Goal: Task Accomplishment & Management: Manage account settings

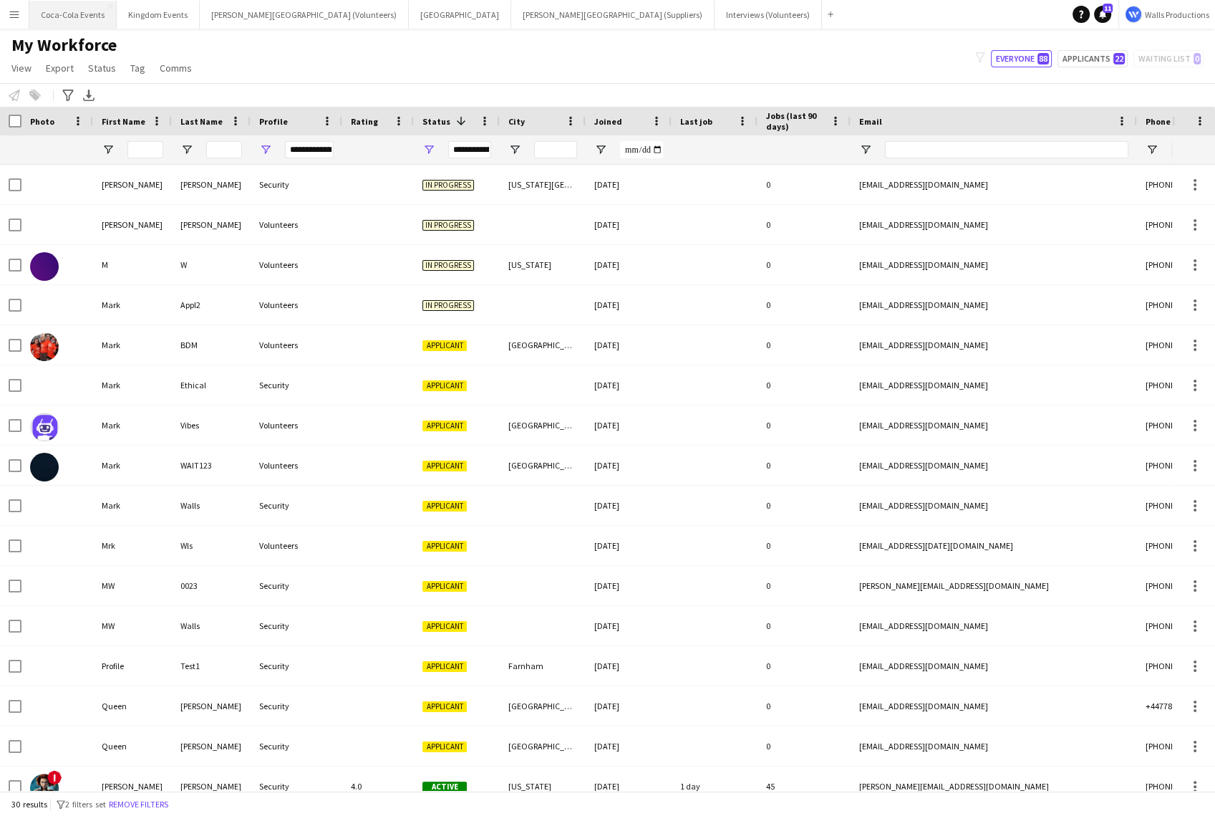
click at [62, 17] on button "Coca-Cola Events Close" at bounding box center [72, 15] width 87 height 28
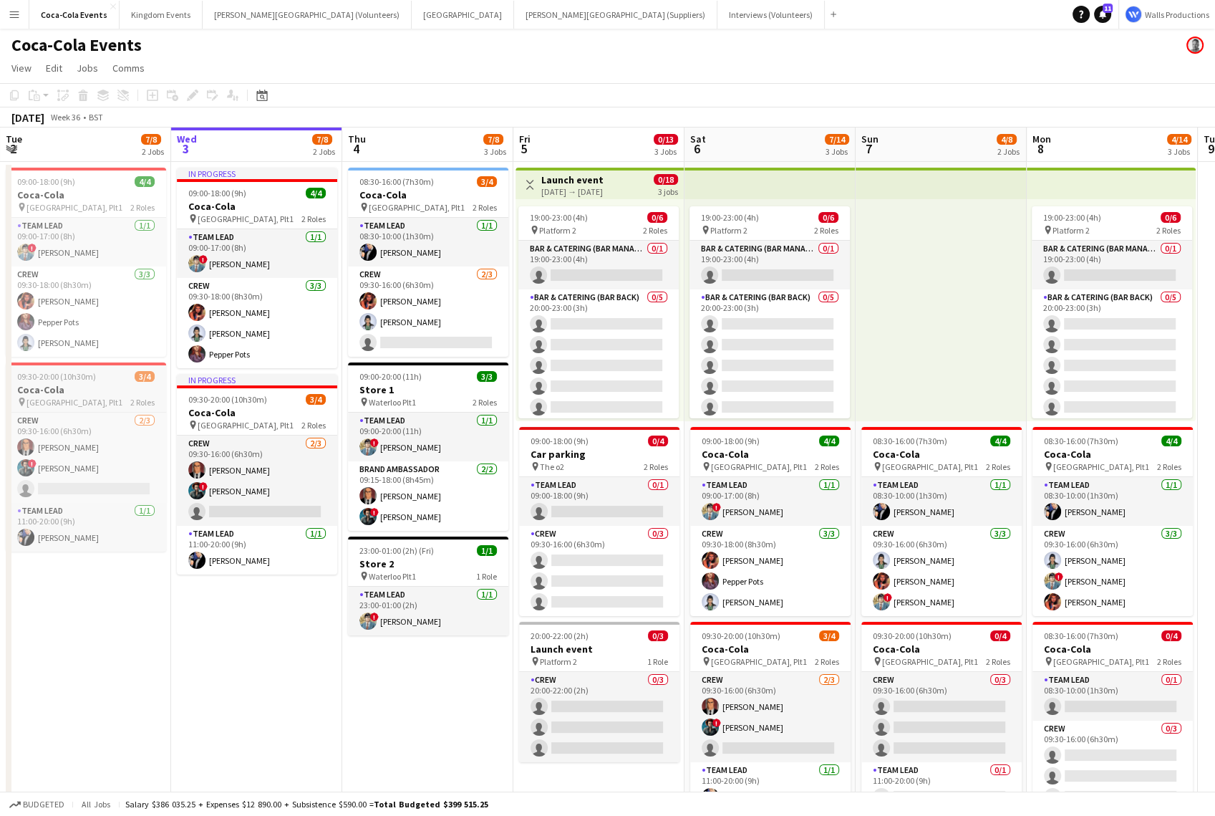
scroll to position [0, 345]
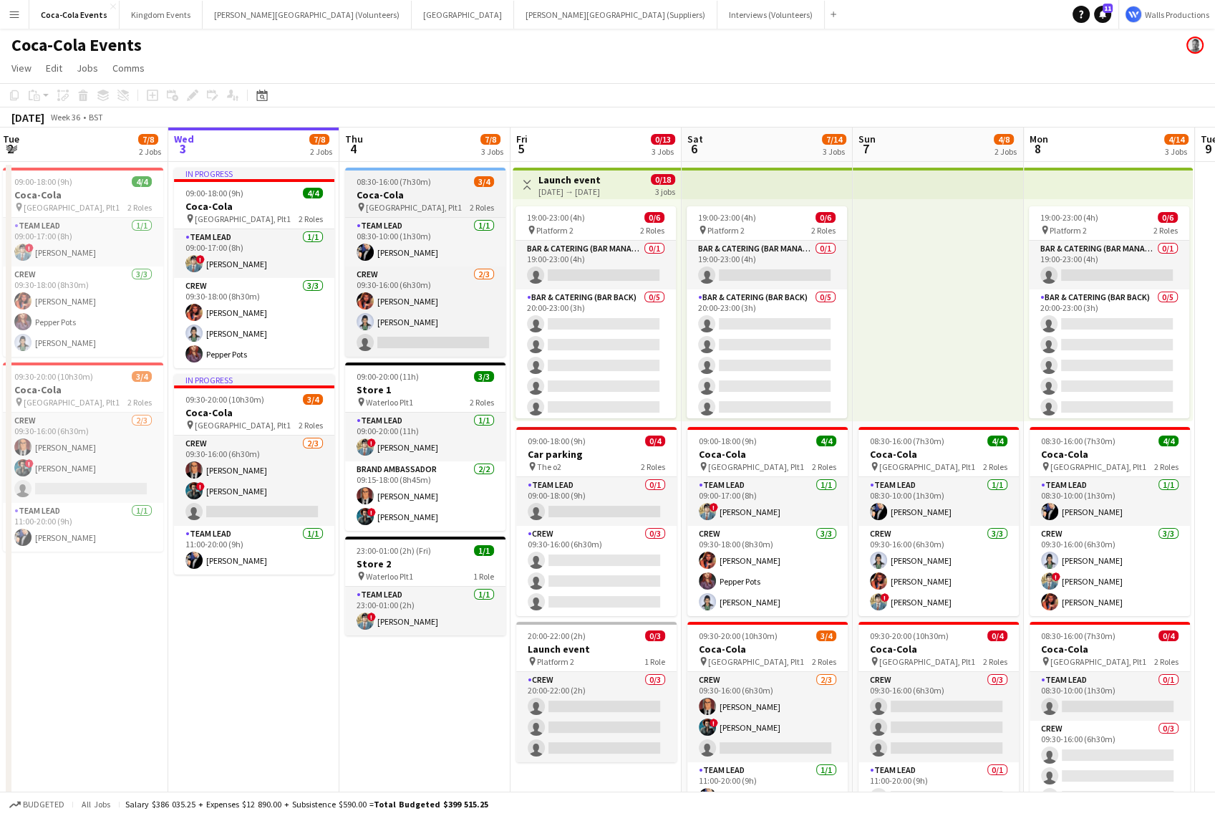
click at [375, 198] on h3 "Coca-Cola" at bounding box center [425, 194] width 160 height 13
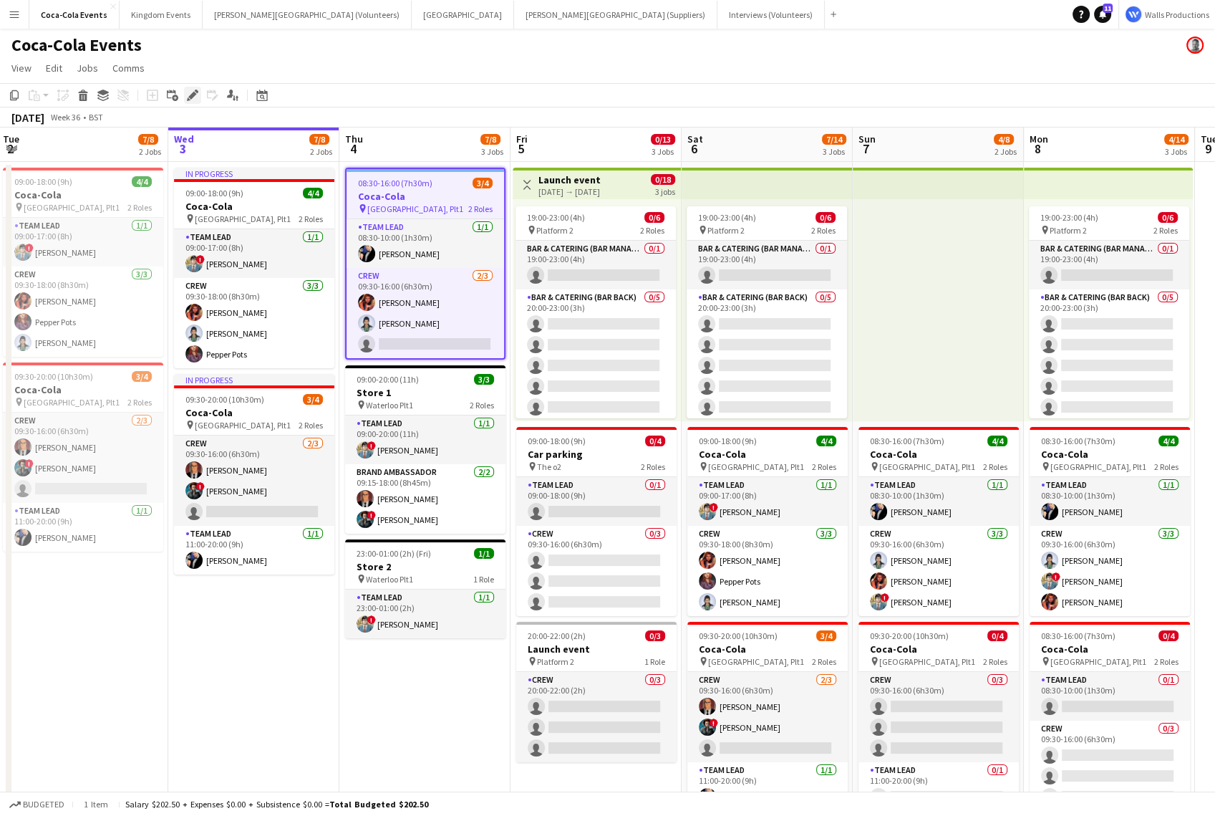
click at [190, 92] on icon "Edit" at bounding box center [192, 95] width 11 height 11
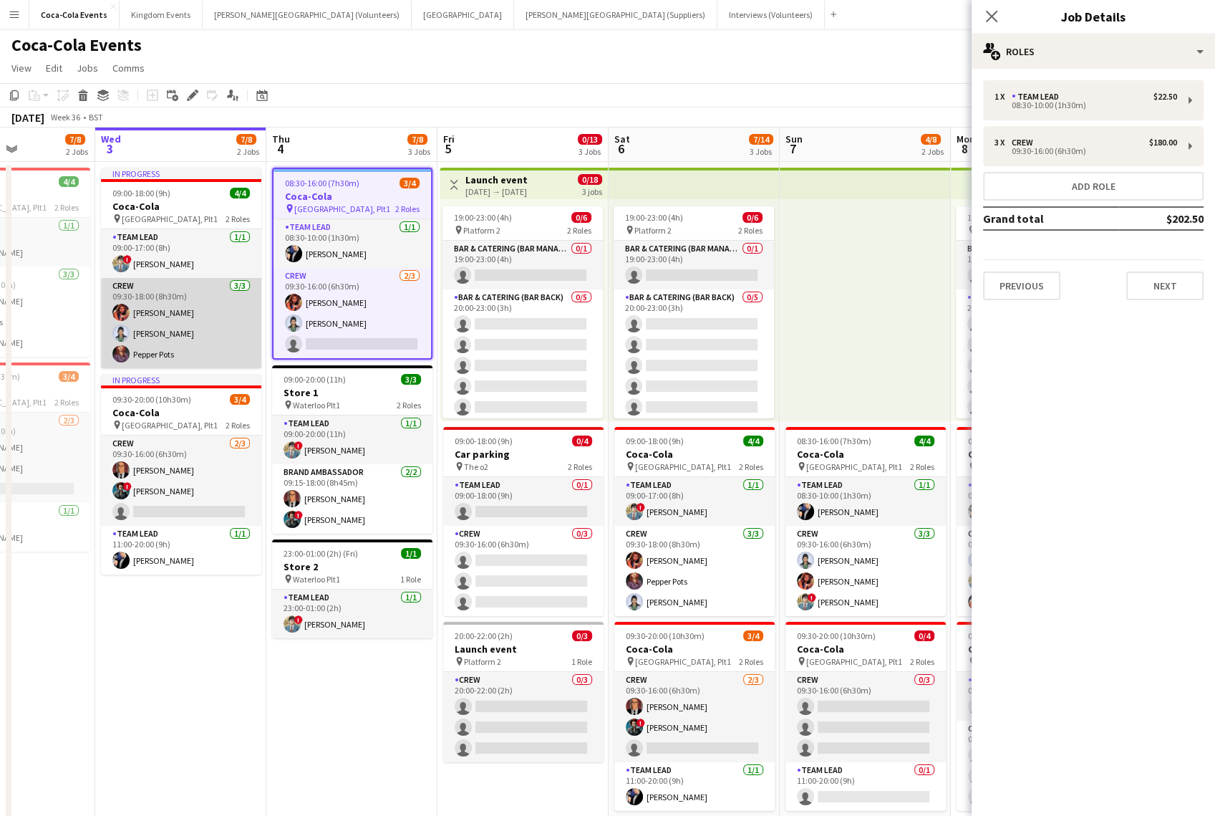
scroll to position [0, 417]
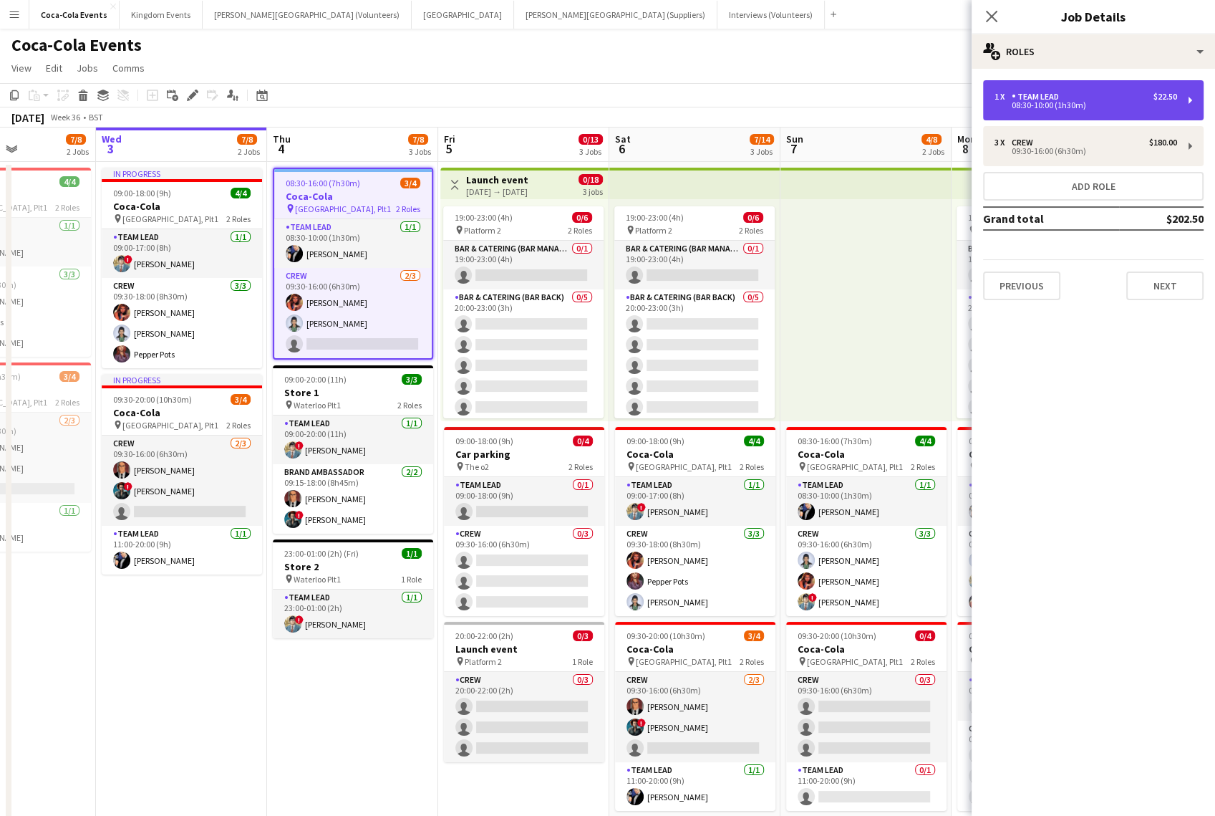
click at [1056, 107] on div "08:30-10:00 (1h30m)" at bounding box center [1086, 105] width 183 height 7
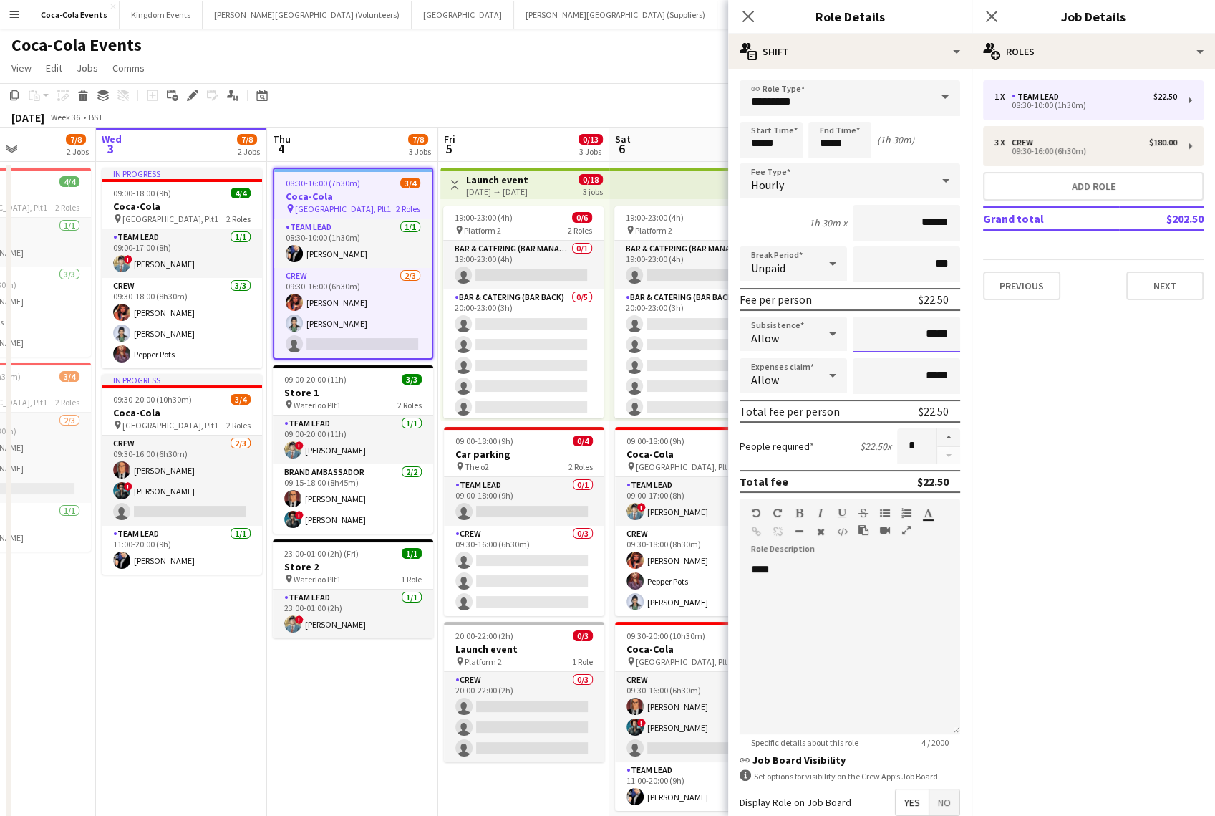
click at [929, 334] on input "*****" at bounding box center [906, 334] width 107 height 36
type input "******"
click at [15, 14] on app-icon "Menu" at bounding box center [14, 14] width 11 height 11
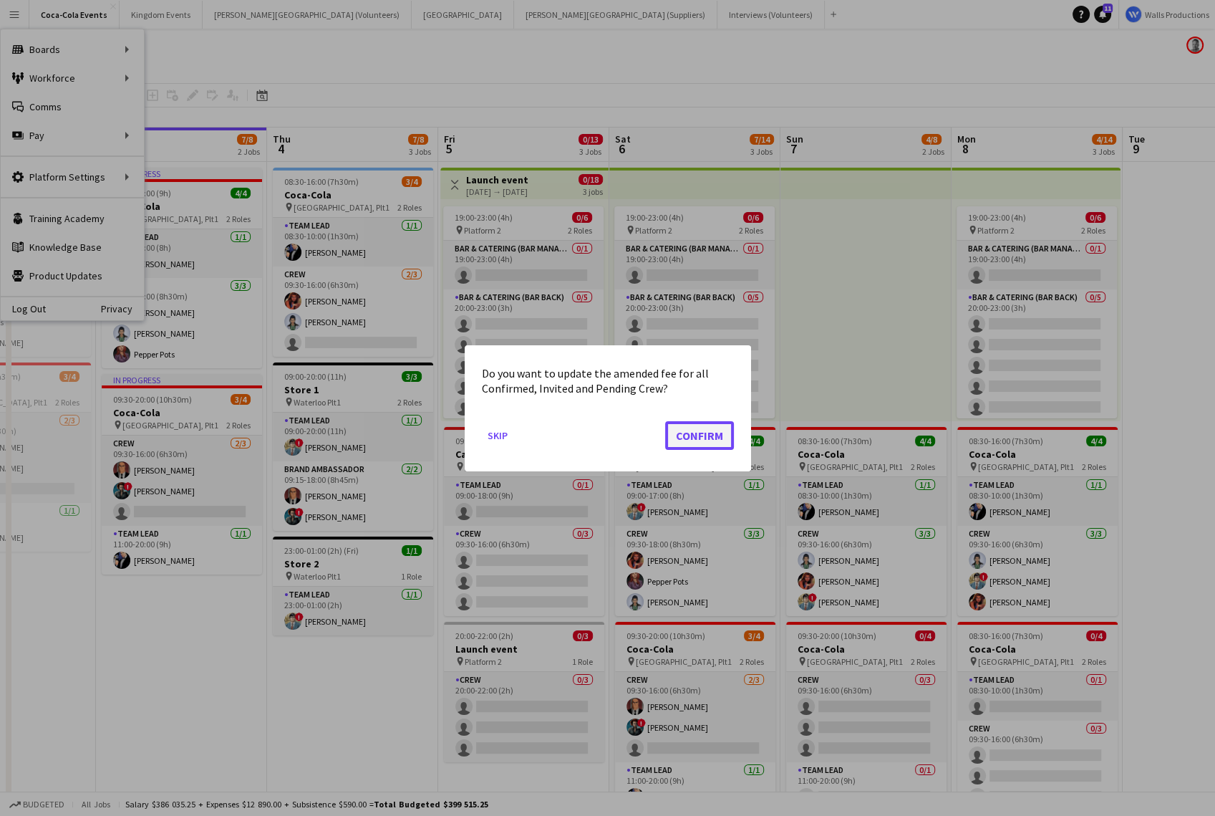
click at [702, 437] on button "Confirm" at bounding box center [699, 434] width 69 height 29
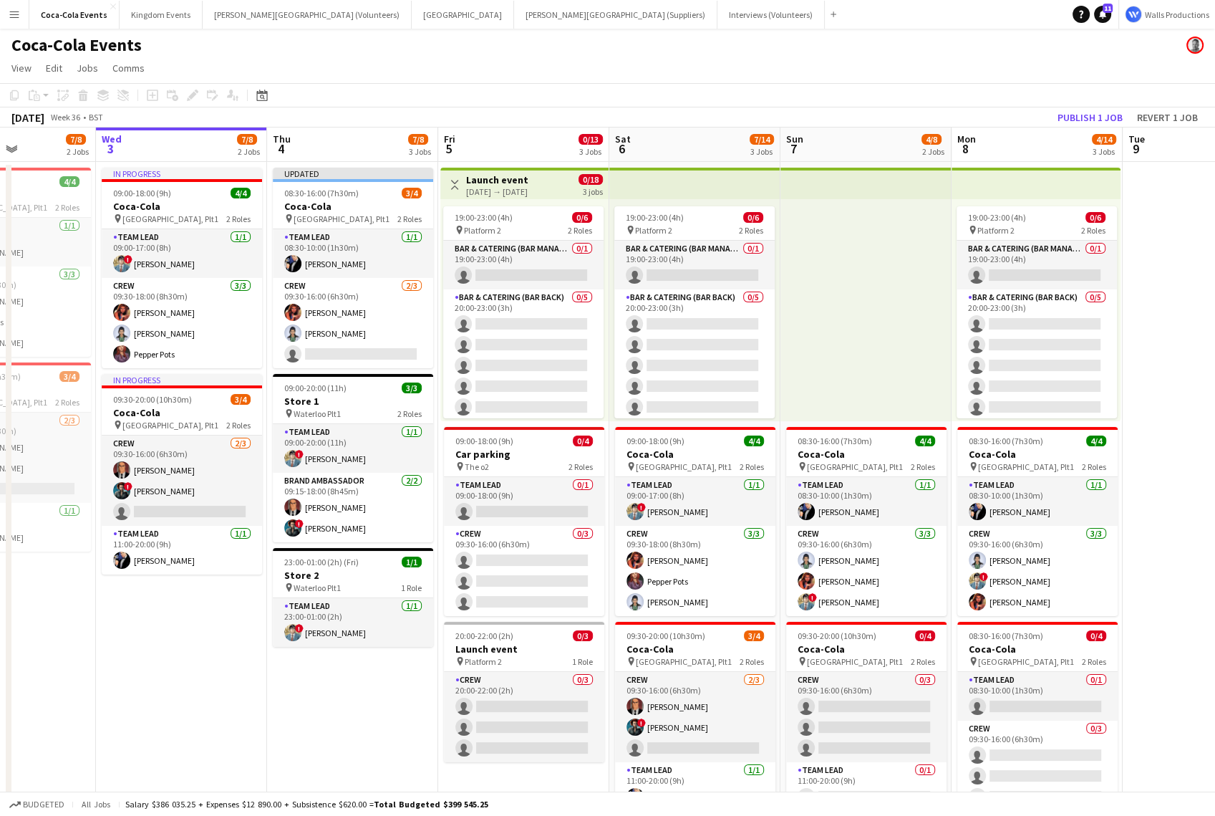
click at [13, 20] on button "Menu" at bounding box center [14, 14] width 29 height 29
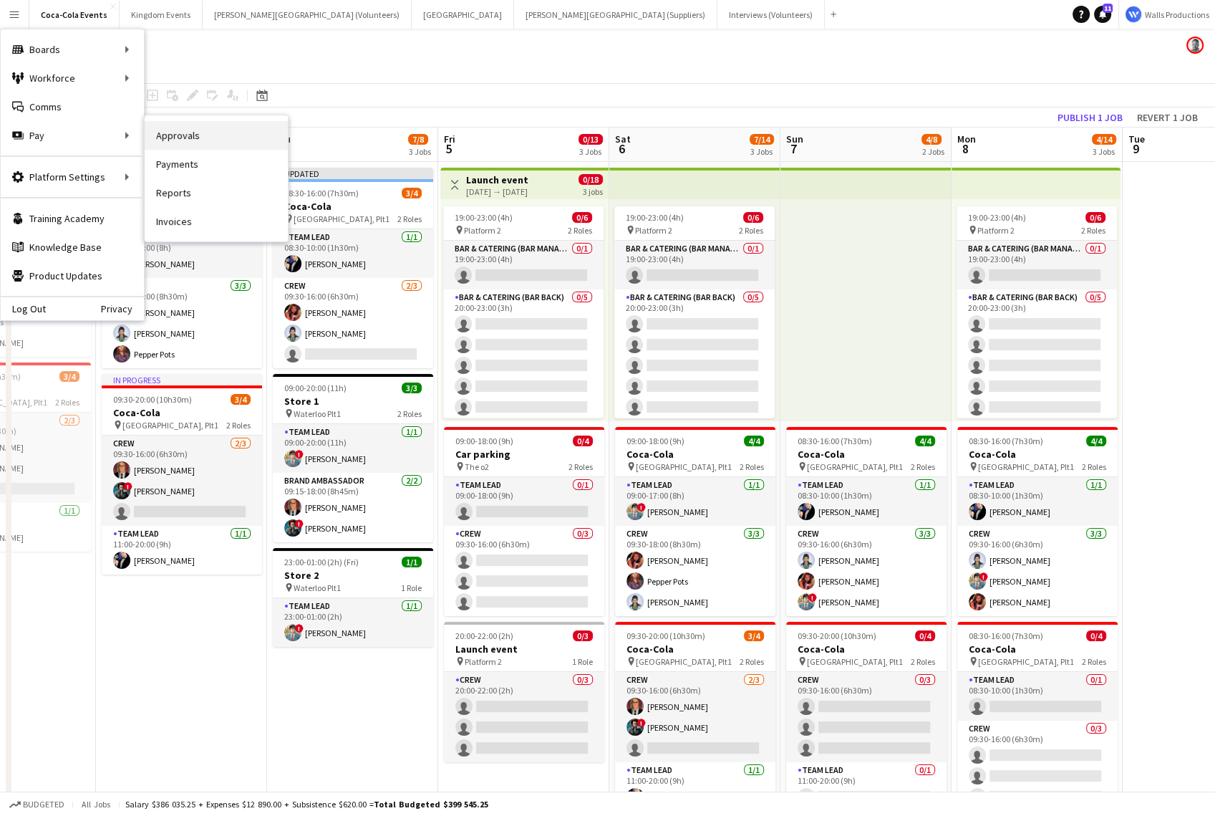
click at [201, 140] on link "Approvals" at bounding box center [216, 135] width 143 height 29
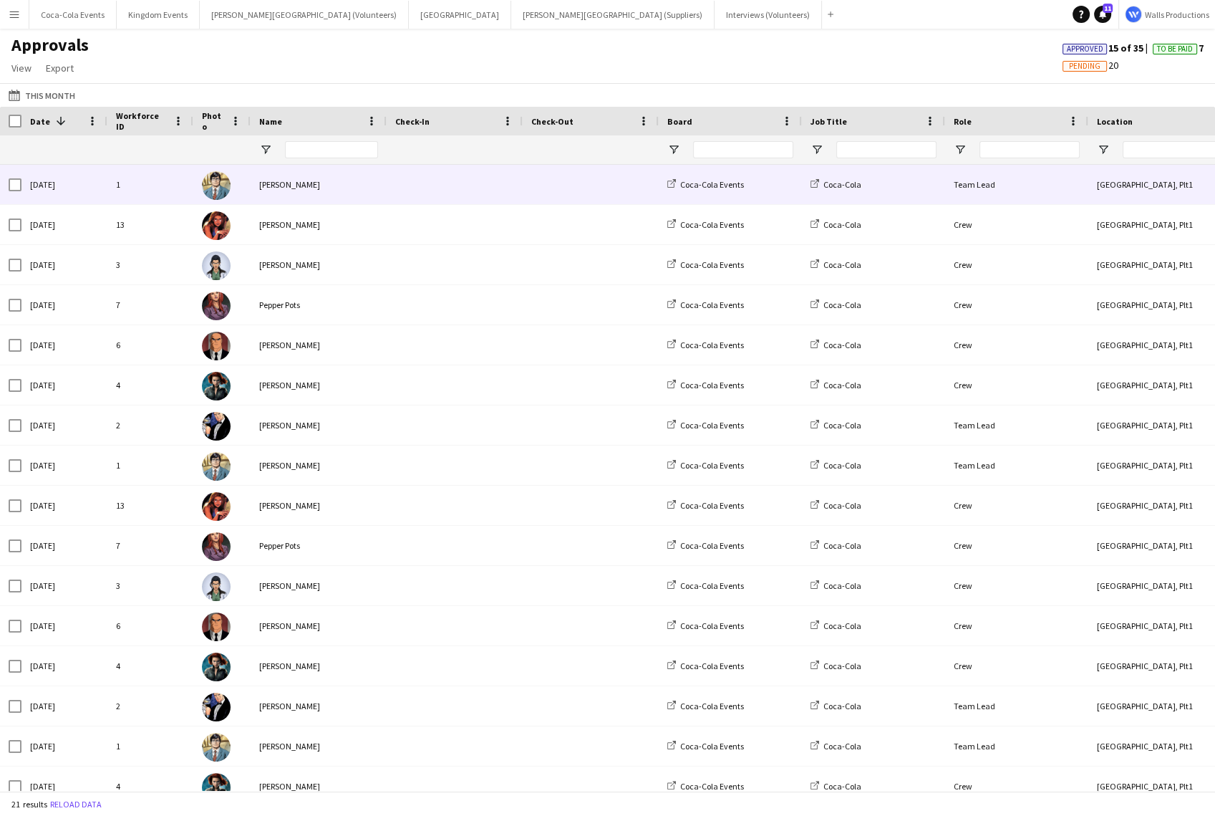
click at [258, 185] on div "[PERSON_NAME]" at bounding box center [319, 184] width 136 height 39
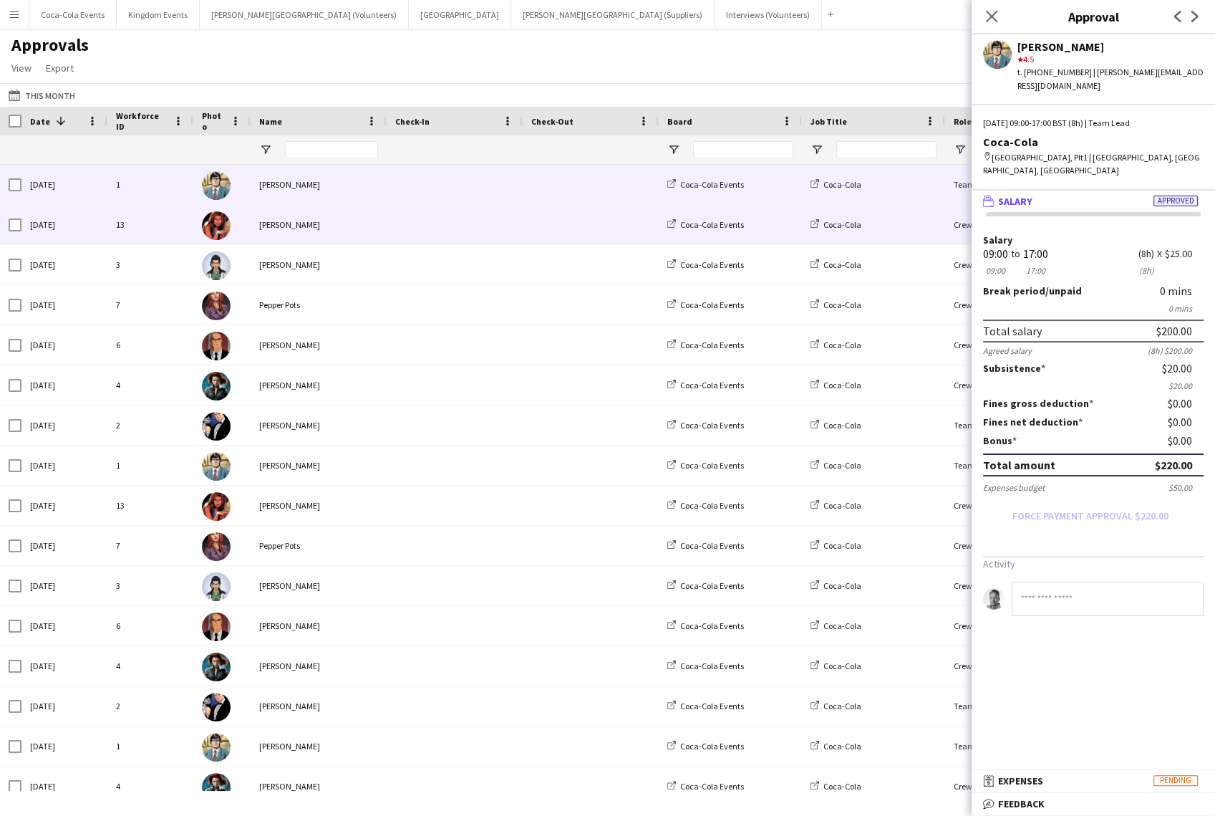
click at [293, 228] on div "[PERSON_NAME]" at bounding box center [319, 224] width 136 height 39
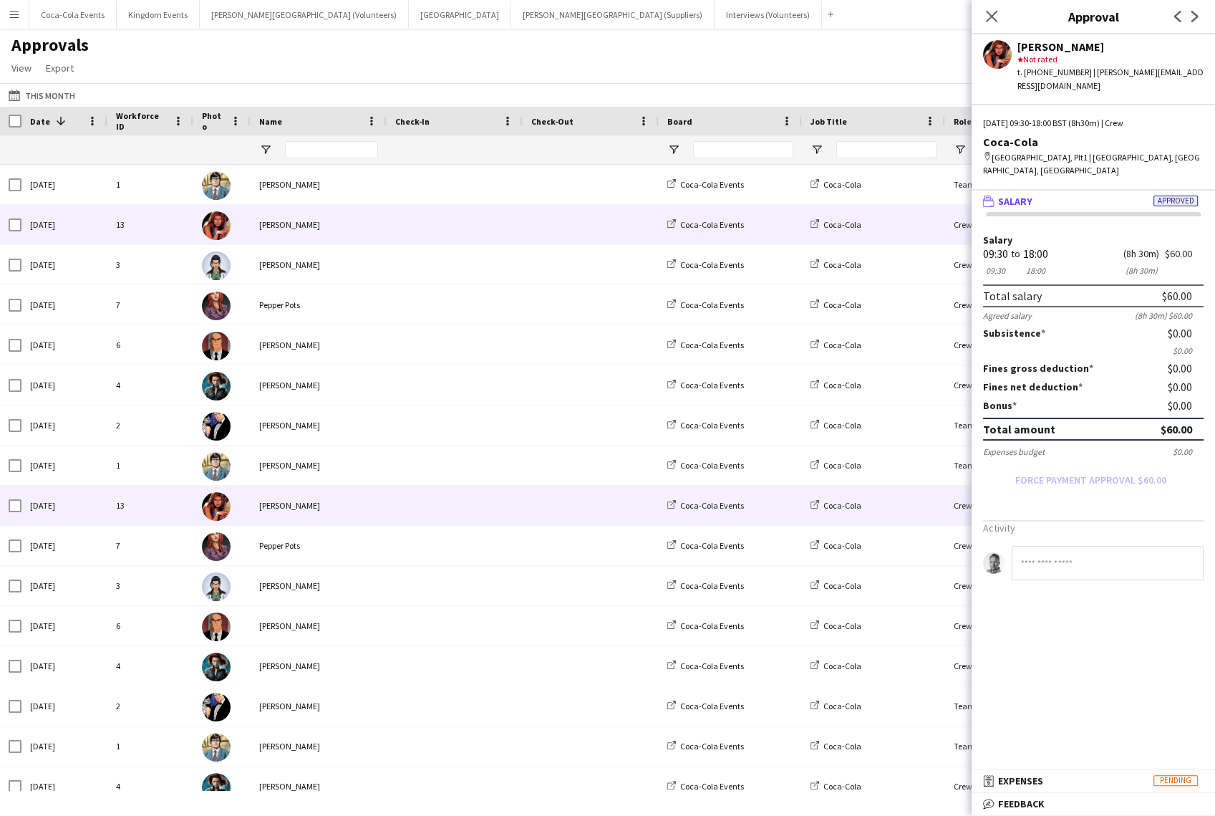
click at [251, 516] on div "[PERSON_NAME]" at bounding box center [319, 504] width 136 height 39
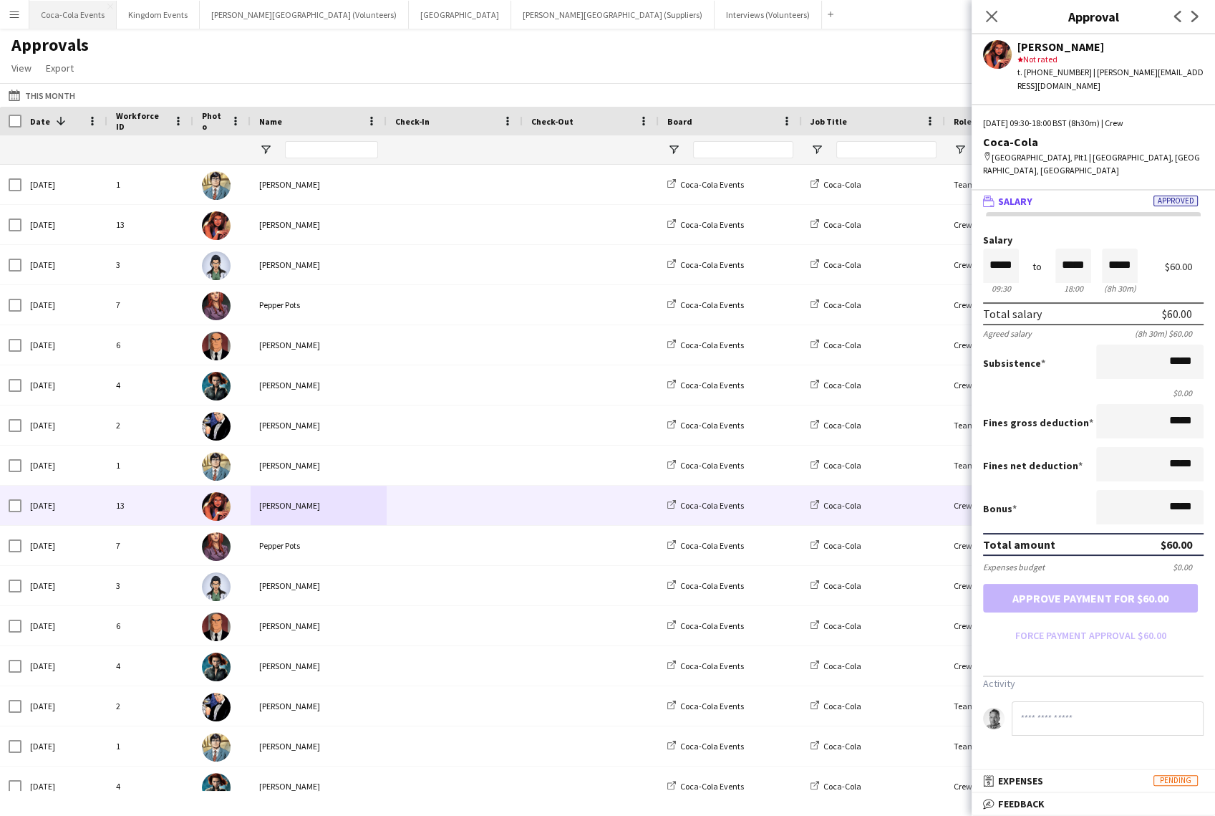
click at [64, 17] on button "Coca-Cola Events Close" at bounding box center [72, 15] width 87 height 28
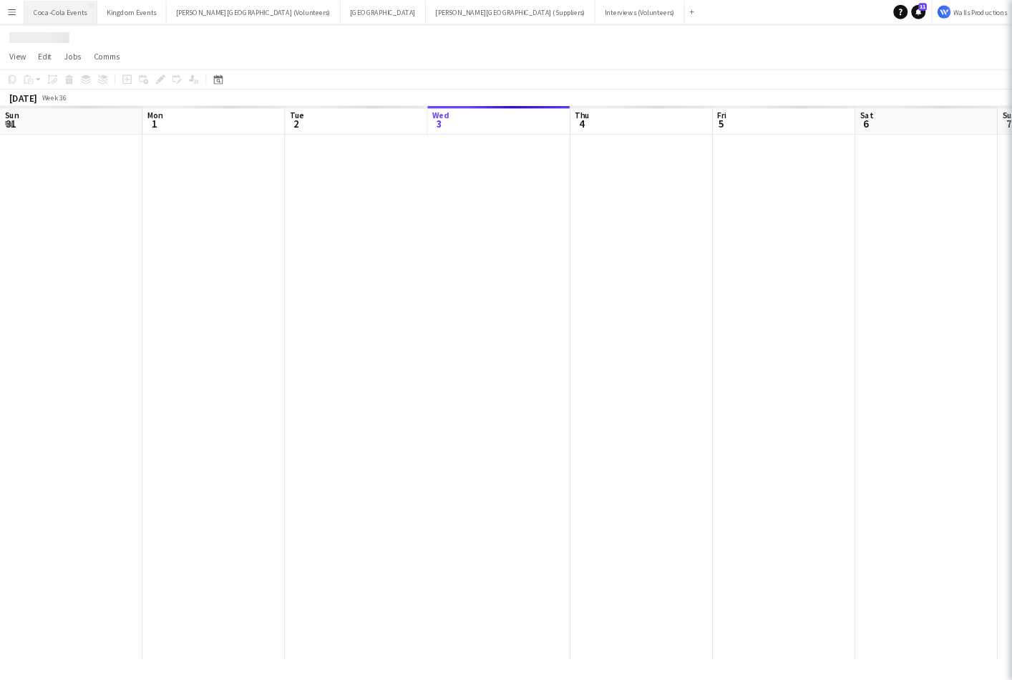
scroll to position [0, 342]
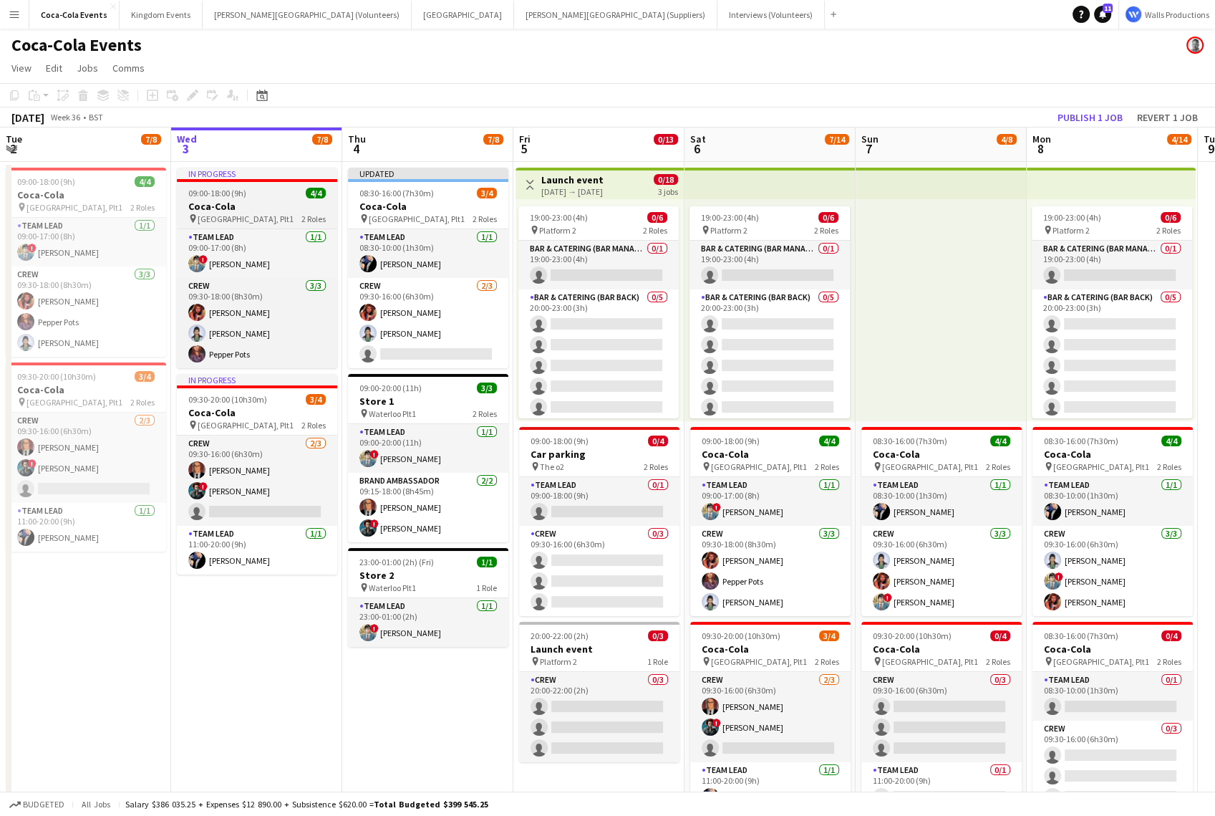
click at [211, 219] on span "Waterloo, Plt1" at bounding box center [246, 218] width 96 height 11
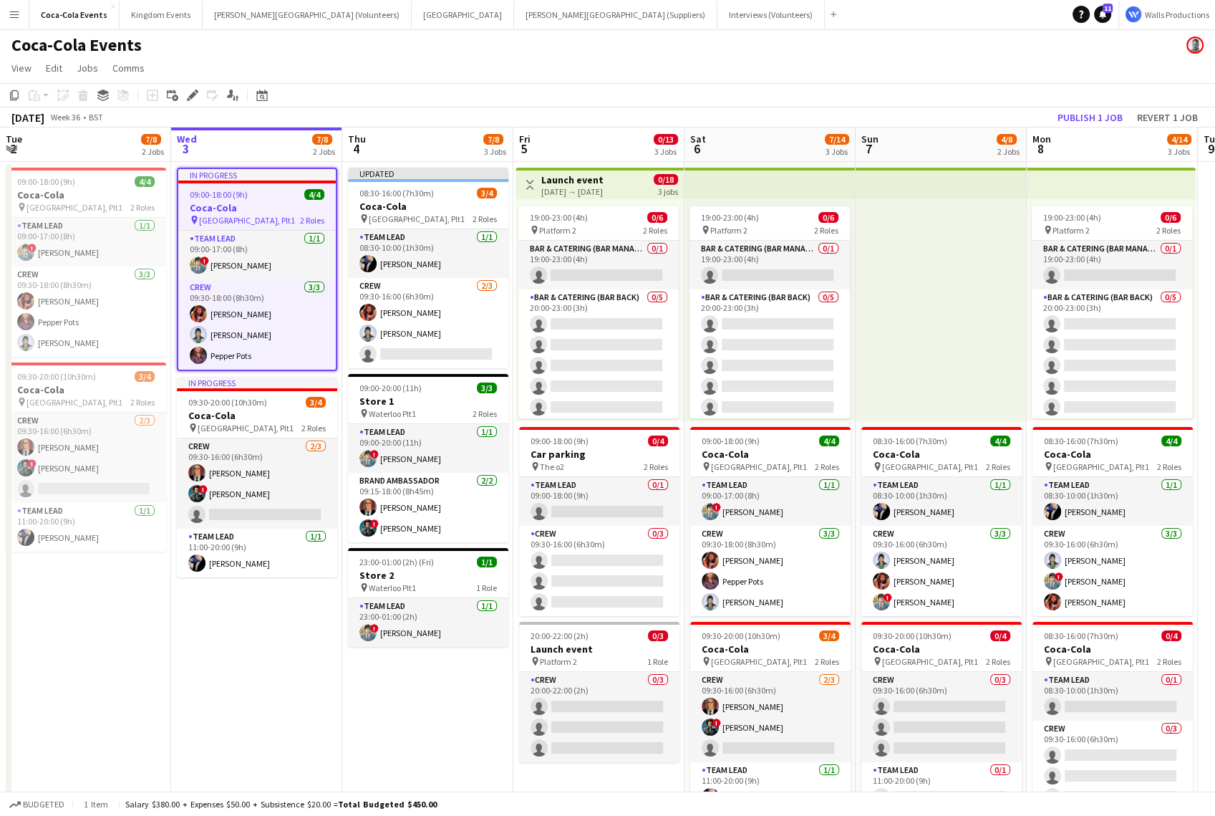
click at [201, 93] on div "Add job Add linked Job Edit Edit linked Job Applicants" at bounding box center [187, 95] width 110 height 17
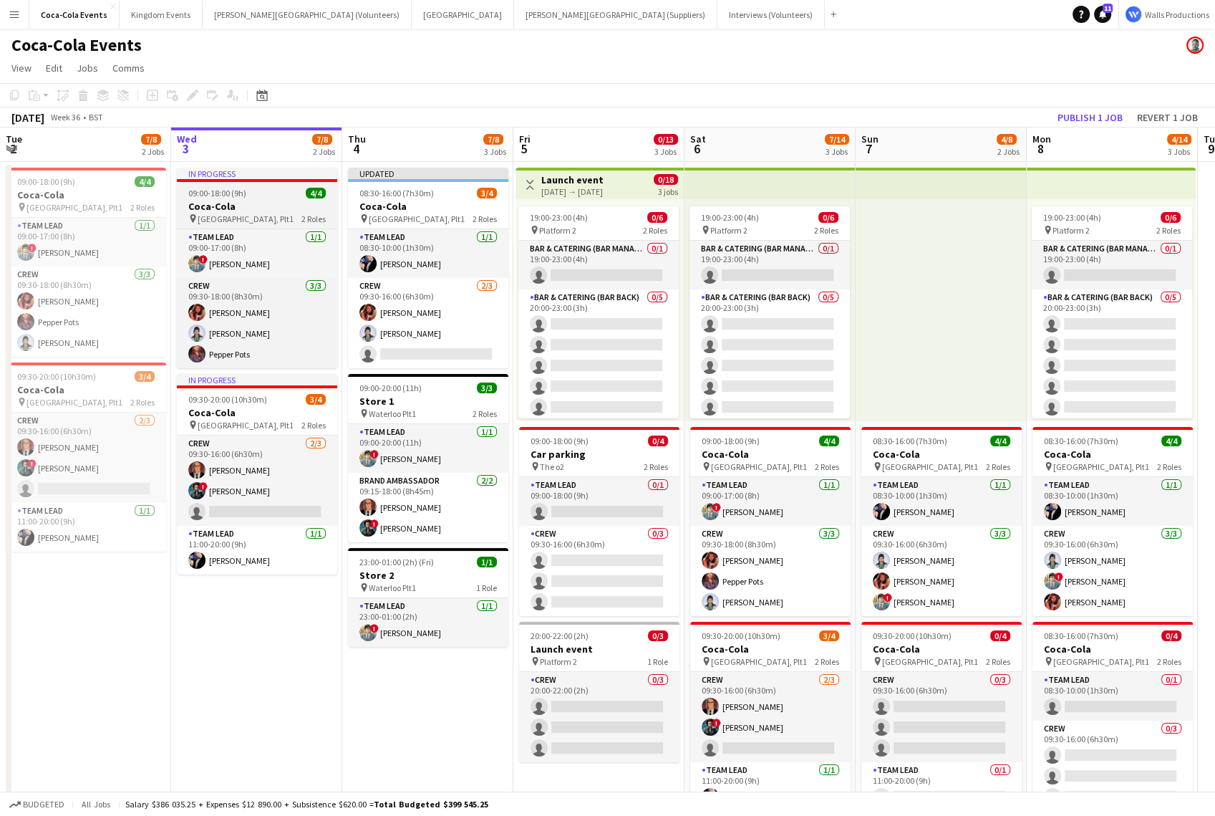
click at [251, 205] on h3 "Coca-Cola" at bounding box center [257, 206] width 160 height 13
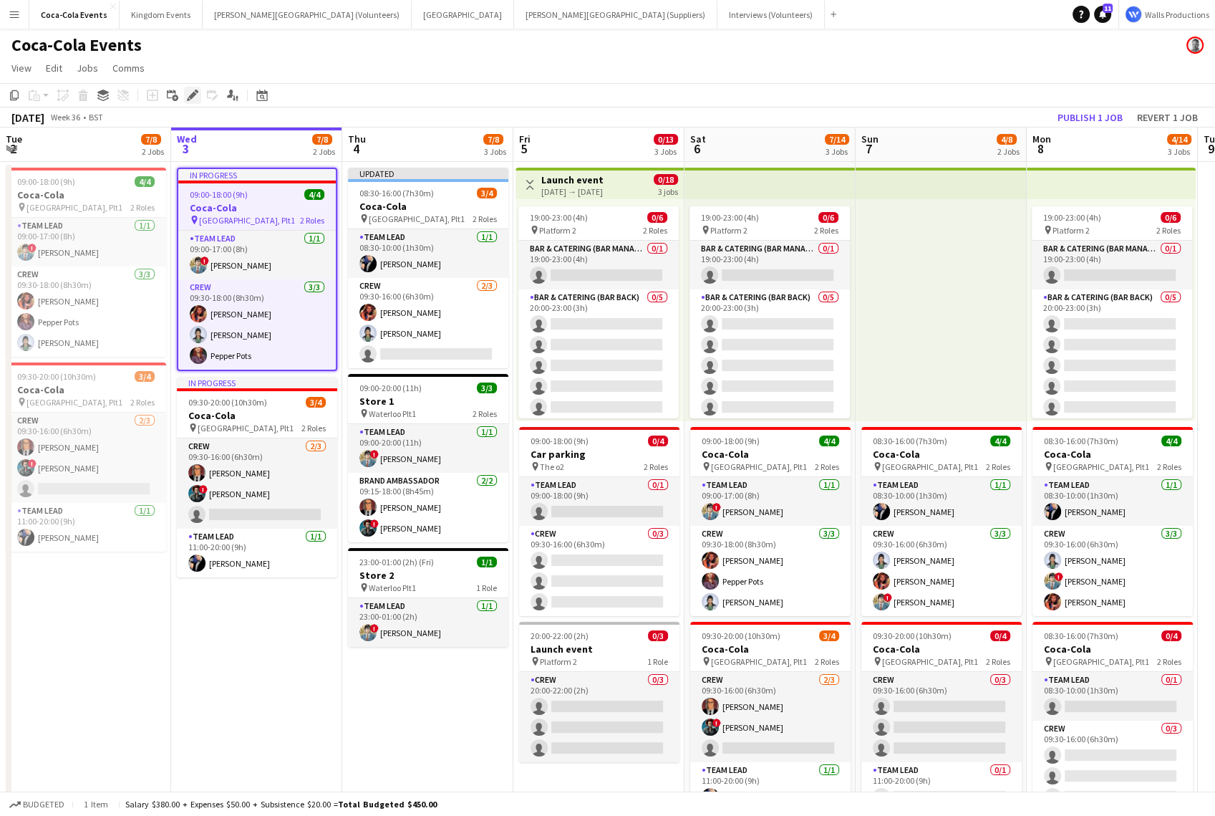
click at [192, 95] on icon at bounding box center [192, 96] width 8 height 8
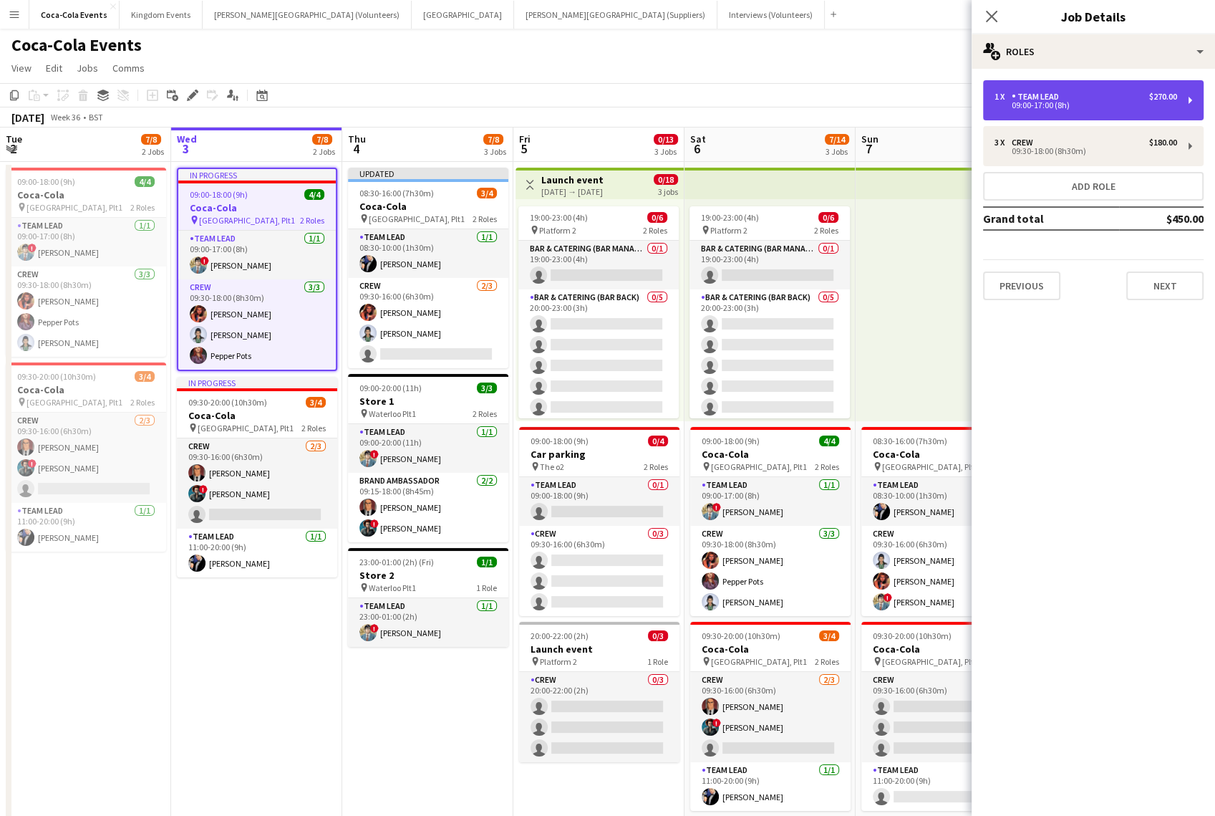
click at [1075, 92] on div "1 x Team Lead $270.00" at bounding box center [1086, 97] width 183 height 10
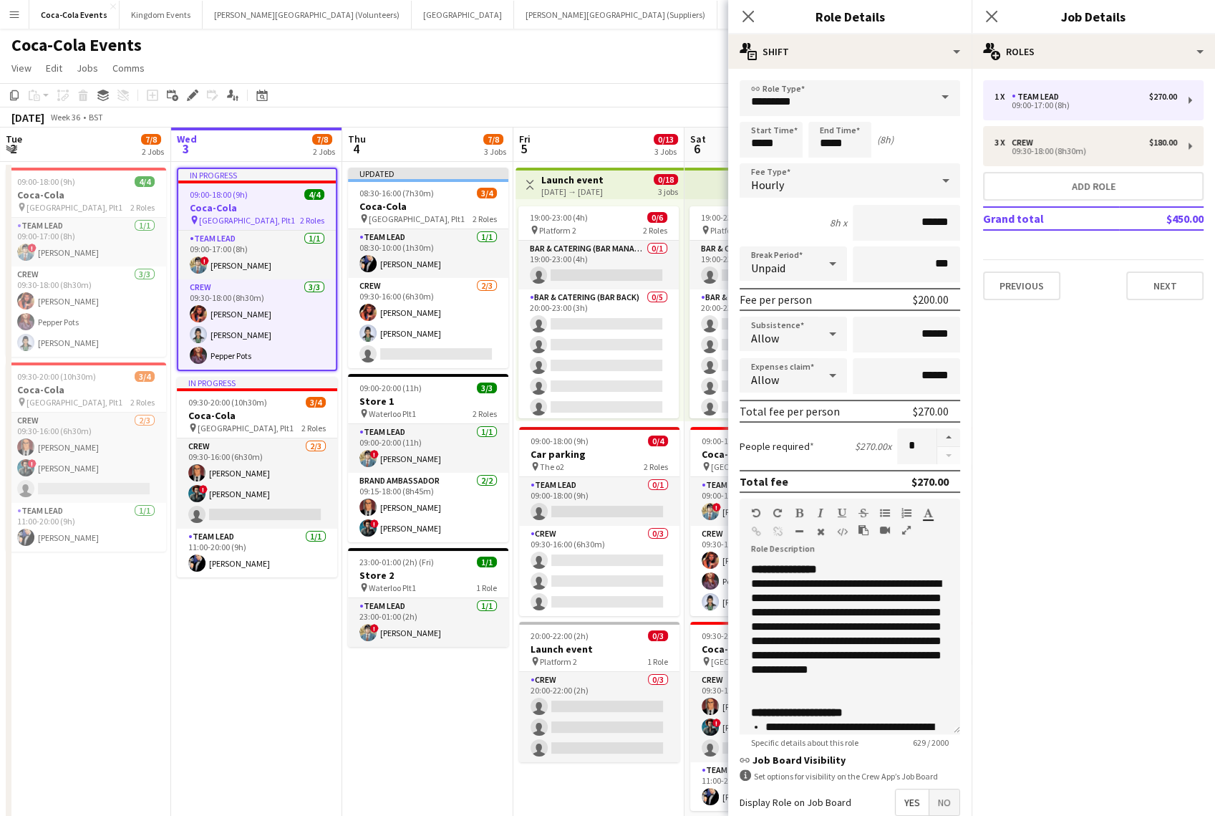
click at [291, 711] on app-date-cell "In progress 09:00-18:00 (9h) 4/4 Coca-Cola pin Waterloo, Plt1 2 Roles Team Lead…" at bounding box center [256, 502] width 171 height 680
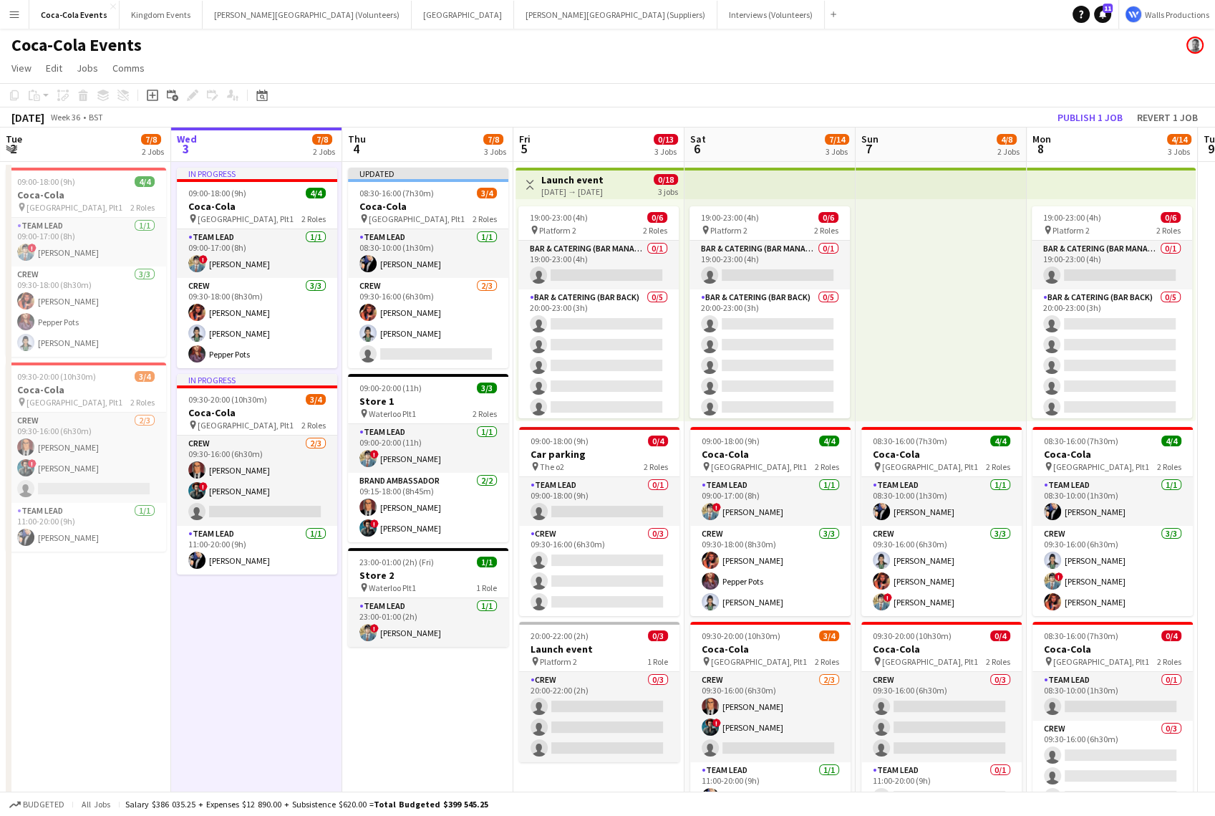
click at [291, 711] on app-date-cell "In progress 09:00-18:00 (9h) 4/4 Coca-Cola pin Waterloo, Plt1 2 Roles Team Lead…" at bounding box center [256, 502] width 171 height 680
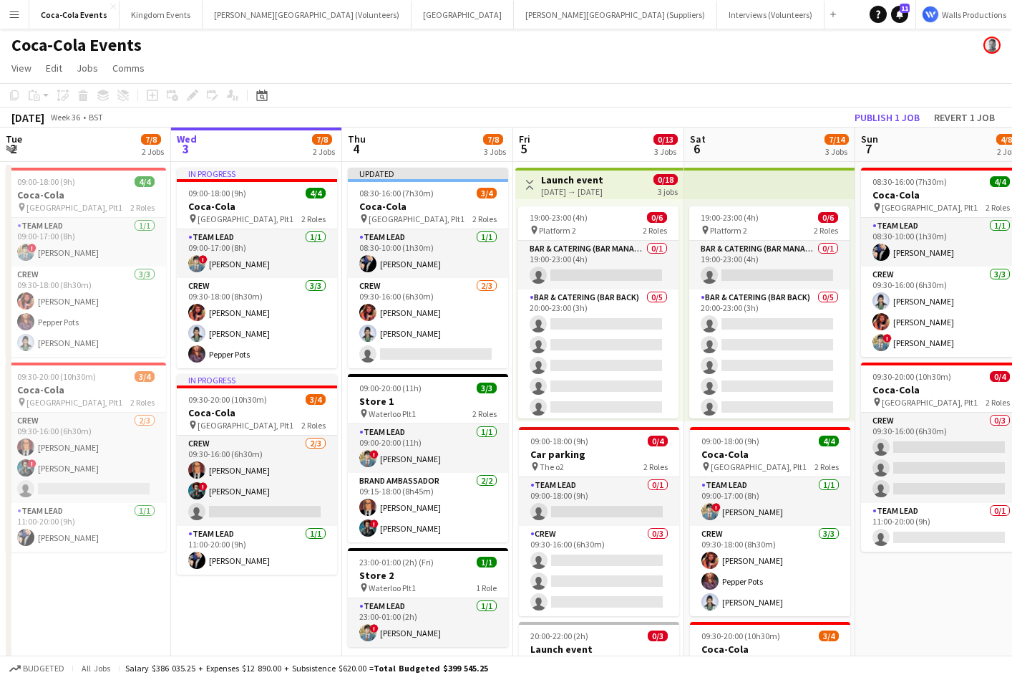
click at [17, 19] on app-icon "Menu" at bounding box center [14, 14] width 11 height 11
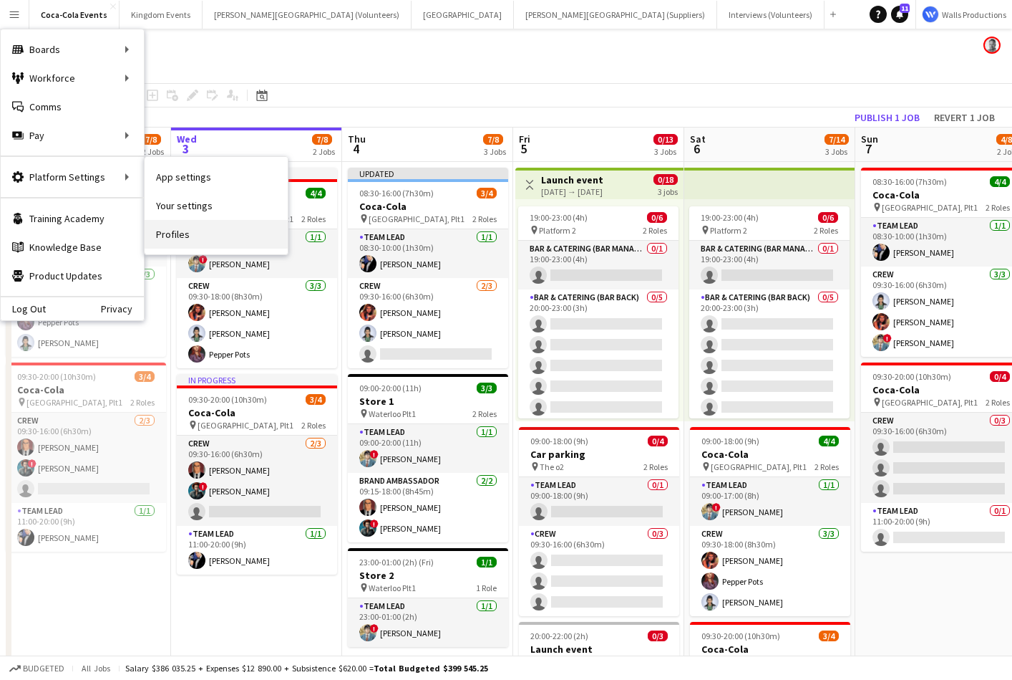
click at [169, 239] on link "Profiles" at bounding box center [216, 234] width 143 height 29
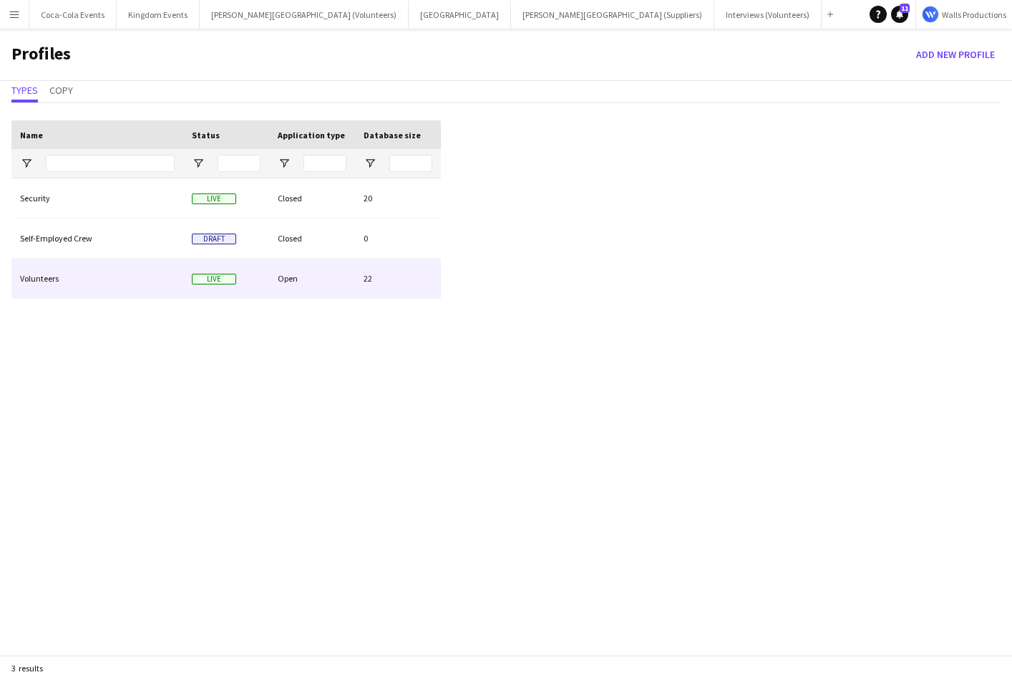
click at [46, 279] on div "Volunteers" at bounding box center [97, 277] width 172 height 39
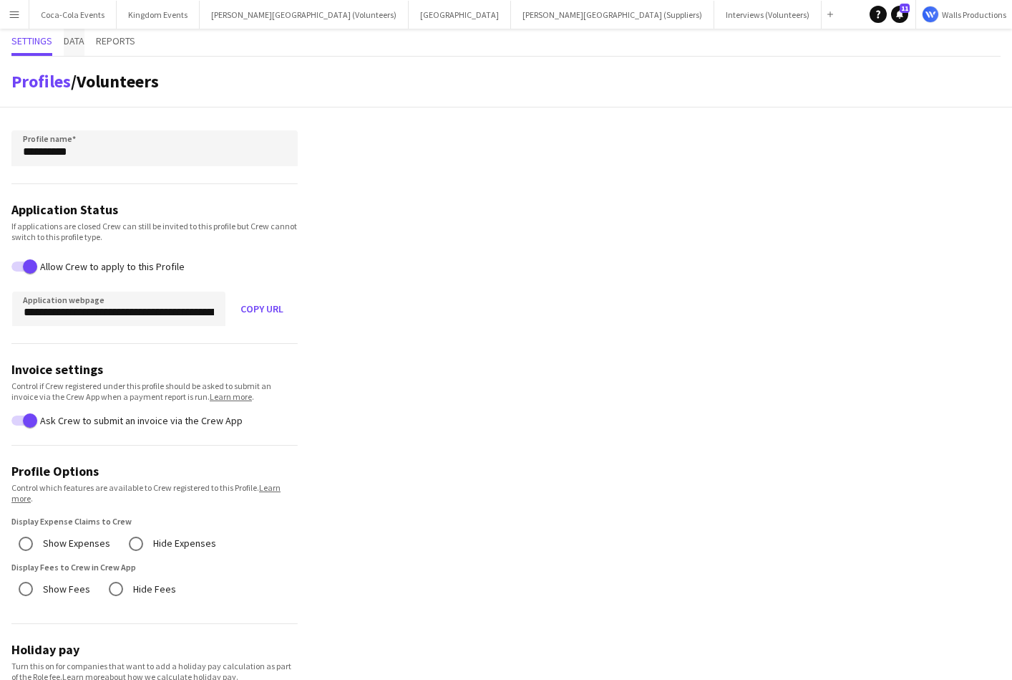
click at [73, 49] on span "Data" at bounding box center [74, 42] width 21 height 27
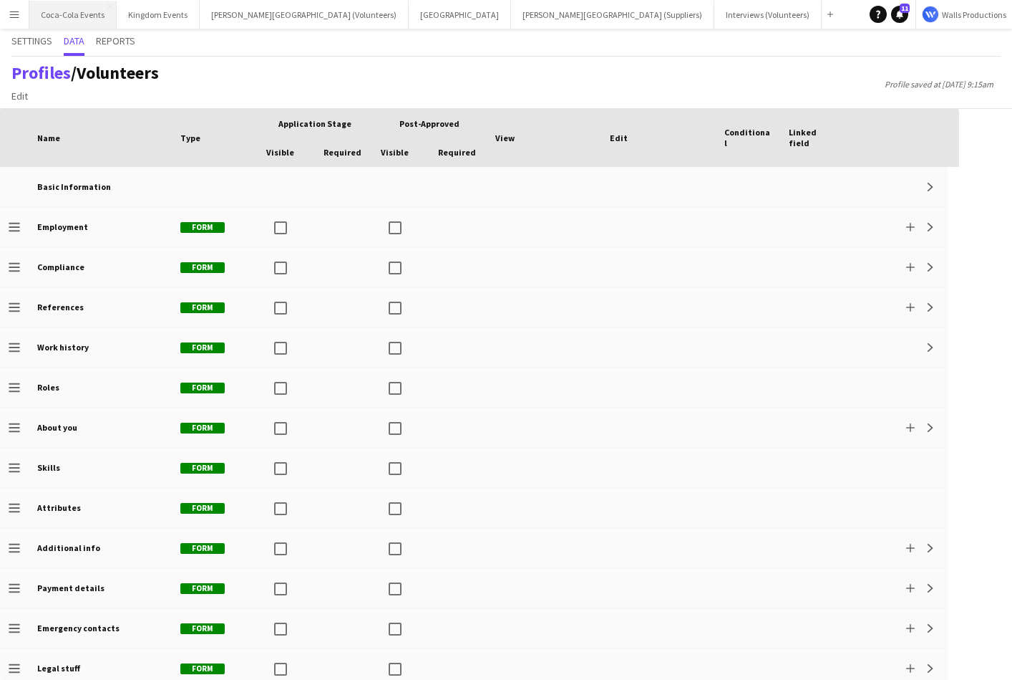
click at [61, 20] on button "Coca-Cola Events Close" at bounding box center [72, 15] width 87 height 28
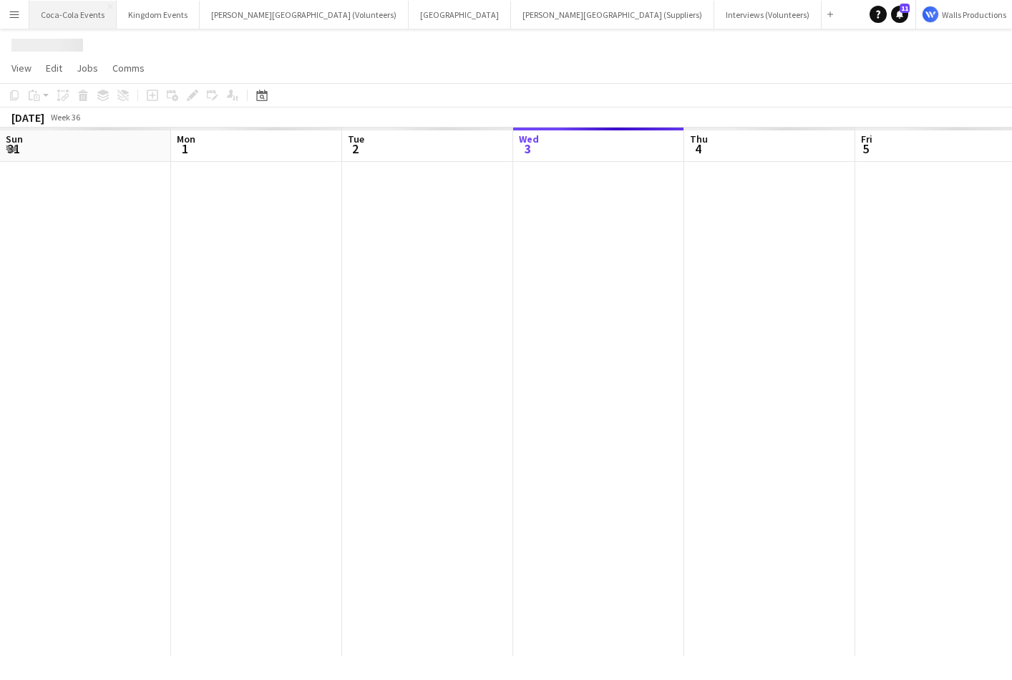
scroll to position [0, 342]
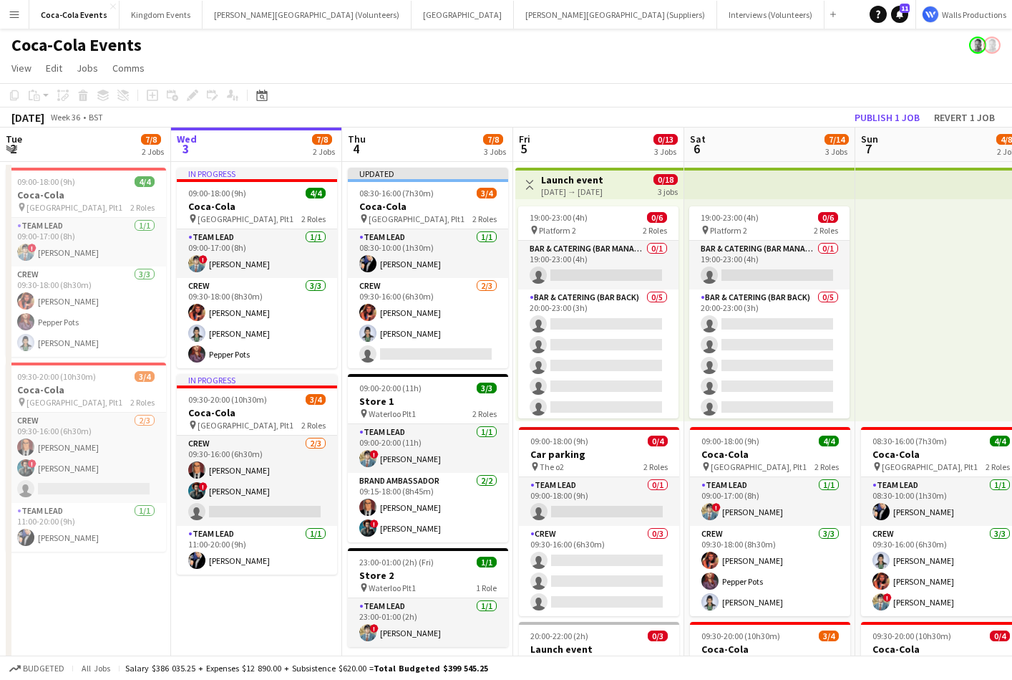
click at [15, 19] on app-icon "Menu" at bounding box center [14, 14] width 11 height 11
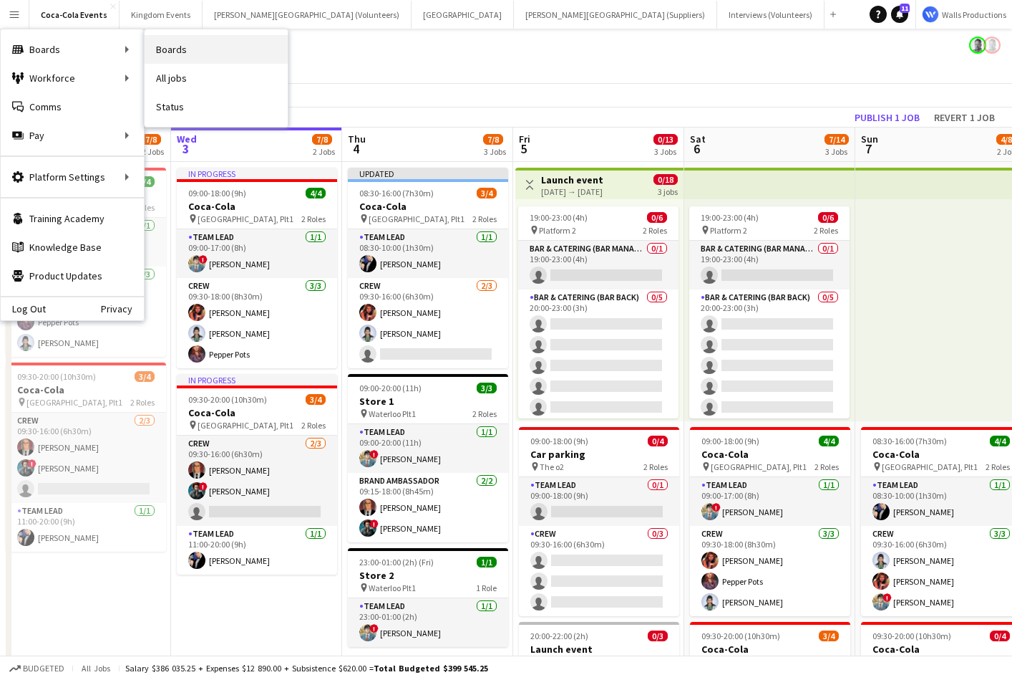
click at [175, 48] on link "Boards" at bounding box center [216, 49] width 143 height 29
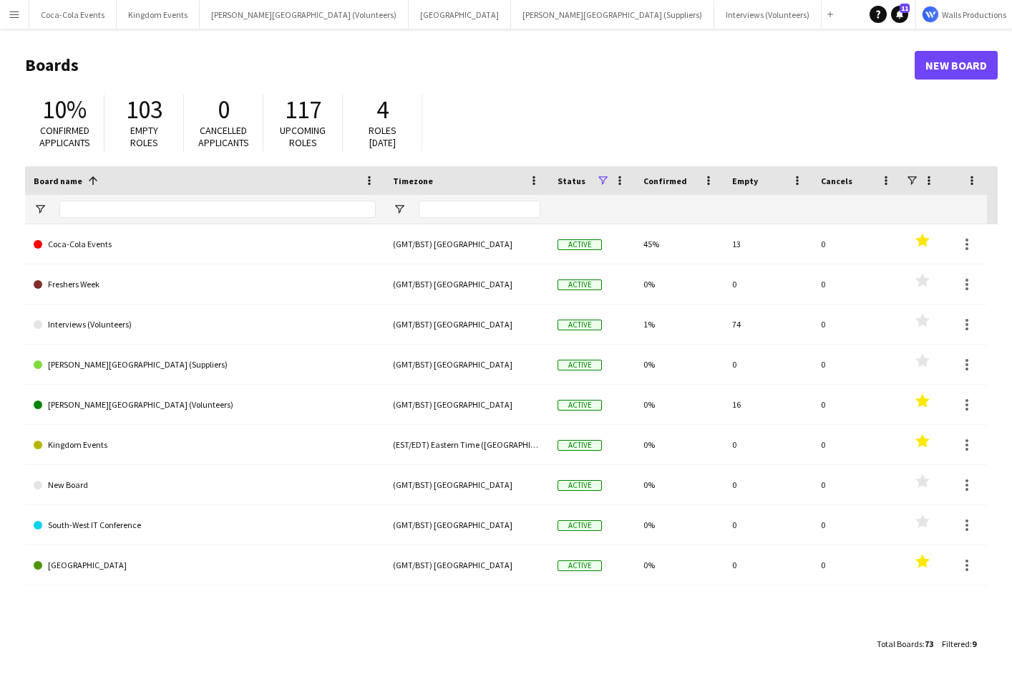
click at [13, 22] on button "Menu" at bounding box center [14, 14] width 29 height 29
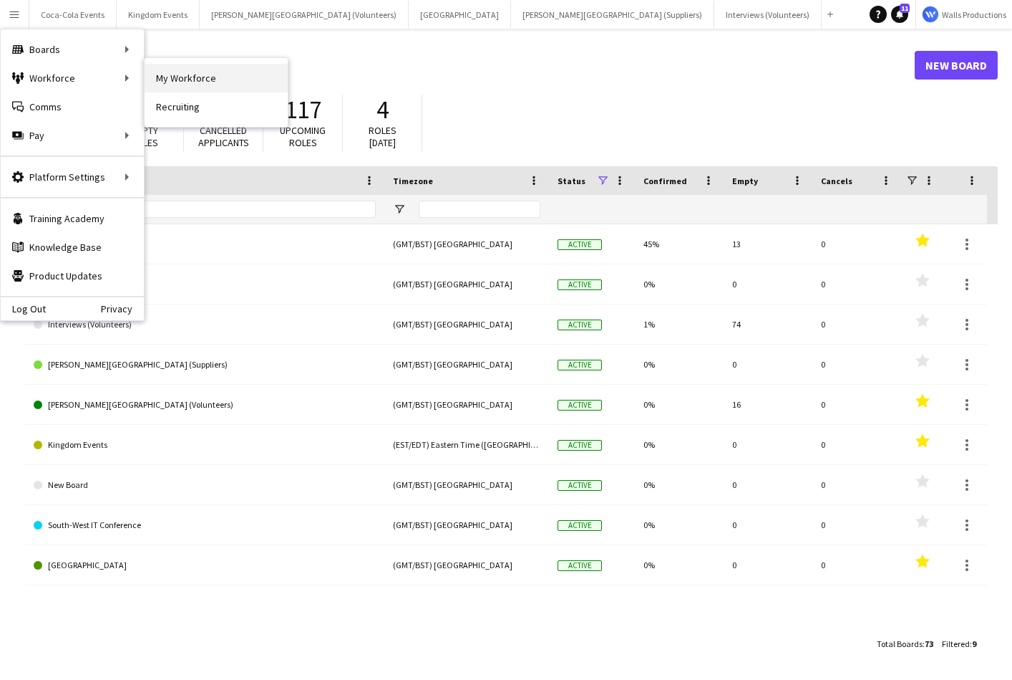
click at [167, 77] on link "My Workforce" at bounding box center [216, 78] width 143 height 29
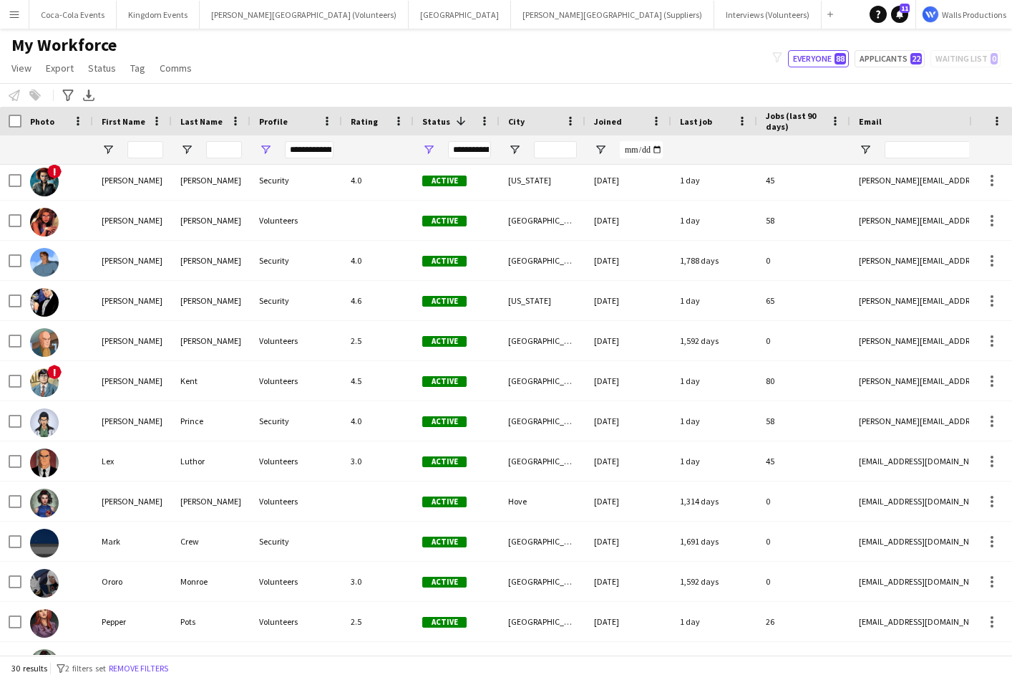
click at [15, 16] on app-icon "Menu" at bounding box center [14, 14] width 11 height 11
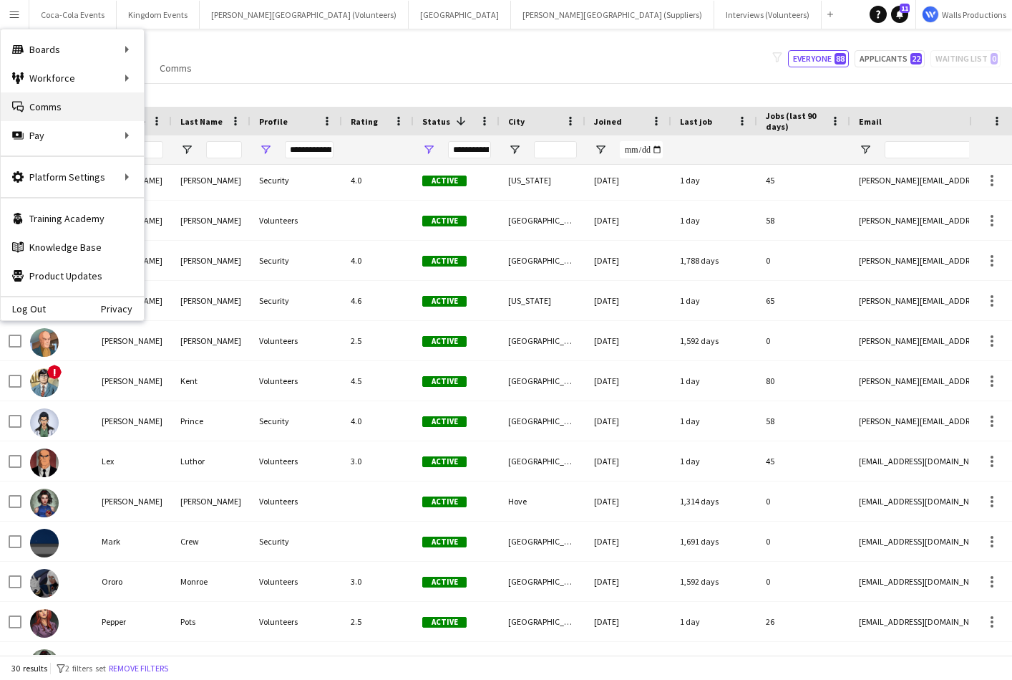
click at [55, 107] on link "Comms Comms" at bounding box center [72, 106] width 143 height 29
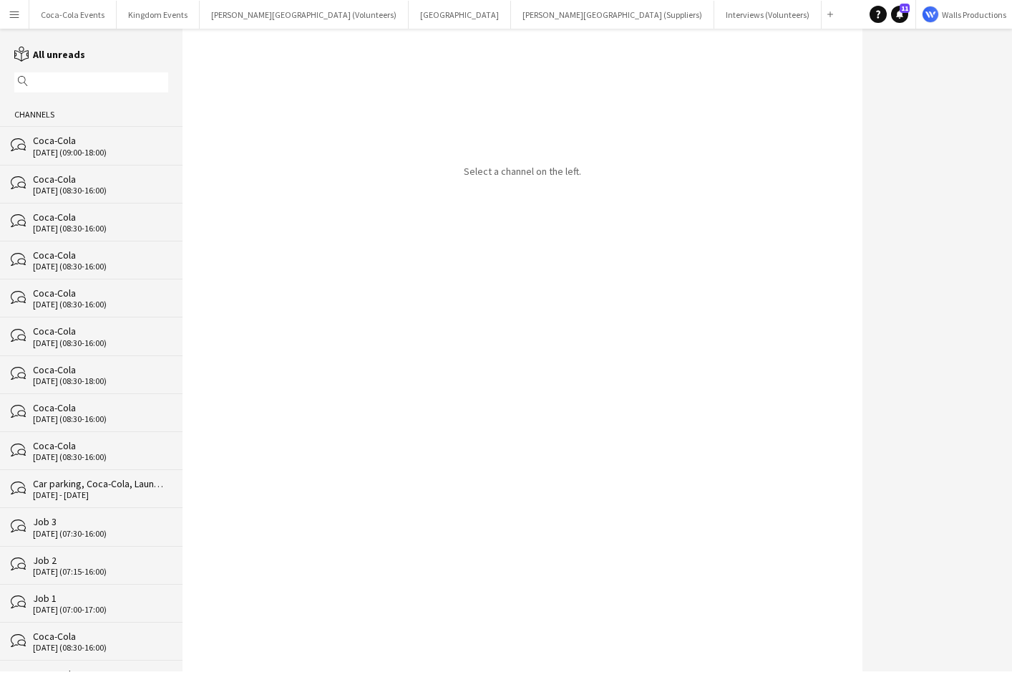
click at [57, 145] on div "Coca-Cola" at bounding box center [100, 140] width 135 height 13
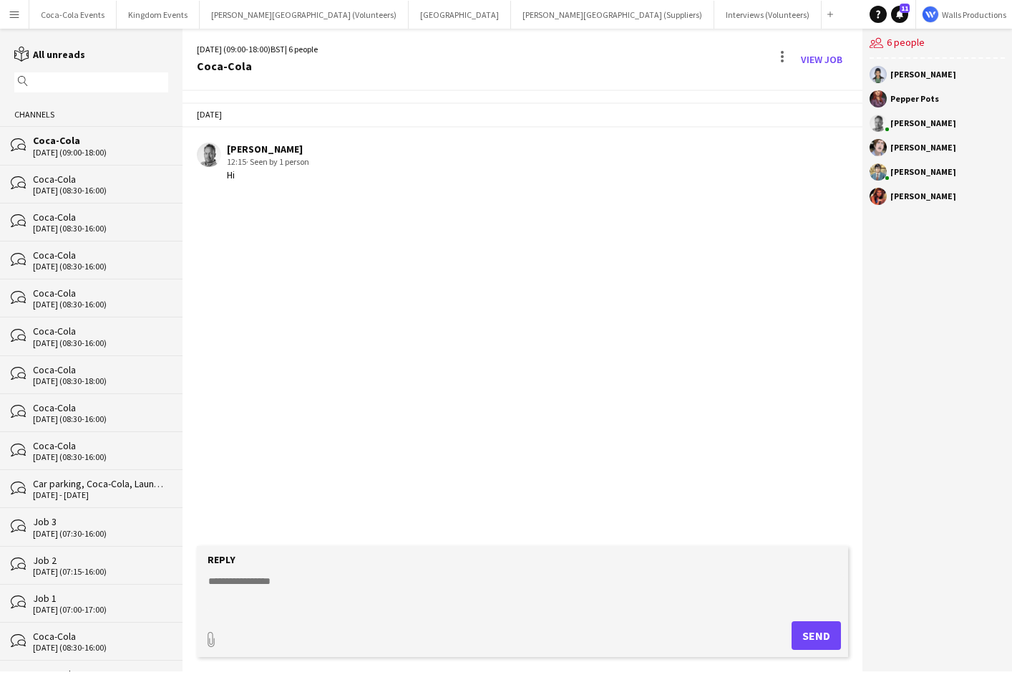
click at [15, 18] on app-icon "Menu" at bounding box center [14, 14] width 11 height 11
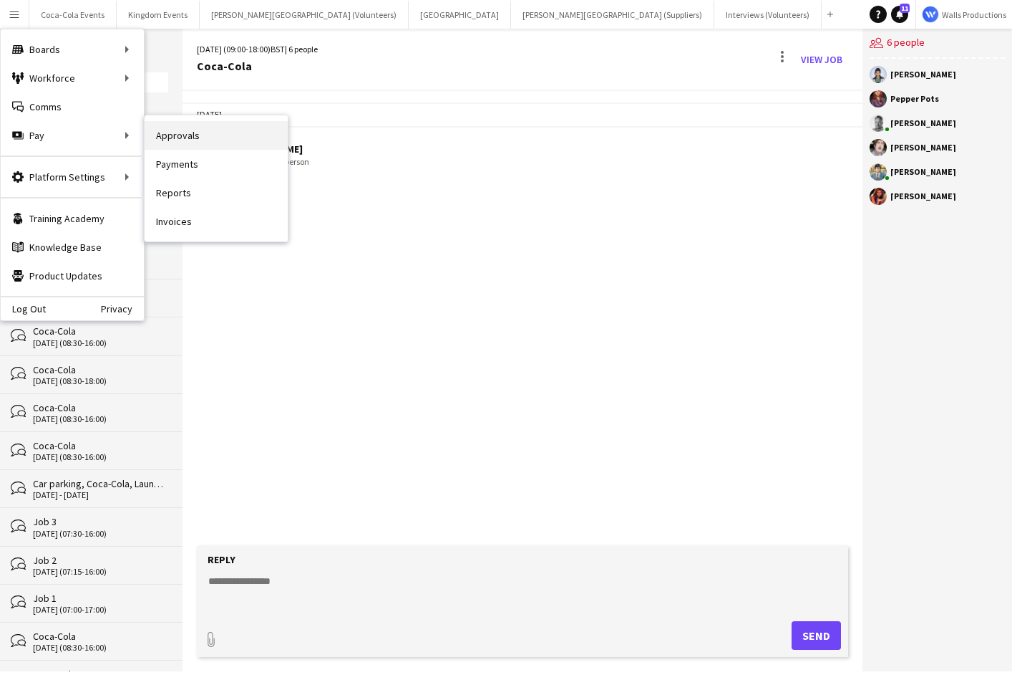
click at [175, 137] on link "Approvals" at bounding box center [216, 135] width 143 height 29
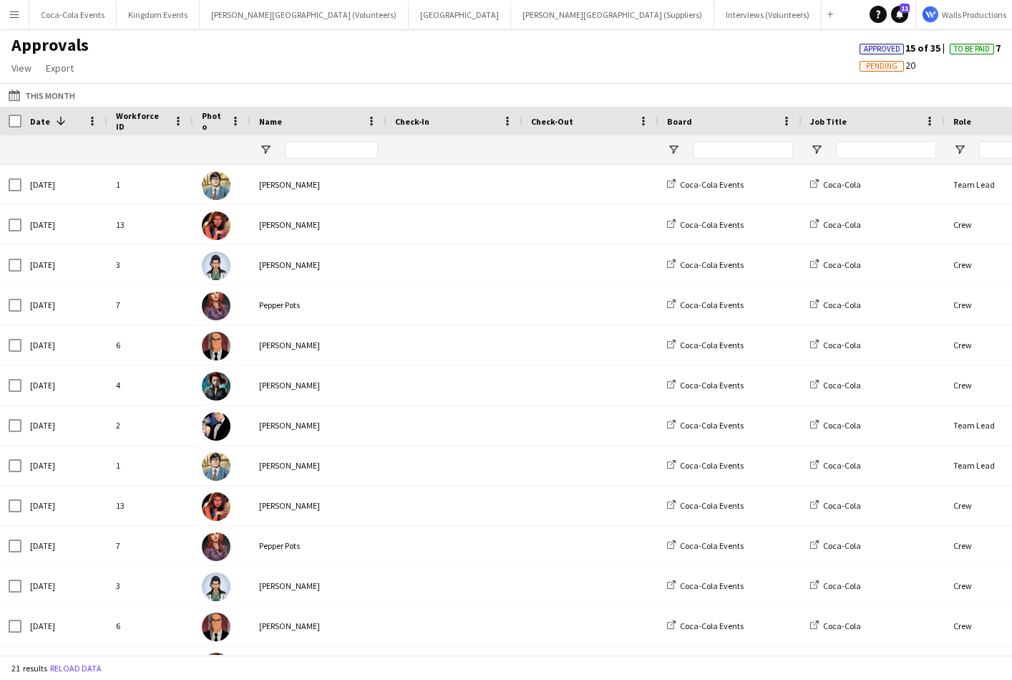
click at [21, 16] on button "Menu" at bounding box center [14, 14] width 29 height 29
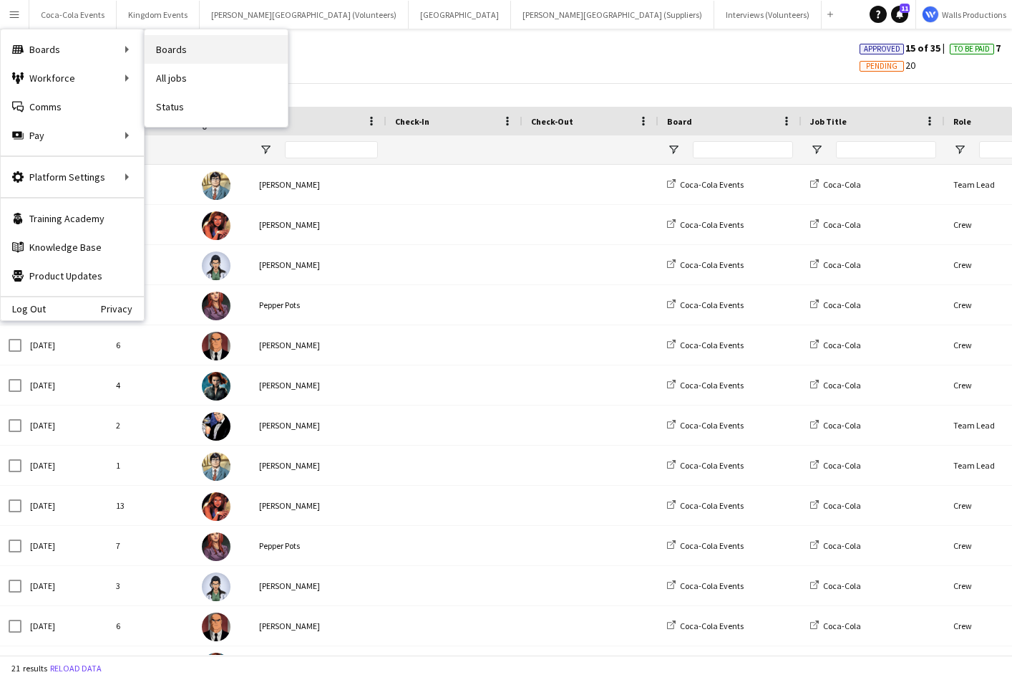
click at [168, 49] on link "Boards" at bounding box center [216, 49] width 143 height 29
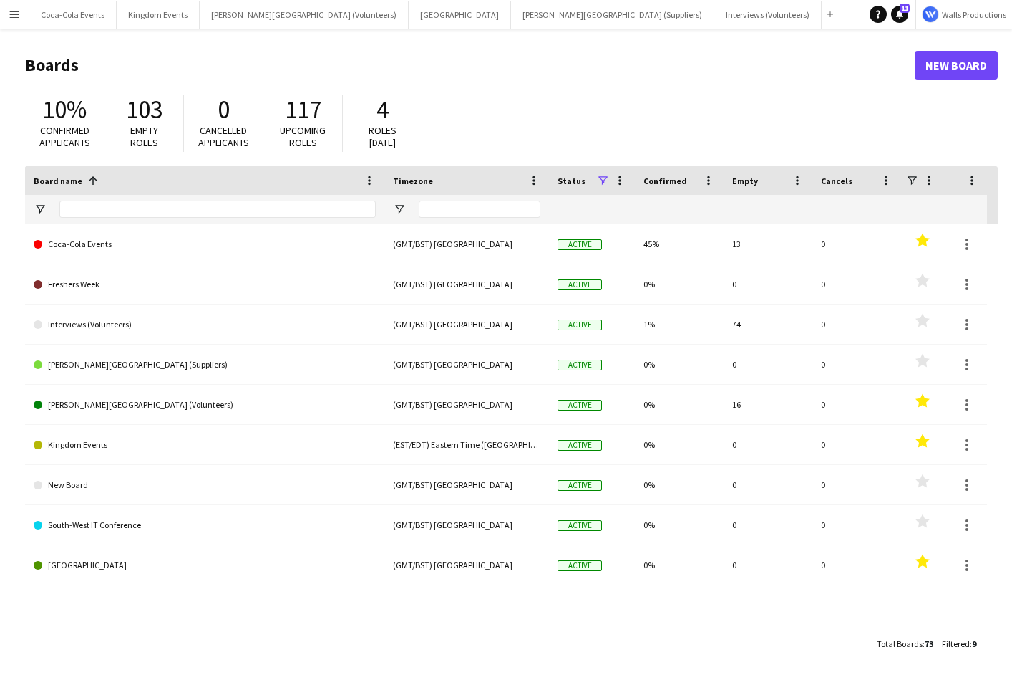
click at [113, 54] on h1 "Boards" at bounding box center [470, 64] width 890 height 21
click at [20, 21] on button "Menu" at bounding box center [14, 14] width 29 height 29
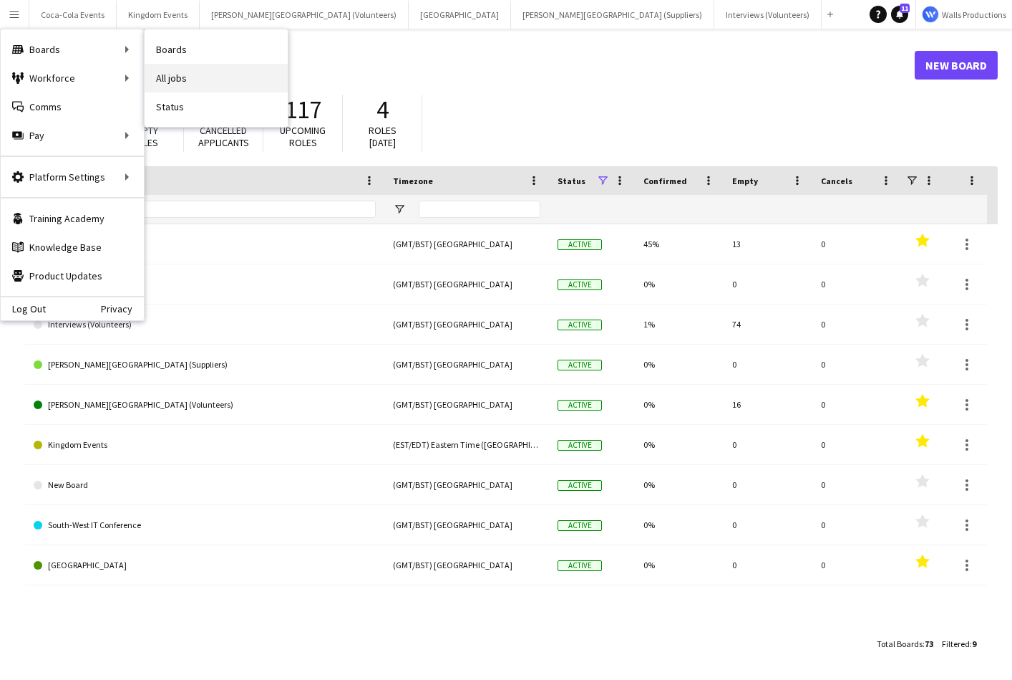
click at [182, 81] on link "All jobs" at bounding box center [216, 78] width 143 height 29
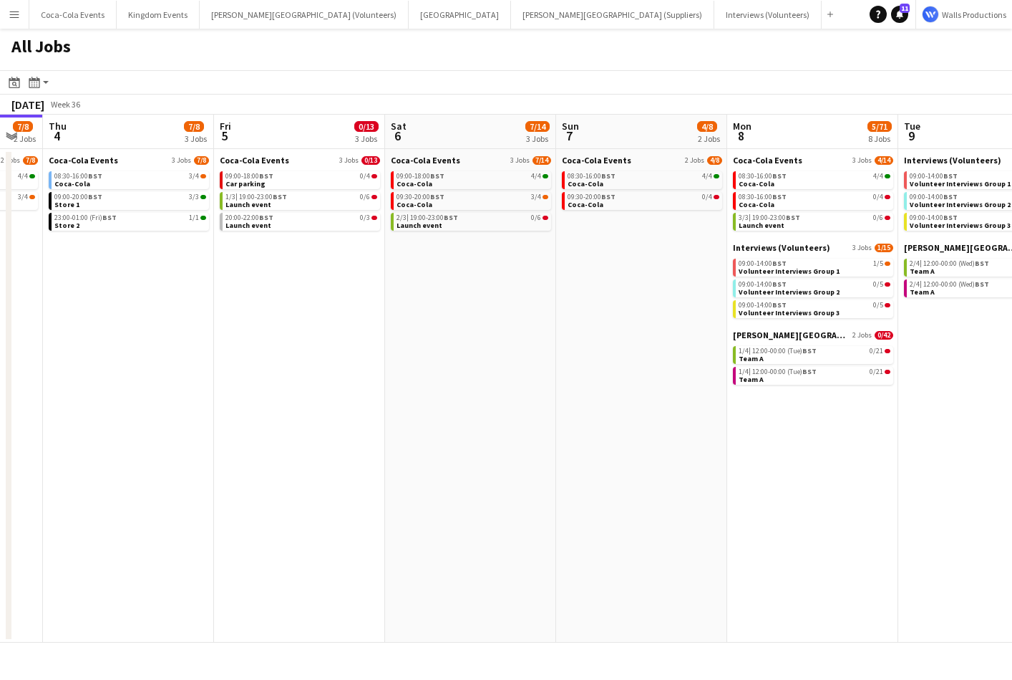
scroll to position [0, 296]
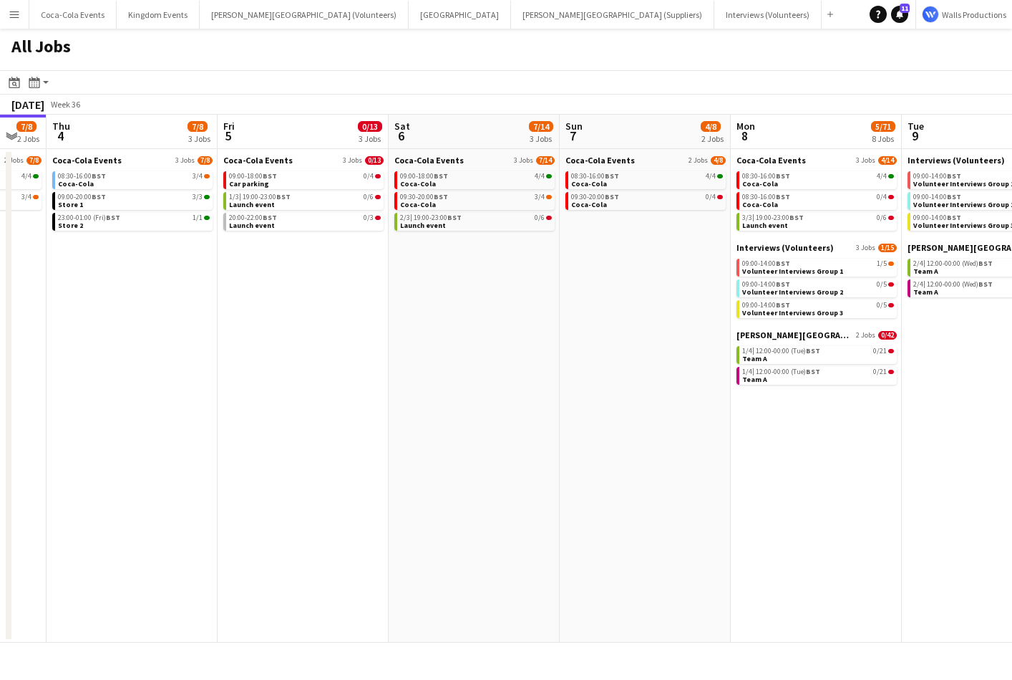
click at [14, 17] on app-icon "Menu" at bounding box center [14, 14] width 11 height 11
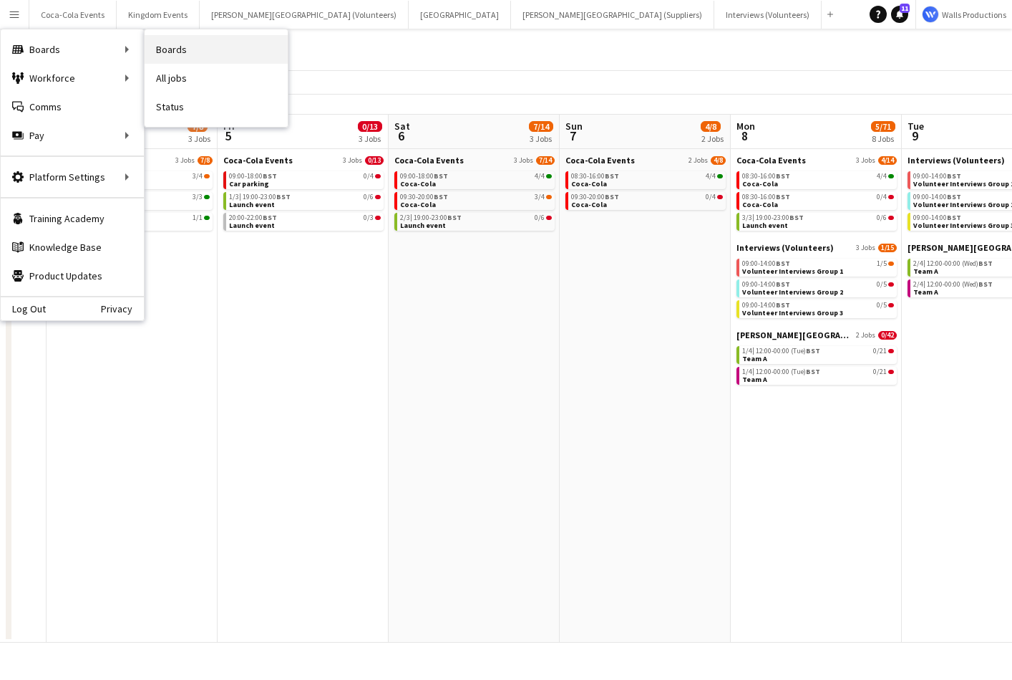
click at [170, 61] on link "Boards" at bounding box center [216, 49] width 143 height 29
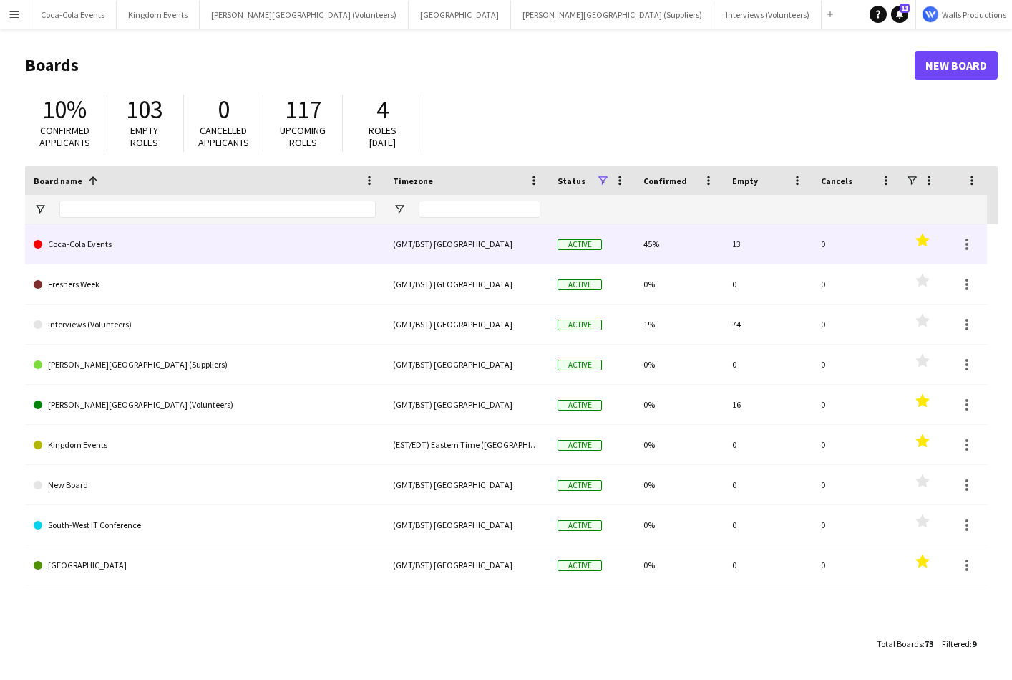
click at [69, 243] on link "Coca-Cola Events" at bounding box center [205, 244] width 342 height 40
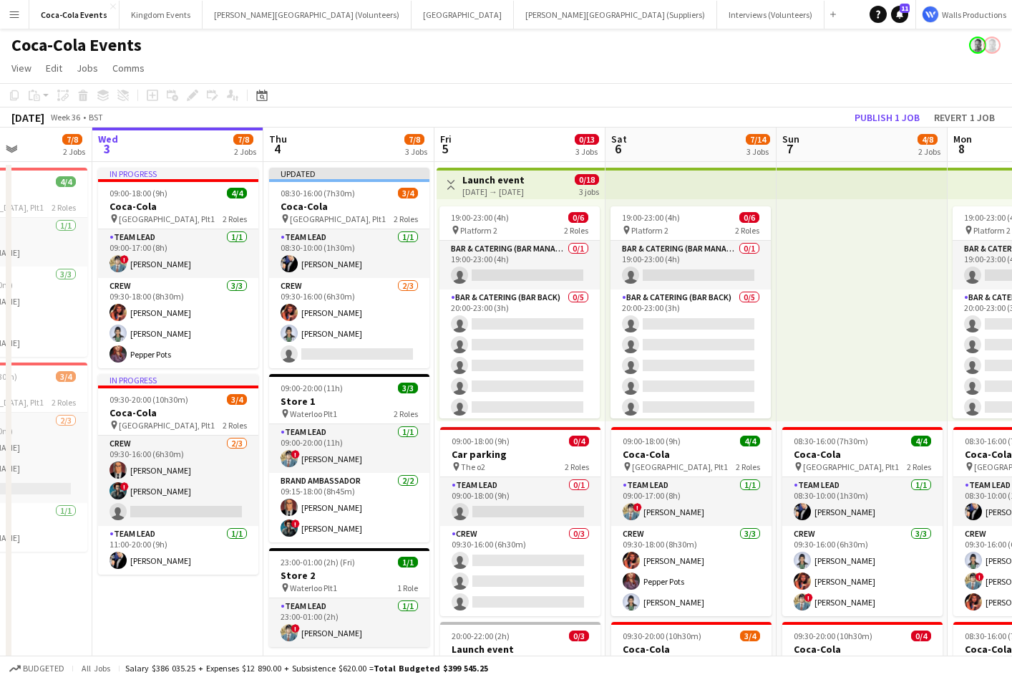
scroll to position [0, 422]
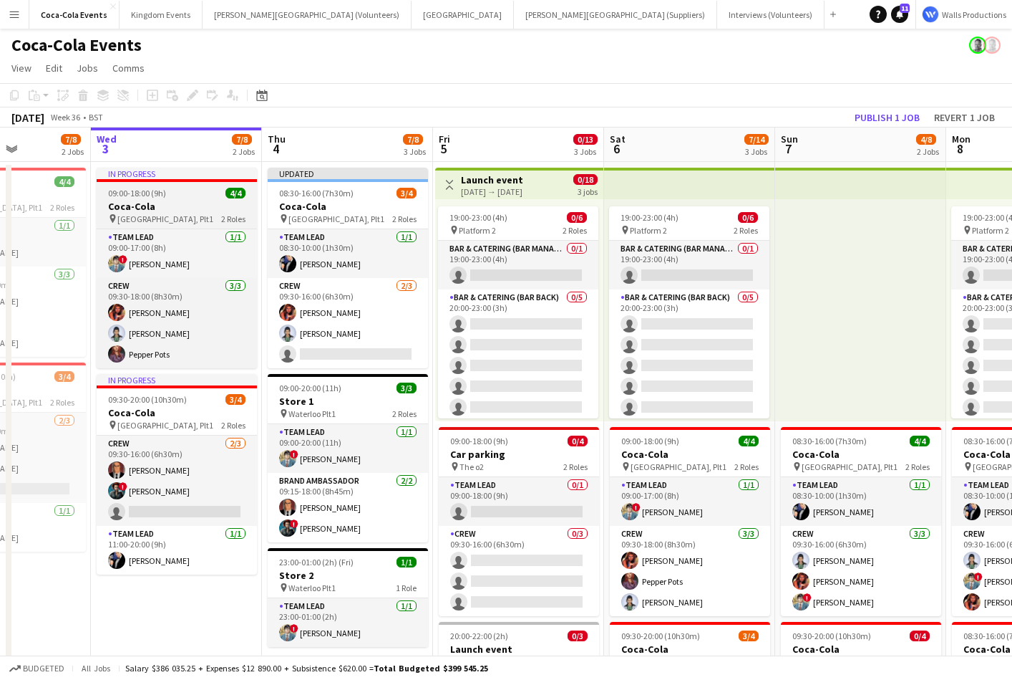
click at [160, 200] on h3 "Coca-Cola" at bounding box center [177, 206] width 160 height 13
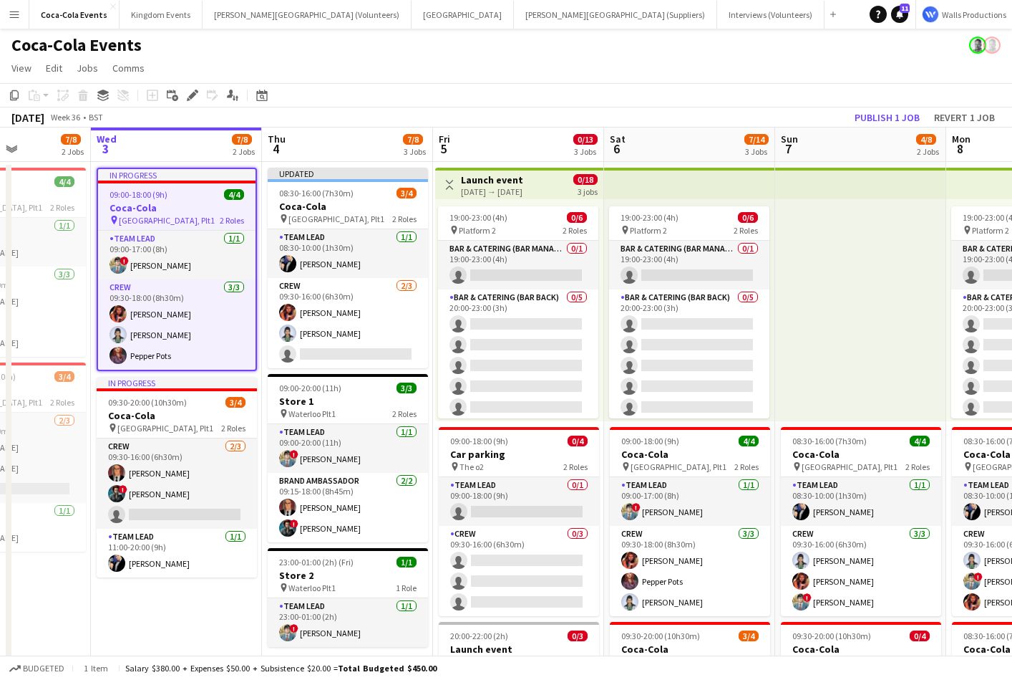
click at [511, 189] on div "05-09-2025 → 08-09-2025" at bounding box center [492, 191] width 62 height 11
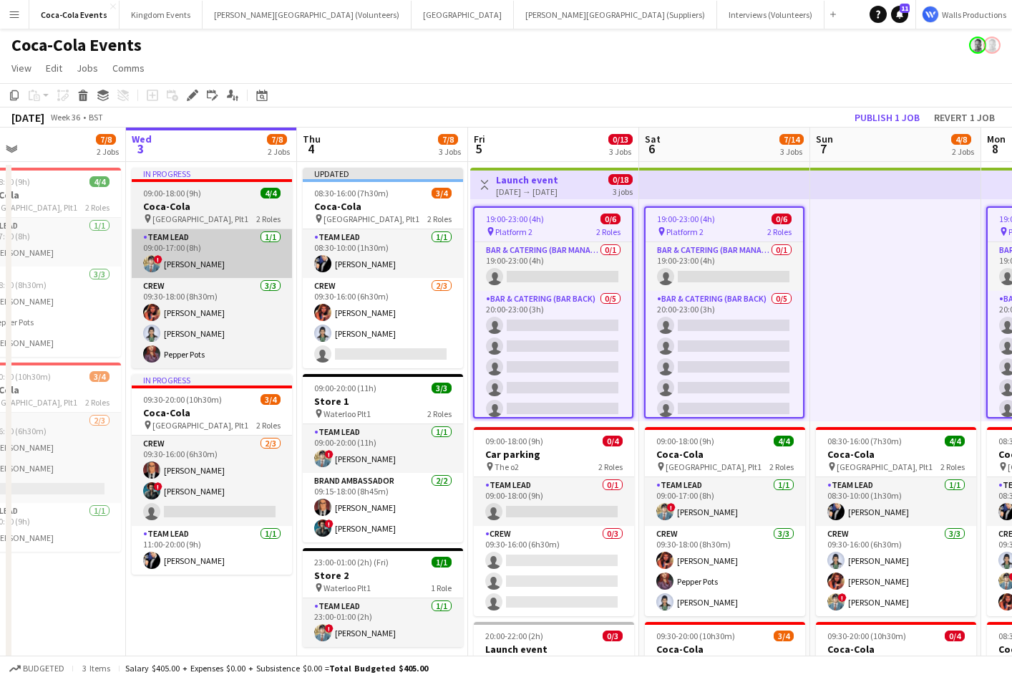
scroll to position [0, 379]
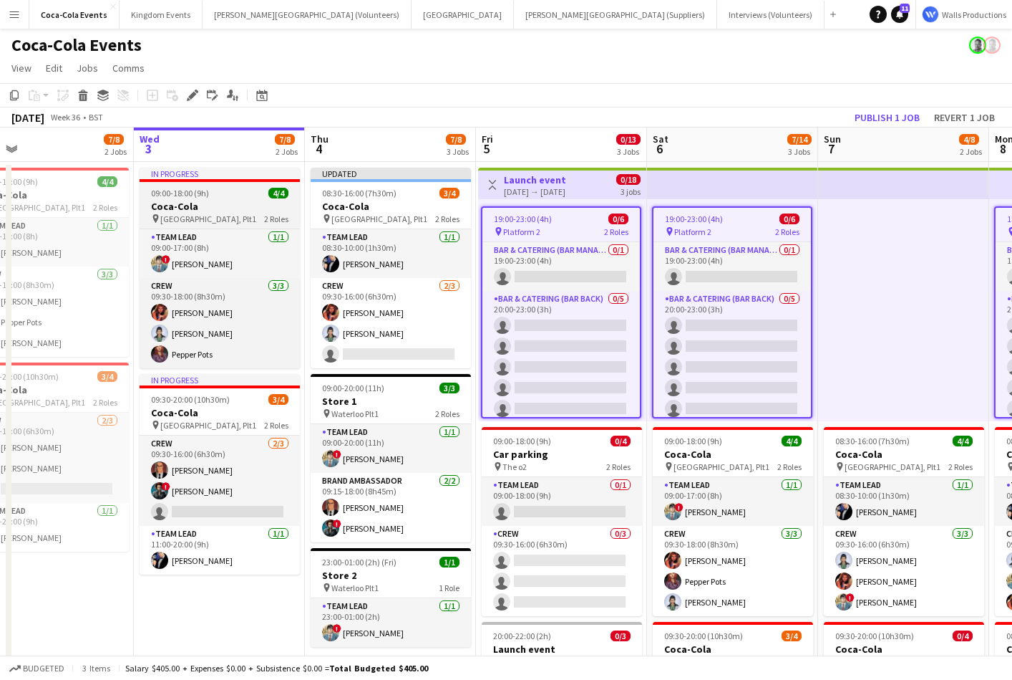
click at [213, 197] on div "09:00-18:00 (9h) 4/4" at bounding box center [220, 193] width 160 height 11
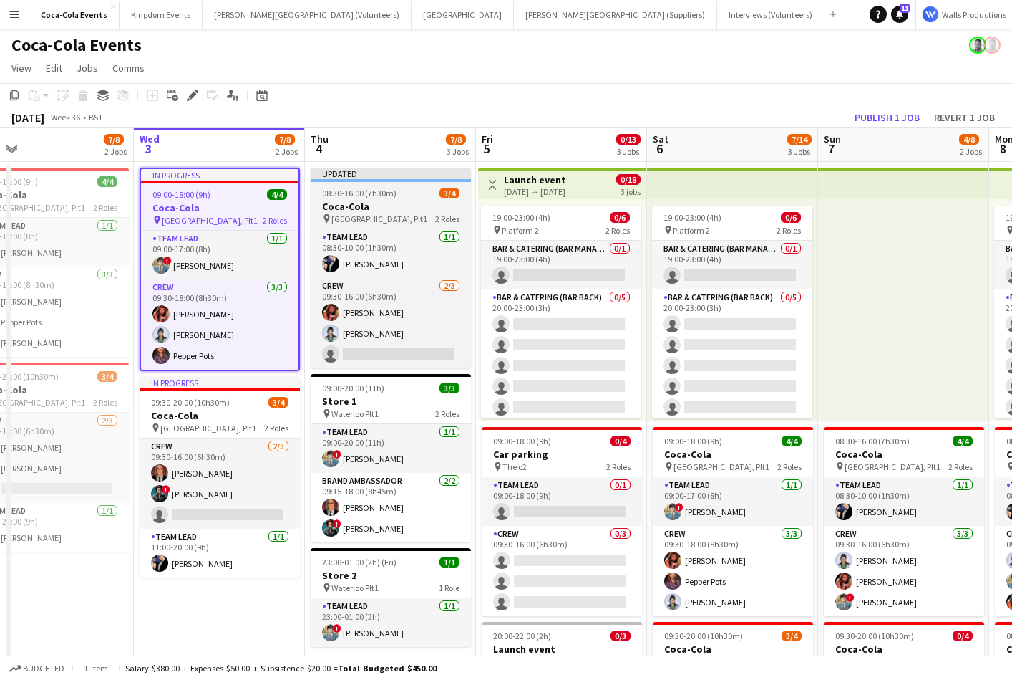
click at [429, 198] on div "08:30-16:00 (7h30m) 3/4" at bounding box center [391, 193] width 160 height 11
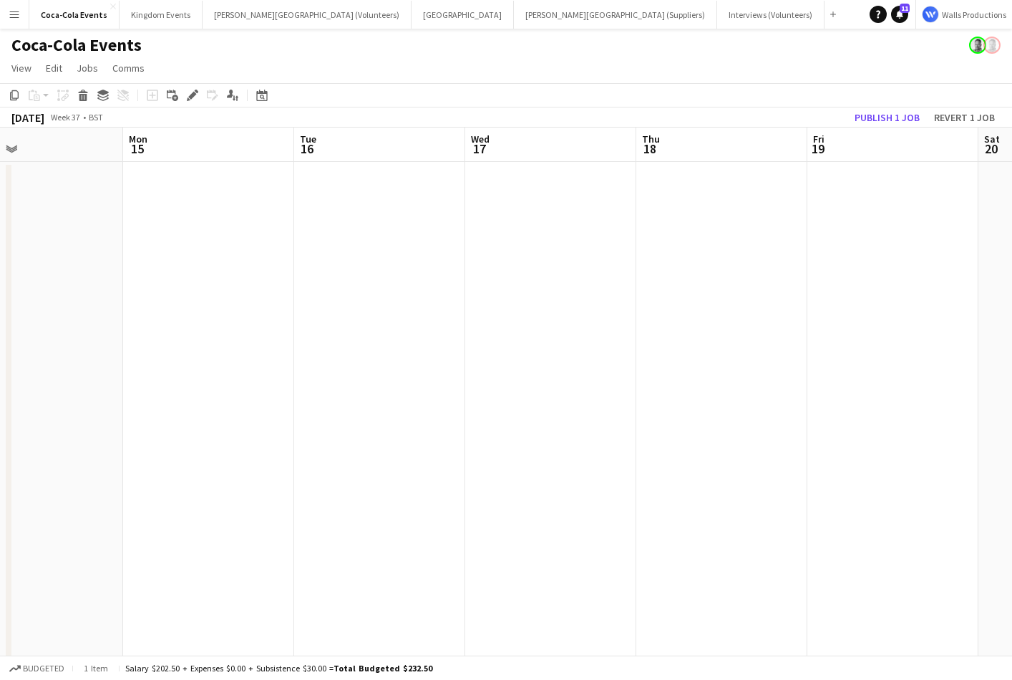
scroll to position [0, 578]
click at [170, 342] on app-date-cell at bounding box center [192, 502] width 171 height 680
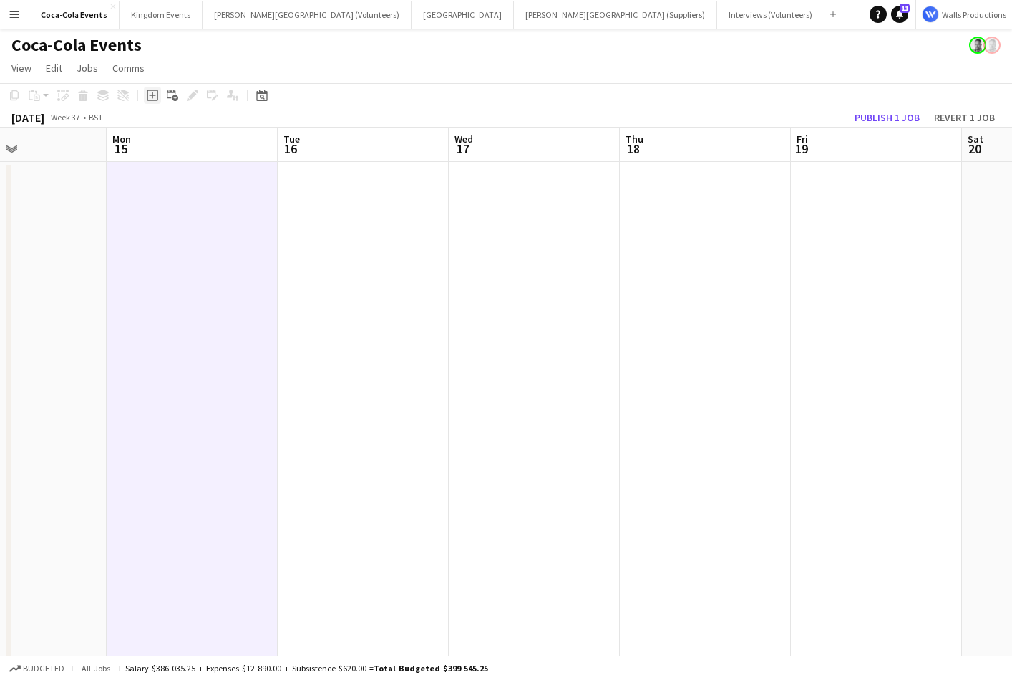
click at [153, 97] on icon "Add job" at bounding box center [152, 95] width 11 height 11
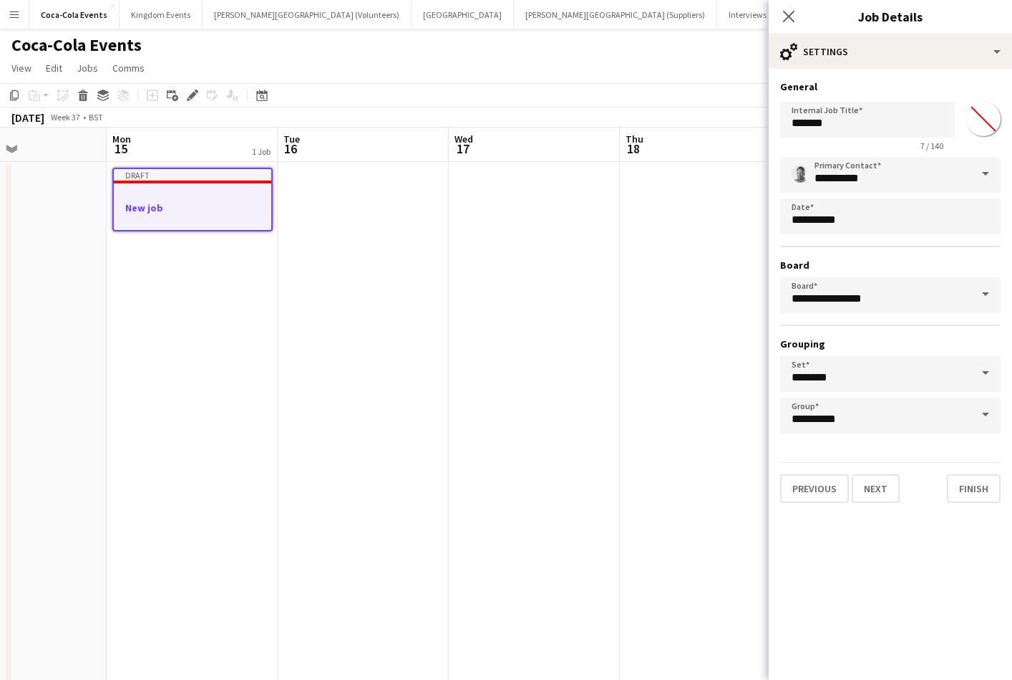
click at [932, 568] on mat-expansion-panel "**********" at bounding box center [890, 374] width 243 height 611
click at [879, 490] on button "Next" at bounding box center [876, 488] width 48 height 29
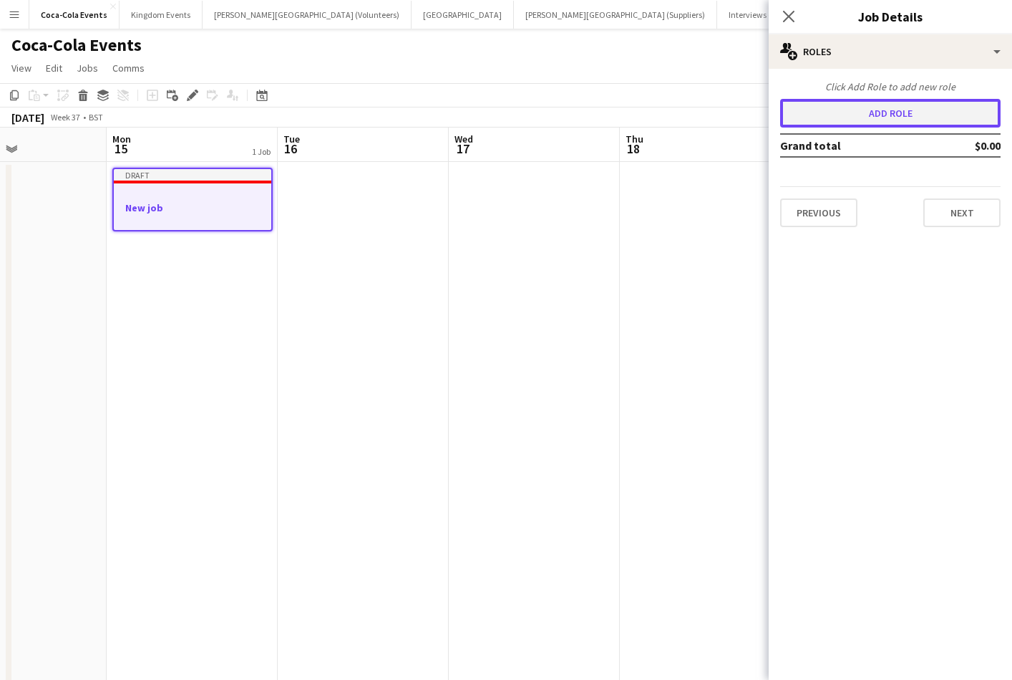
click at [853, 112] on button "Add role" at bounding box center [890, 113] width 221 height 29
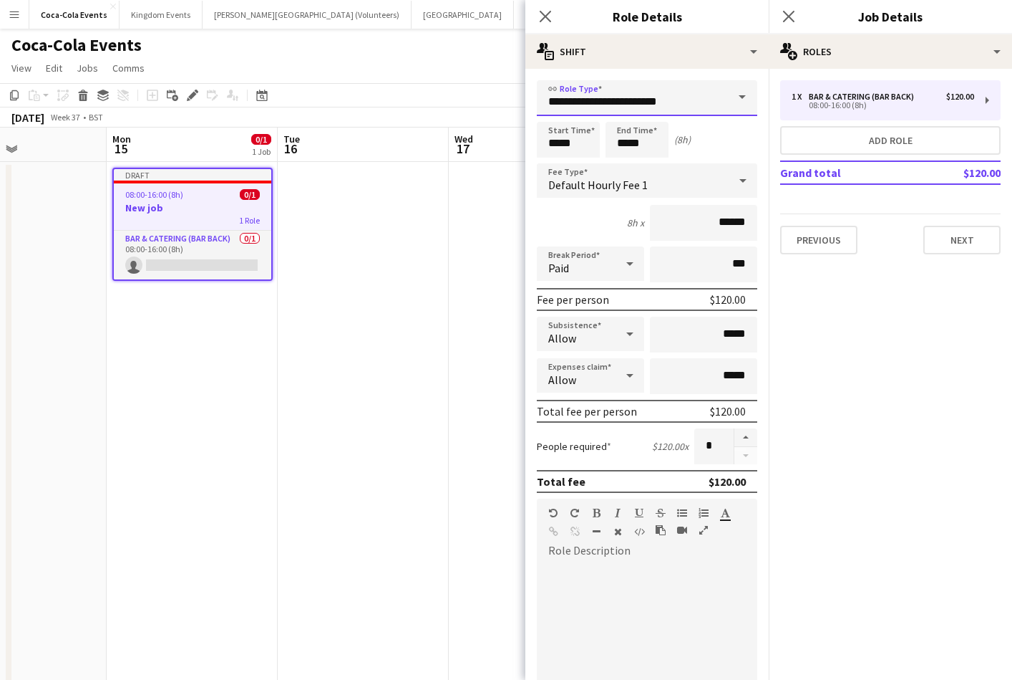
click at [722, 91] on input "**********" at bounding box center [647, 98] width 221 height 36
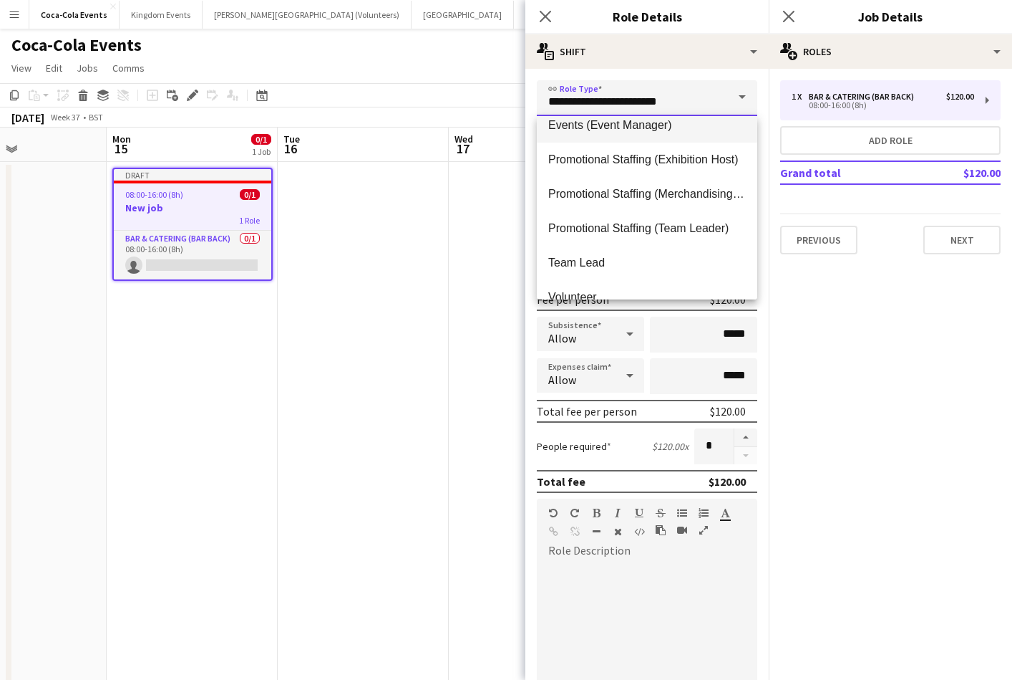
scroll to position [206, 0]
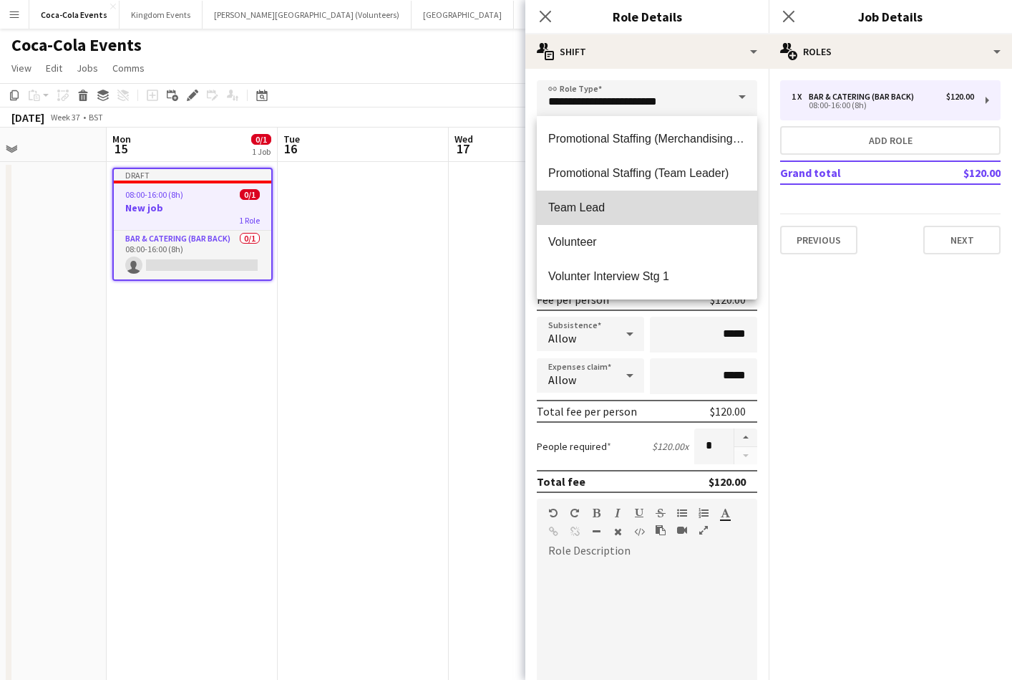
click at [599, 211] on span "Team Lead" at bounding box center [647, 207] width 198 height 14
type input "*********"
type input "******"
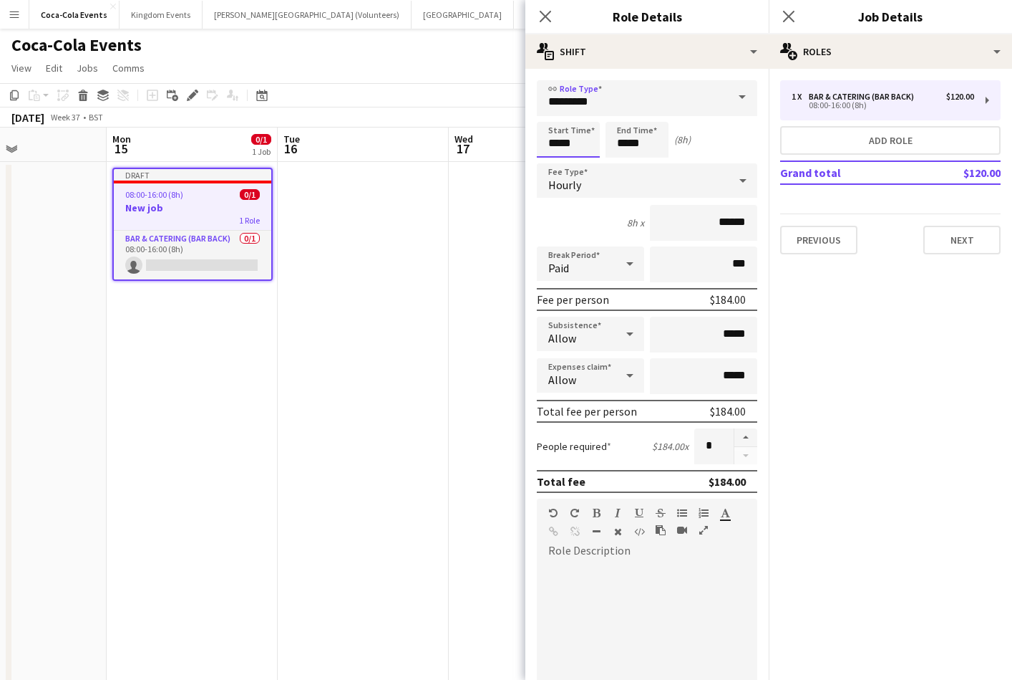
click at [552, 146] on input "*****" at bounding box center [568, 140] width 63 height 36
type input "*****"
click at [553, 113] on div at bounding box center [554, 114] width 29 height 14
click at [626, 144] on input "*****" at bounding box center [637, 140] width 63 height 36
click at [578, 212] on div "7h x ******" at bounding box center [647, 223] width 221 height 36
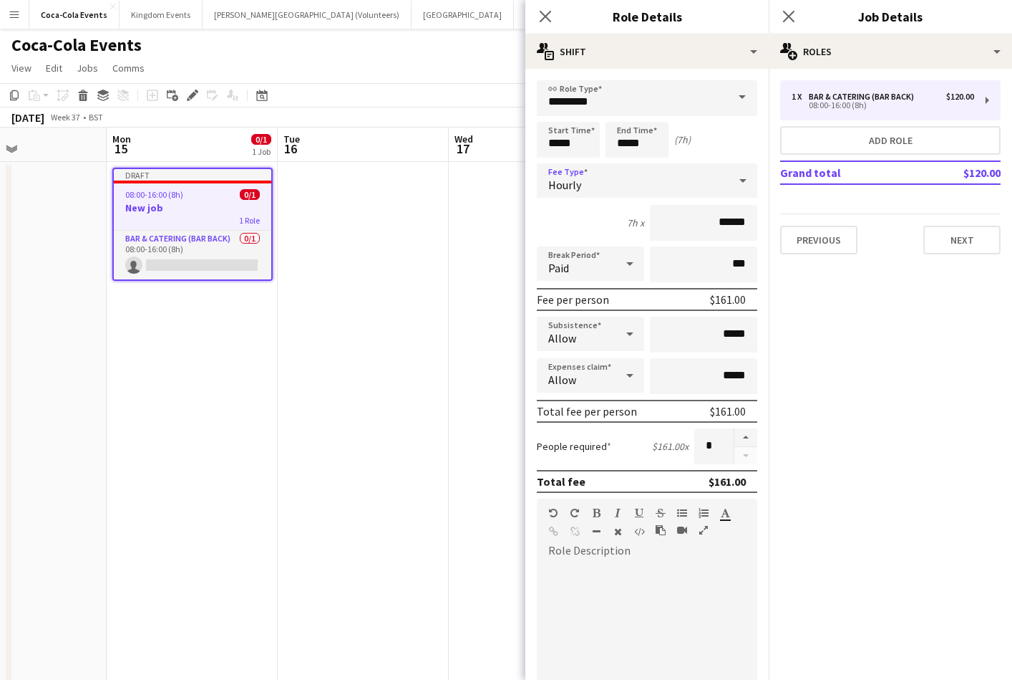
click at [576, 188] on span "Hourly" at bounding box center [564, 185] width 33 height 14
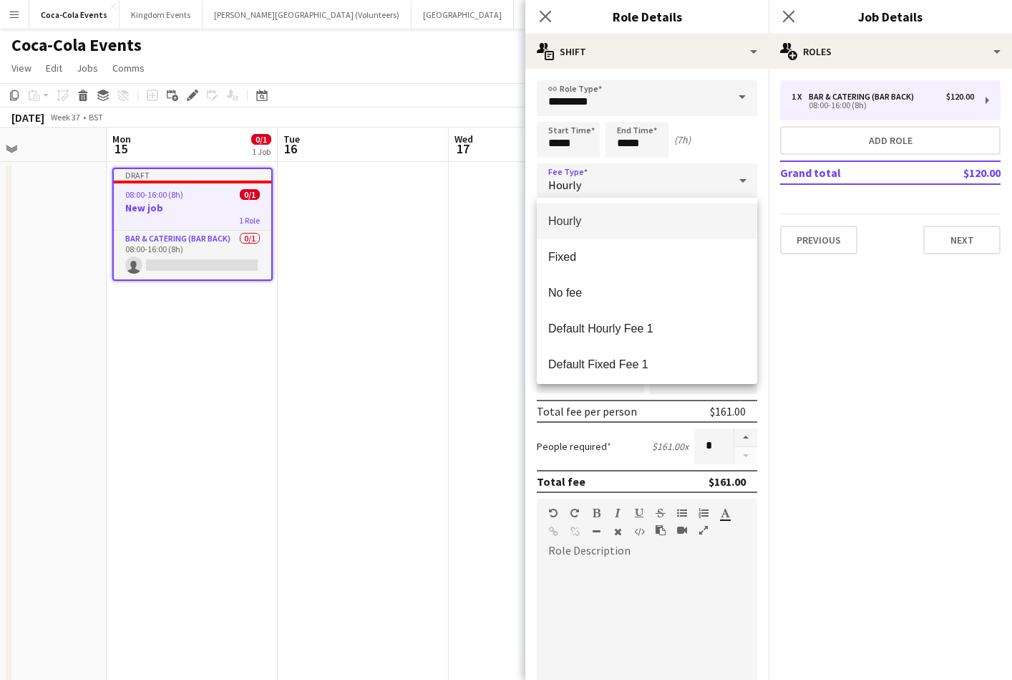
click at [802, 310] on div at bounding box center [506, 340] width 1012 height 680
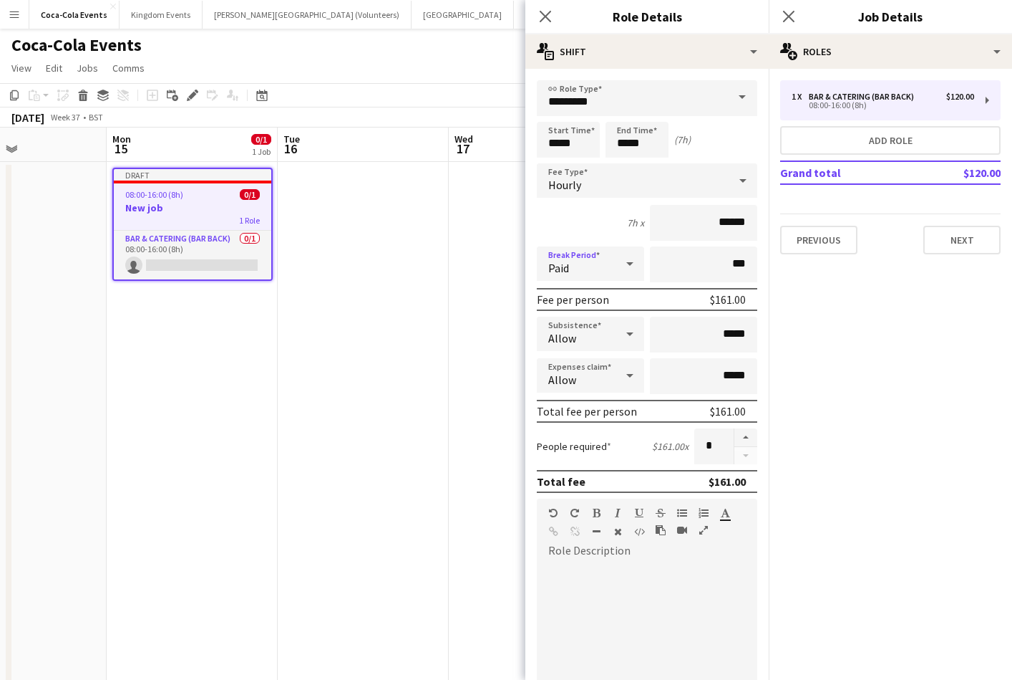
click at [602, 265] on div "Paid" at bounding box center [576, 263] width 79 height 34
click at [605, 215] on div at bounding box center [506, 340] width 1012 height 680
click at [588, 336] on div "Allow" at bounding box center [576, 333] width 79 height 34
click at [604, 333] on div at bounding box center [506, 340] width 1012 height 680
drag, startPoint x: 720, startPoint y: 448, endPoint x: 700, endPoint y: 448, distance: 20.1
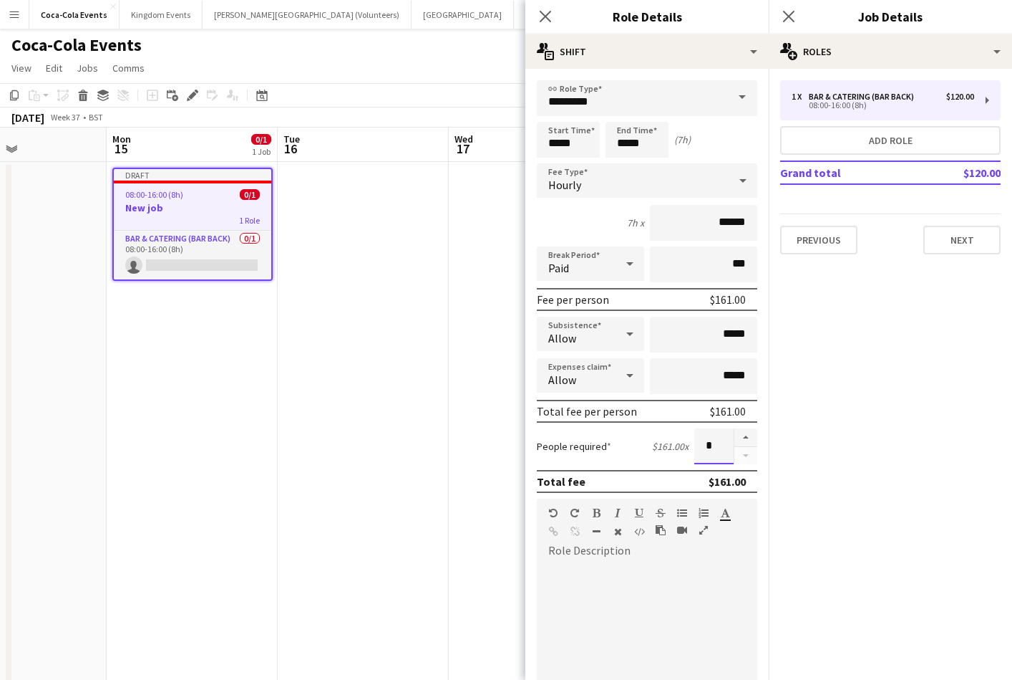
click at [700, 448] on input "*" at bounding box center [714, 446] width 39 height 36
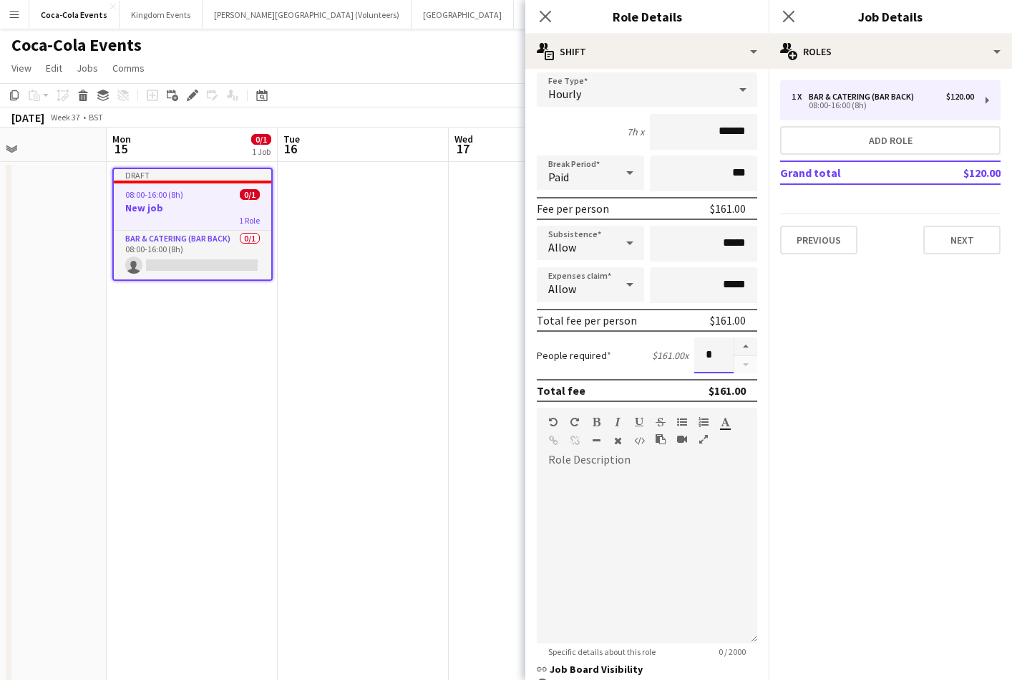
scroll to position [134, 0]
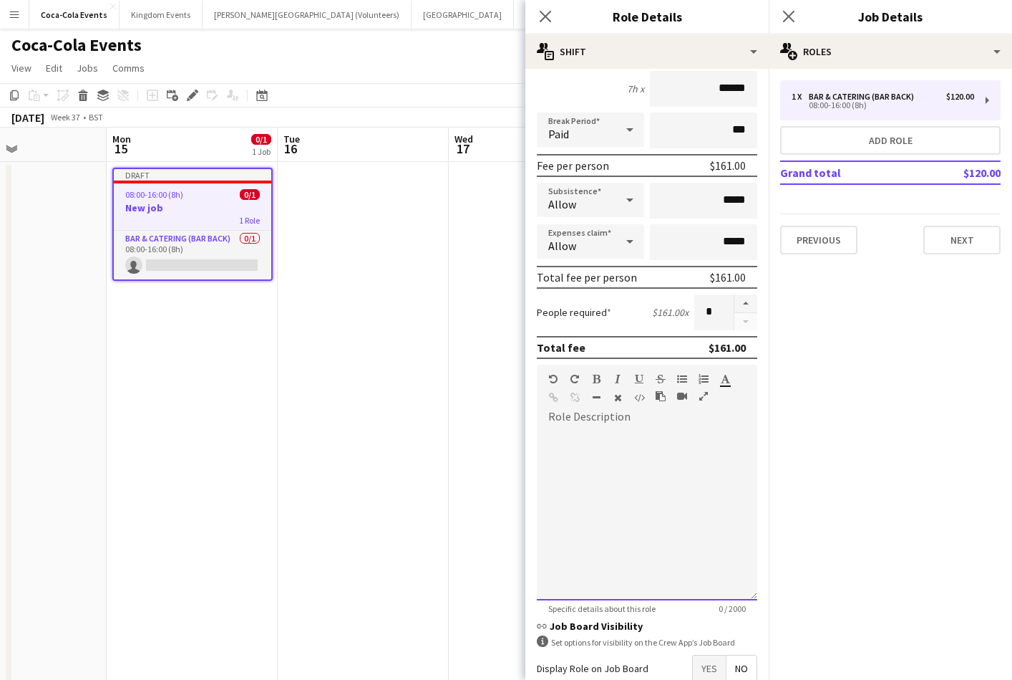
click at [624, 464] on div at bounding box center [647, 514] width 221 height 172
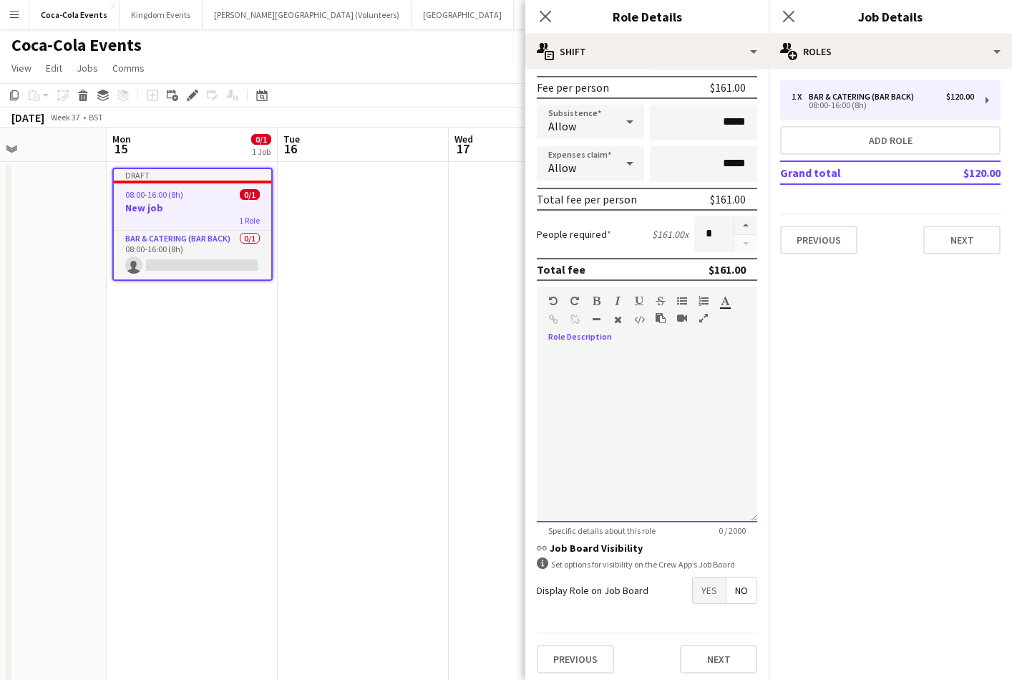
scroll to position [216, 0]
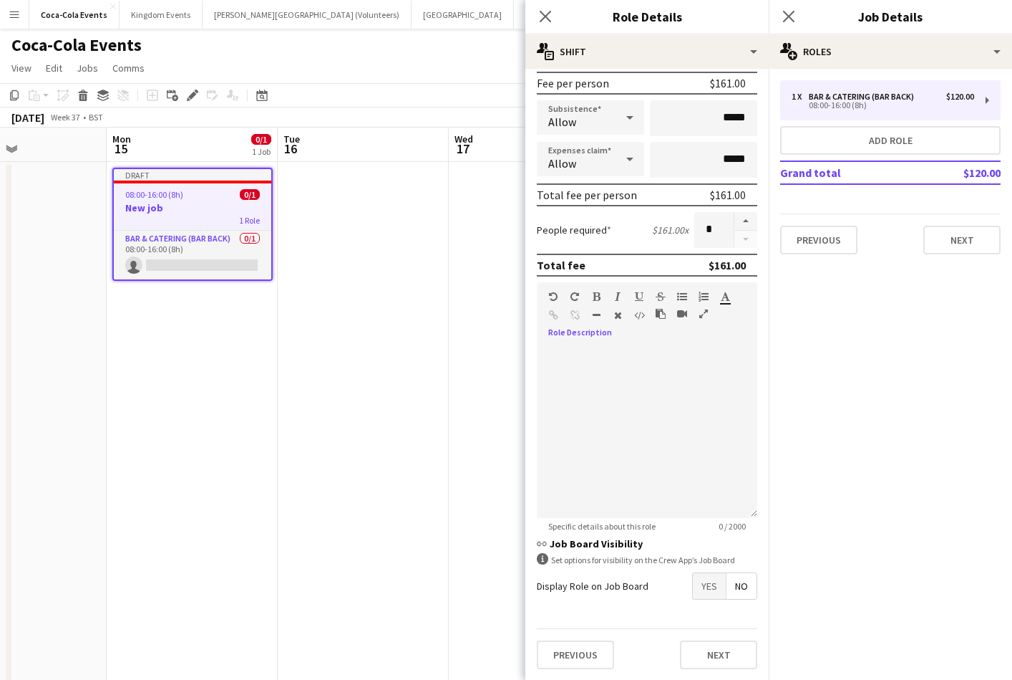
click at [644, 604] on form "link Role Type ********* Start Time ***** End Time ***** (7h) Fee Type Hourly 7…" at bounding box center [647, 272] width 243 height 816
click at [710, 589] on span "Yes" at bounding box center [709, 586] width 33 height 26
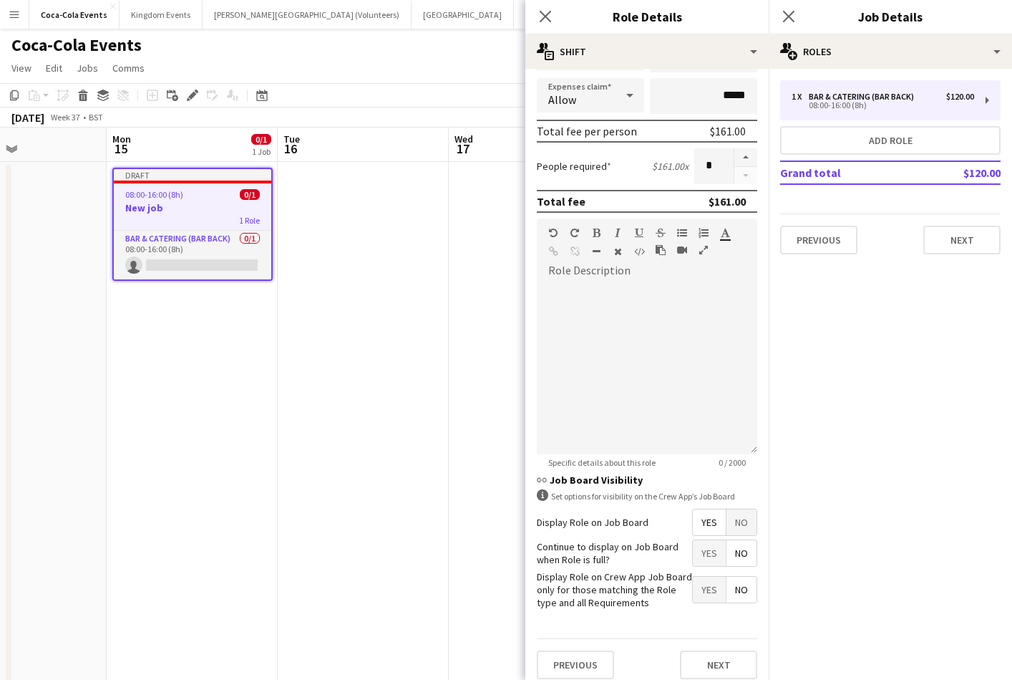
scroll to position [284, 0]
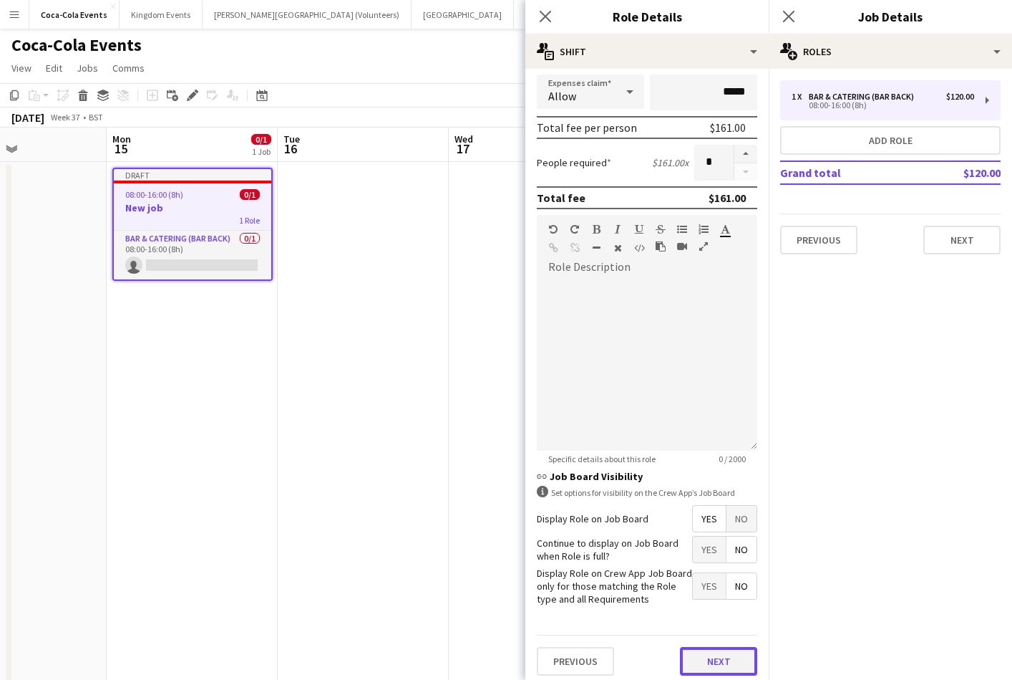
click at [702, 659] on button "Next" at bounding box center [718, 661] width 77 height 29
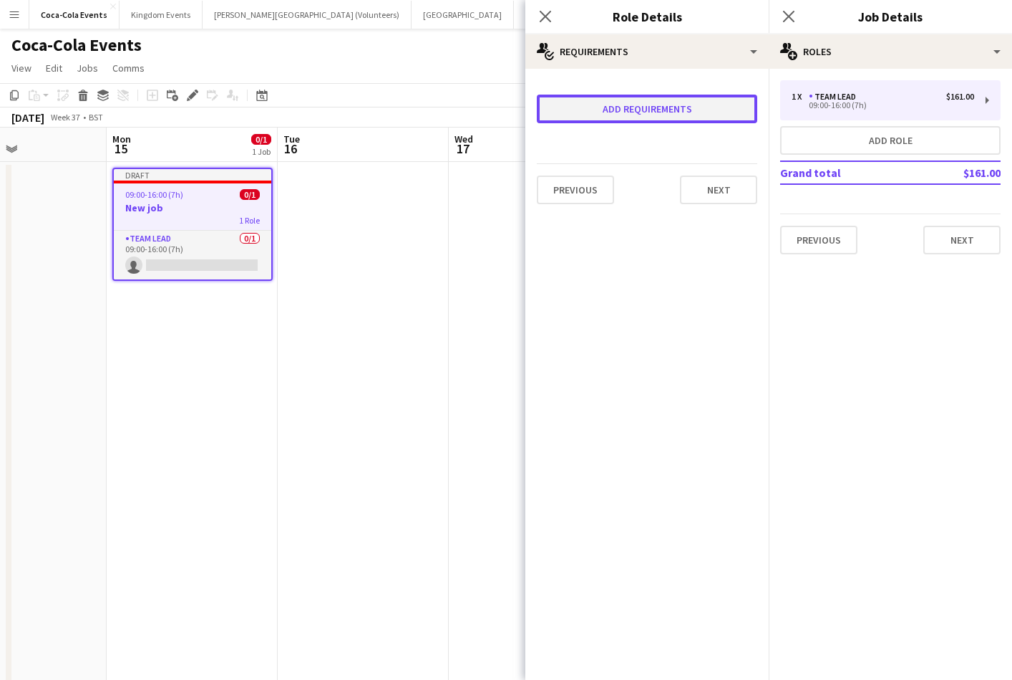
click at [629, 111] on button "Add requirements" at bounding box center [647, 109] width 221 height 29
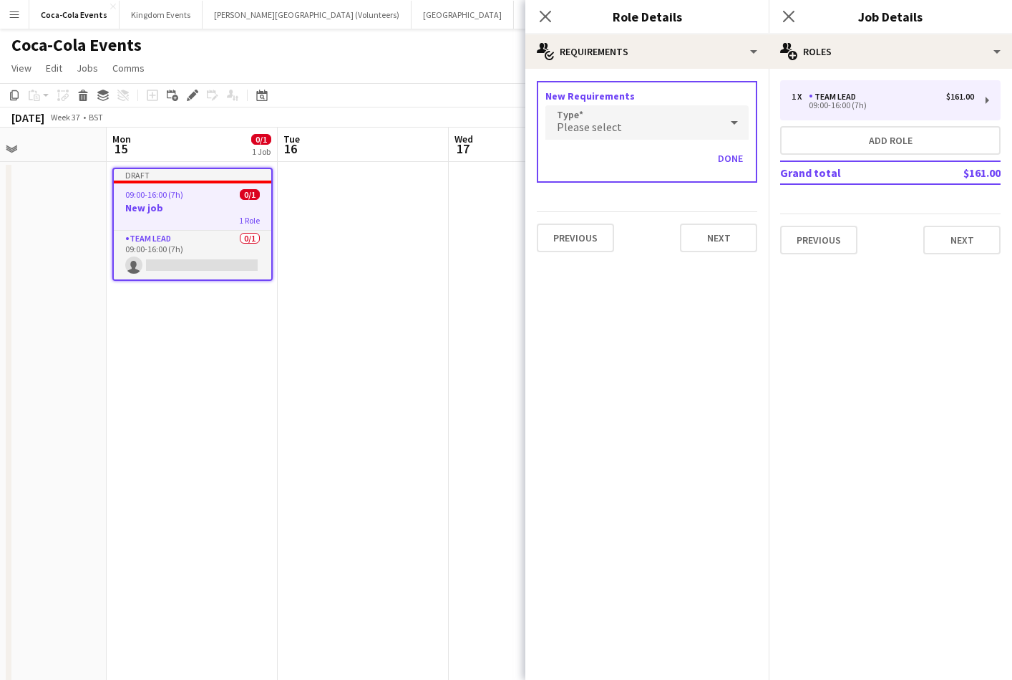
click at [625, 122] on div "Please select" at bounding box center [633, 122] width 175 height 34
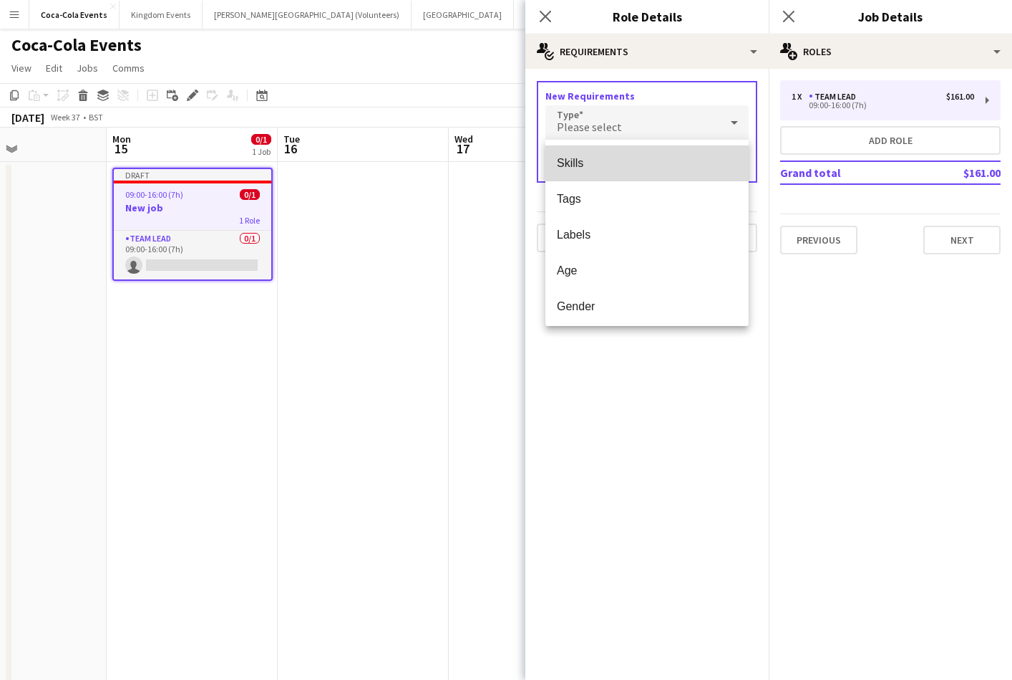
click at [579, 166] on span "Skills" at bounding box center [647, 163] width 180 height 14
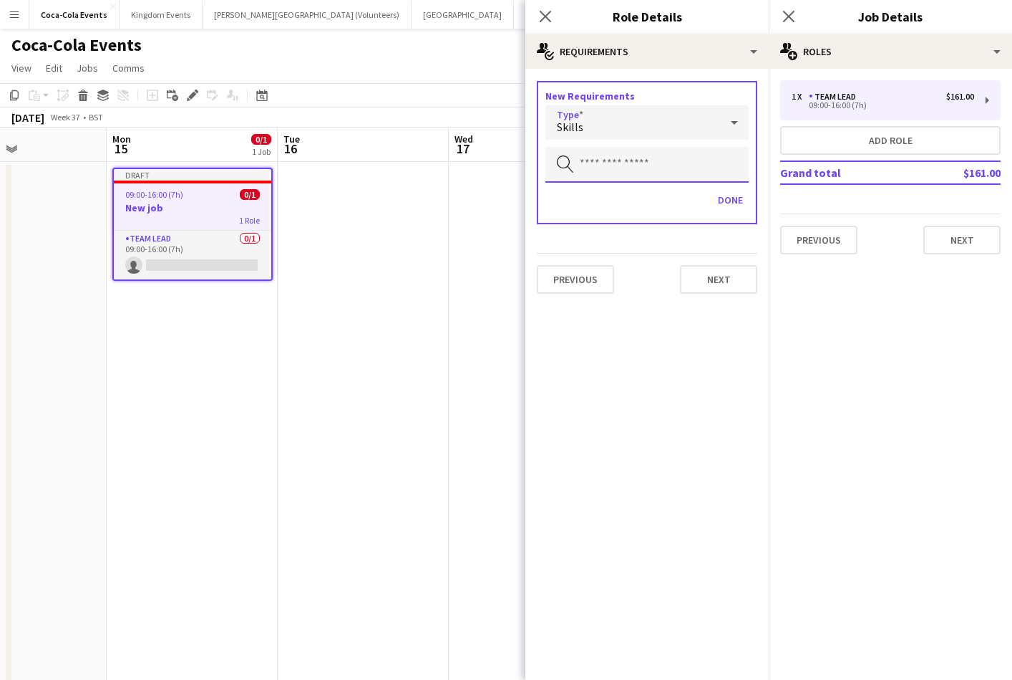
click at [603, 163] on input "text" at bounding box center [647, 165] width 203 height 36
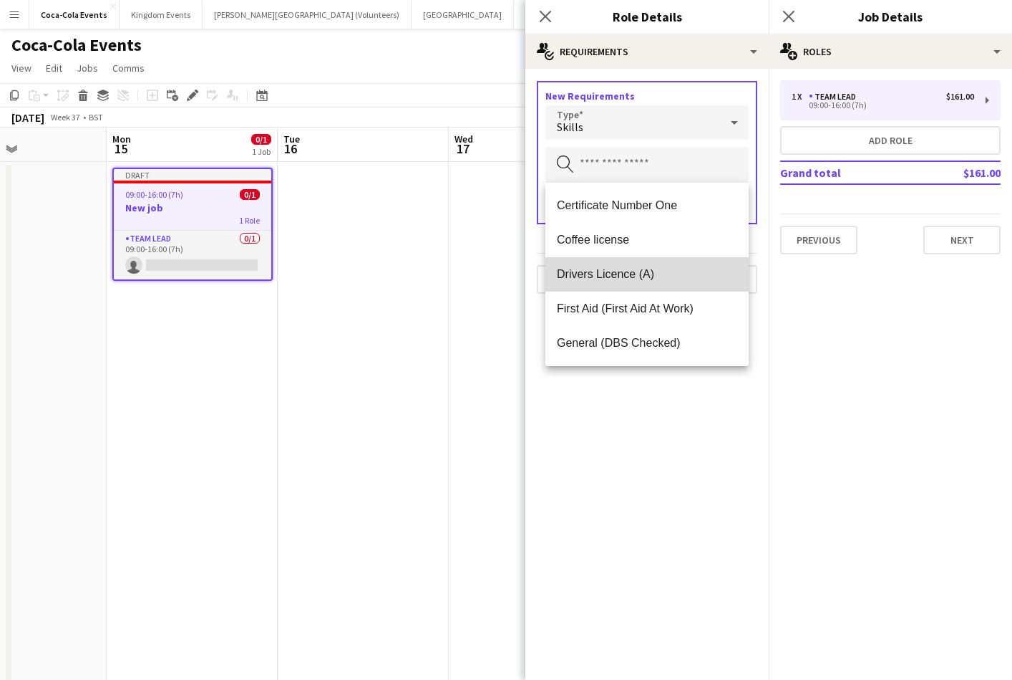
click at [612, 277] on span "Drivers Licence (A)" at bounding box center [647, 274] width 180 height 14
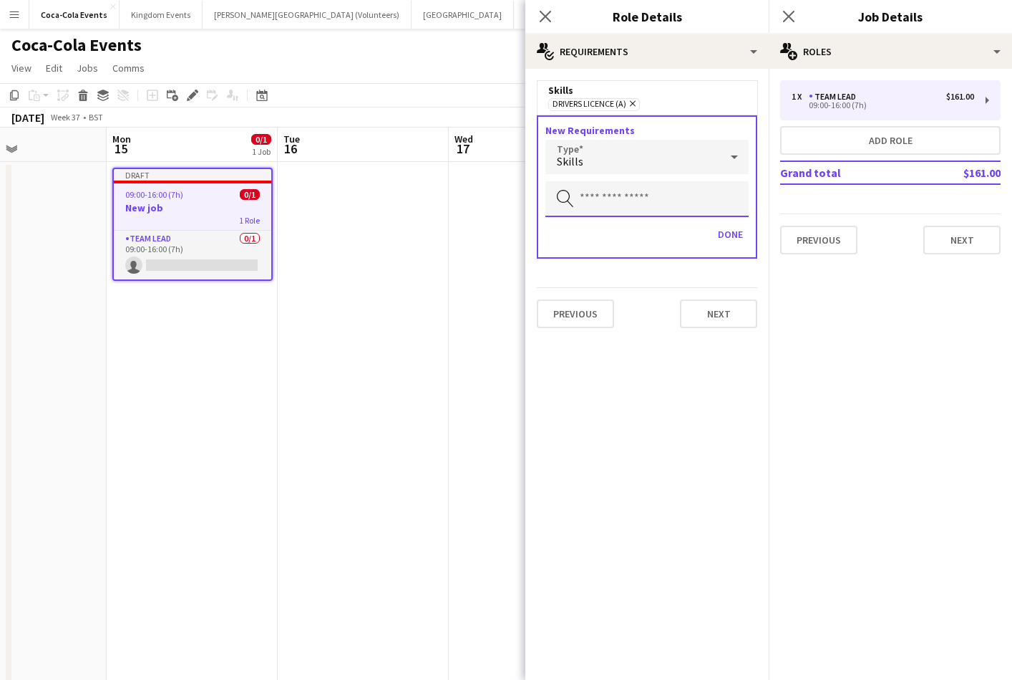
click at [607, 198] on input "text" at bounding box center [647, 199] width 203 height 36
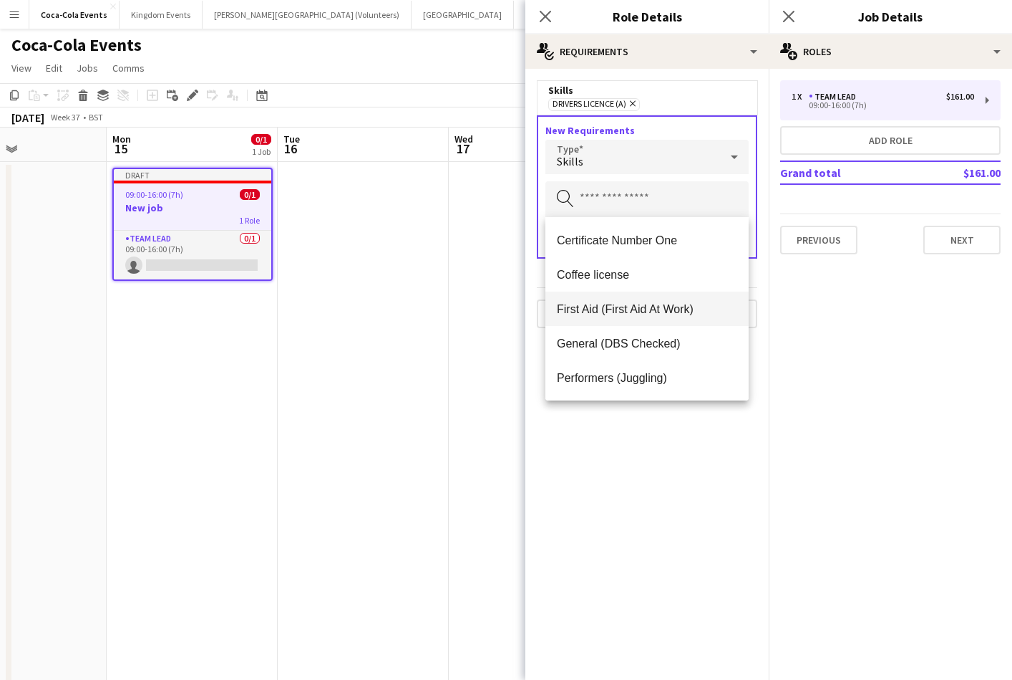
click at [614, 313] on span "First Aid (First Aid At Work)" at bounding box center [647, 309] width 180 height 14
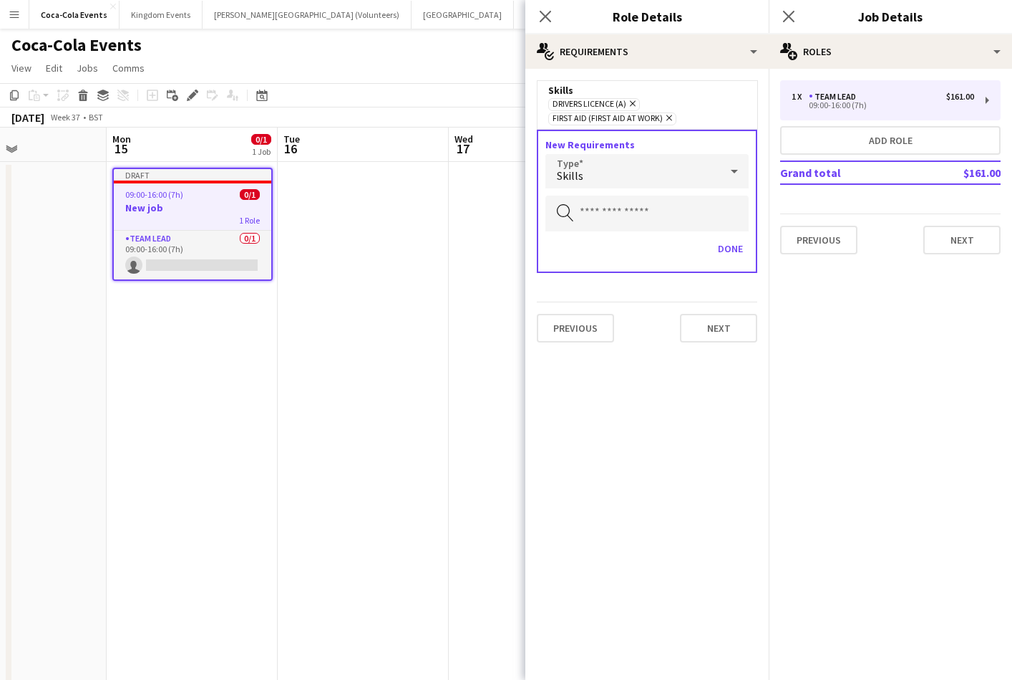
click at [599, 179] on div "Skills" at bounding box center [633, 171] width 175 height 34
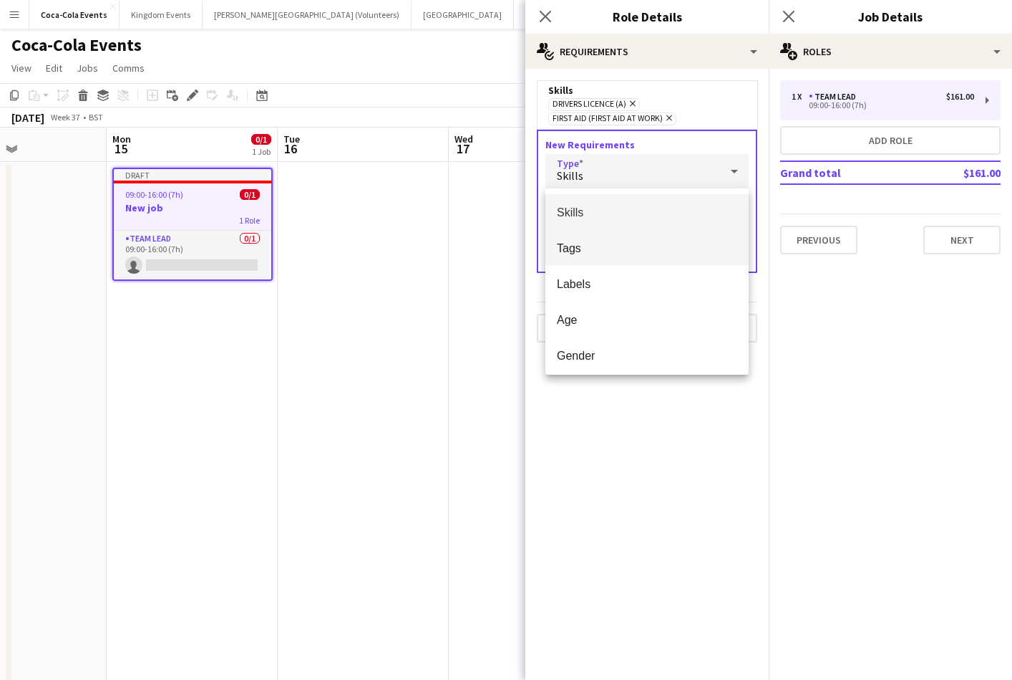
click at [594, 249] on span "Tags" at bounding box center [647, 248] width 180 height 14
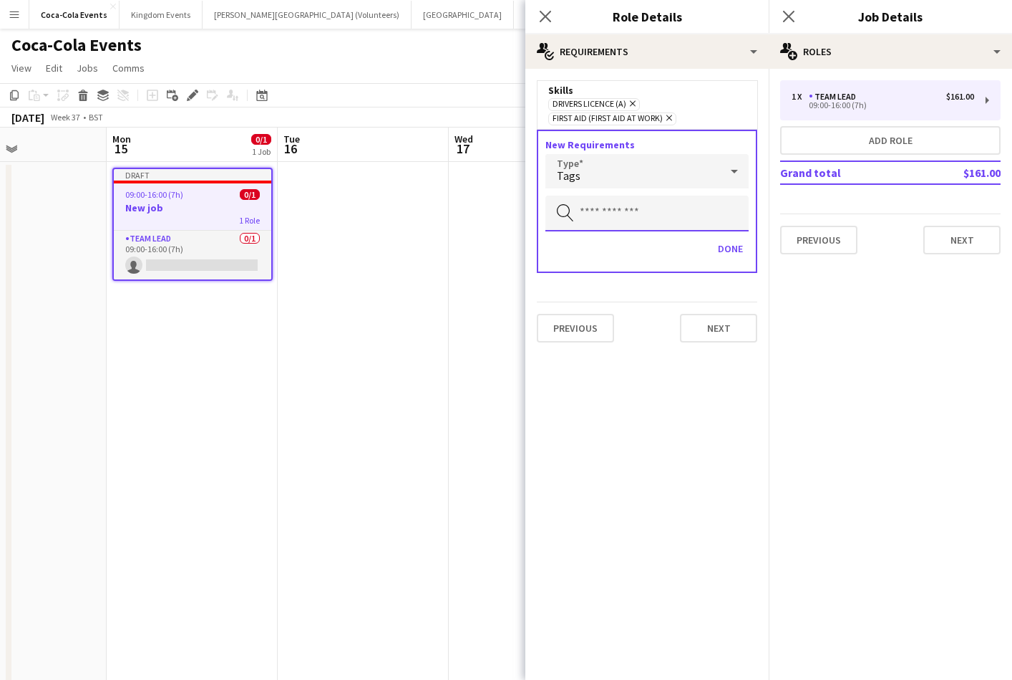
click at [596, 221] on input "text" at bounding box center [647, 213] width 203 height 36
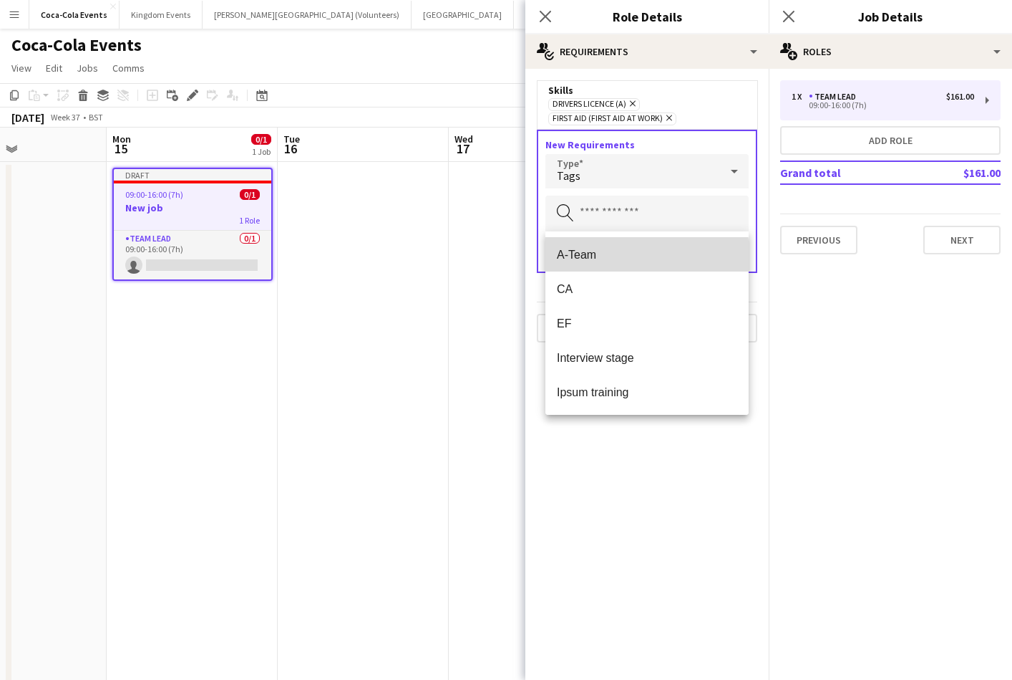
click at [589, 256] on span "A-Team" at bounding box center [647, 255] width 180 height 14
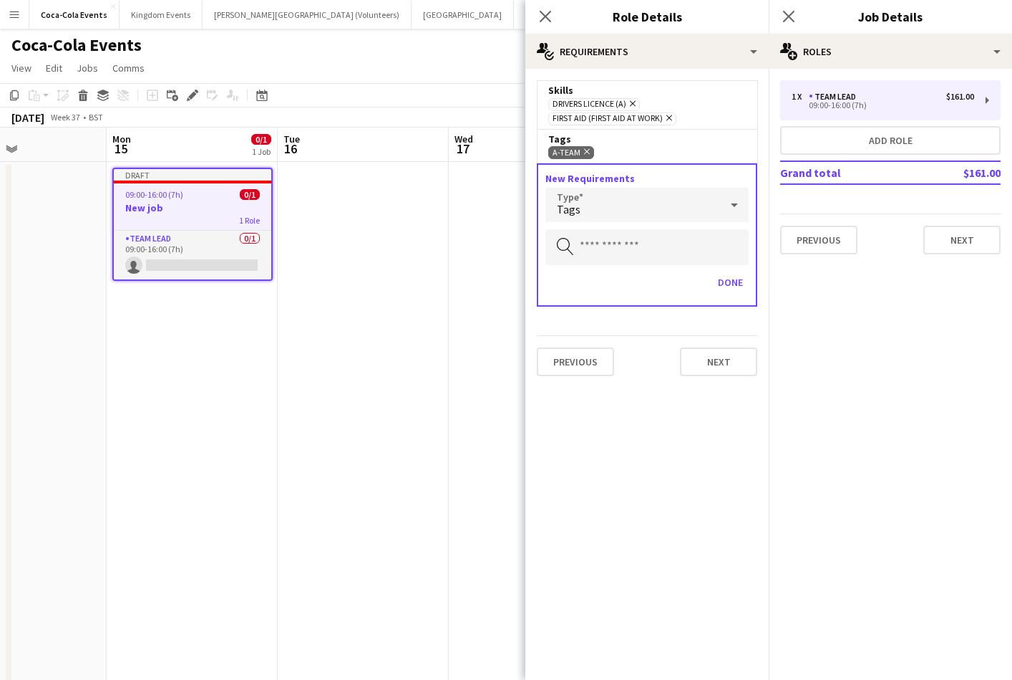
click at [606, 201] on div "Tags" at bounding box center [633, 205] width 175 height 34
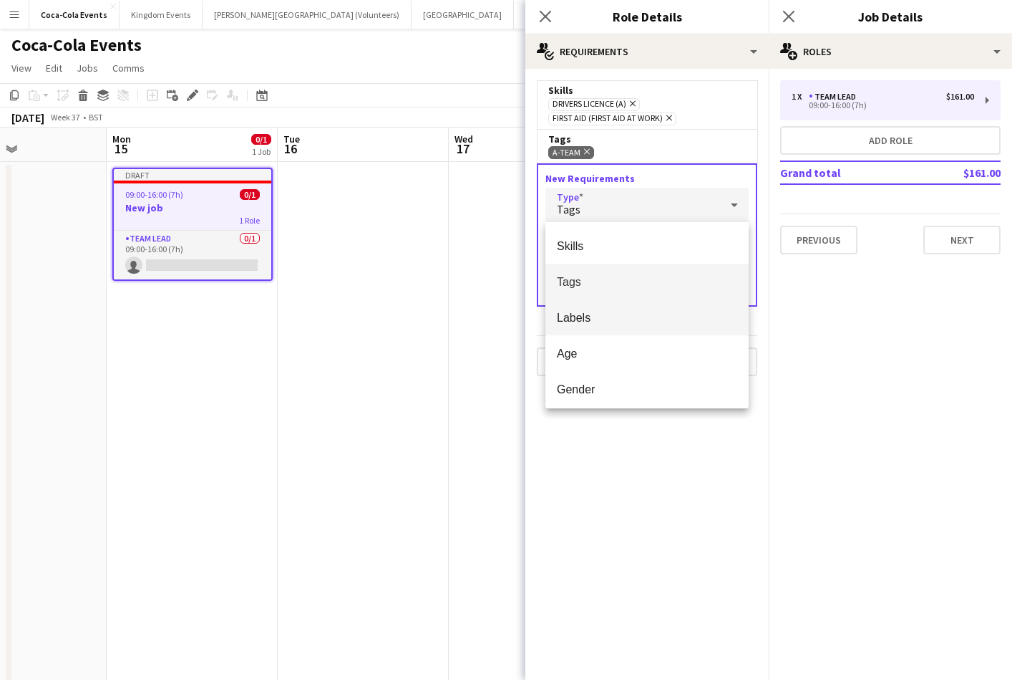
click at [577, 316] on span "Labels" at bounding box center [647, 318] width 180 height 14
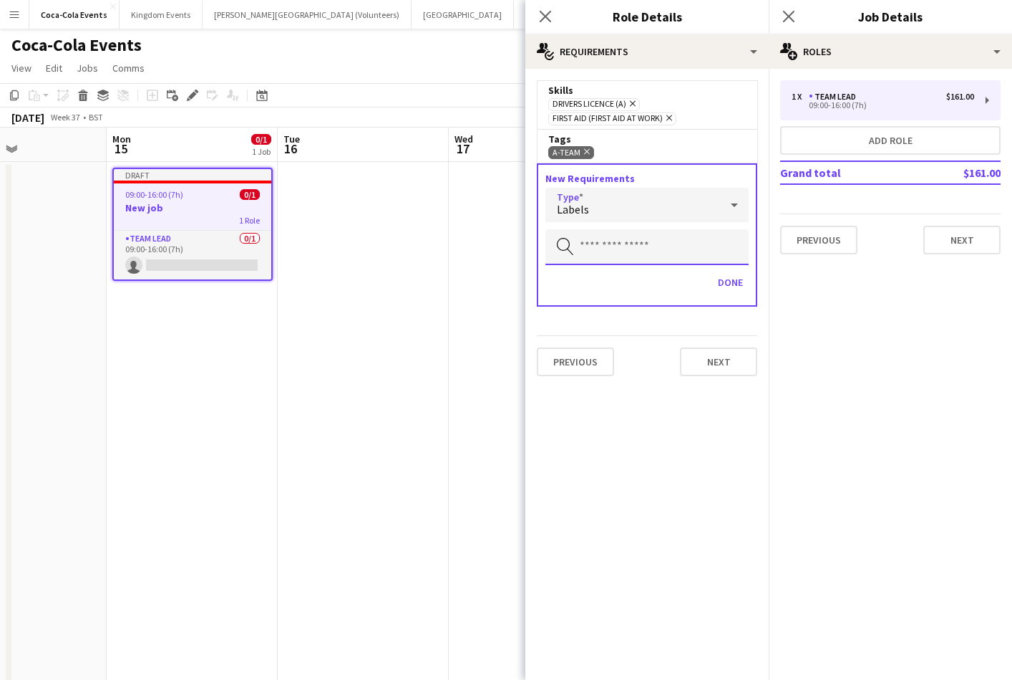
click at [584, 238] on input "text" at bounding box center [647, 247] width 203 height 36
type input "****"
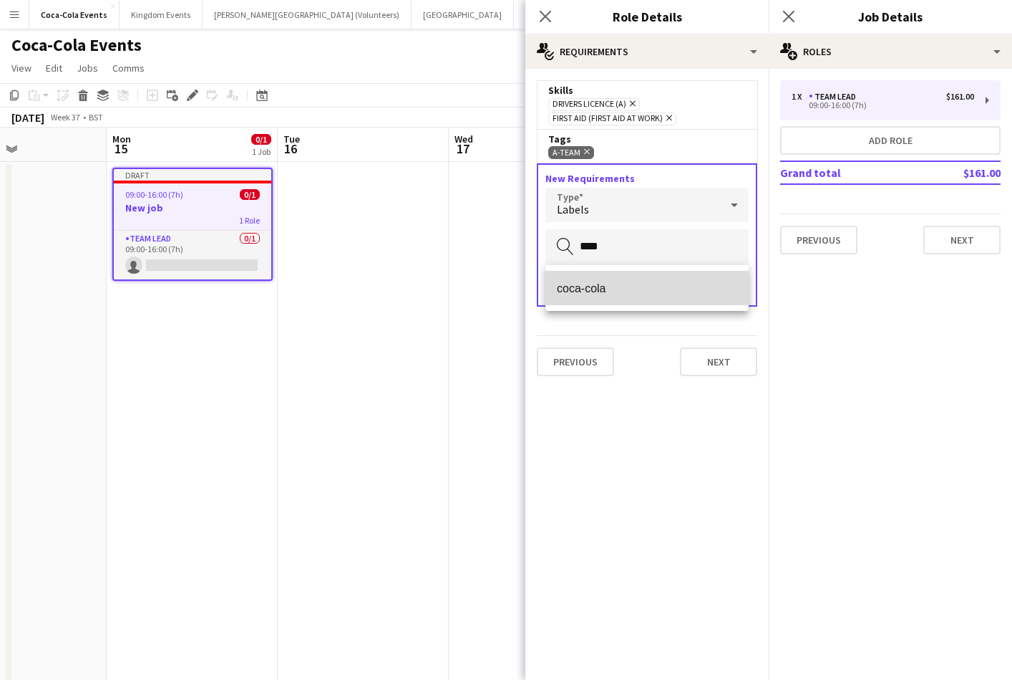
click at [589, 292] on span "coca-cola" at bounding box center [647, 288] width 180 height 14
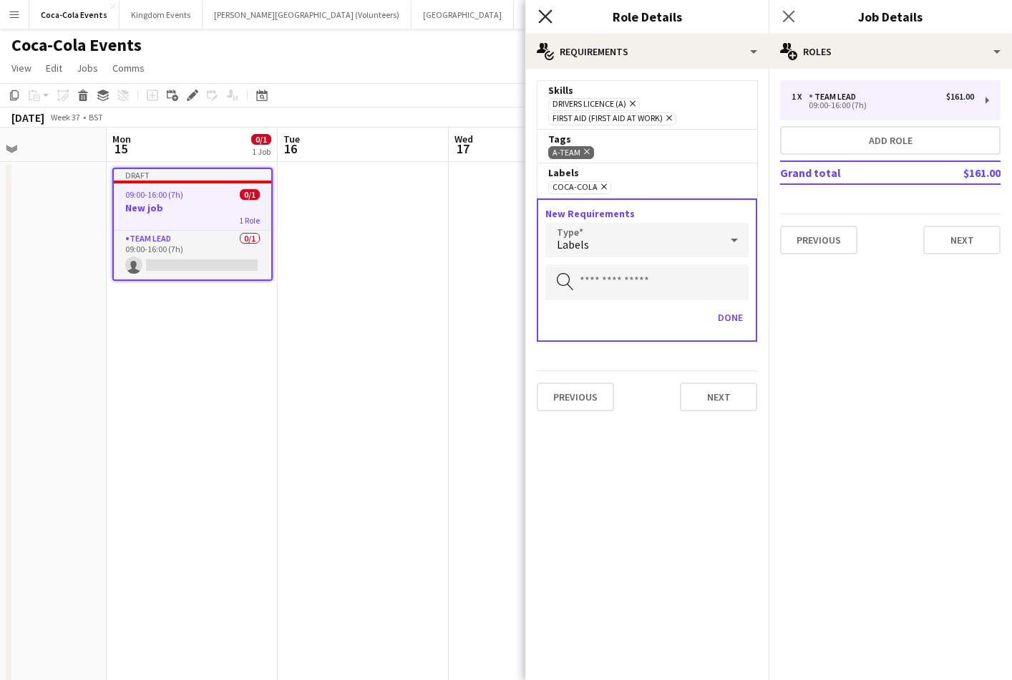
click at [543, 20] on icon "Close pop-in" at bounding box center [545, 16] width 14 height 14
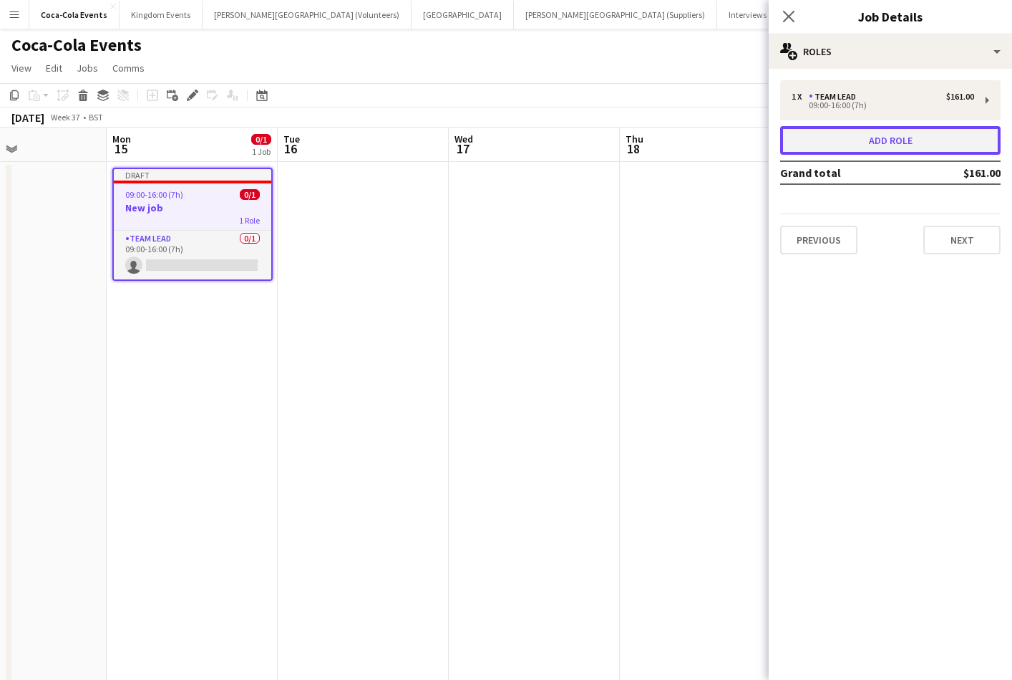
click at [827, 139] on button "Add role" at bounding box center [890, 140] width 221 height 29
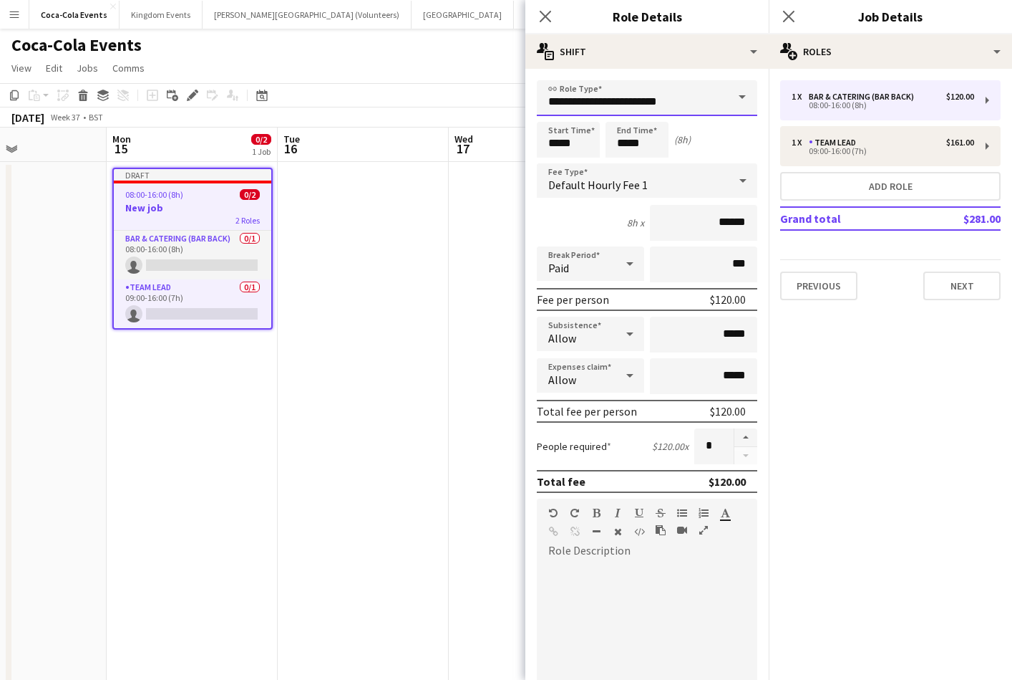
click at [702, 107] on input "**********" at bounding box center [647, 98] width 221 height 36
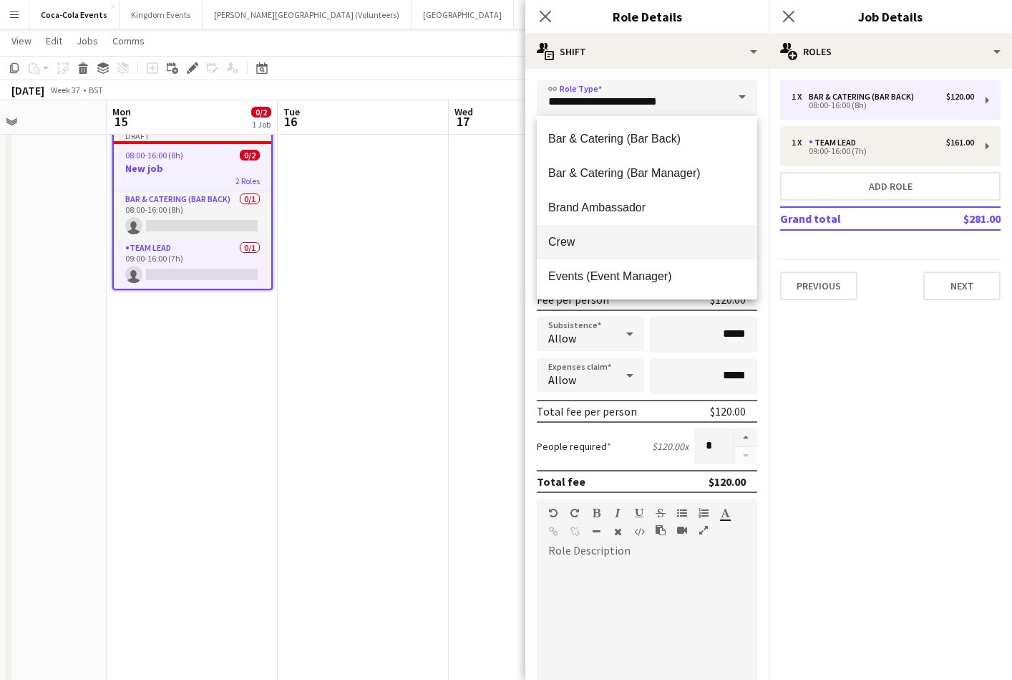
click at [612, 234] on mat-option "Crew" at bounding box center [647, 242] width 221 height 34
type input "****"
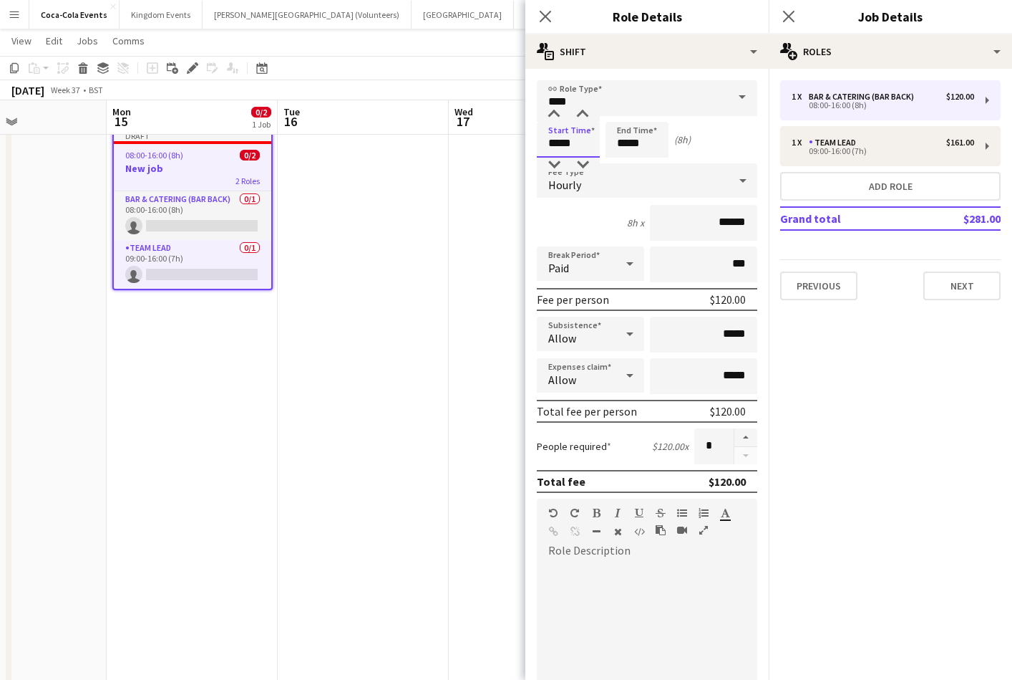
click at [556, 142] on input "*****" at bounding box center [568, 140] width 63 height 36
click at [554, 116] on div at bounding box center [554, 114] width 29 height 14
type input "*****"
click at [554, 116] on div at bounding box center [554, 114] width 29 height 14
click at [596, 178] on div "Hourly" at bounding box center [633, 180] width 192 height 34
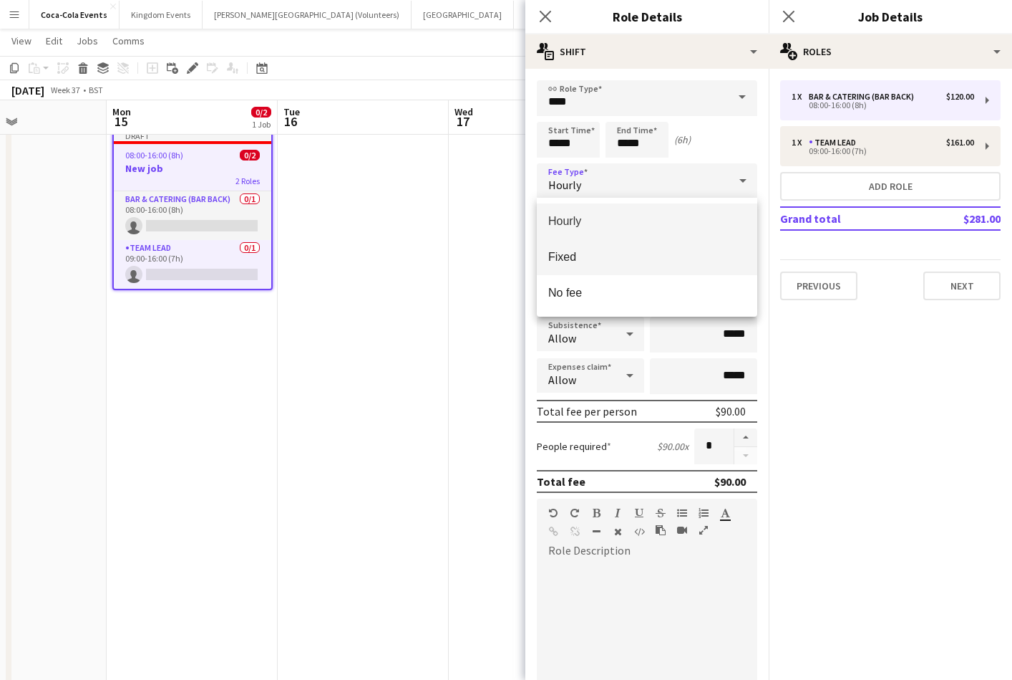
click at [599, 253] on span "Fixed" at bounding box center [647, 257] width 198 height 14
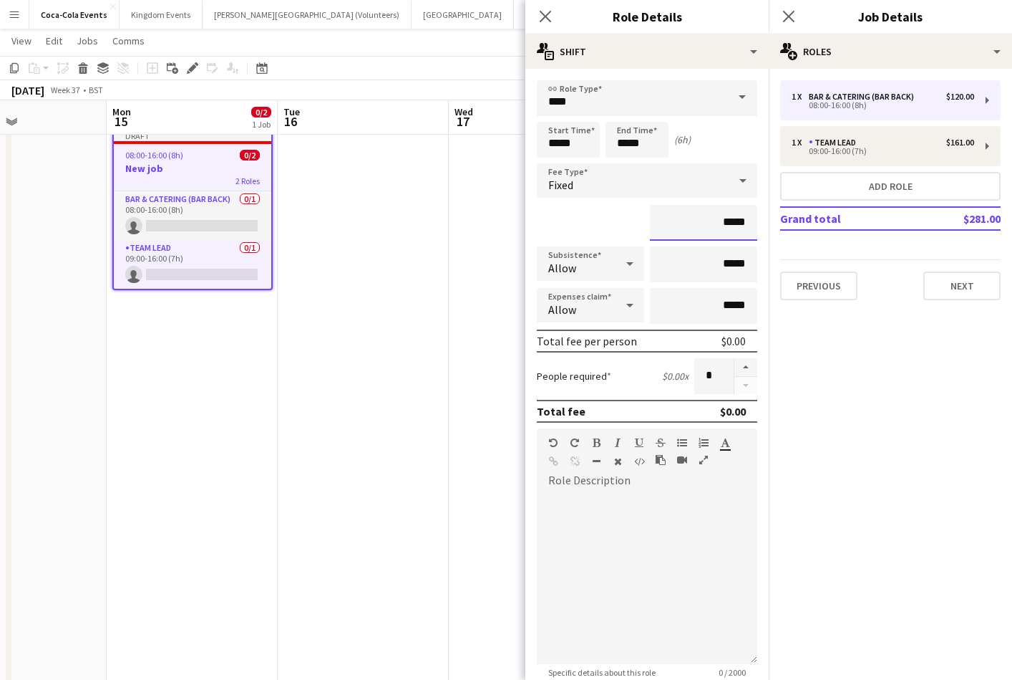
click at [726, 223] on input "*****" at bounding box center [703, 223] width 107 height 36
type input "*******"
click at [743, 365] on button "button" at bounding box center [746, 367] width 23 height 19
type input "*"
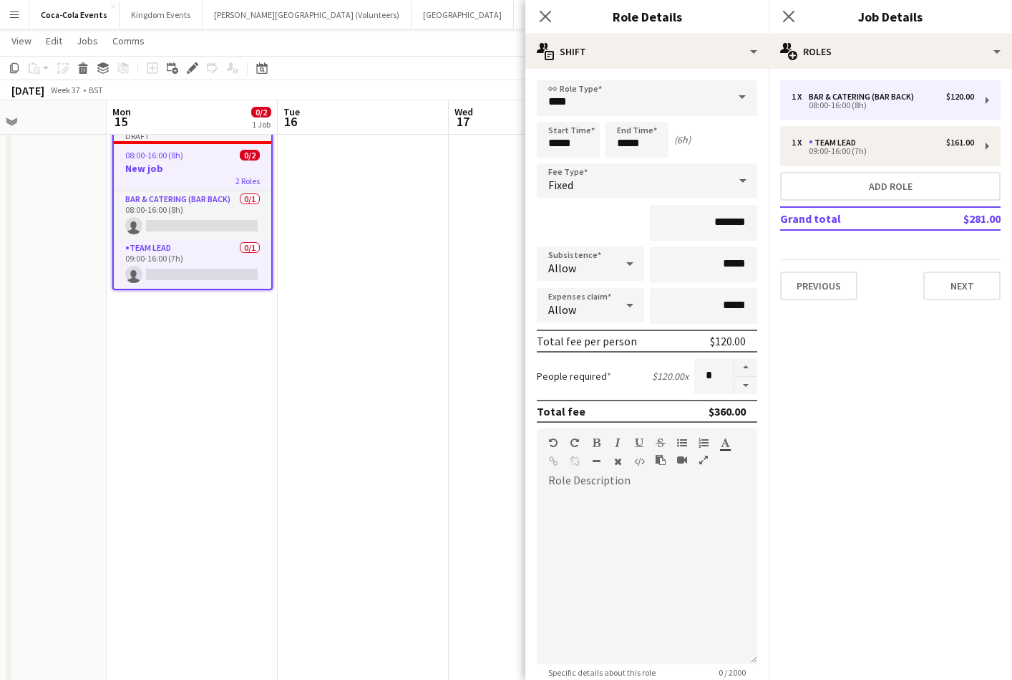
drag, startPoint x: 748, startPoint y: 416, endPoint x: 705, endPoint y: 416, distance: 43.0
click at [705, 416] on div "Total fee $360.00" at bounding box center [647, 411] width 221 height 23
click at [544, 16] on icon at bounding box center [545, 16] width 14 height 14
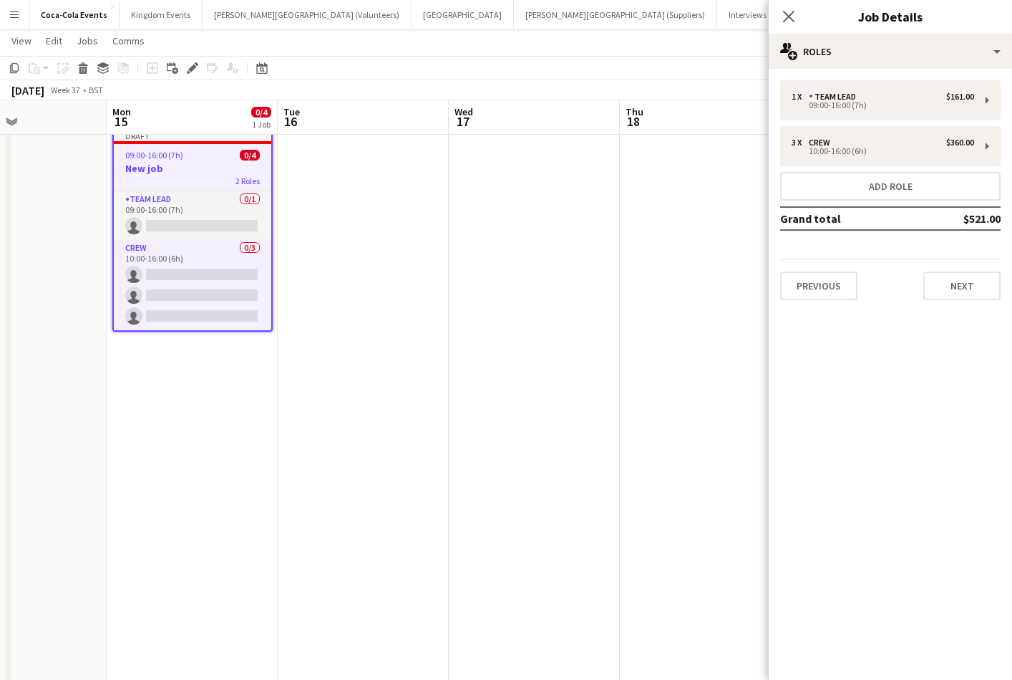
drag, startPoint x: 962, startPoint y: 218, endPoint x: 998, endPoint y: 218, distance: 35.8
click at [998, 218] on td "$521.00" at bounding box center [959, 218] width 84 height 23
click at [957, 370] on mat-expansion-panel "pencil3 General details 1 x Team Lead $161.00 09:00-16:00 (7h) 3 x Crew $360.00…" at bounding box center [890, 374] width 243 height 611
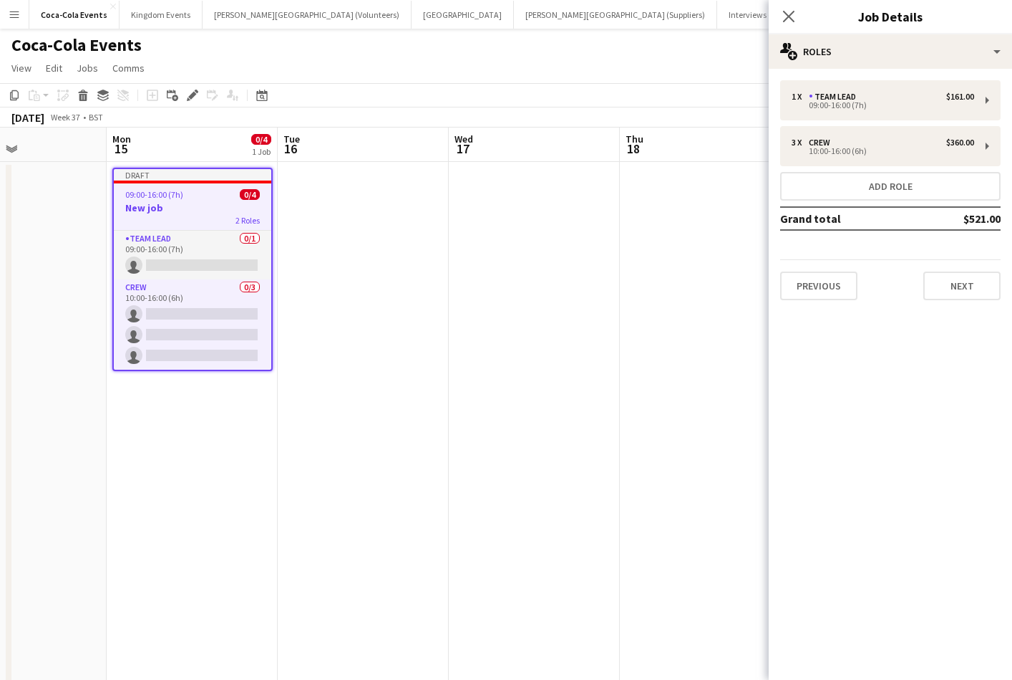
click at [919, 291] on div "Previous Next" at bounding box center [890, 279] width 221 height 41
click at [948, 287] on button "Next" at bounding box center [962, 285] width 77 height 29
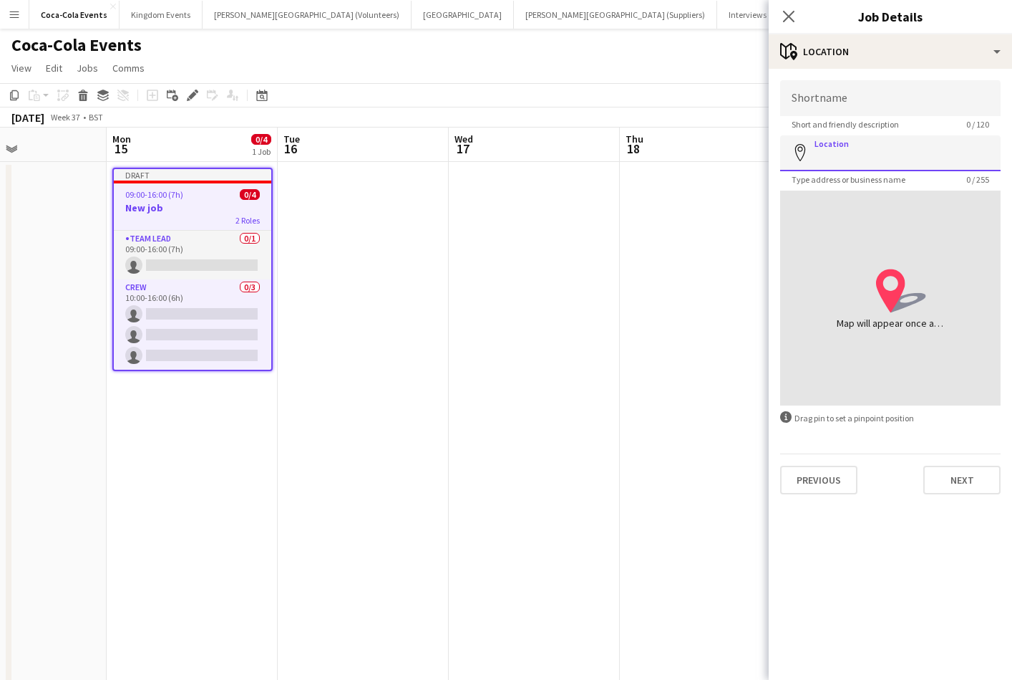
click at [824, 158] on input "Location" at bounding box center [890, 153] width 221 height 36
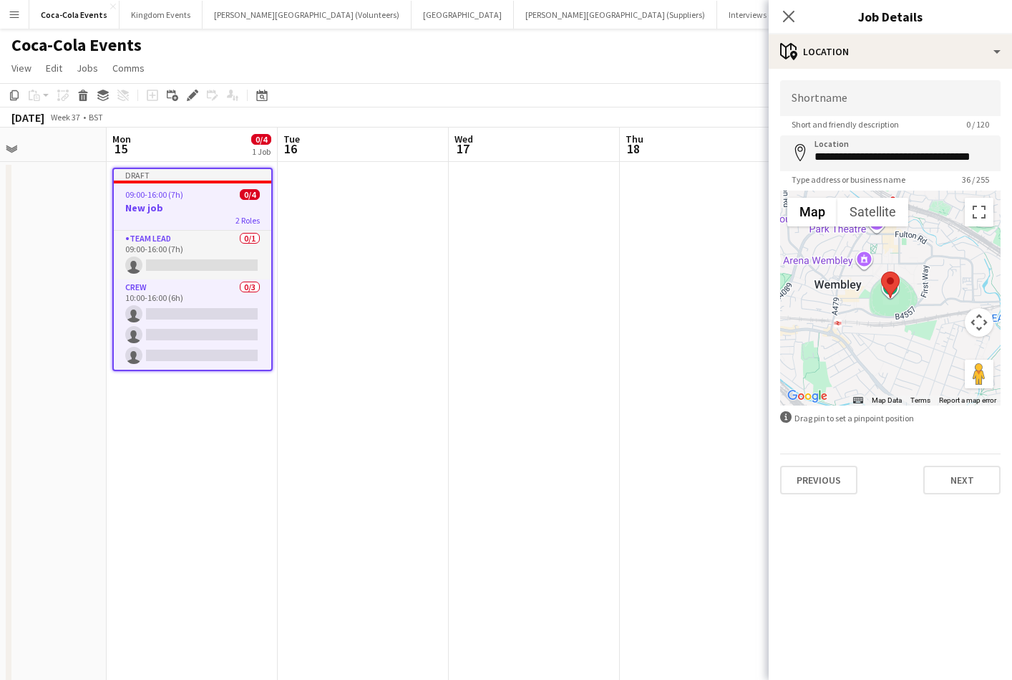
click at [909, 324] on div at bounding box center [890, 297] width 221 height 215
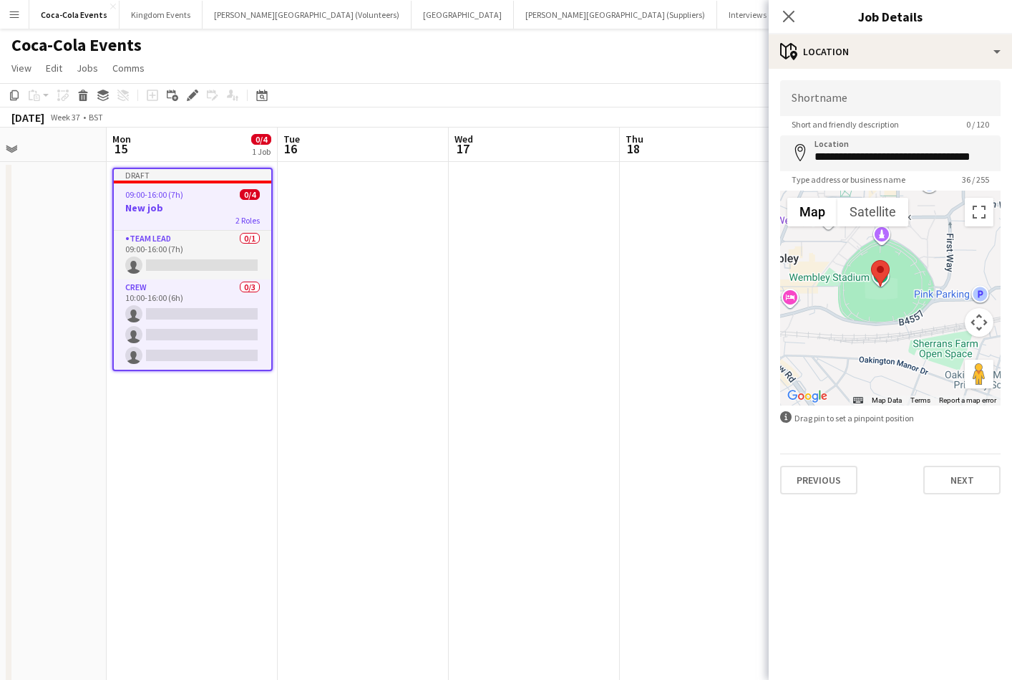
drag, startPoint x: 889, startPoint y: 298, endPoint x: 904, endPoint y: 321, distance: 28.4
click at [904, 322] on div at bounding box center [890, 297] width 221 height 215
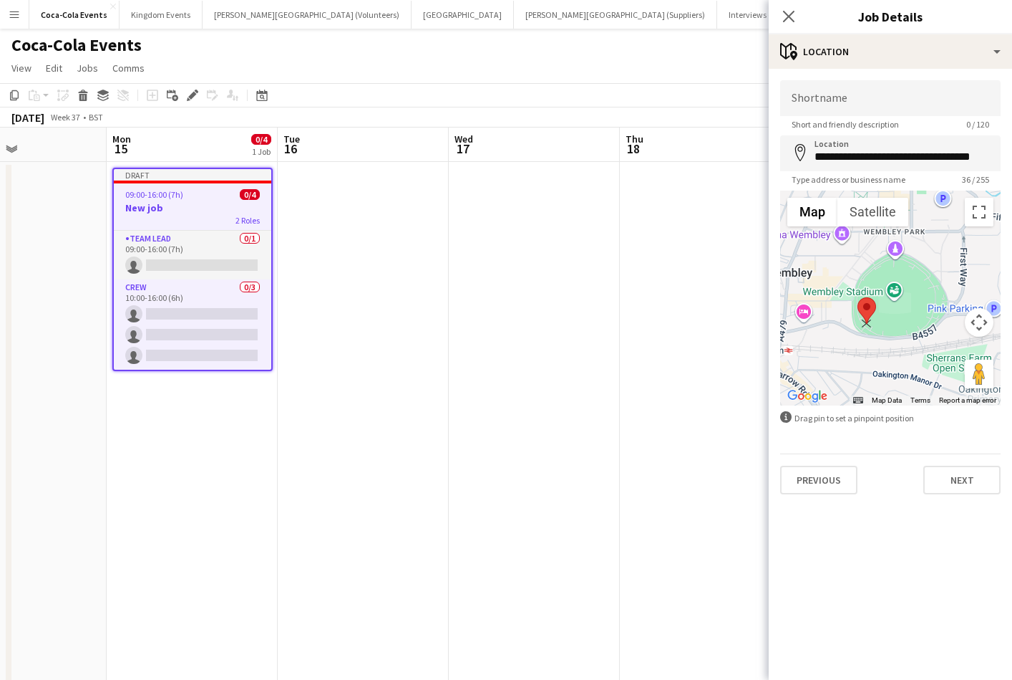
drag, startPoint x: 893, startPoint y: 286, endPoint x: 866, endPoint y: 310, distance: 36.5
click at [858, 297] on area at bounding box center [858, 297] width 0 height 0
type input "**********"
click at [808, 91] on input "Shortname" at bounding box center [890, 98] width 221 height 36
type input "**********"
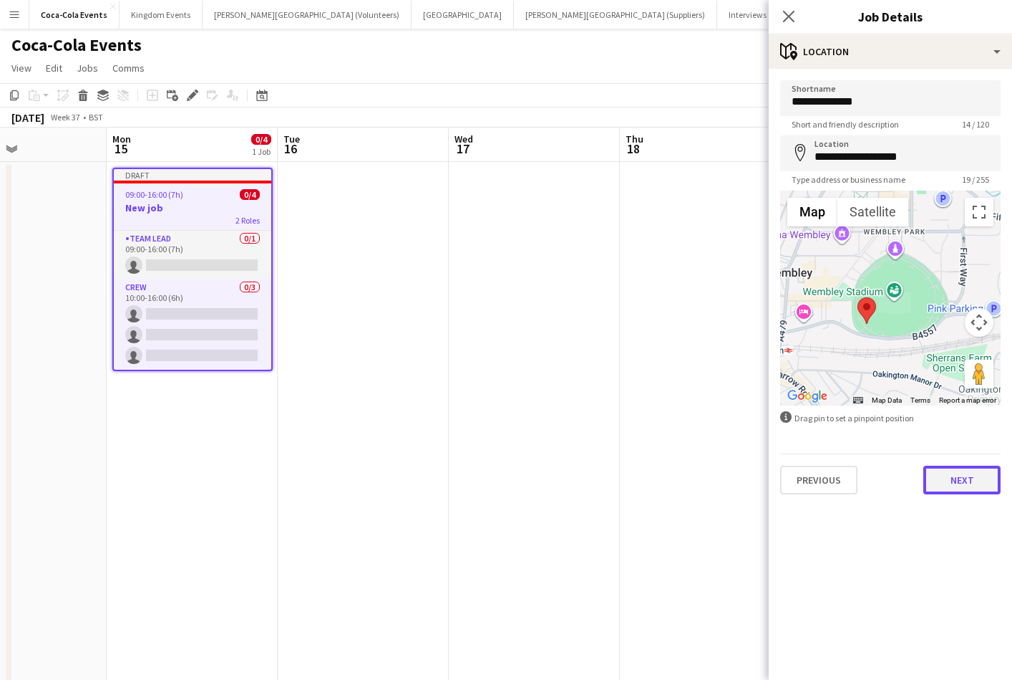
click at [961, 471] on button "Next" at bounding box center [962, 479] width 77 height 29
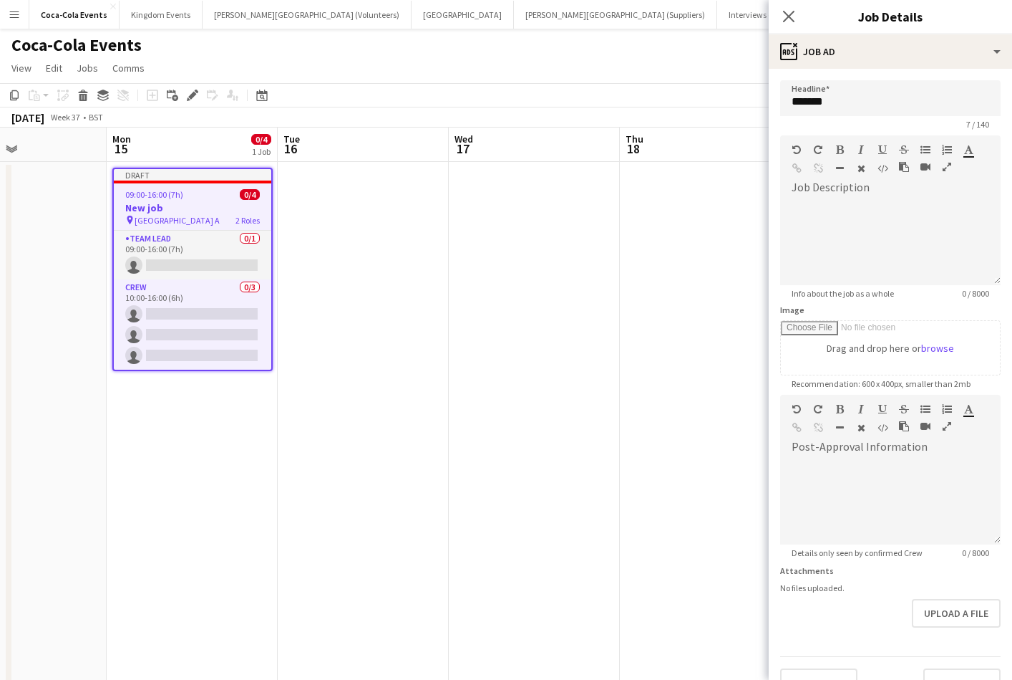
scroll to position [28, 0]
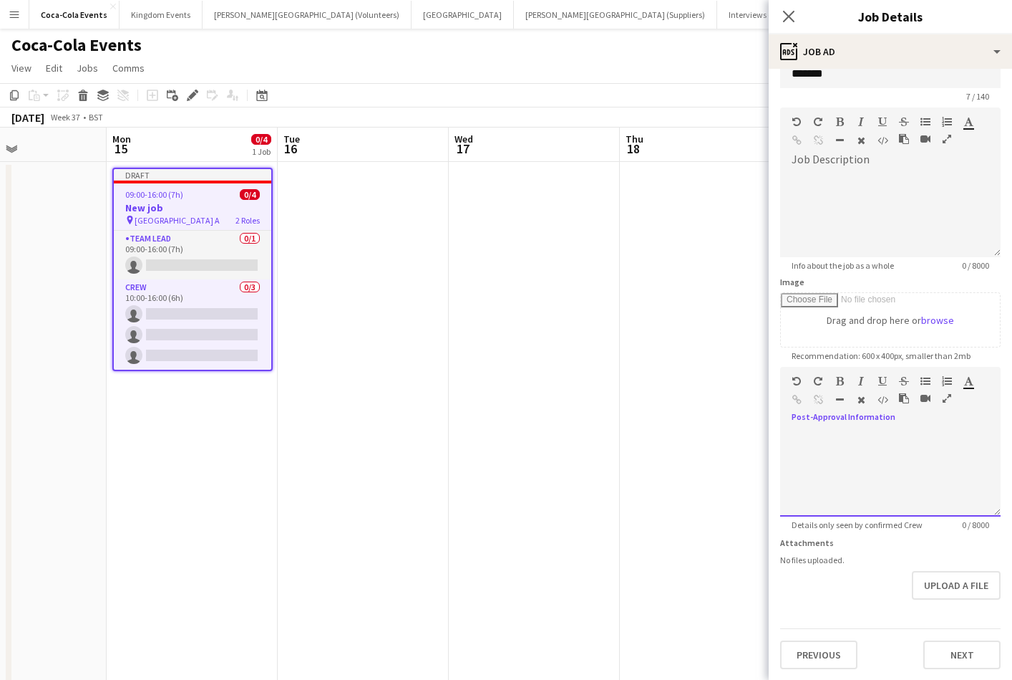
click at [839, 475] on div at bounding box center [890, 473] width 221 height 86
click at [938, 649] on button "Next" at bounding box center [962, 654] width 77 height 29
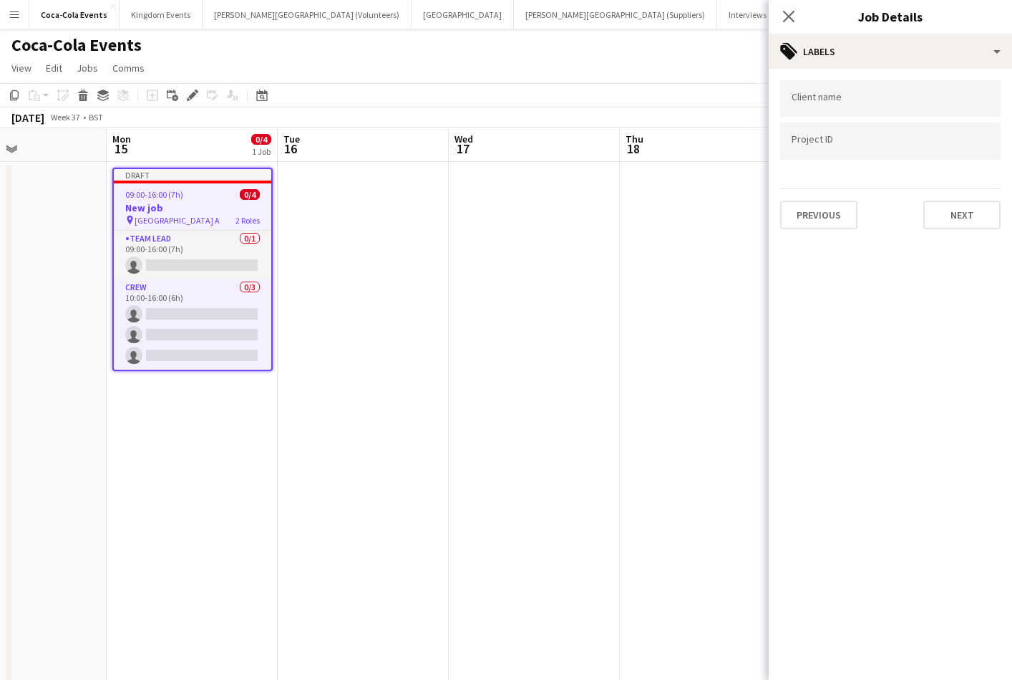
scroll to position [0, 0]
click at [815, 102] on input "Type to search client labels..." at bounding box center [891, 98] width 198 height 13
type input "****"
click at [807, 144] on div "coca-cola" at bounding box center [890, 142] width 221 height 34
click at [807, 145] on input "Type to search project ID labels..." at bounding box center [891, 141] width 198 height 13
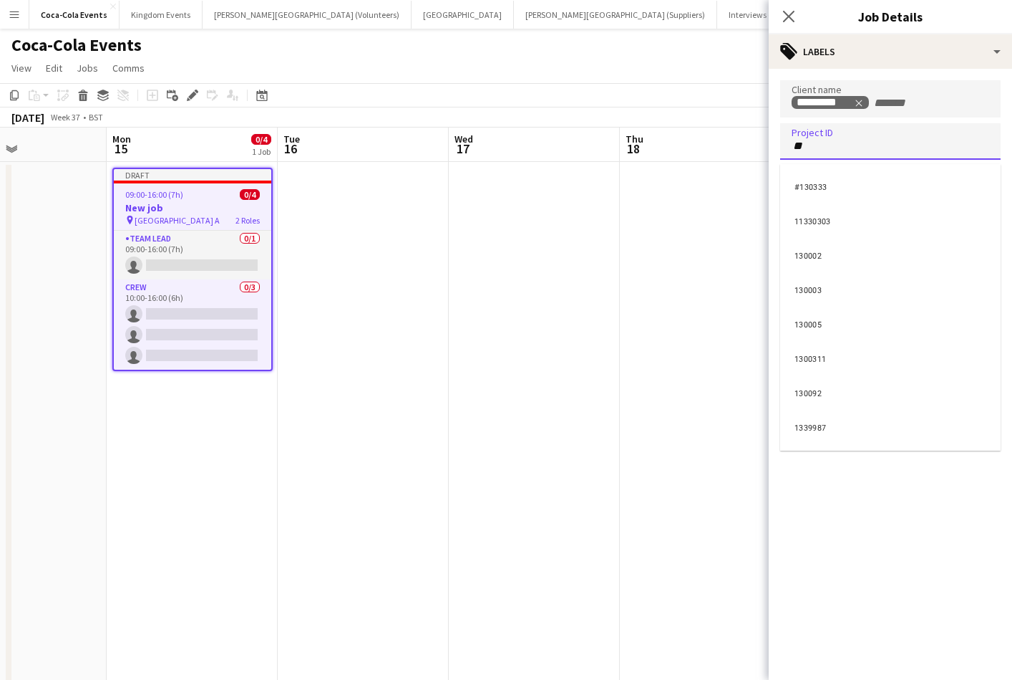
type input "**"
click at [816, 212] on div "11330303" at bounding box center [890, 220] width 221 height 34
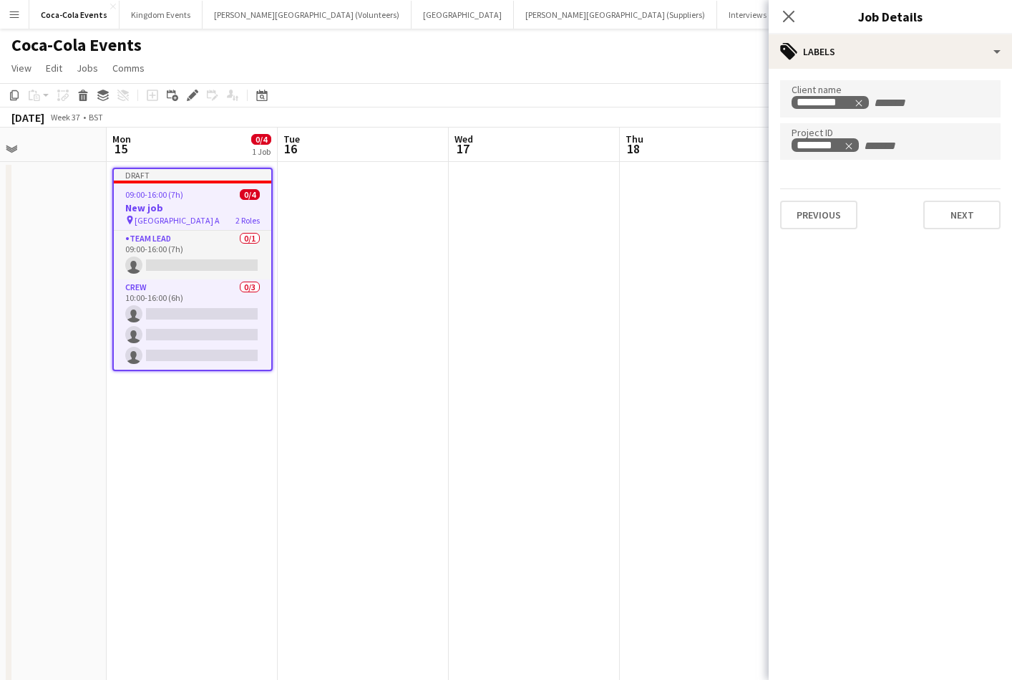
click at [651, 225] on app-date-cell at bounding box center [705, 502] width 171 height 680
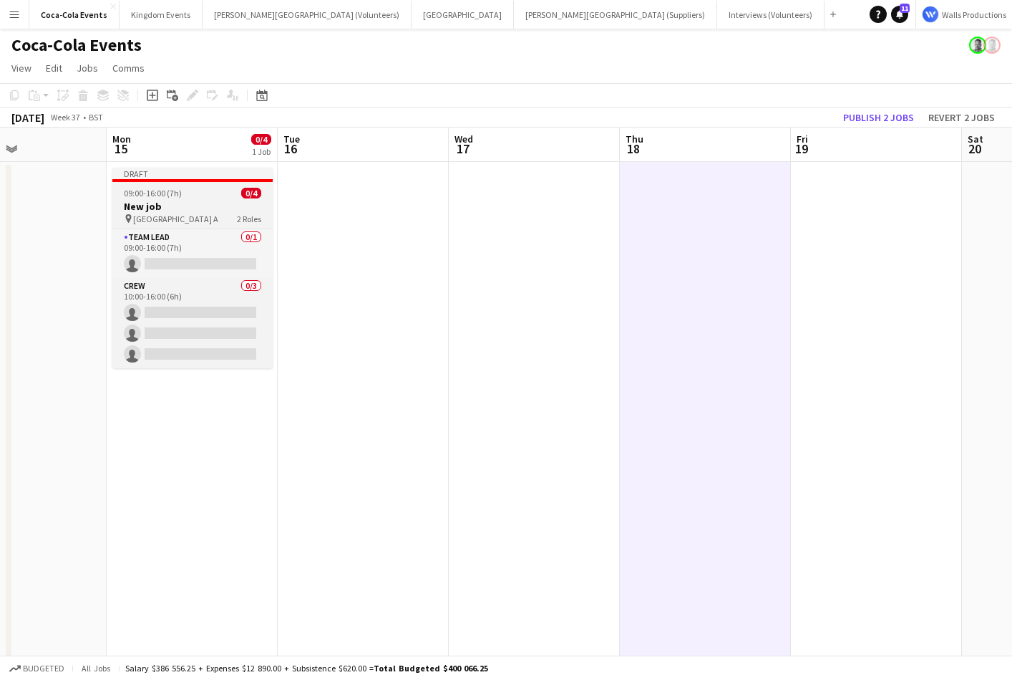
click at [168, 208] on h3 "New job" at bounding box center [192, 206] width 160 height 13
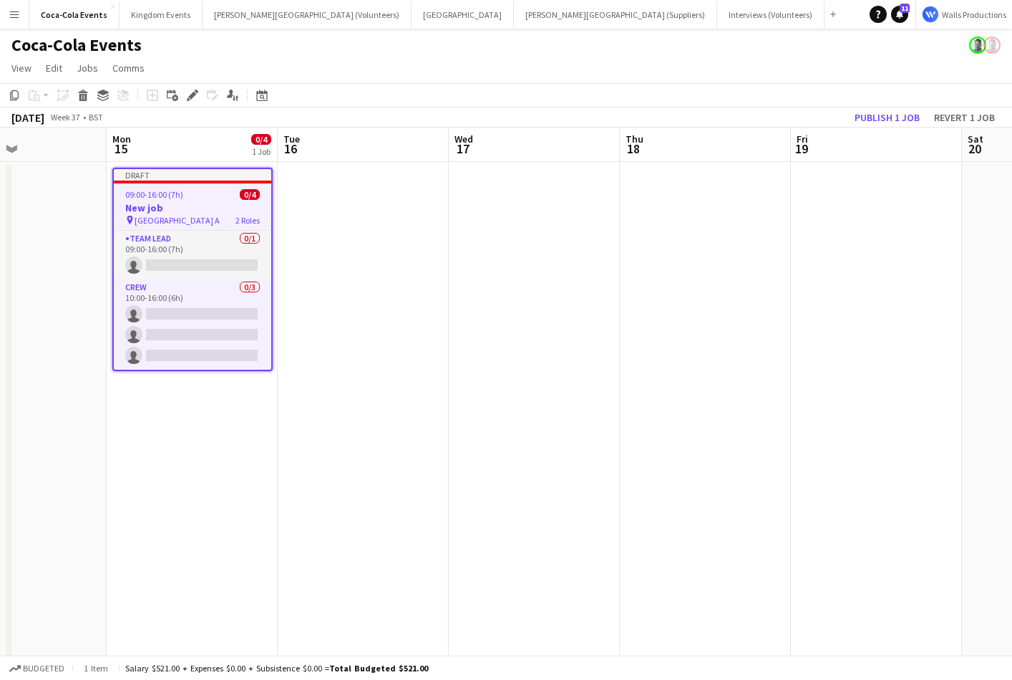
click at [324, 276] on app-date-cell at bounding box center [363, 502] width 171 height 680
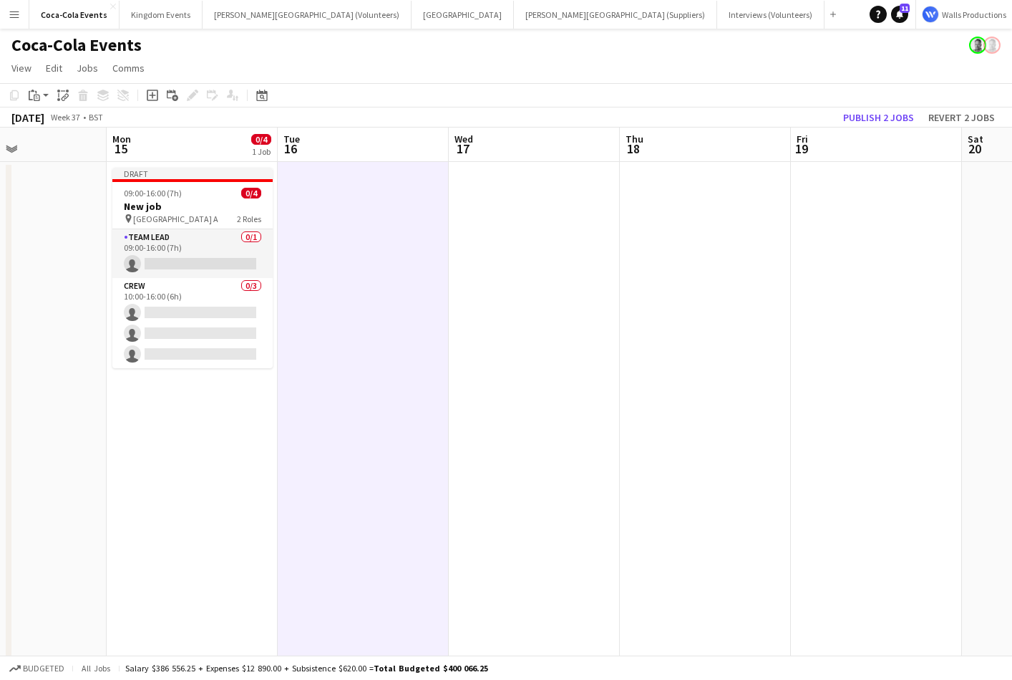
click at [707, 309] on app-date-cell at bounding box center [705, 502] width 171 height 680
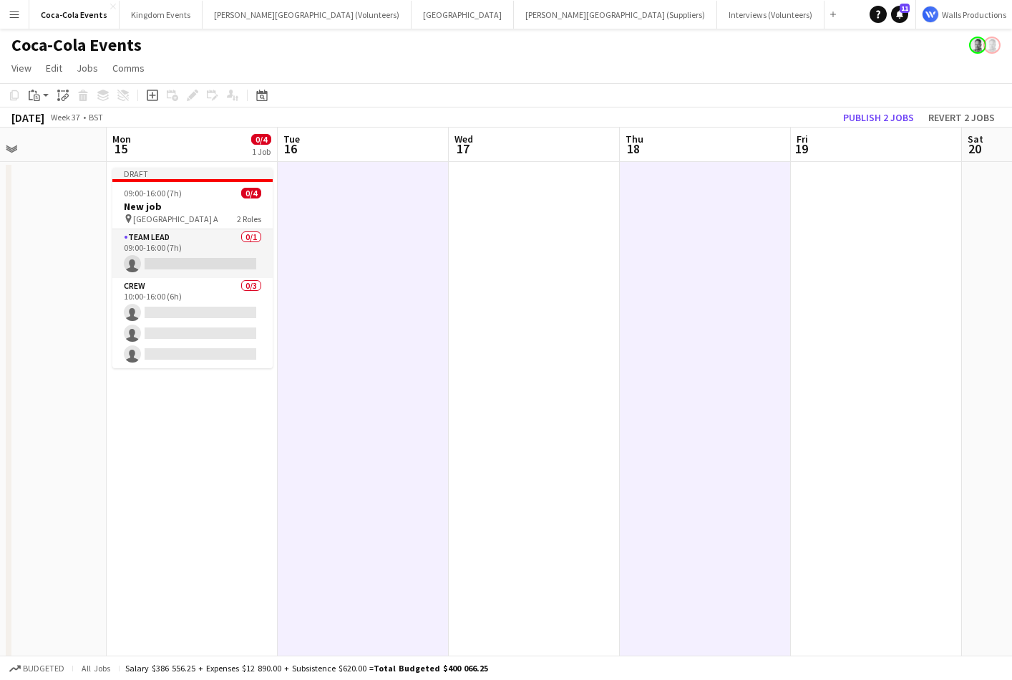
click at [895, 301] on app-date-cell at bounding box center [876, 502] width 171 height 680
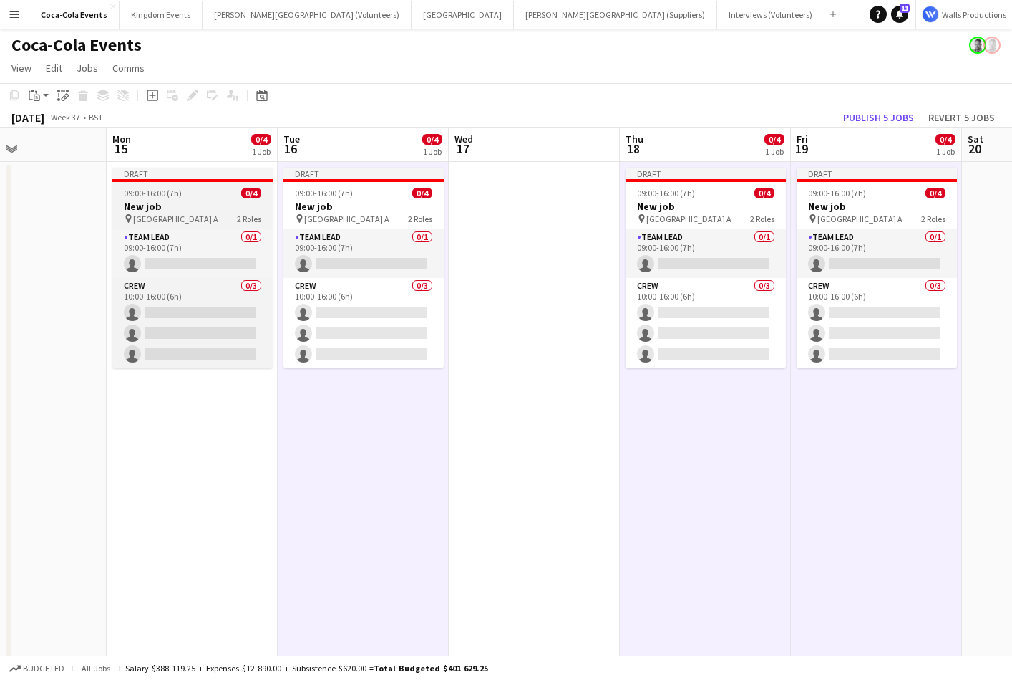
click at [150, 191] on span "09:00-16:00 (7h)" at bounding box center [153, 193] width 58 height 11
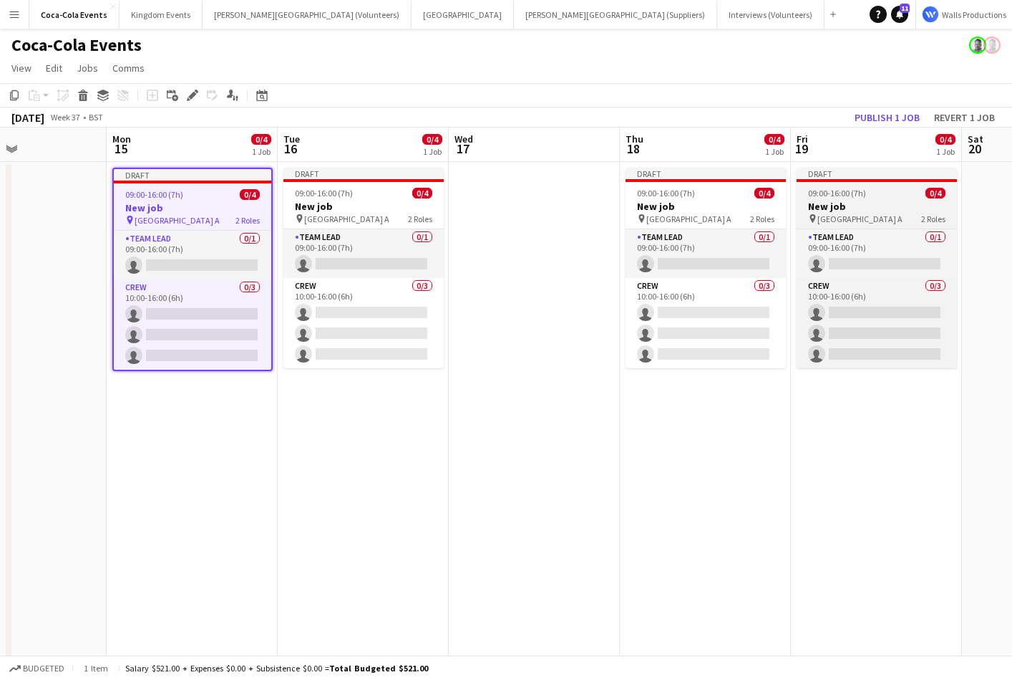
scroll to position [0, 577]
click at [810, 209] on h3 "New job" at bounding box center [878, 206] width 160 height 13
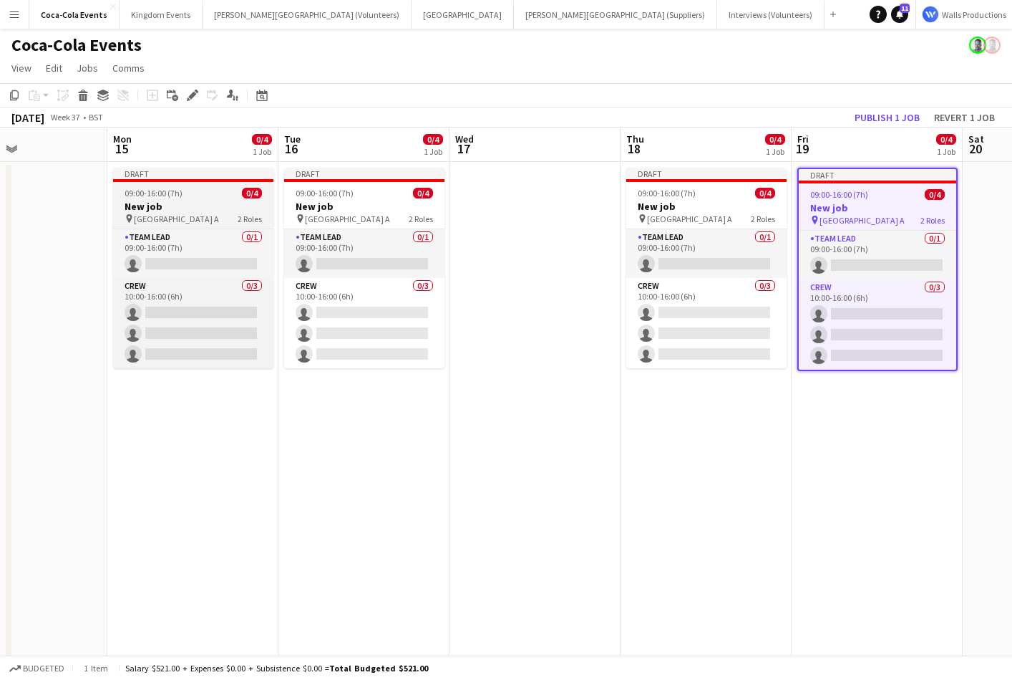
click at [193, 203] on h3 "New job" at bounding box center [193, 206] width 160 height 13
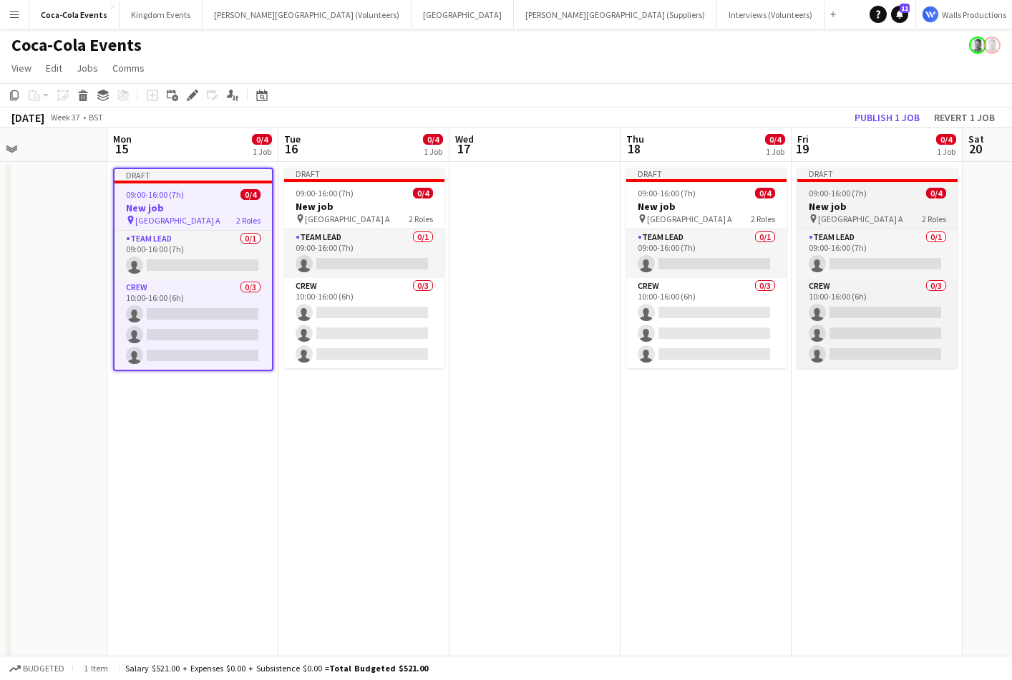
click at [838, 207] on h3 "New job" at bounding box center [878, 206] width 160 height 13
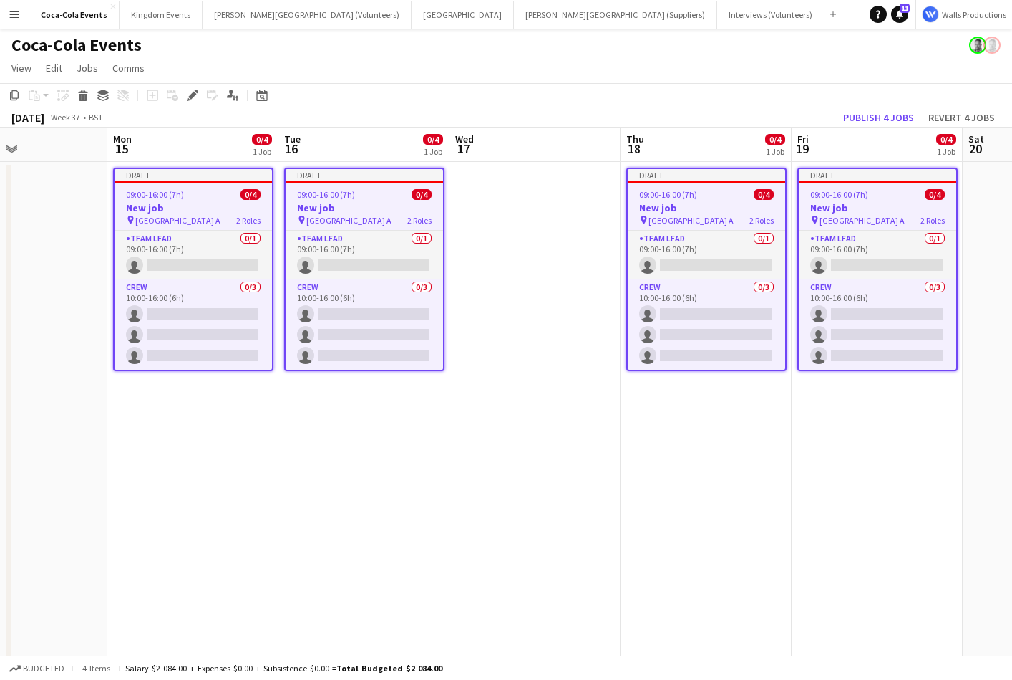
click at [153, 528] on app-date-cell "Draft 09:00-16:00 (7h) 0/4 New job pin Wembley Gate A 2 Roles Team Lead 0/1 09:…" at bounding box center [192, 502] width 171 height 680
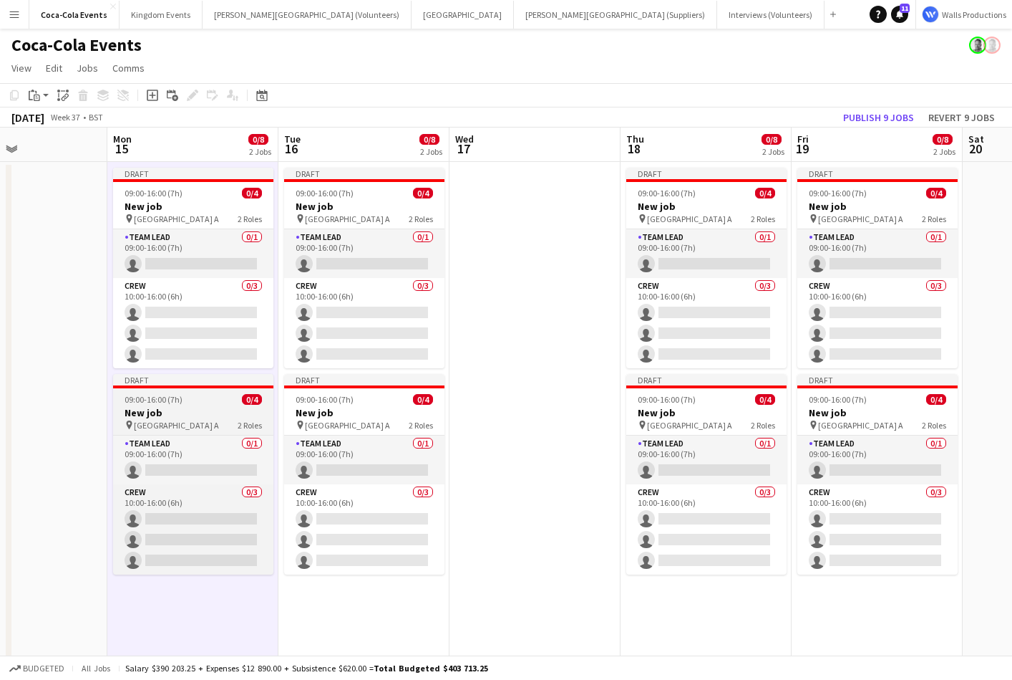
click at [157, 417] on h3 "New job" at bounding box center [193, 412] width 160 height 13
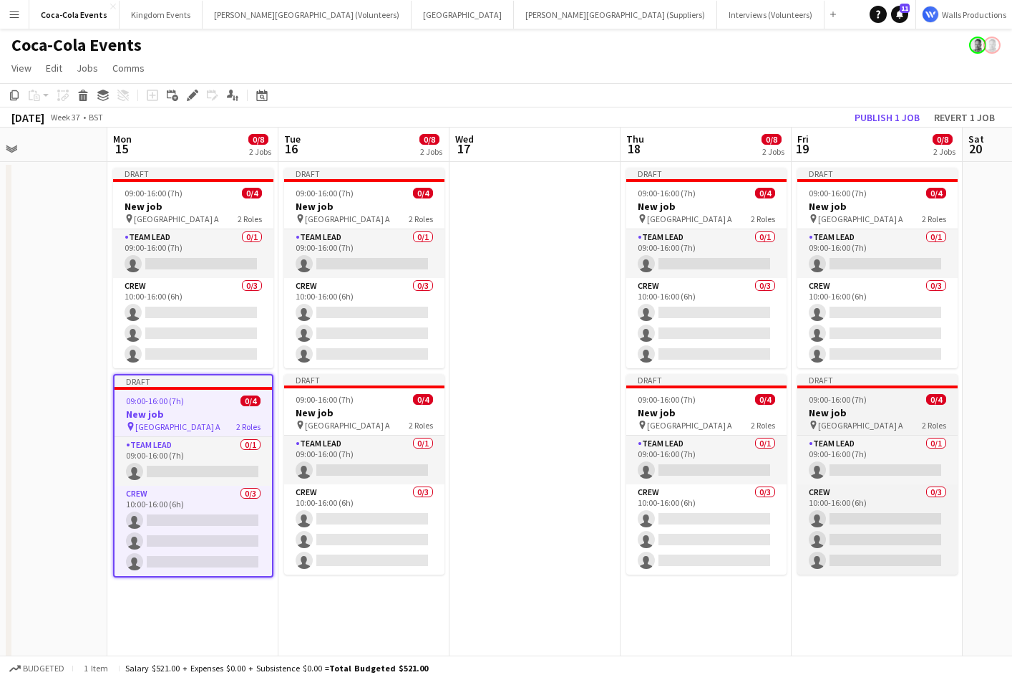
click at [928, 412] on h3 "New job" at bounding box center [878, 412] width 160 height 13
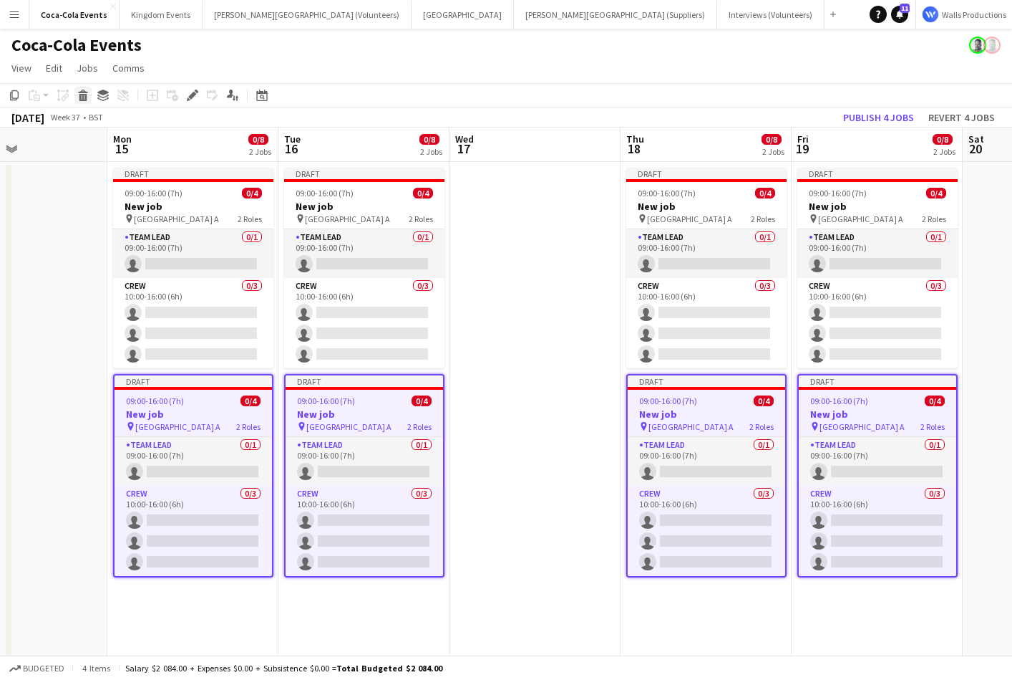
click at [83, 94] on icon at bounding box center [83, 97] width 8 height 7
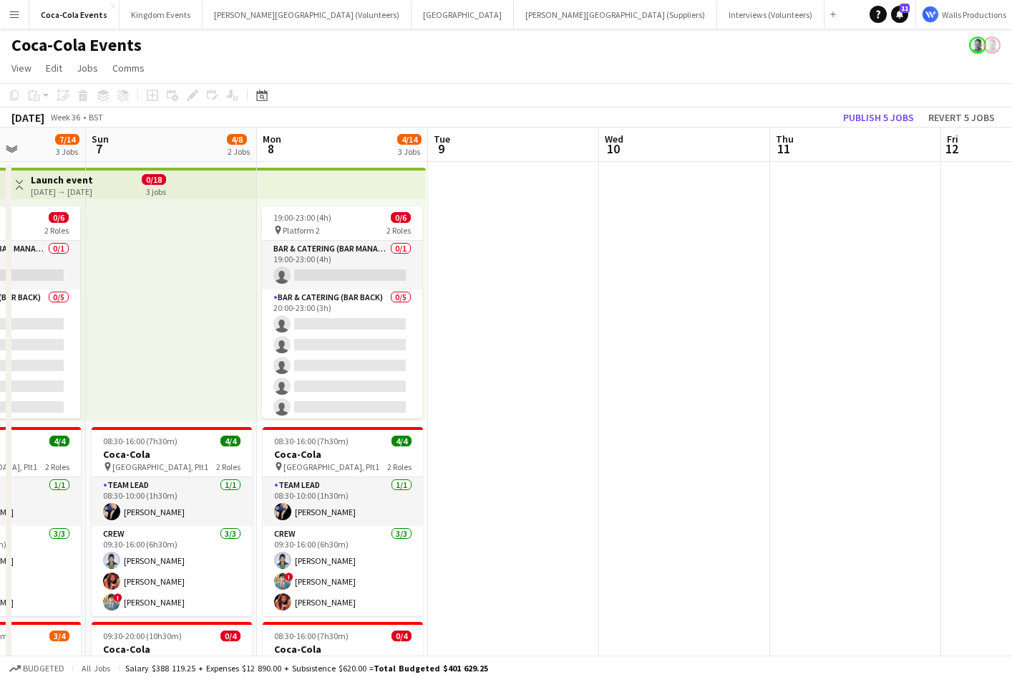
scroll to position [0, 425]
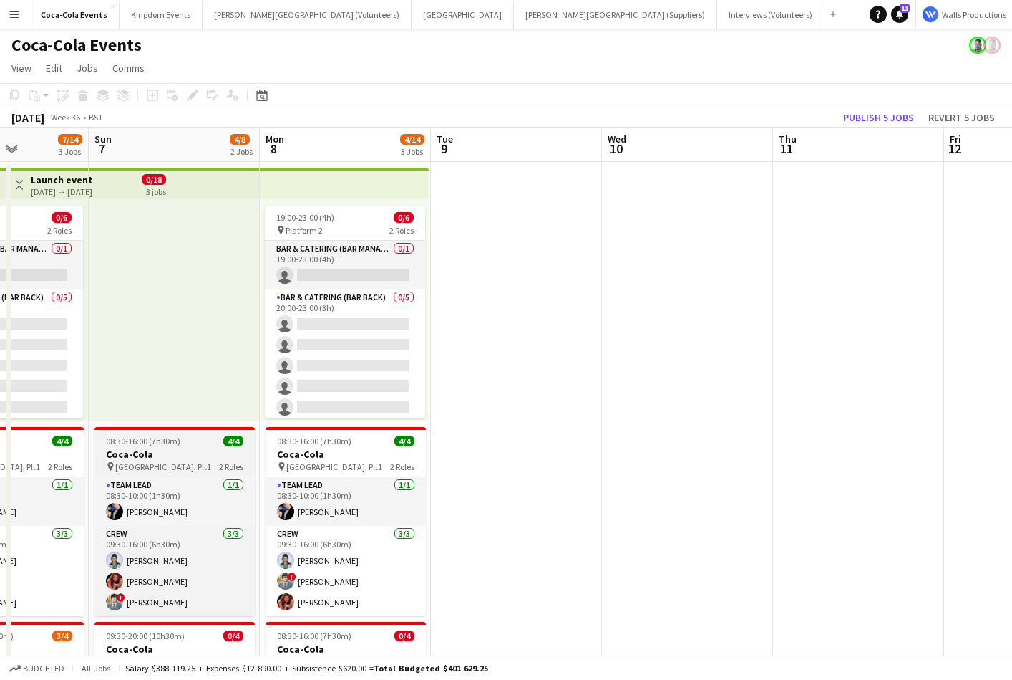
click at [148, 460] on div "pin Waterloo, Plt1 2 Roles" at bounding box center [175, 465] width 160 height 11
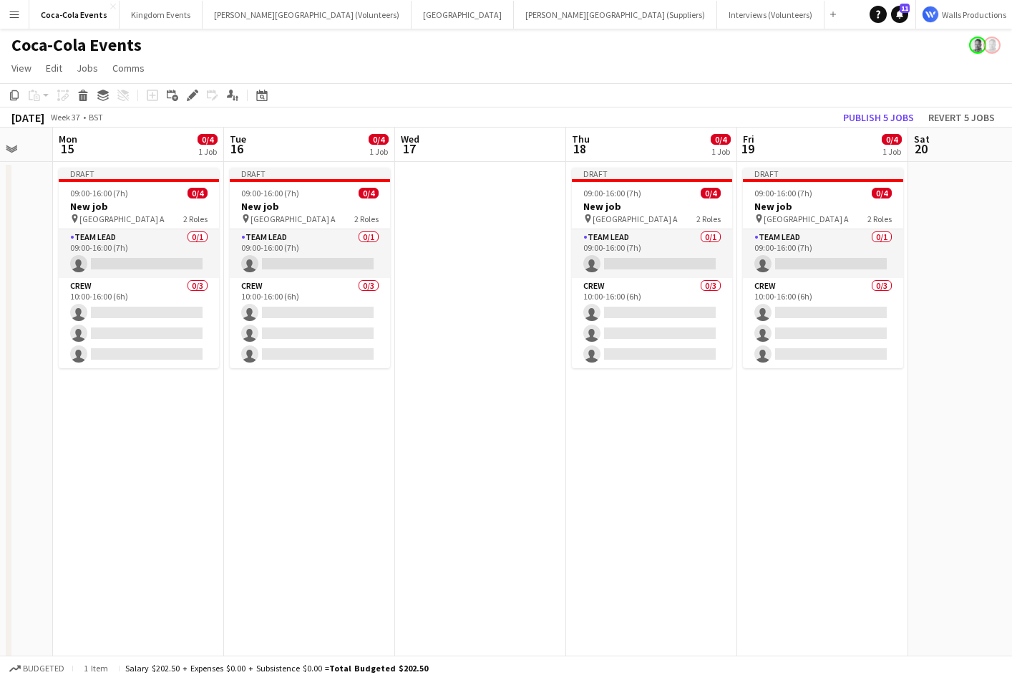
scroll to position [0, 461]
click at [438, 346] on app-date-cell at bounding box center [480, 502] width 171 height 680
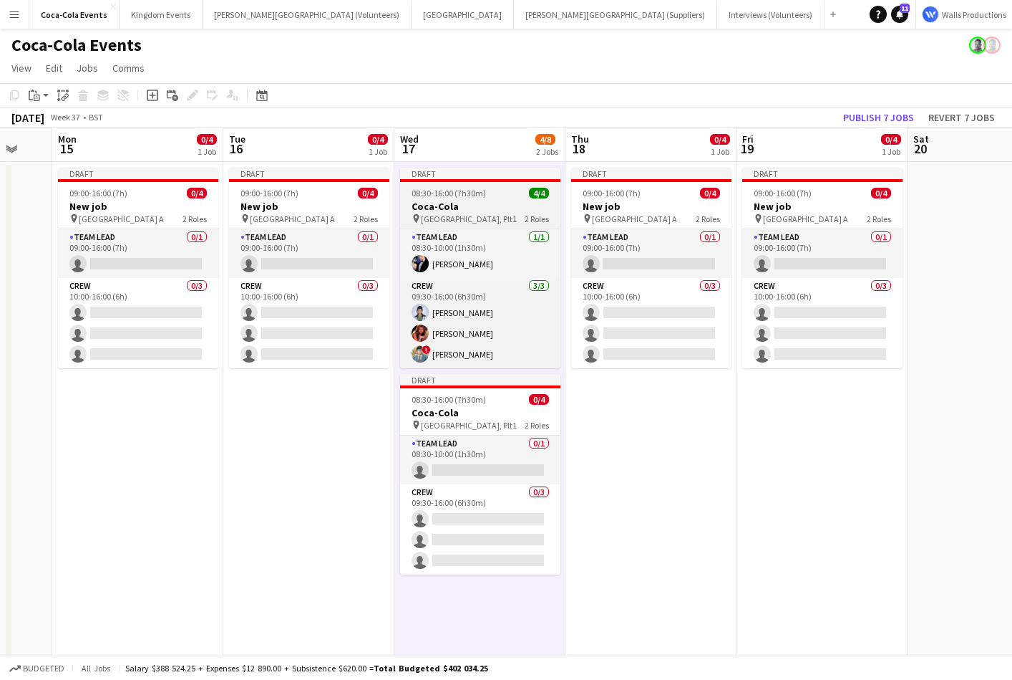
click at [464, 203] on h3 "Coca-Cola" at bounding box center [480, 206] width 160 height 13
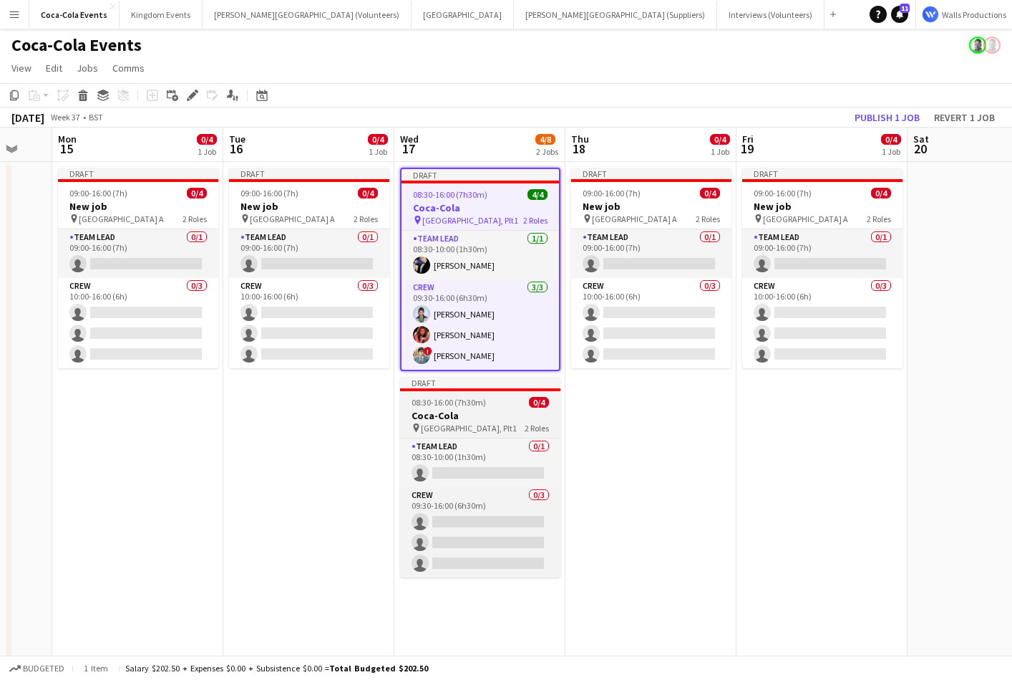
click at [436, 414] on h3 "Coca-Cola" at bounding box center [480, 415] width 160 height 13
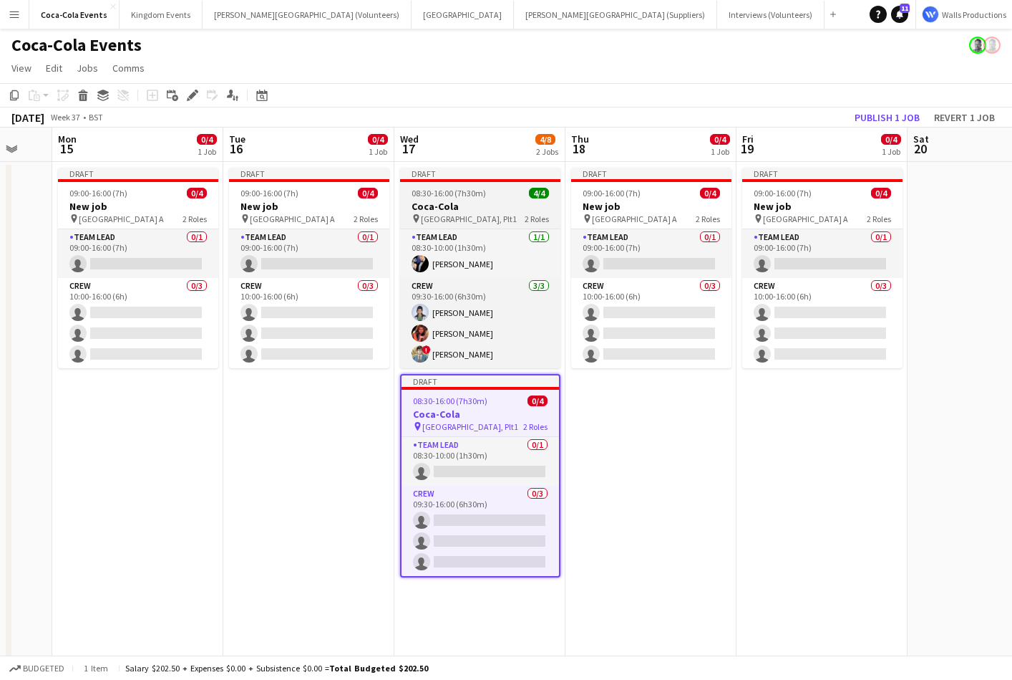
click at [470, 203] on h3 "Coca-Cola" at bounding box center [480, 206] width 160 height 13
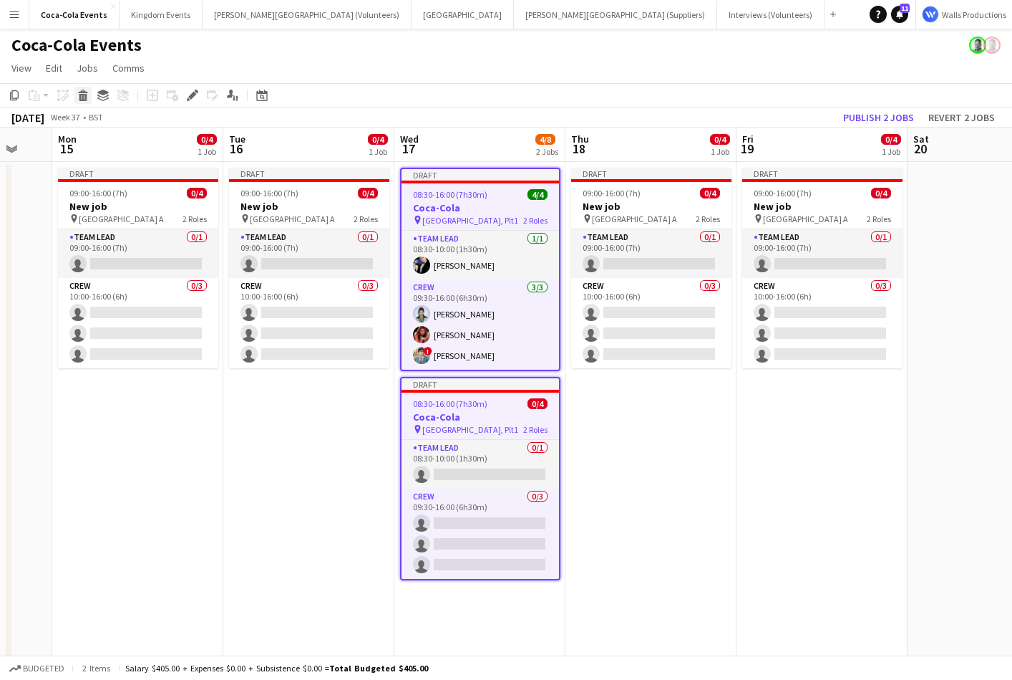
click at [84, 96] on icon at bounding box center [83, 97] width 8 height 7
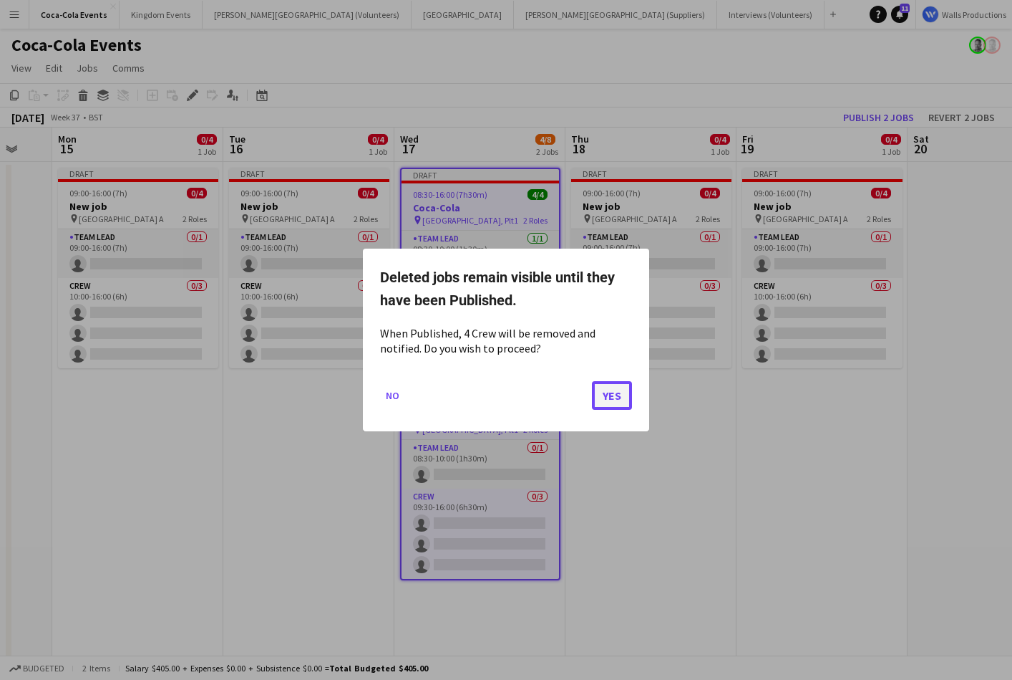
click at [614, 397] on button "Yes" at bounding box center [612, 395] width 40 height 29
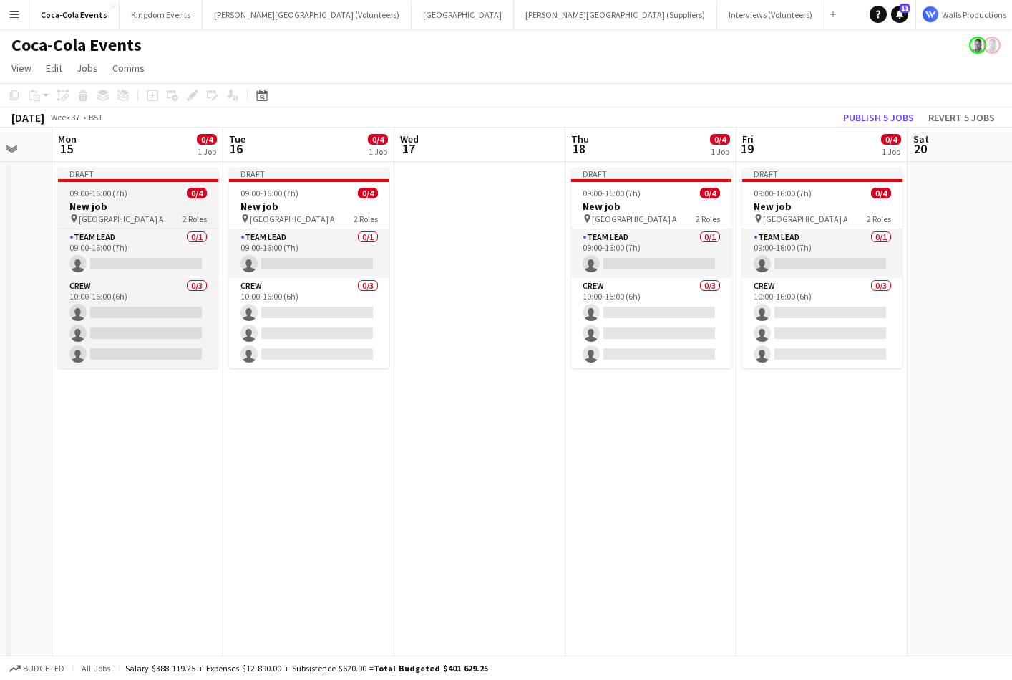
click at [112, 200] on h3 "New job" at bounding box center [138, 206] width 160 height 13
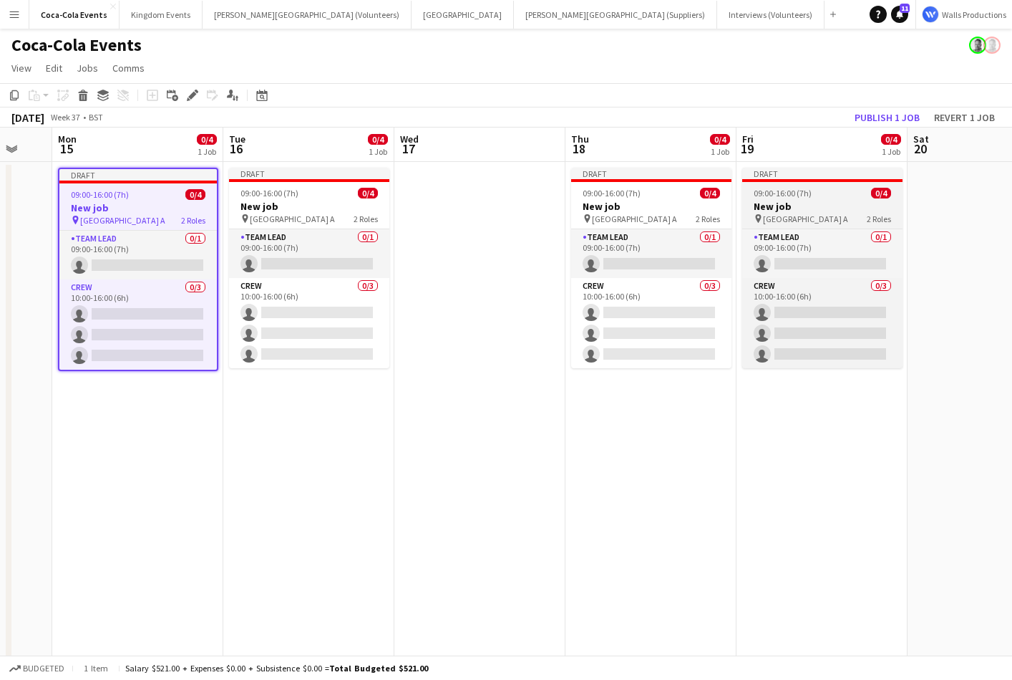
click at [777, 208] on h3 "New job" at bounding box center [823, 206] width 160 height 13
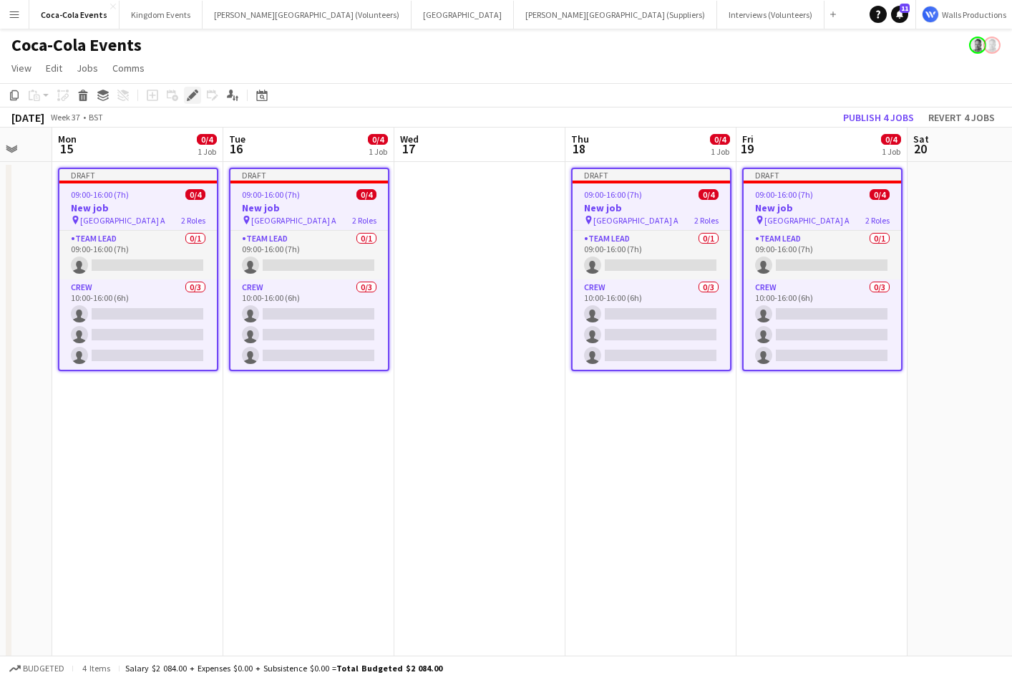
click at [193, 94] on icon at bounding box center [192, 96] width 8 height 8
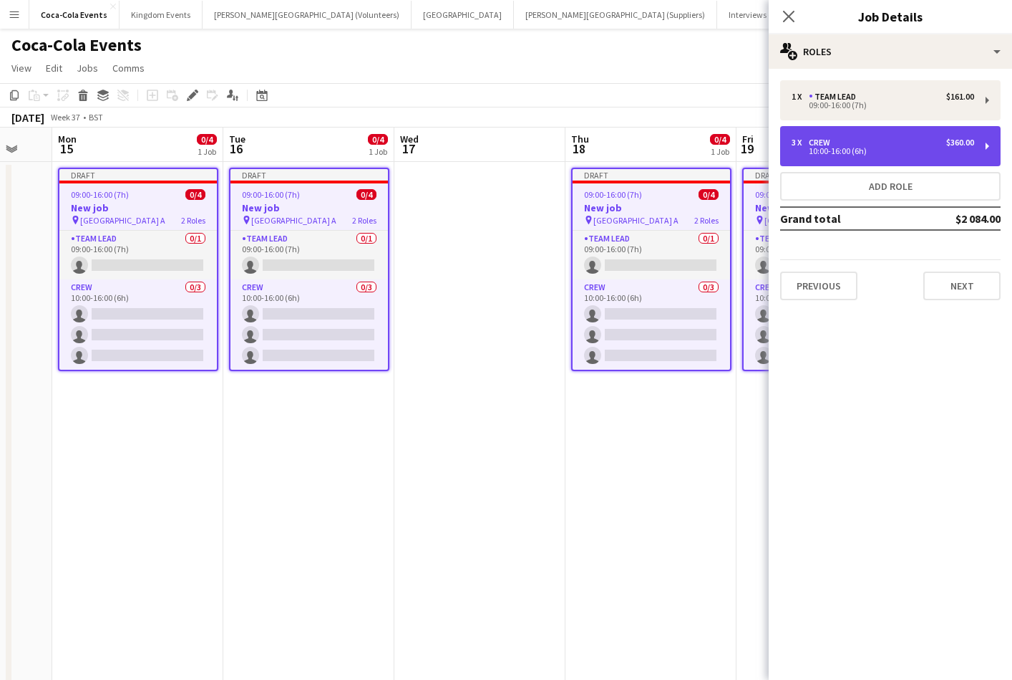
click at [834, 142] on div "Crew" at bounding box center [822, 142] width 27 height 10
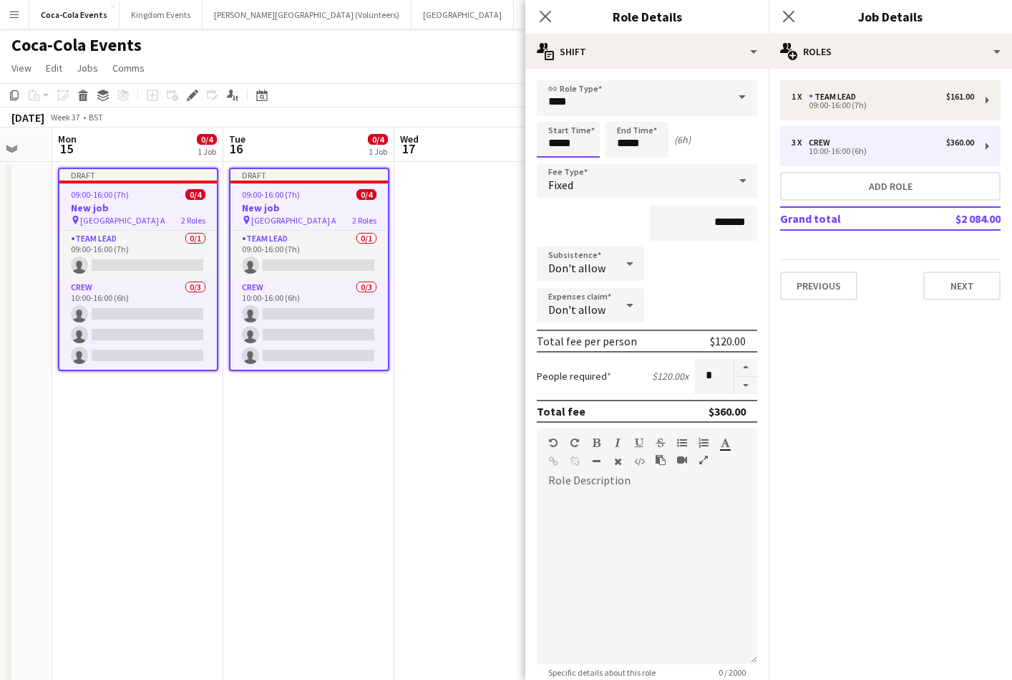
click at [553, 143] on input "*****" at bounding box center [568, 140] width 63 height 36
click at [556, 164] on div at bounding box center [554, 165] width 29 height 14
click at [581, 115] on div at bounding box center [583, 114] width 29 height 14
type input "*****"
click at [581, 115] on div at bounding box center [583, 114] width 29 height 14
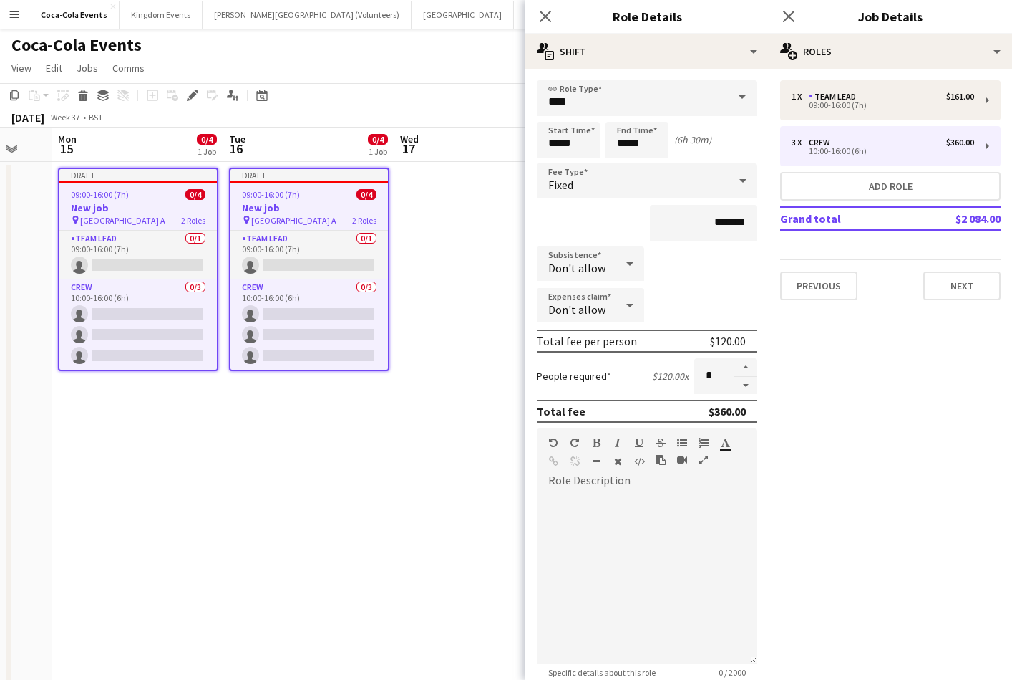
click at [156, 458] on app-date-cell "Draft 09:00-16:00 (7h) 0/4 New job pin Wembley Gate A 2 Roles Team Lead 0/1 09:…" at bounding box center [137, 502] width 171 height 680
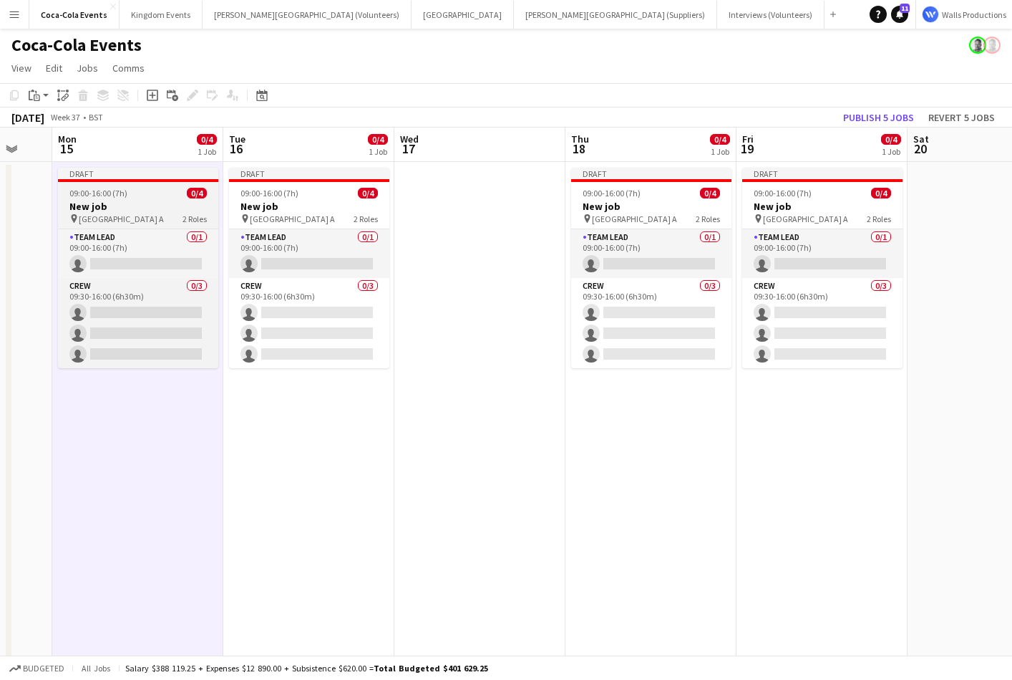
click at [110, 220] on span "Wembley Gate A" at bounding box center [121, 218] width 85 height 11
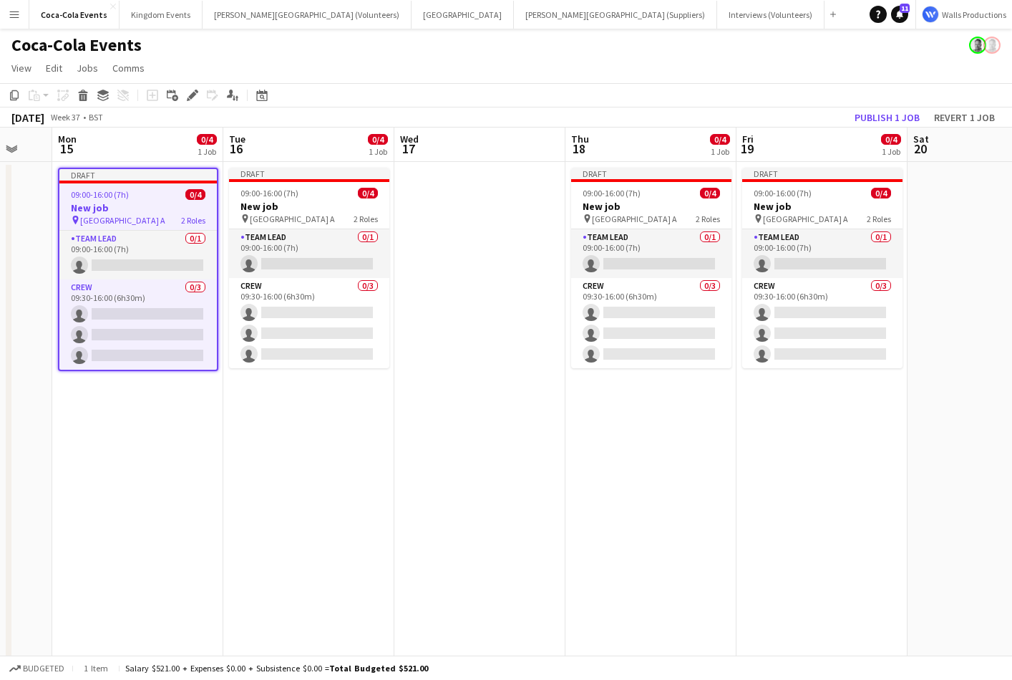
click at [113, 508] on app-date-cell "Draft 09:00-16:00 (7h) 0/4 New job pin Wembley Gate A 2 Roles Team Lead 0/1 09:…" at bounding box center [137, 502] width 171 height 680
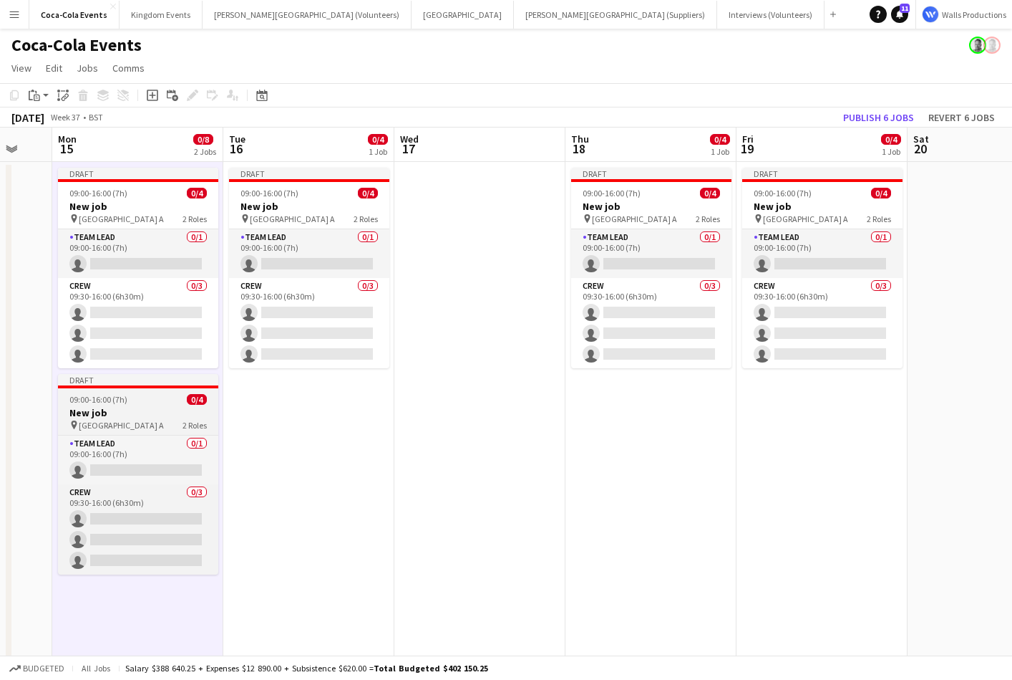
click at [109, 398] on span "09:00-16:00 (7h)" at bounding box center [98, 399] width 58 height 11
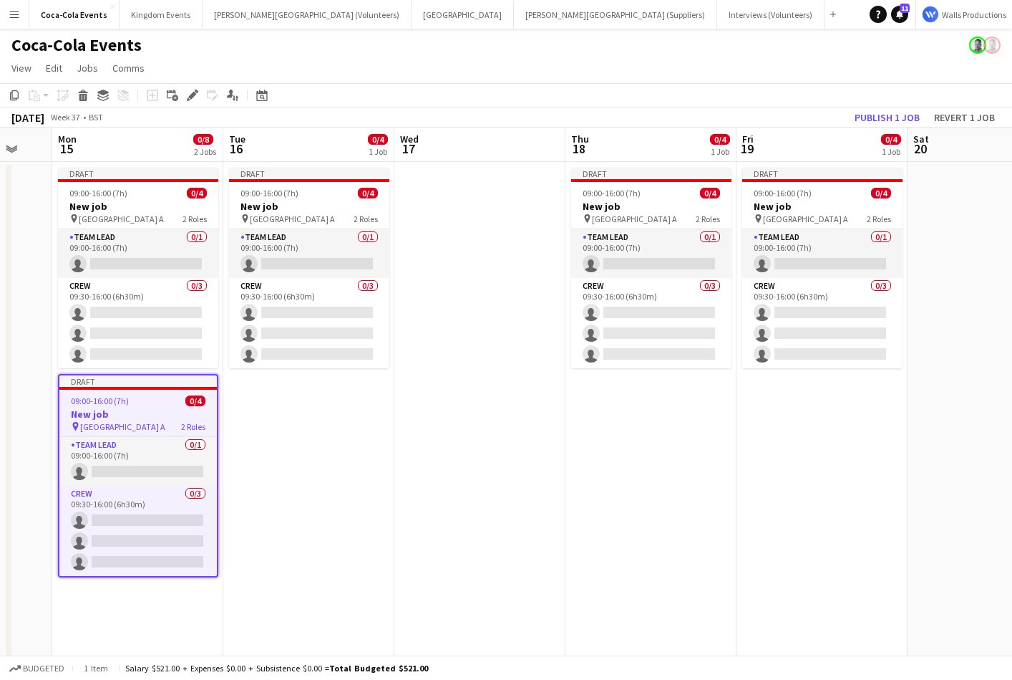
click at [320, 431] on app-date-cell "Draft 09:00-16:00 (7h) 0/4 New job pin Wembley Gate A 2 Roles Team Lead 0/1 09:…" at bounding box center [308, 502] width 171 height 680
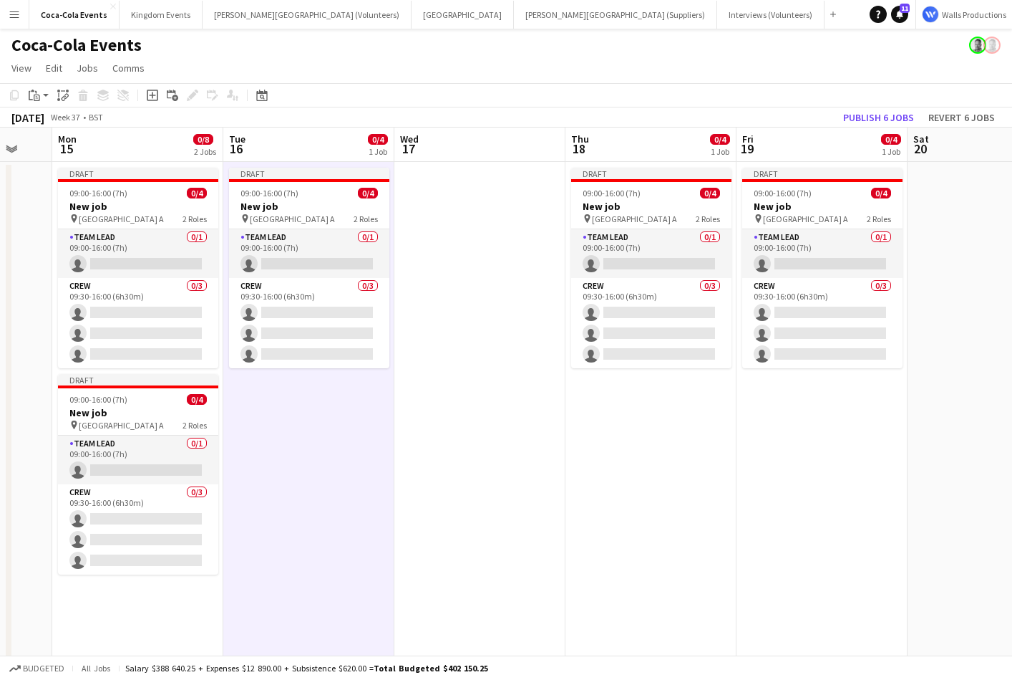
click at [652, 457] on app-date-cell "Draft 09:00-16:00 (7h) 0/4 New job pin Wembley Gate A 2 Roles Team Lead 0/1 09:…" at bounding box center [651, 502] width 171 height 680
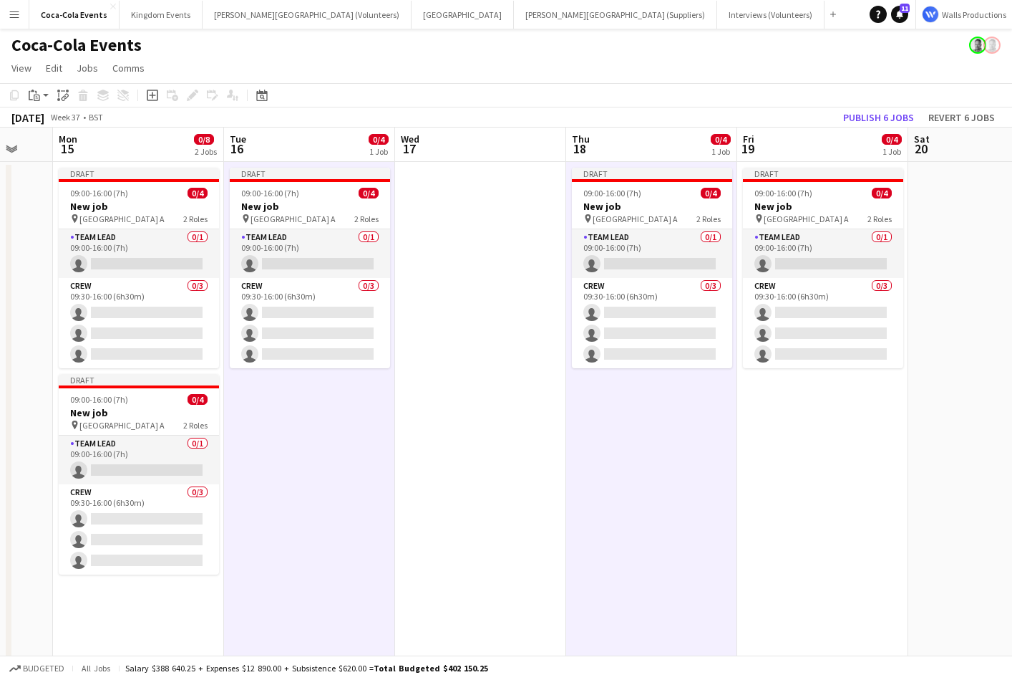
click at [816, 474] on app-date-cell "Draft 09:00-16:00 (7h) 0/4 New job pin Wembley Gate A 2 Roles Team Lead 0/1 09:…" at bounding box center [823, 502] width 171 height 680
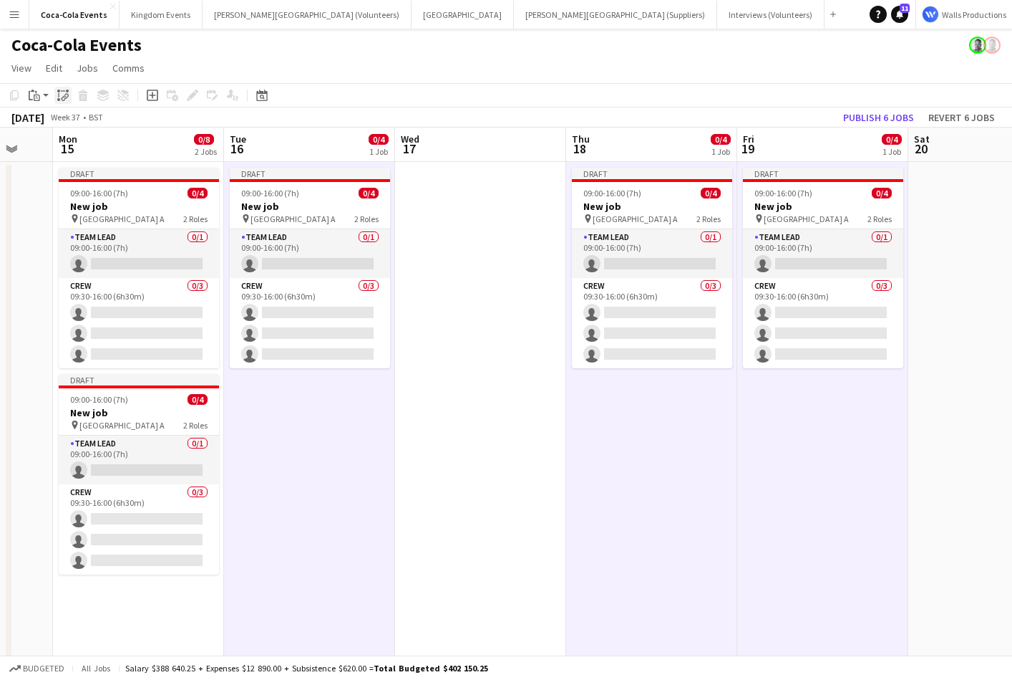
click at [59, 93] on icon "Paste linked Job" at bounding box center [62, 95] width 11 height 11
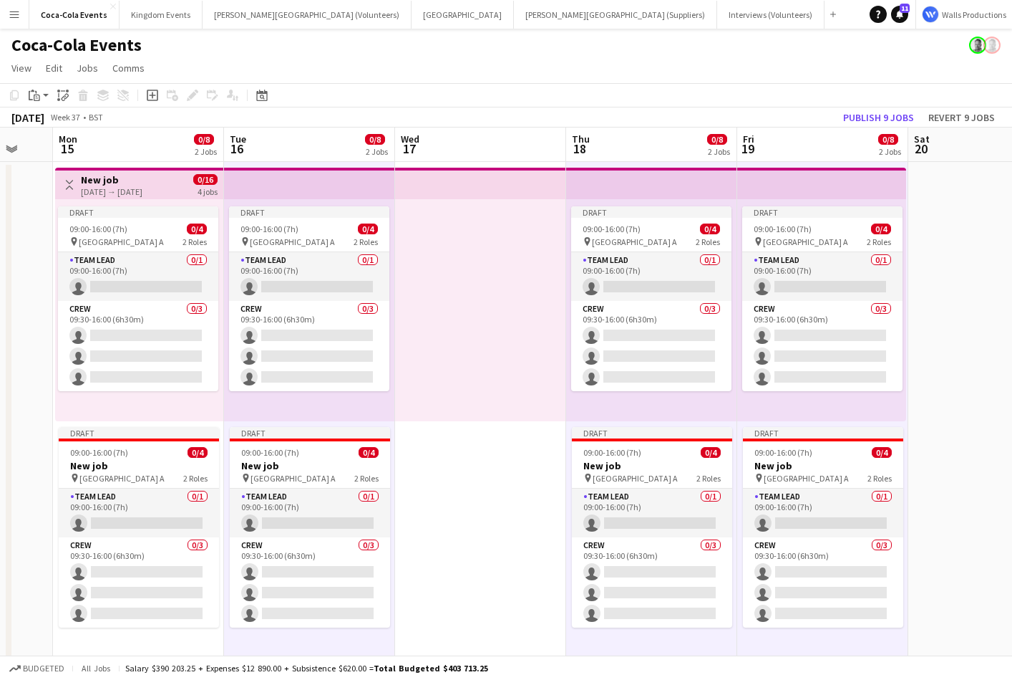
click at [107, 177] on h3 "New job" at bounding box center [112, 179] width 62 height 13
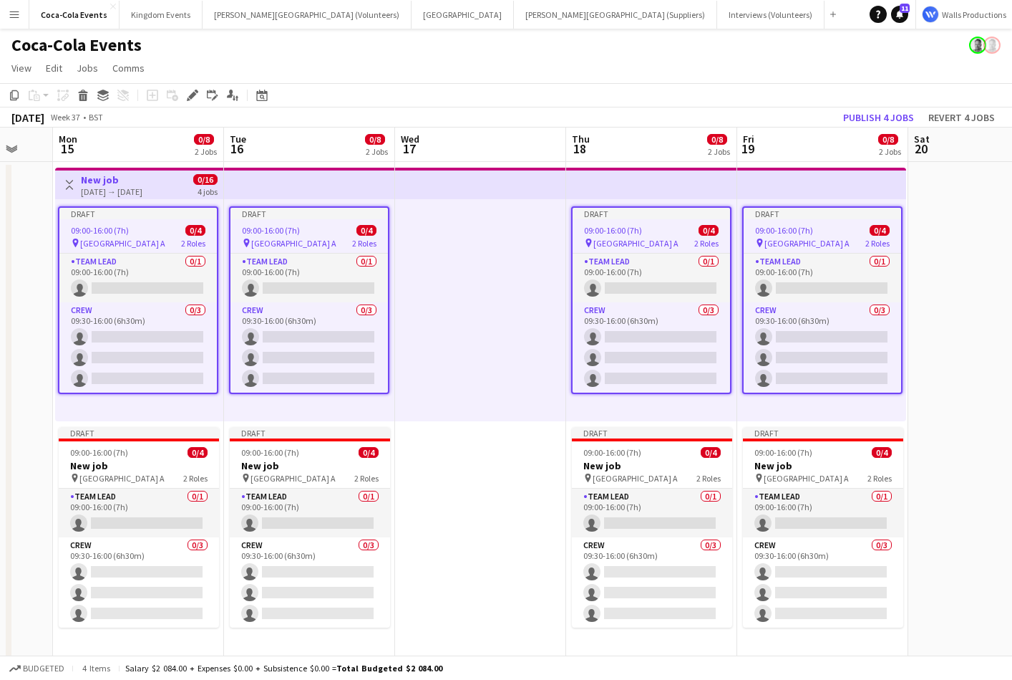
click at [491, 294] on div at bounding box center [480, 310] width 171 height 222
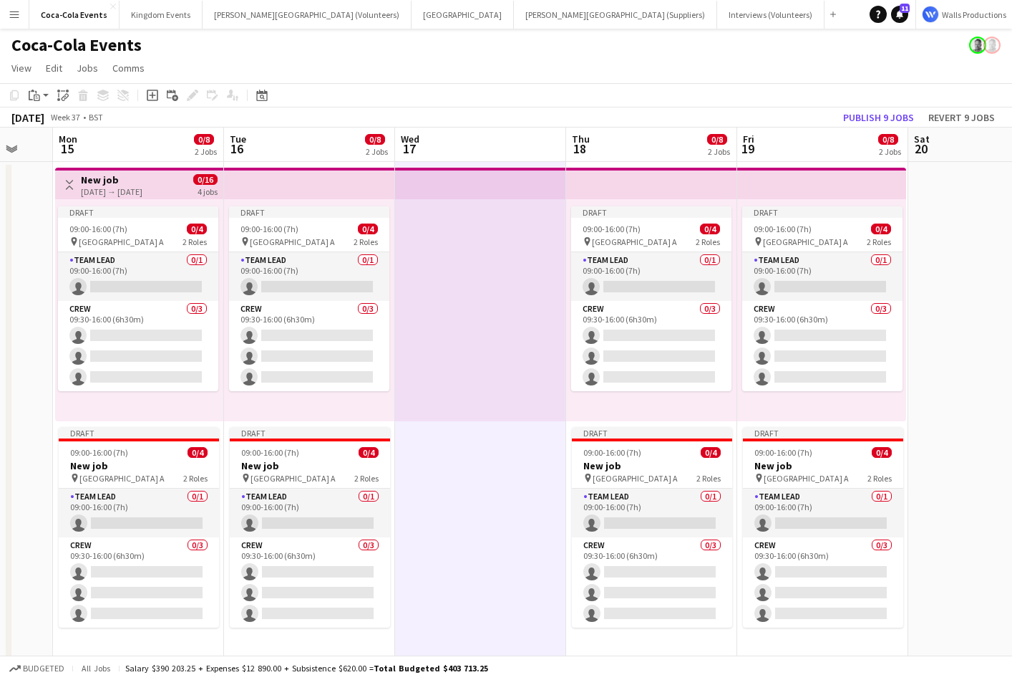
click at [296, 178] on app-top-bar at bounding box center [309, 184] width 171 height 32
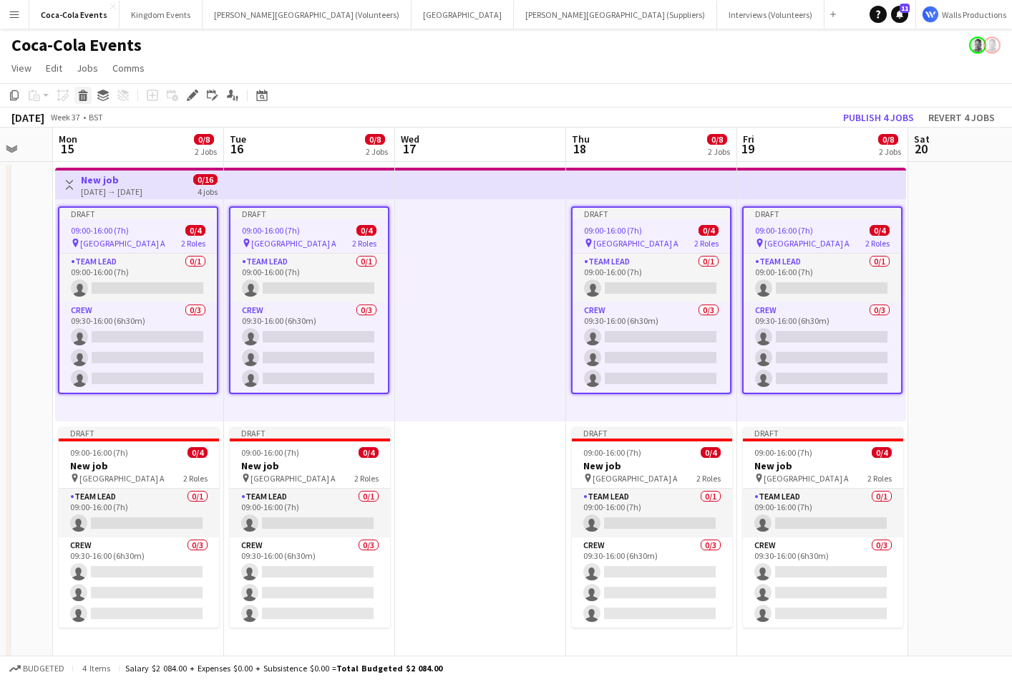
click at [79, 94] on icon at bounding box center [83, 97] width 8 height 7
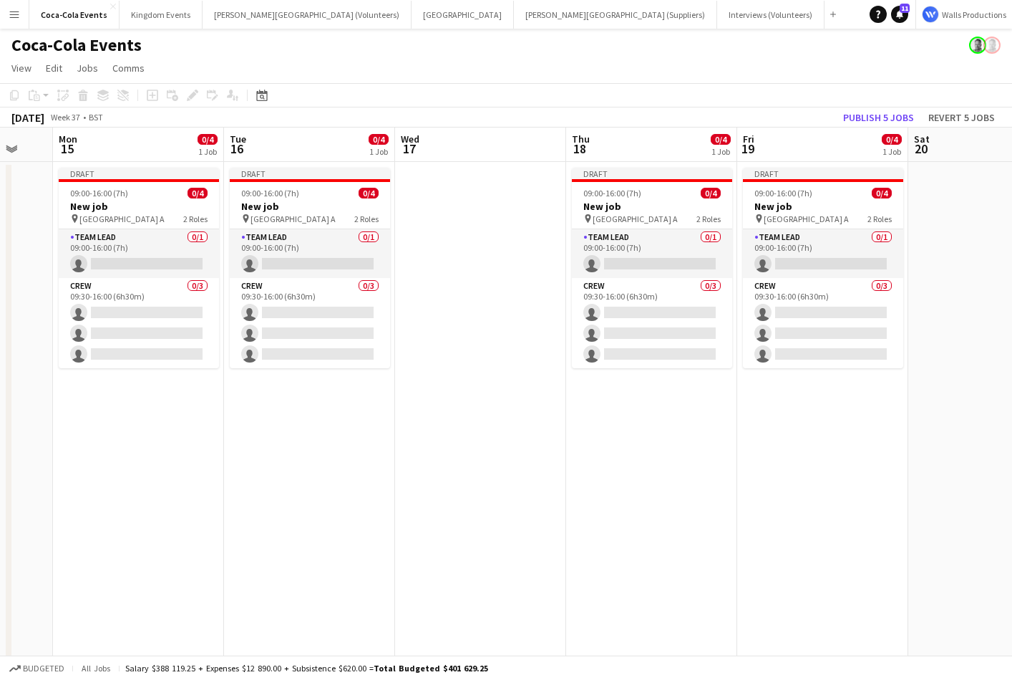
click at [144, 478] on app-date-cell "Draft 09:00-16:00 (7h) 0/4 New job pin Wembley Gate A 2 Roles Team Lead 0/1 09:…" at bounding box center [138, 502] width 171 height 680
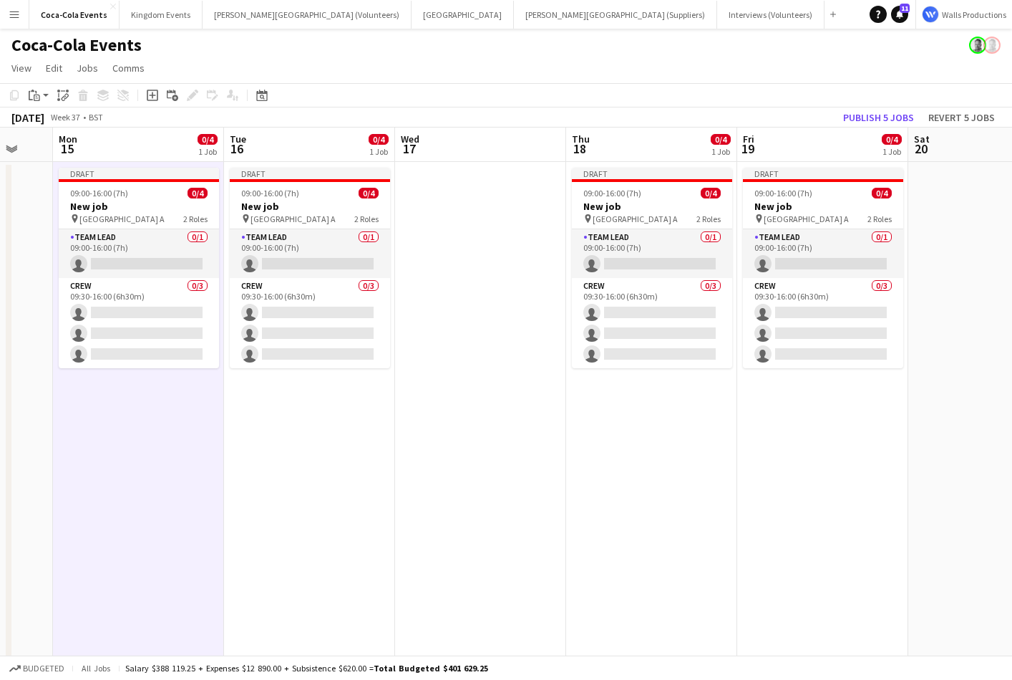
click at [146, 478] on app-date-cell "Draft 09:00-16:00 (7h) 0/4 New job pin Wembley Gate A 2 Roles Team Lead 0/1 09:…" at bounding box center [138, 502] width 171 height 680
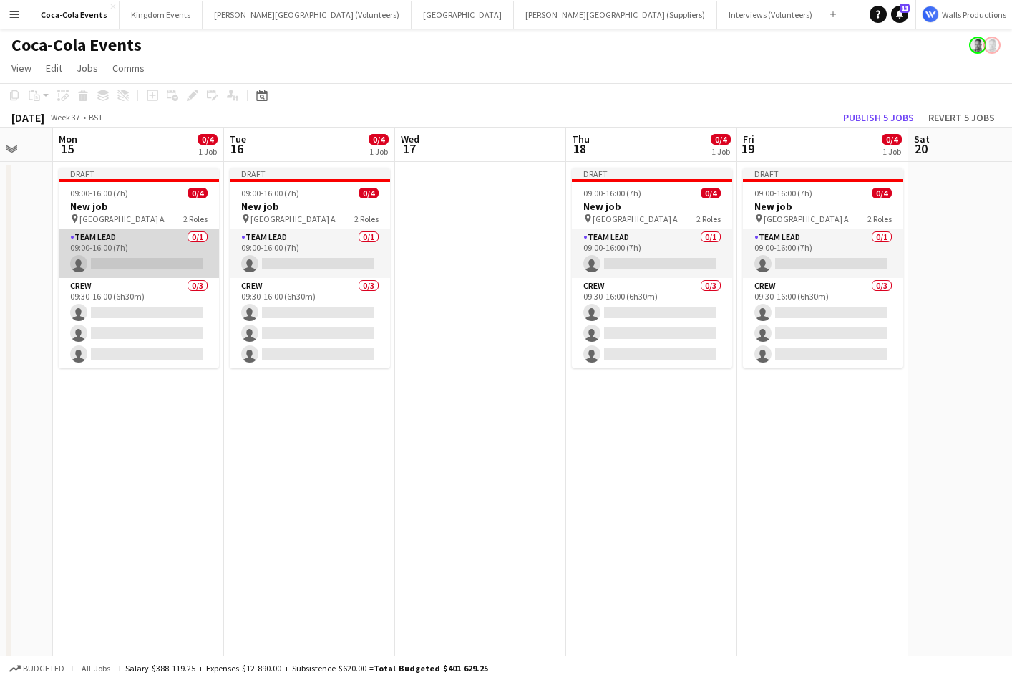
click at [102, 248] on app-card-role "Team Lead 0/1 09:00-16:00 (7h) single-neutral-actions" at bounding box center [139, 253] width 160 height 49
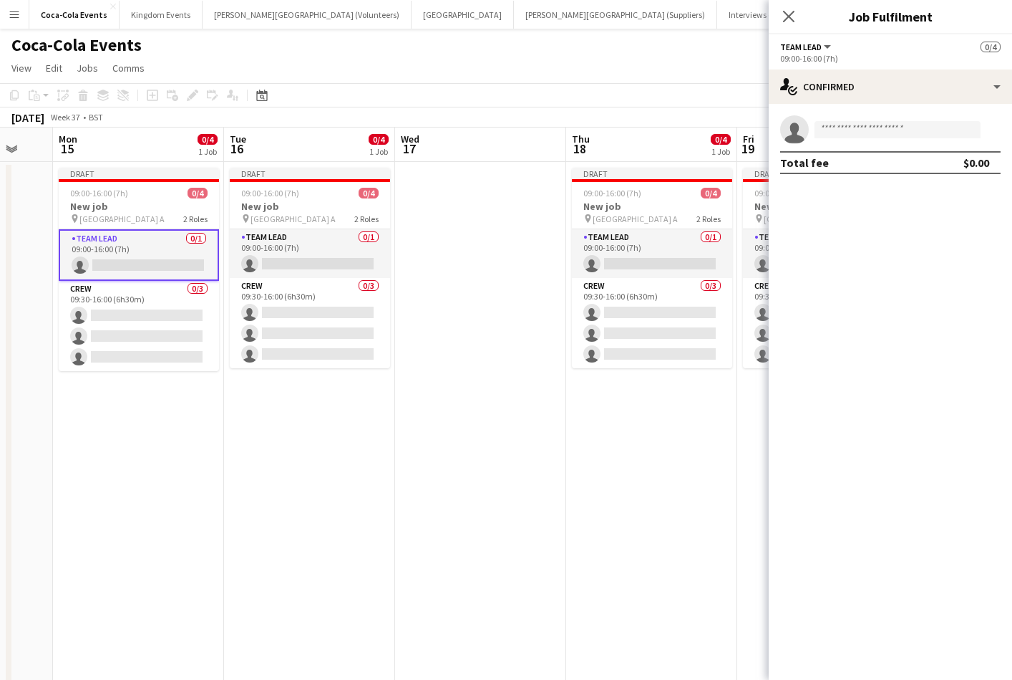
drag, startPoint x: 846, startPoint y: 18, endPoint x: 947, endPoint y: 19, distance: 101.7
click at [947, 19] on h3 "Job Fulfilment" at bounding box center [890, 16] width 243 height 19
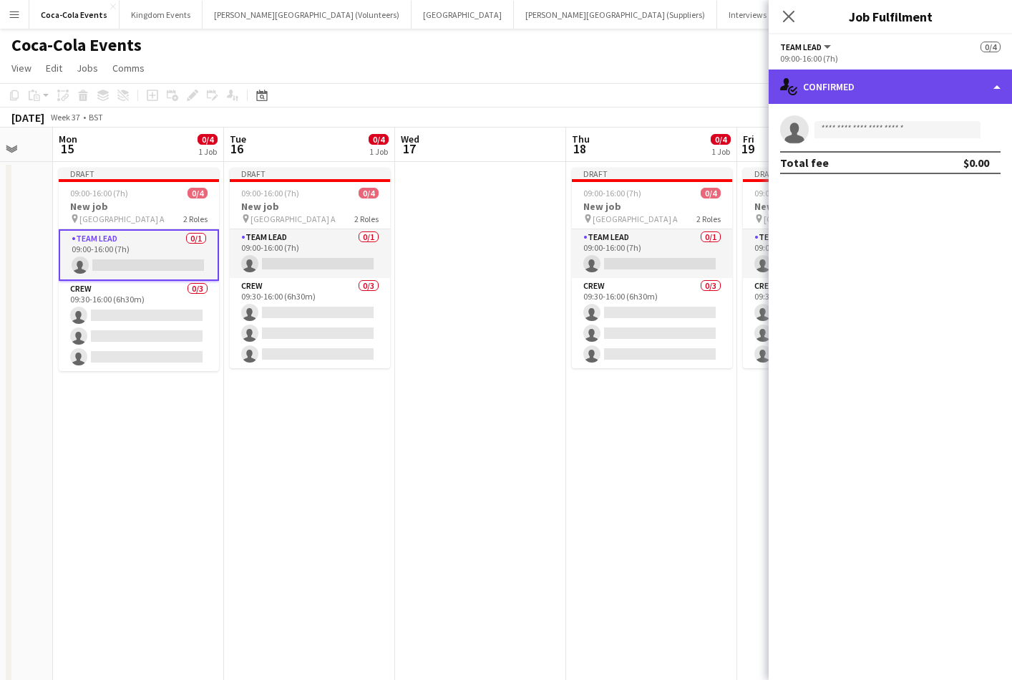
click at [894, 87] on div "single-neutral-actions-check-2 Confirmed" at bounding box center [890, 86] width 243 height 34
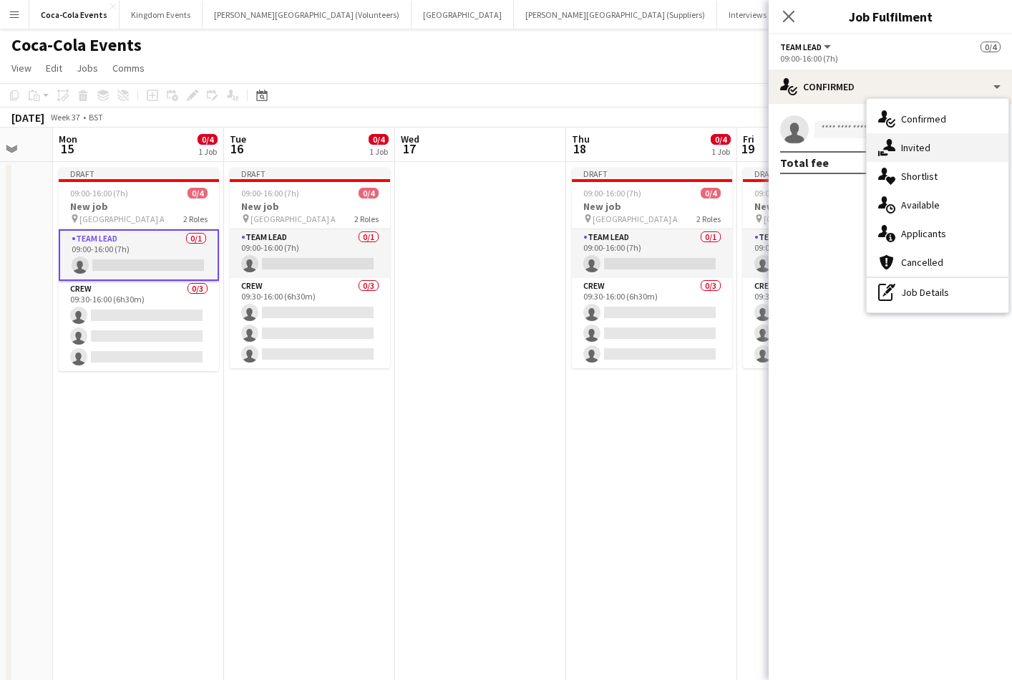
click at [906, 148] on span "Invited" at bounding box center [915, 147] width 29 height 13
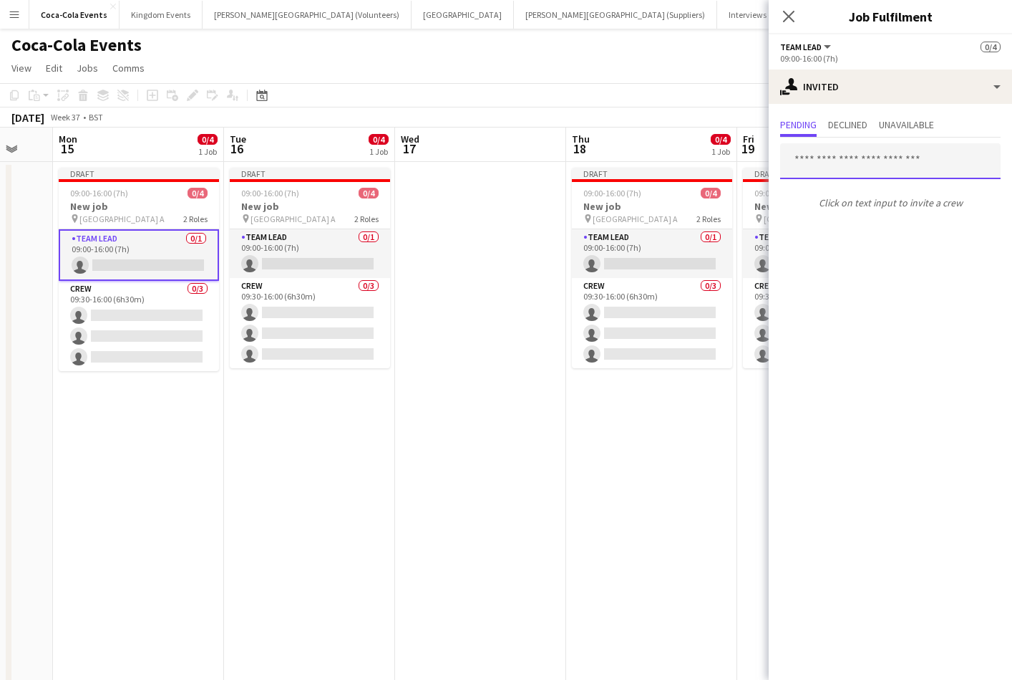
click at [834, 161] on input "text" at bounding box center [890, 161] width 221 height 36
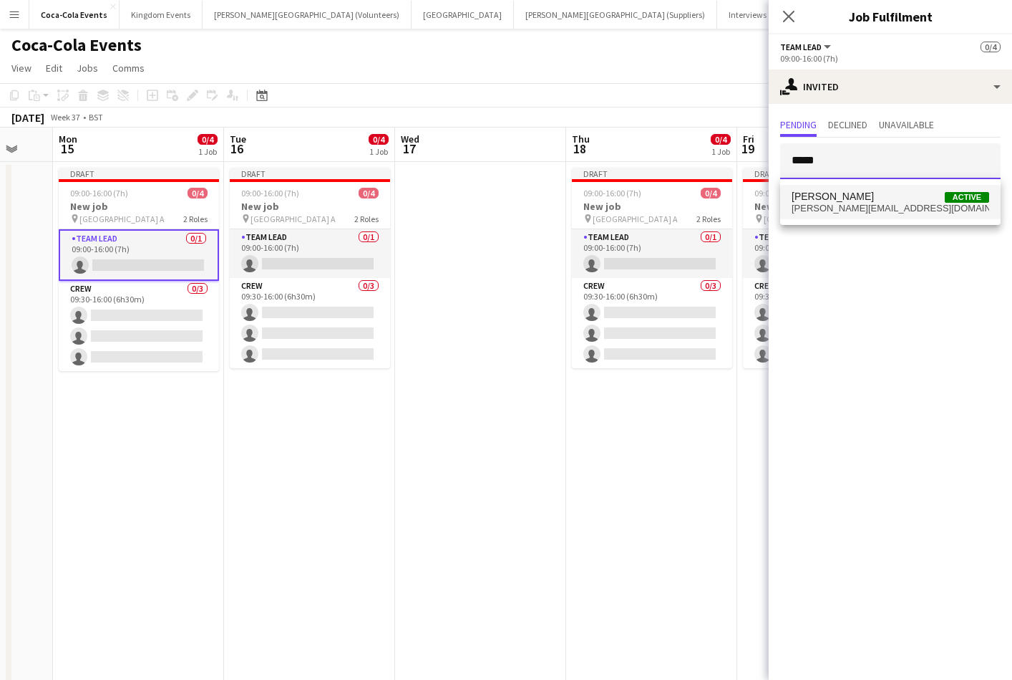
type input "*****"
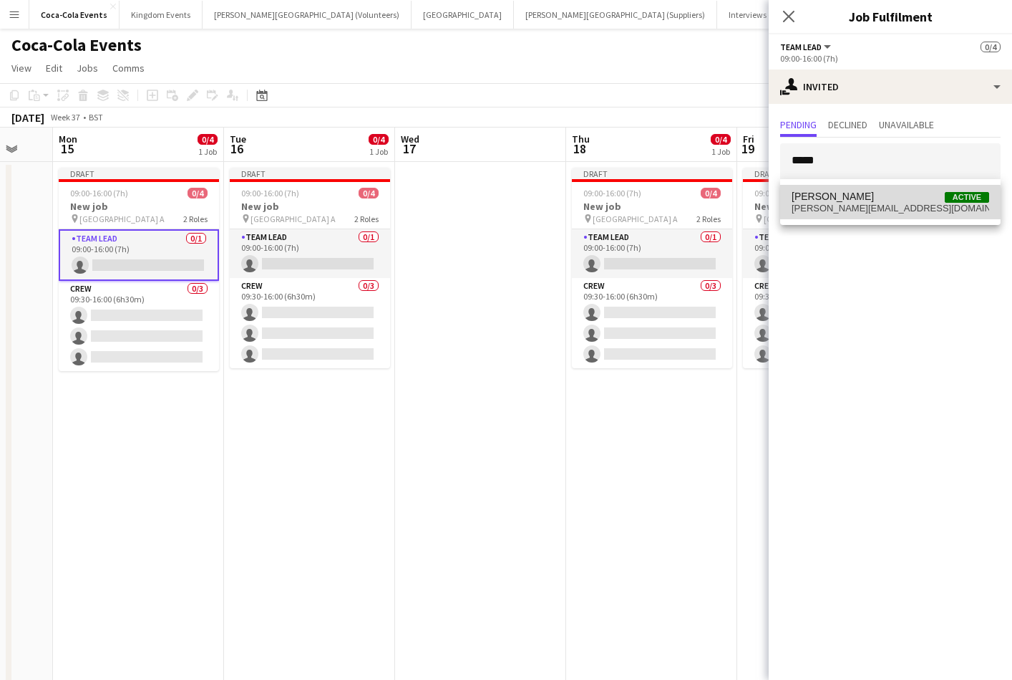
click at [833, 208] on span "[PERSON_NAME][EMAIL_ADDRESS][DOMAIN_NAME]" at bounding box center [891, 208] width 198 height 11
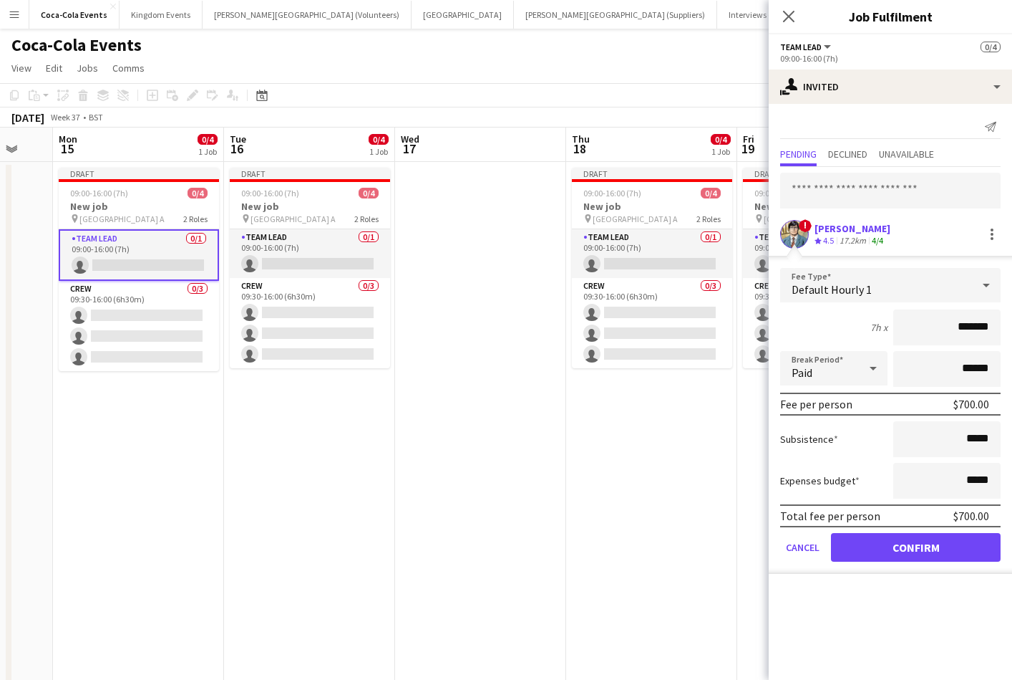
click at [901, 598] on mat-expansion-panel "user-plus Invited Send notification Pending Declined Unavailable ! Clark Kent C…" at bounding box center [890, 392] width 243 height 576
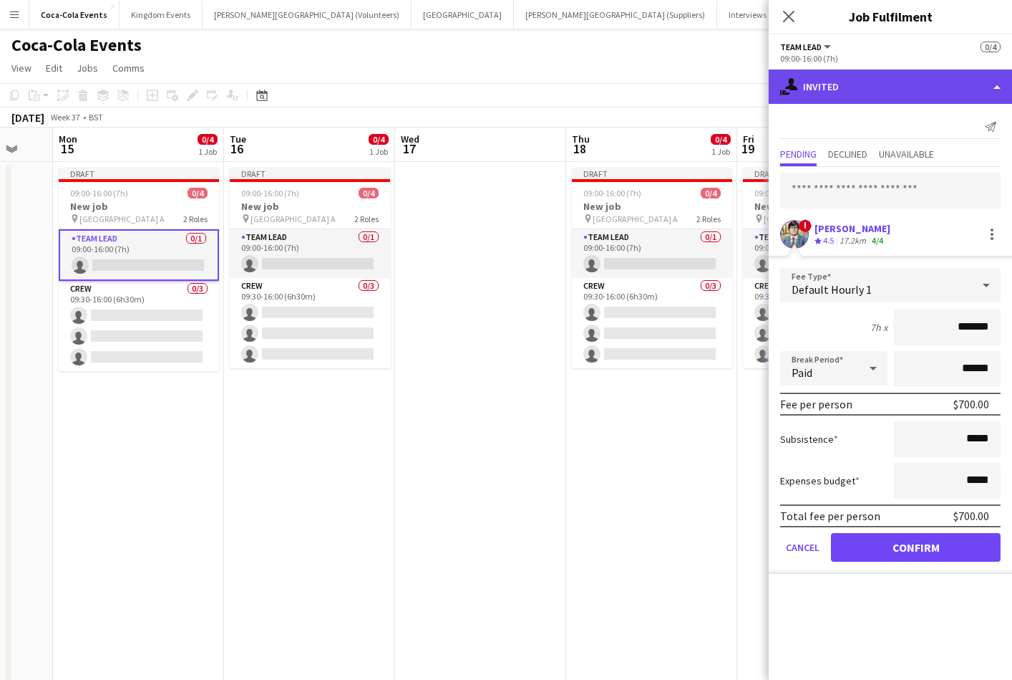
click at [852, 95] on div "single-neutral-actions-share-1 Invited" at bounding box center [890, 86] width 243 height 34
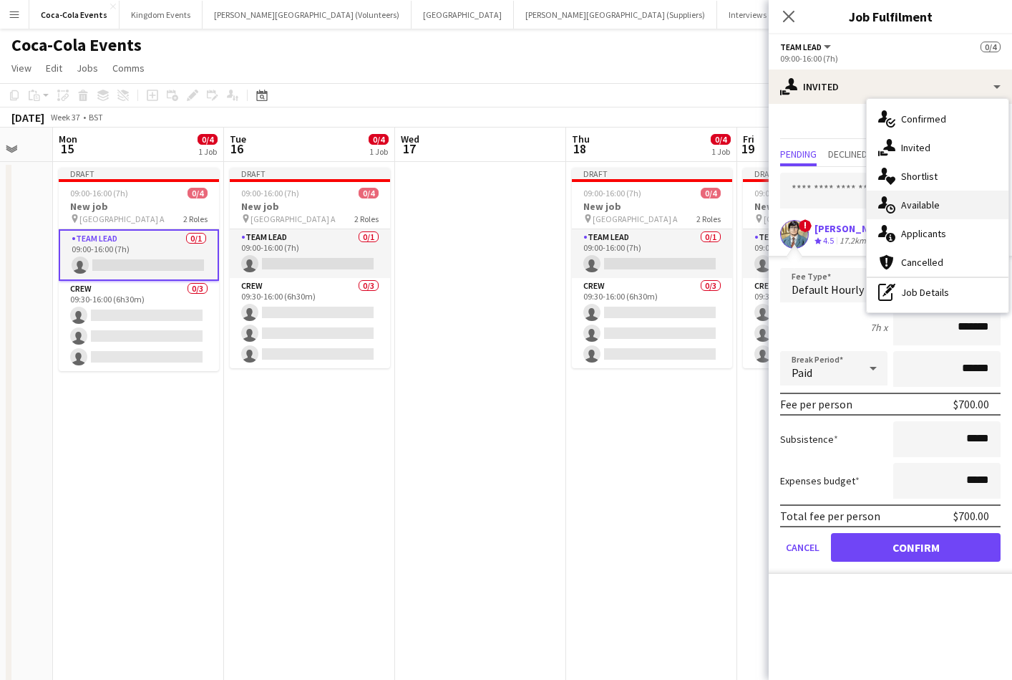
click at [924, 205] on span "Available" at bounding box center [920, 204] width 39 height 13
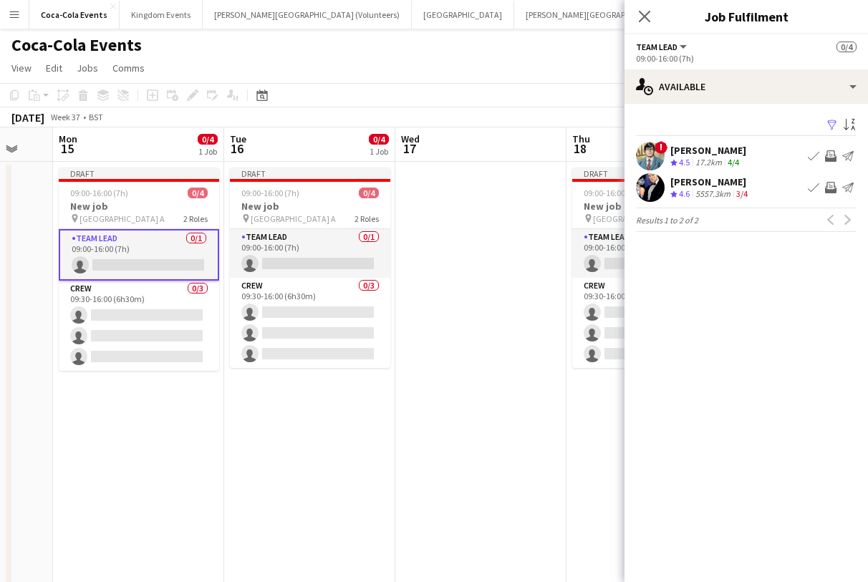
click at [743, 193] on app-skills-label "3/4" at bounding box center [741, 193] width 11 height 11
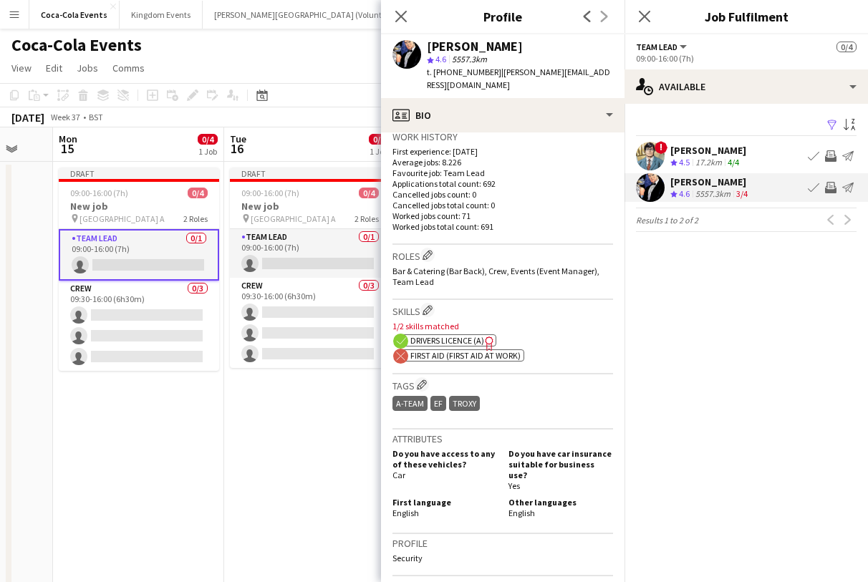
scroll to position [359, 0]
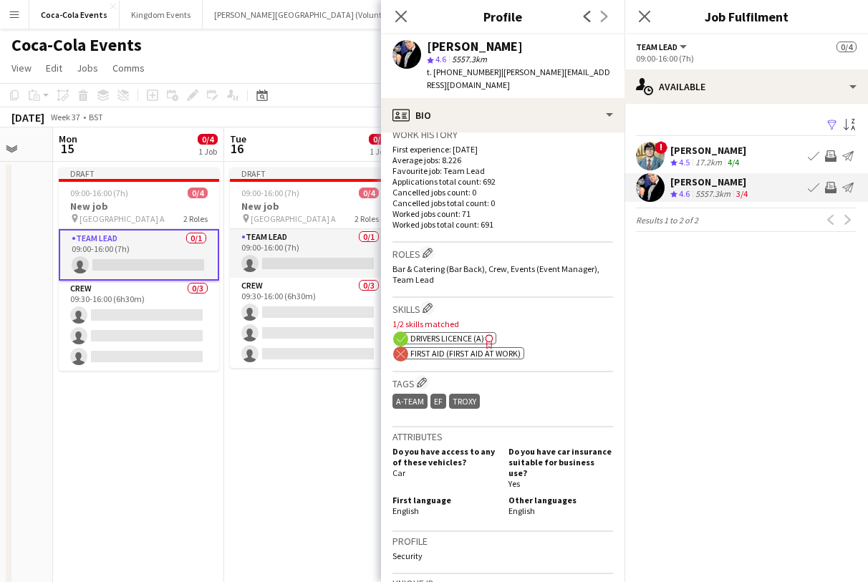
click at [453, 357] on span "First Aid (First Aid At Work)" at bounding box center [465, 353] width 110 height 11
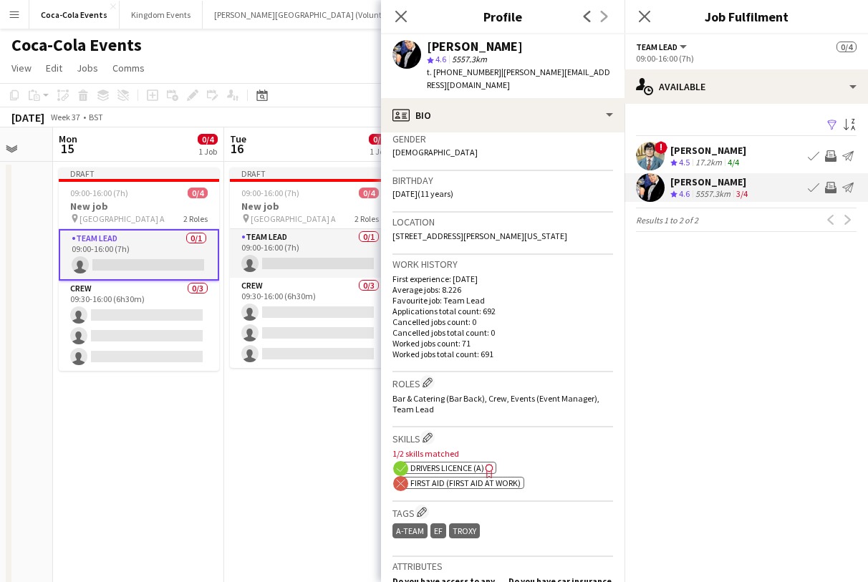
scroll to position [0, 0]
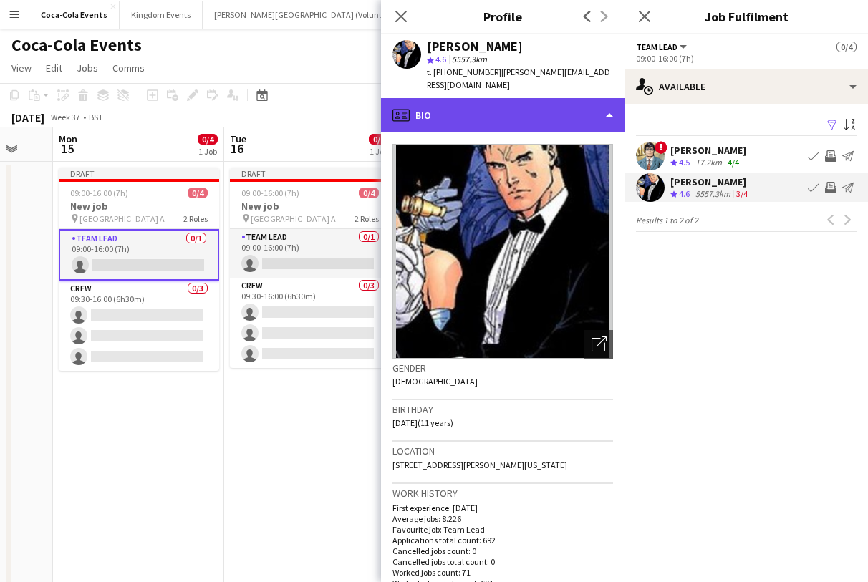
click at [461, 121] on div "profile Bio" at bounding box center [502, 115] width 243 height 34
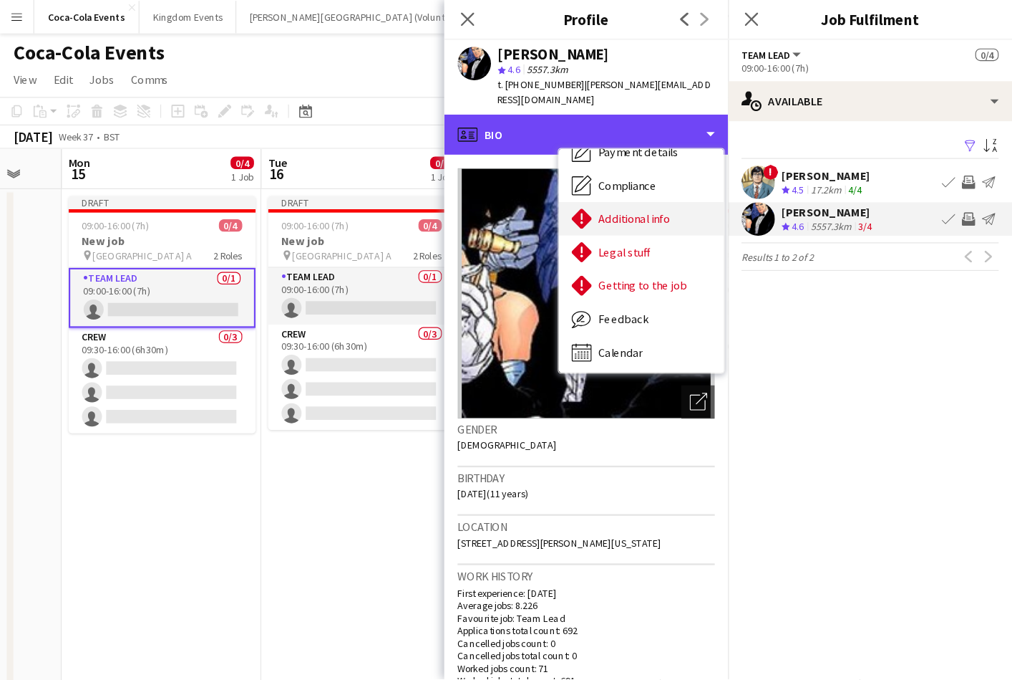
scroll to position [163, 0]
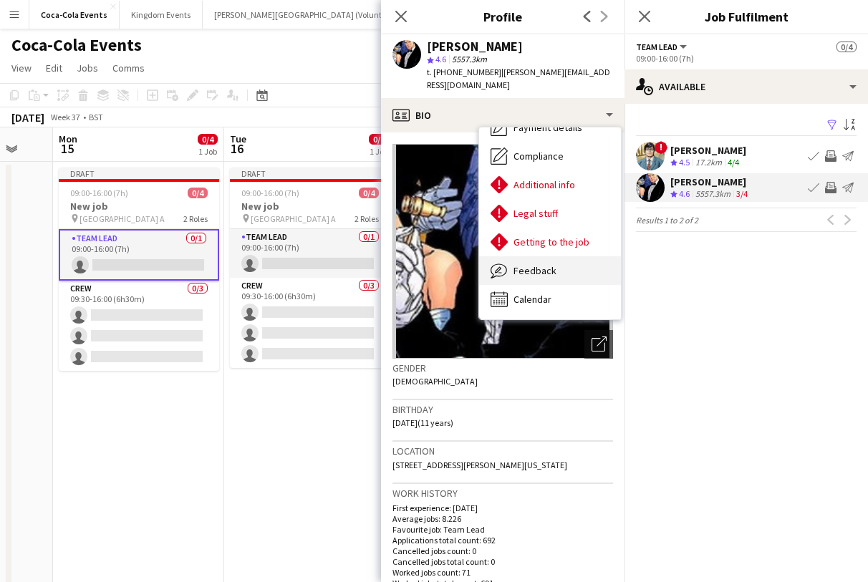
click at [512, 266] on div "Feedback Feedback" at bounding box center [550, 270] width 142 height 29
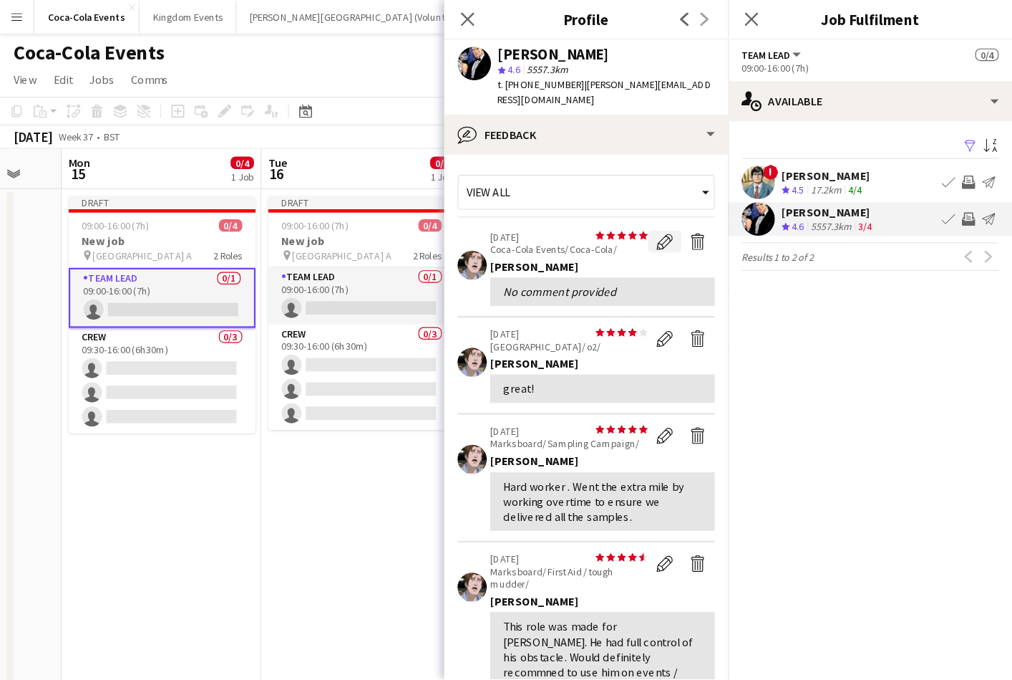
scroll to position [0, 460]
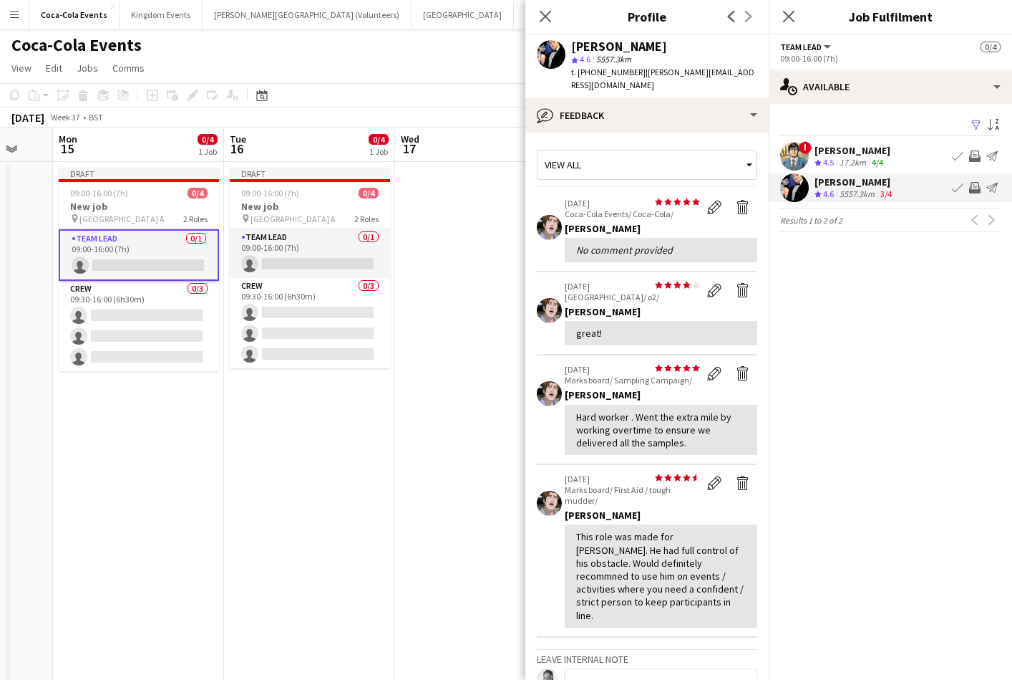
click at [821, 146] on div "[PERSON_NAME]" at bounding box center [853, 150] width 76 height 13
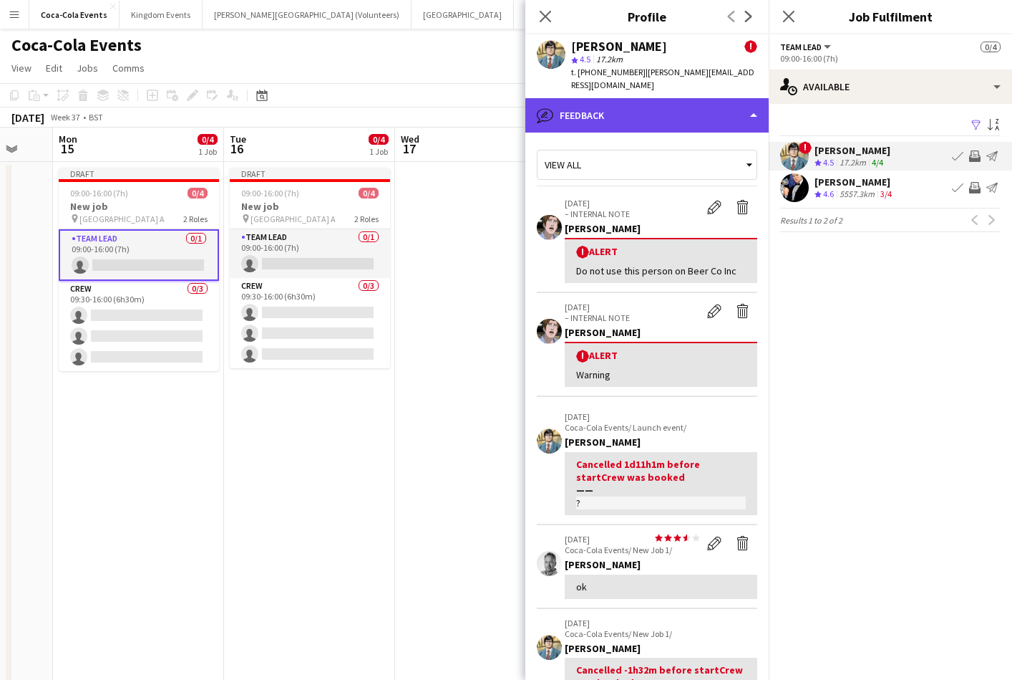
click at [632, 105] on div "bubble-pencil Feedback" at bounding box center [647, 115] width 243 height 34
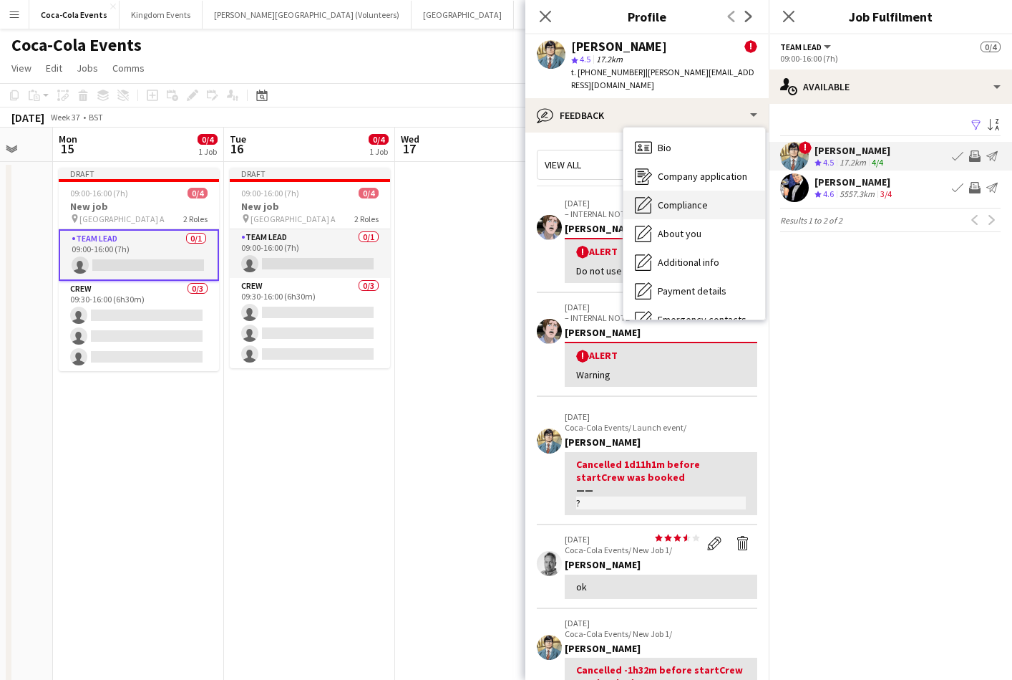
click at [680, 198] on span "Compliance" at bounding box center [683, 204] width 50 height 13
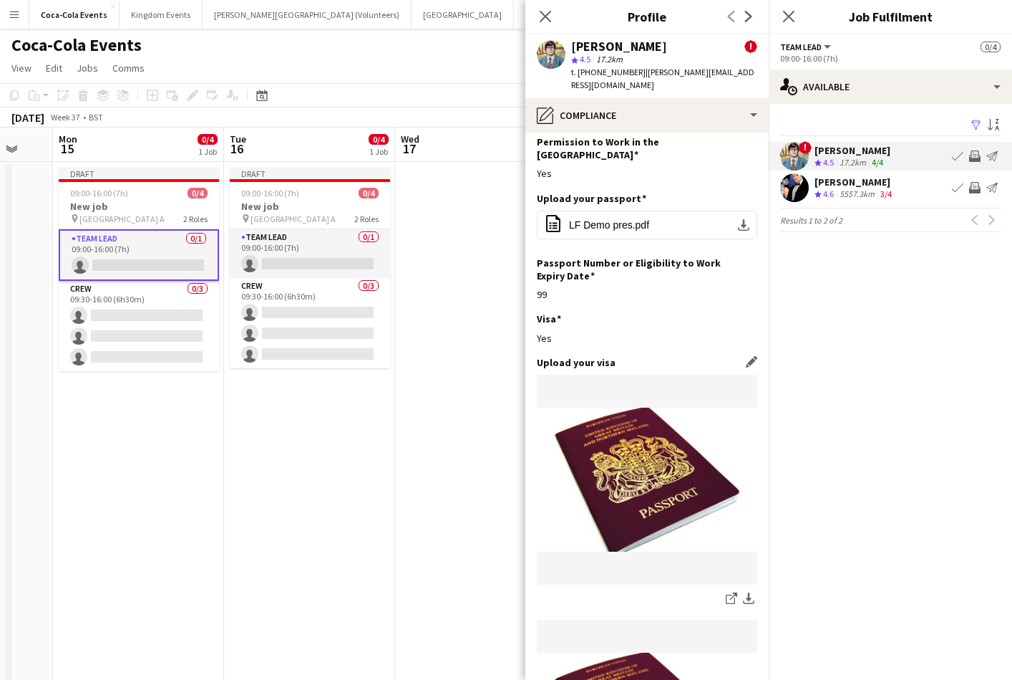
scroll to position [0, 0]
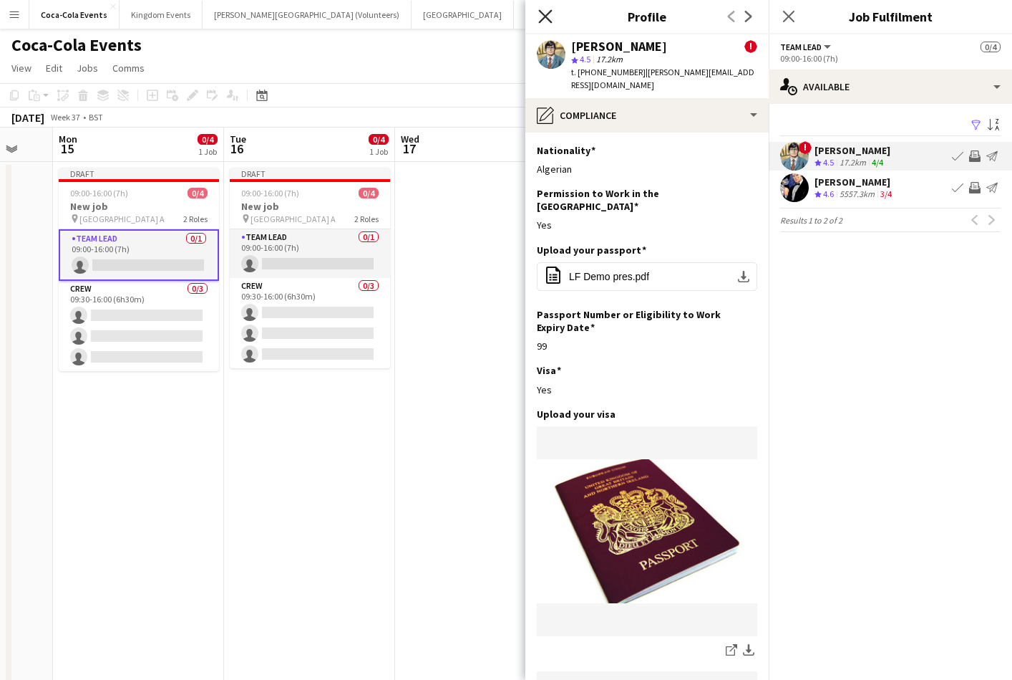
click at [541, 17] on icon "Close pop-in" at bounding box center [545, 16] width 14 height 14
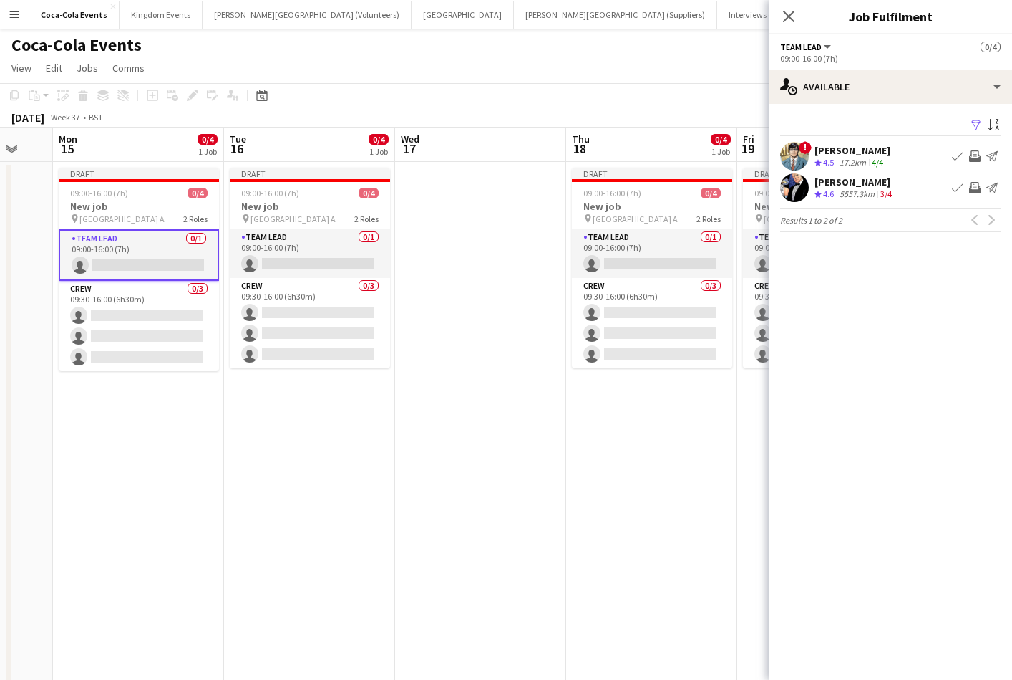
click at [977, 158] on app-icon "Invite crew" at bounding box center [975, 155] width 11 height 11
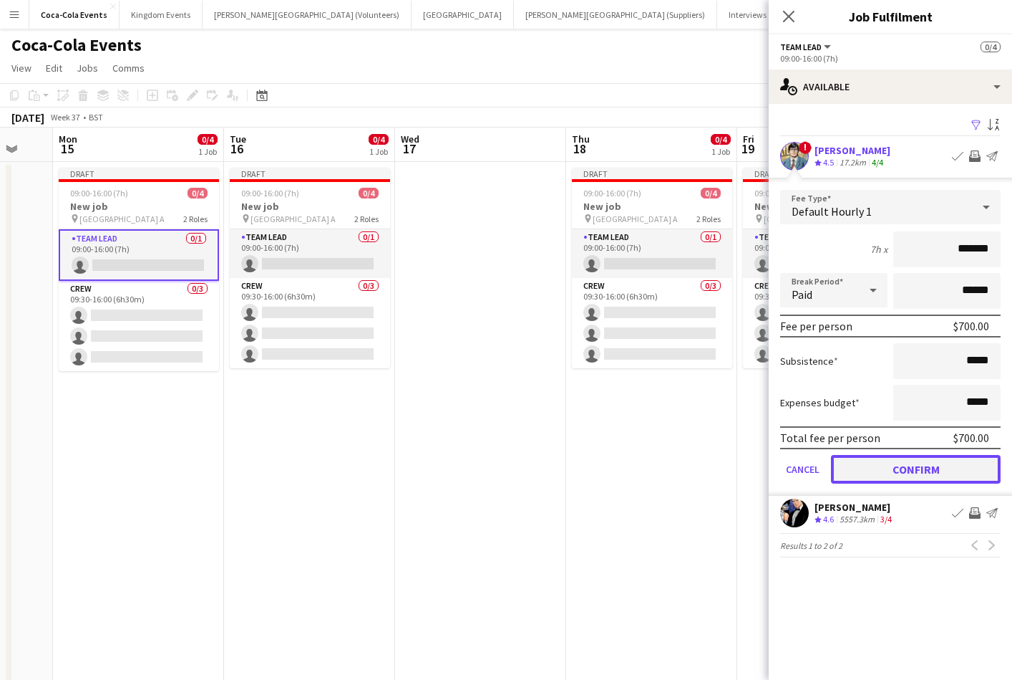
click at [927, 473] on button "Confirm" at bounding box center [916, 469] width 170 height 29
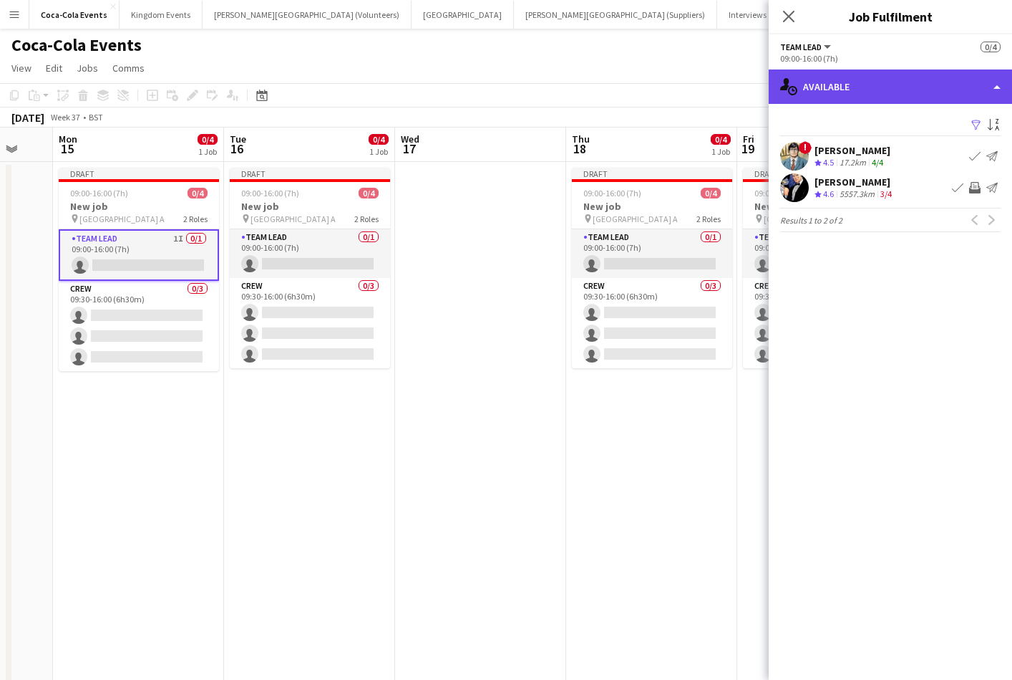
click at [879, 93] on div "single-neutral-actions-upload Available" at bounding box center [890, 86] width 243 height 34
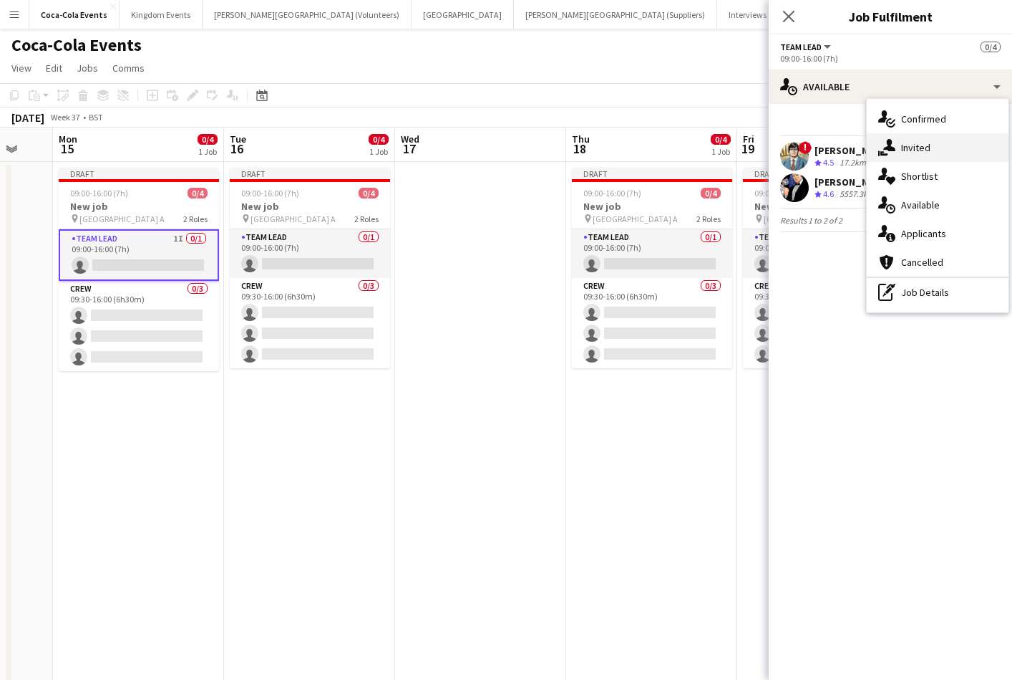
click at [909, 155] on div "single-neutral-actions-share-1 Invited" at bounding box center [938, 147] width 142 height 29
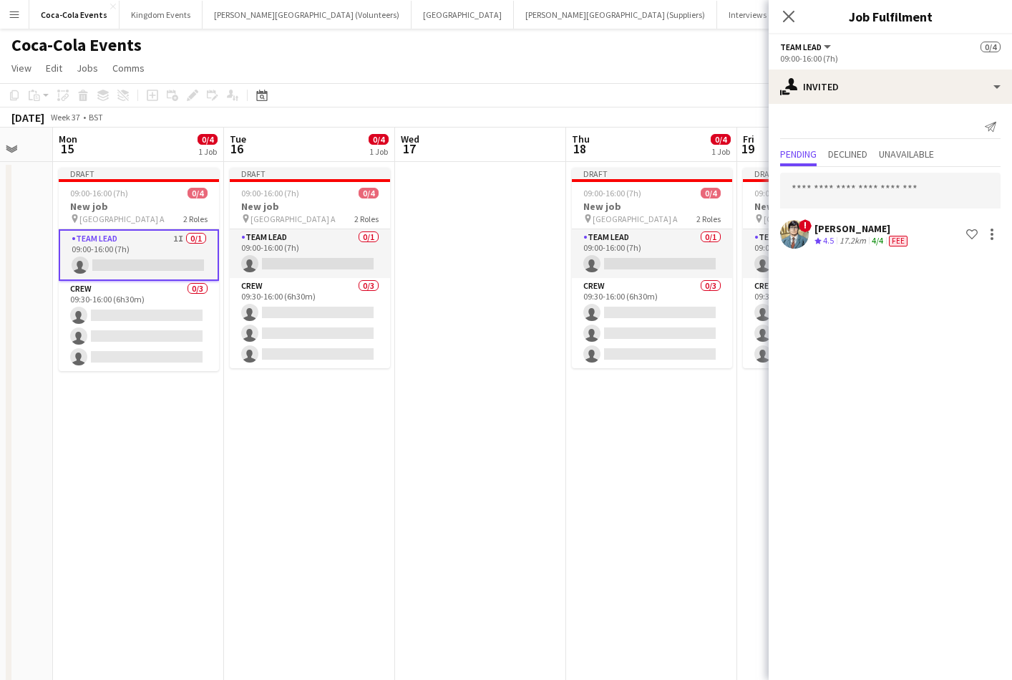
click at [381, 453] on app-date-cell "Draft 09:00-16:00 (7h) 0/4 New job pin Wembley Gate A 2 Roles Team Lead 0/1 09:…" at bounding box center [309, 502] width 171 height 680
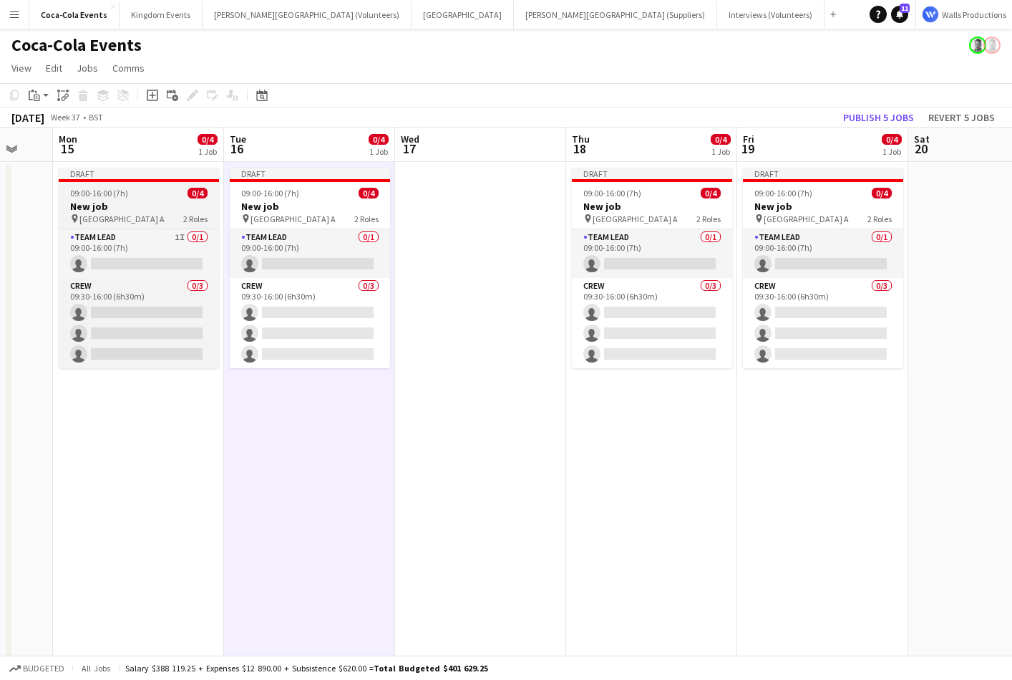
click at [165, 197] on div "09:00-16:00 (7h) 0/4" at bounding box center [139, 193] width 160 height 11
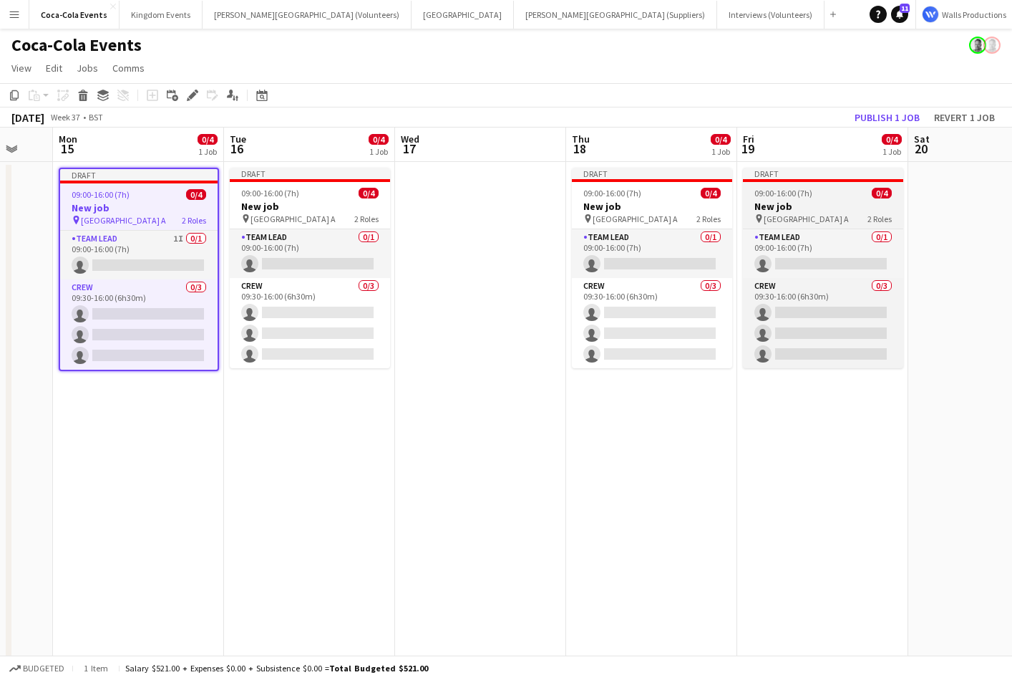
click at [840, 212] on h3 "New job" at bounding box center [823, 206] width 160 height 13
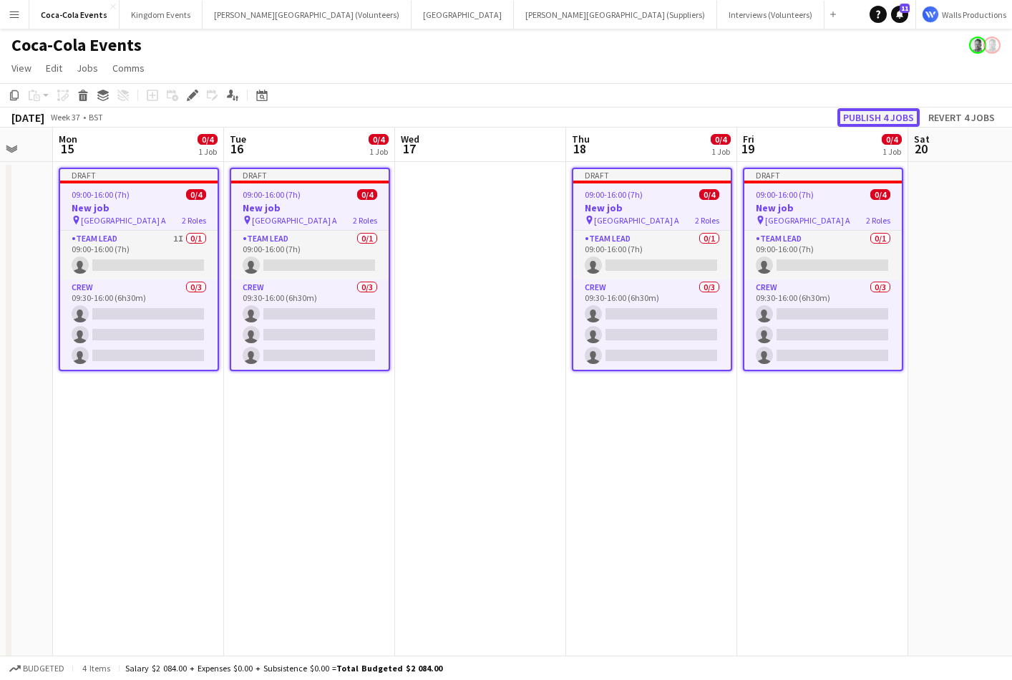
click at [892, 120] on button "Publish 4 jobs" at bounding box center [879, 117] width 82 height 19
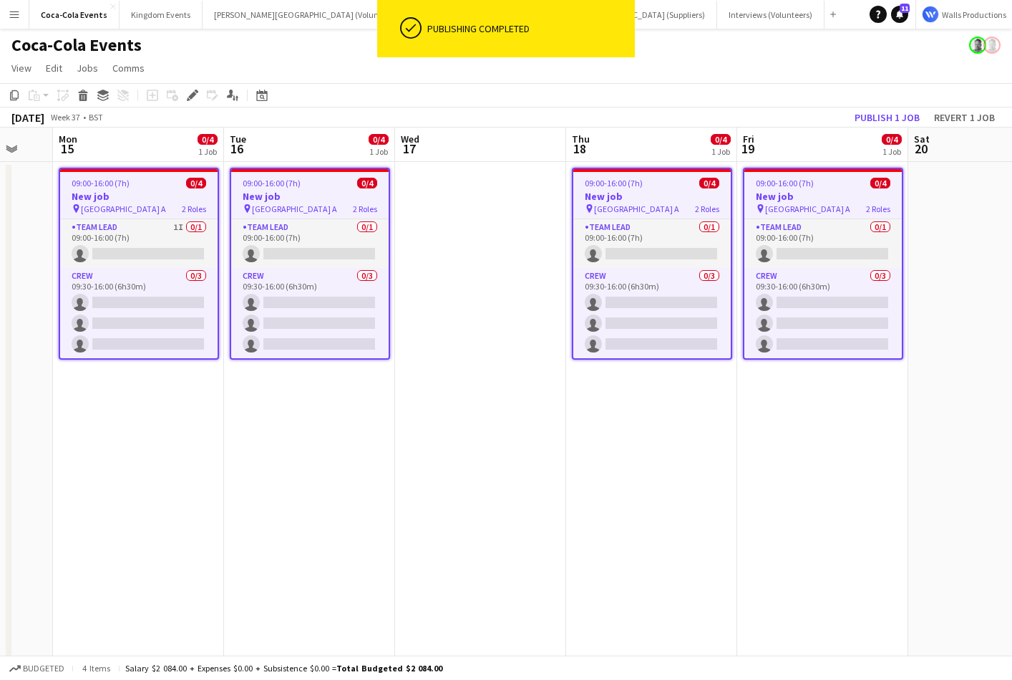
click at [589, 497] on app-date-cell "09:00-16:00 (7h) 0/4 New job pin Wembley Gate A 2 Roles Team Lead 0/1 09:00-16:…" at bounding box center [651, 502] width 171 height 680
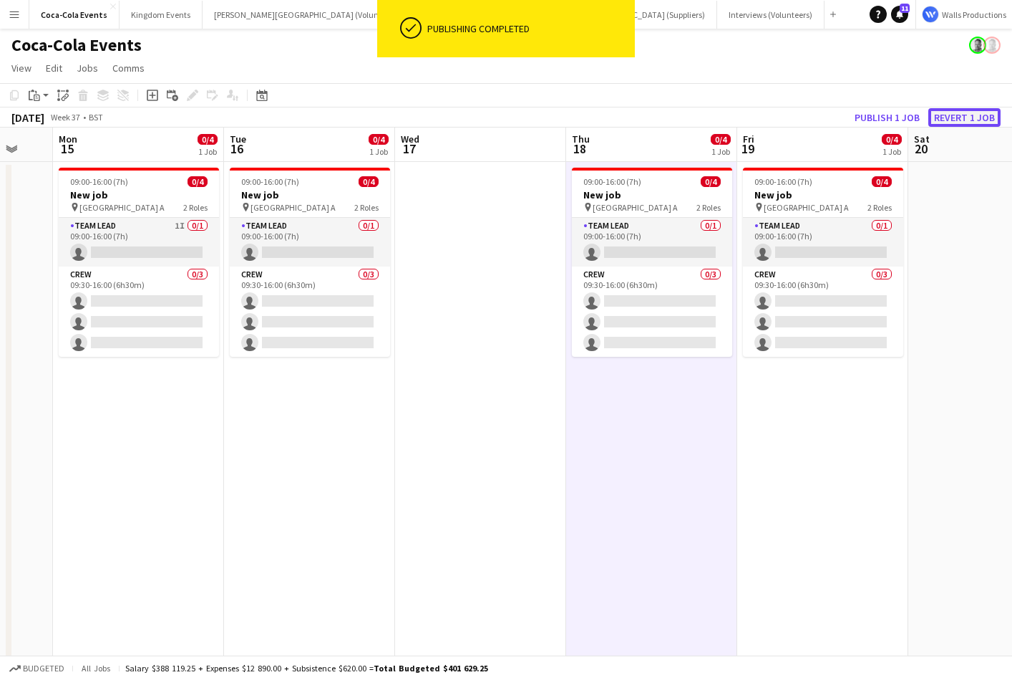
click at [970, 112] on button "Revert 1 job" at bounding box center [965, 117] width 72 height 19
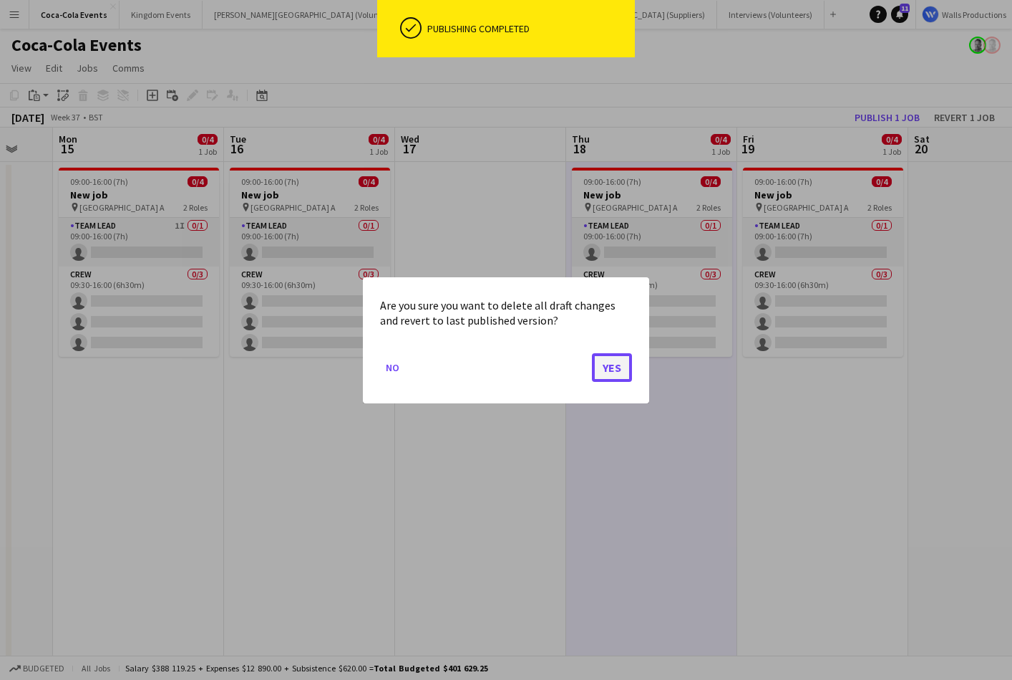
click at [614, 371] on button "Yes" at bounding box center [612, 366] width 40 height 29
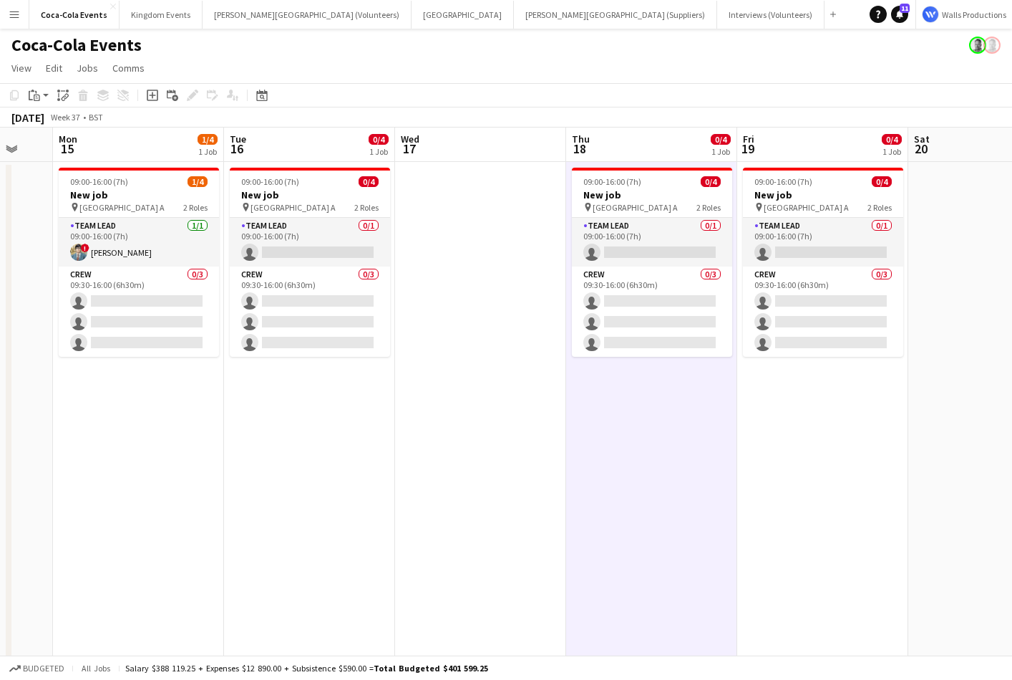
click at [246, 417] on app-date-cell "09:00-16:00 (7h) 0/4 New job pin Wembley Gate A 2 Roles Team Lead 0/1 09:00-16:…" at bounding box center [309, 502] width 171 height 680
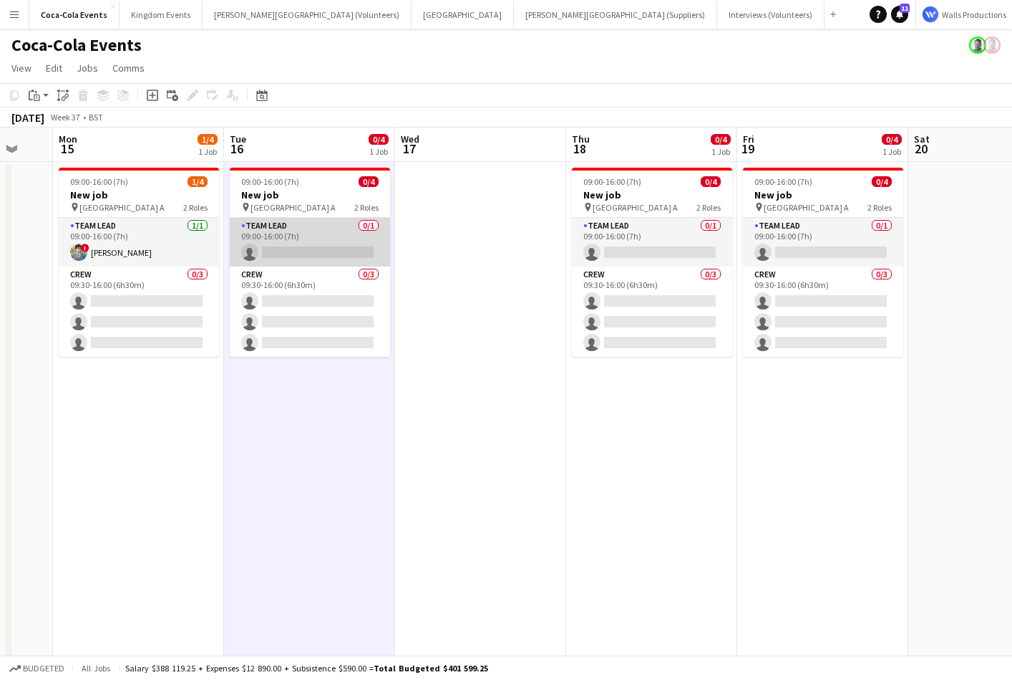
click at [277, 236] on app-card-role "Team Lead 0/1 09:00-16:00 (7h) single-neutral-actions" at bounding box center [310, 242] width 160 height 49
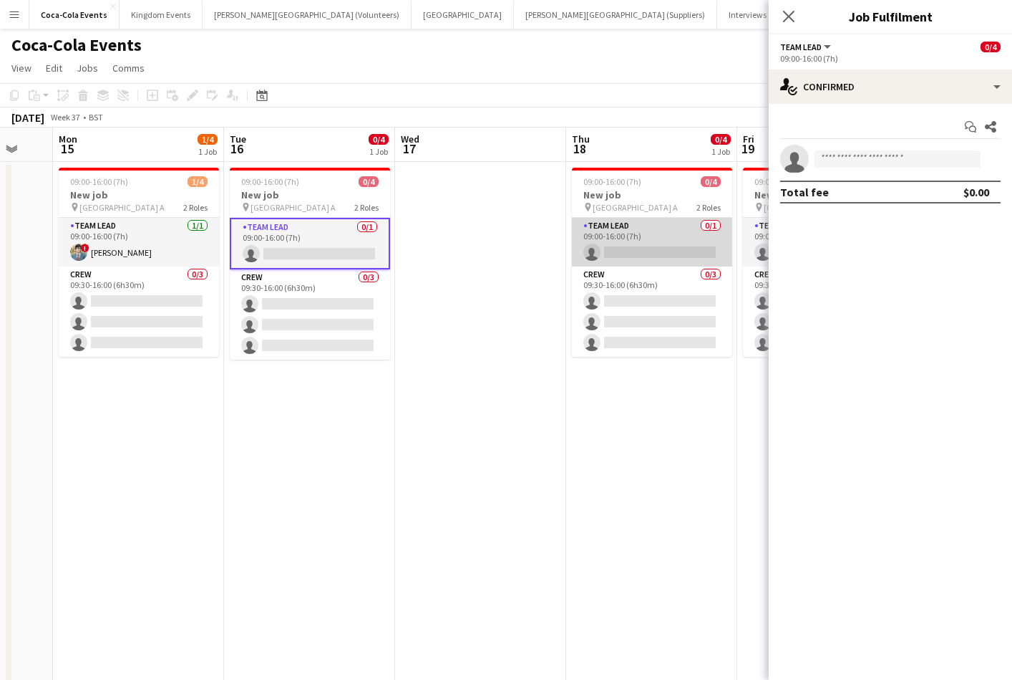
click at [637, 249] on app-card-role "Team Lead 0/1 09:00-16:00 (7h) single-neutral-actions" at bounding box center [652, 242] width 160 height 49
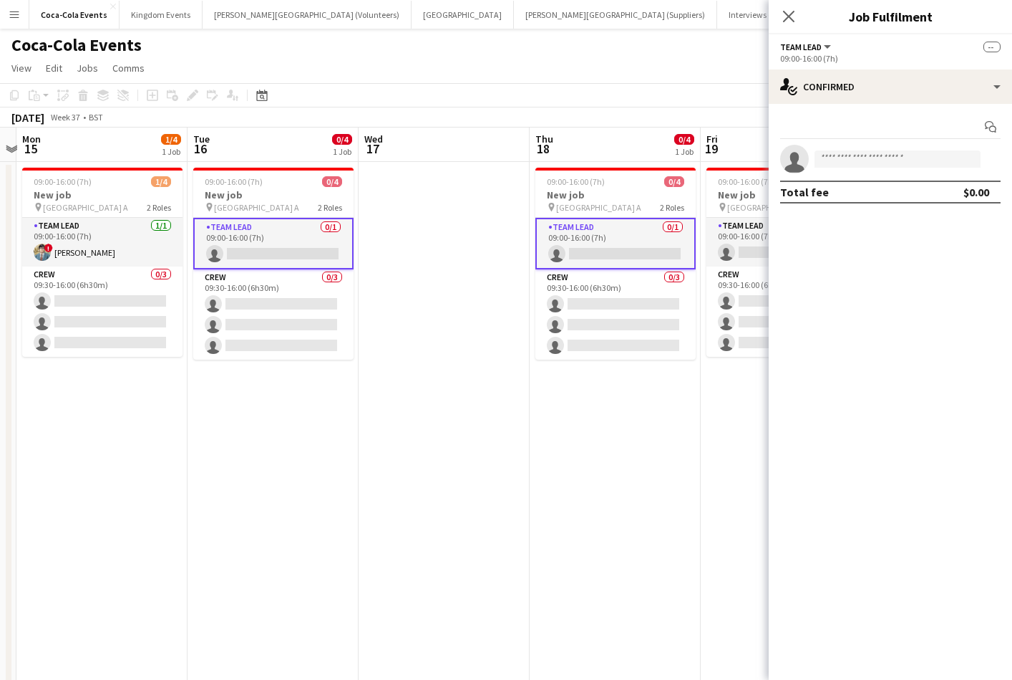
scroll to position [0, 498]
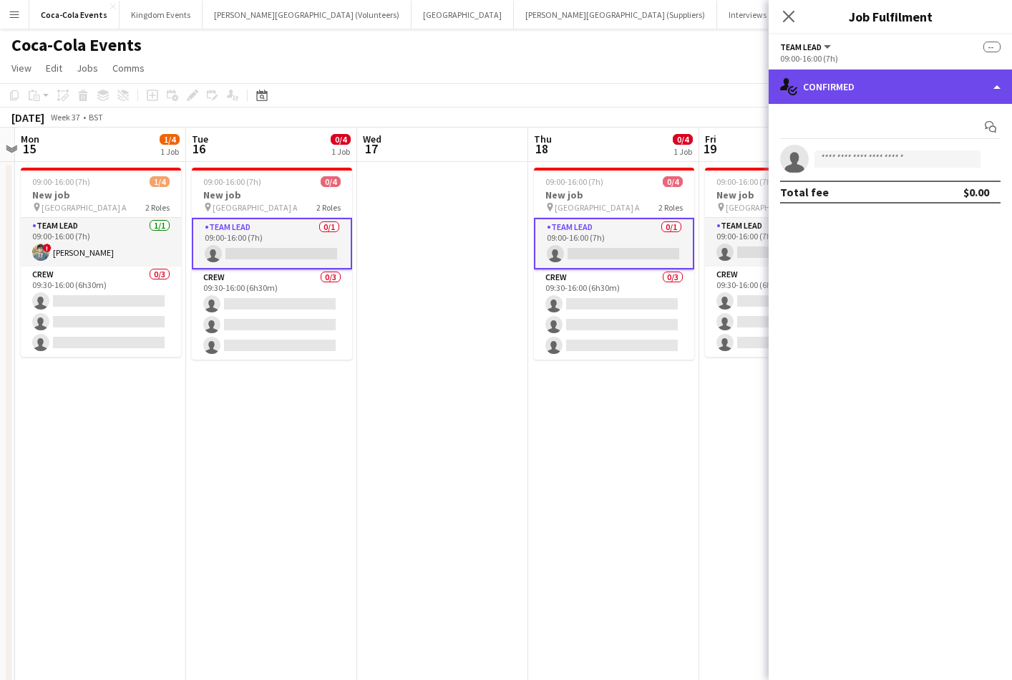
click at [821, 93] on div "single-neutral-actions-check-2 Confirmed" at bounding box center [890, 86] width 243 height 34
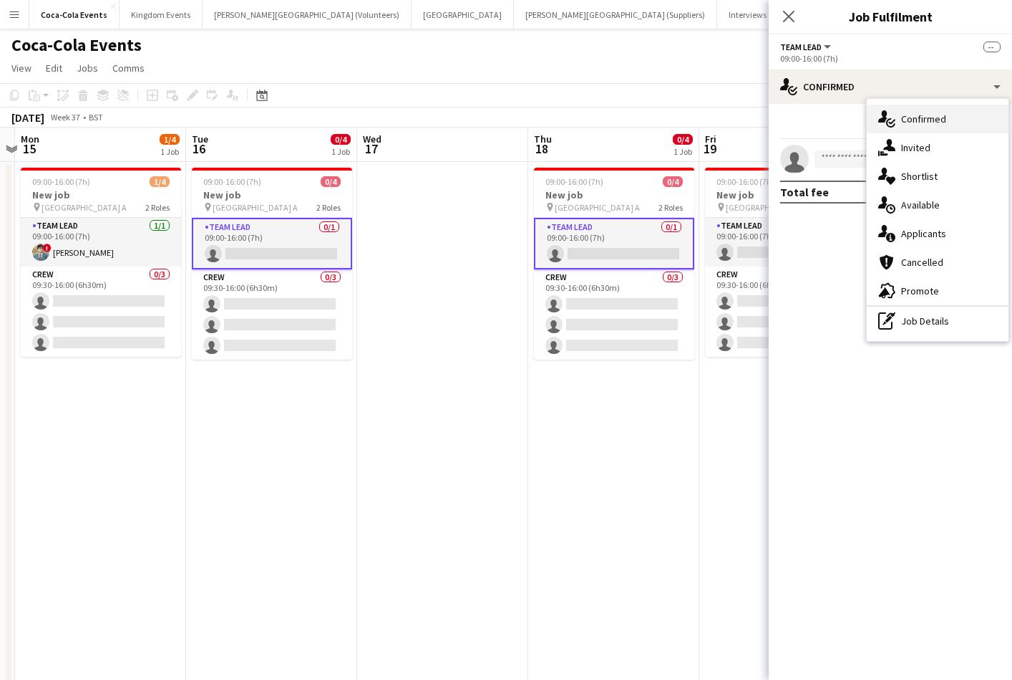
click at [922, 120] on span "Confirmed" at bounding box center [923, 118] width 45 height 13
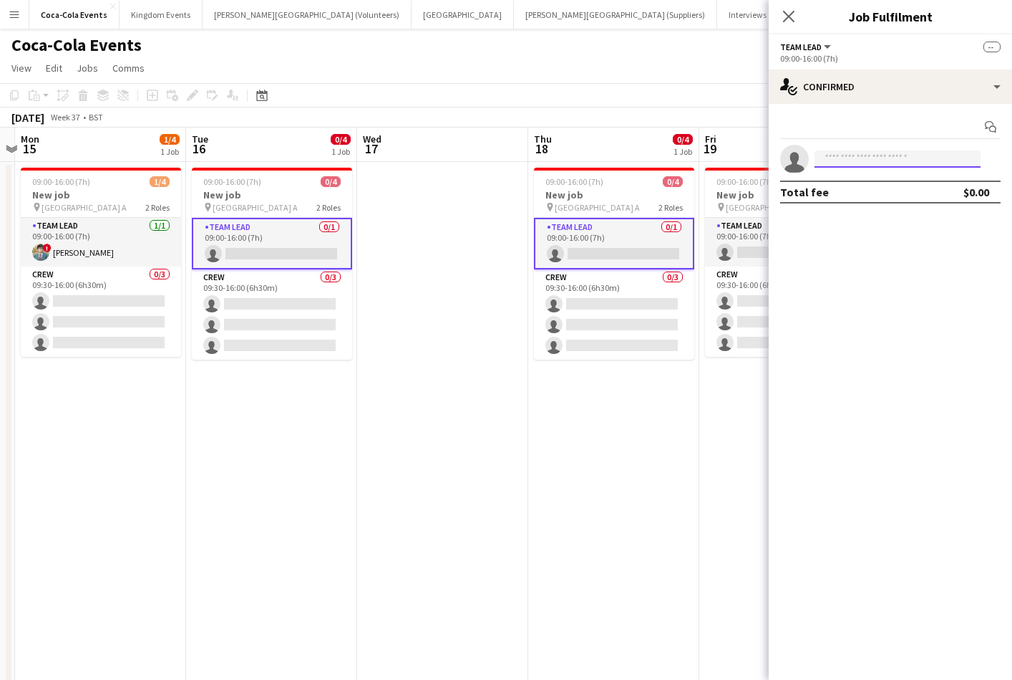
click at [856, 160] on input at bounding box center [898, 158] width 166 height 17
type input "*****"
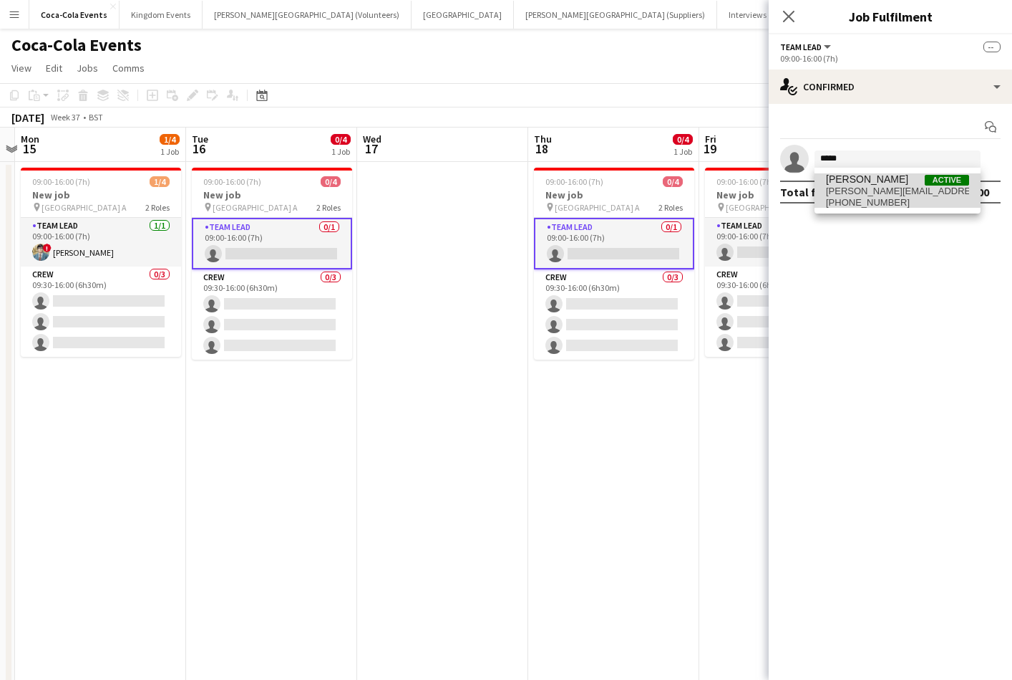
click at [854, 183] on span "[PERSON_NAME]" at bounding box center [867, 179] width 82 height 12
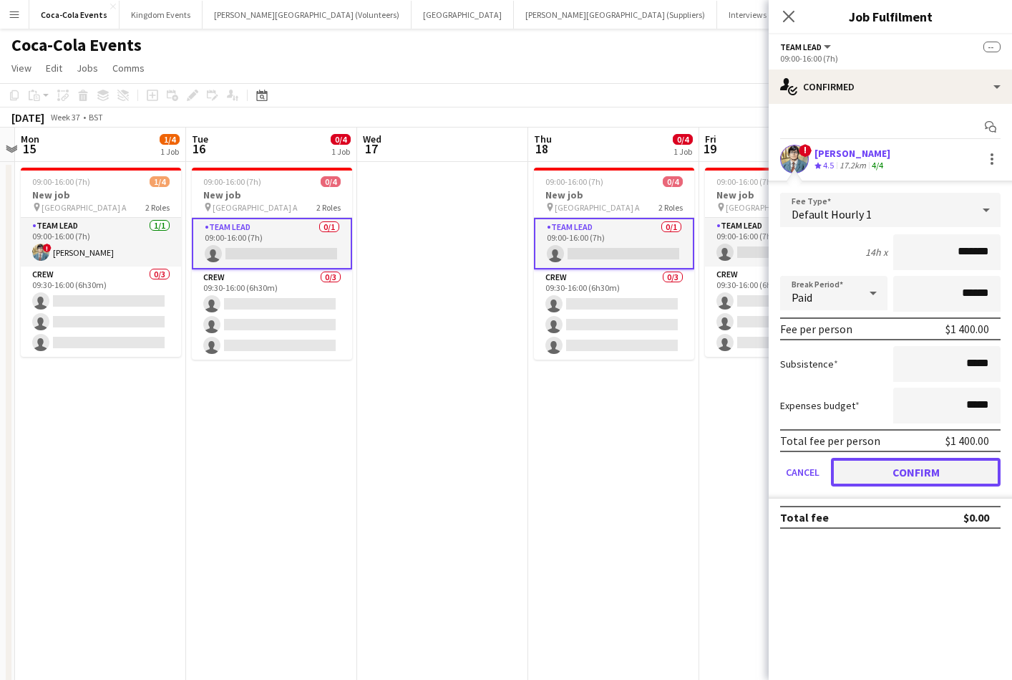
click at [912, 471] on button "Confirm" at bounding box center [916, 472] width 170 height 29
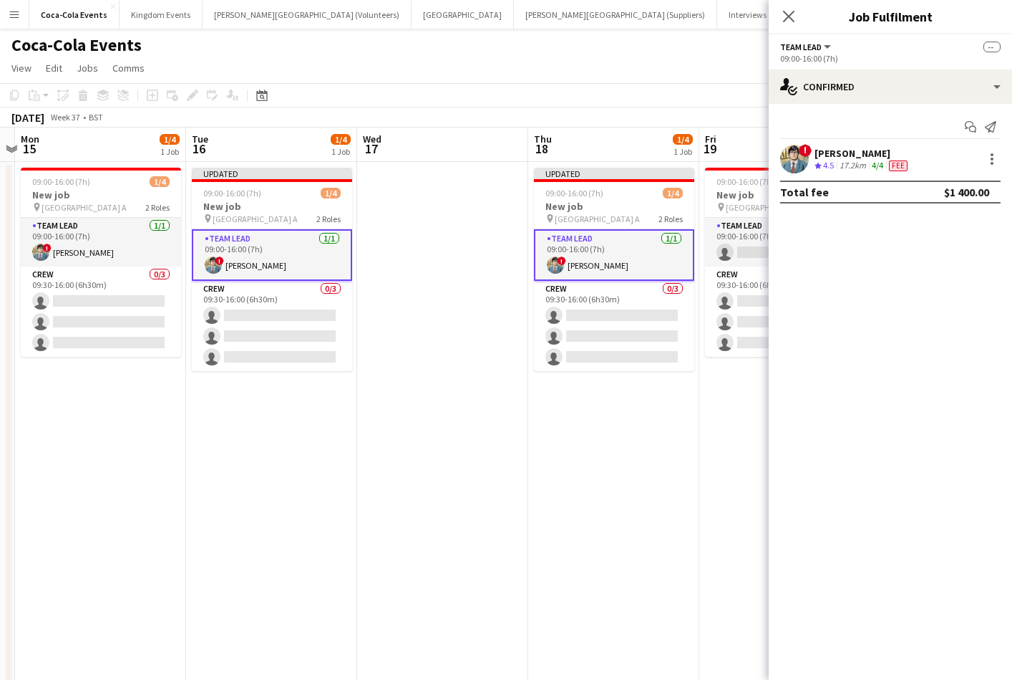
click at [498, 500] on app-date-cell at bounding box center [442, 502] width 171 height 680
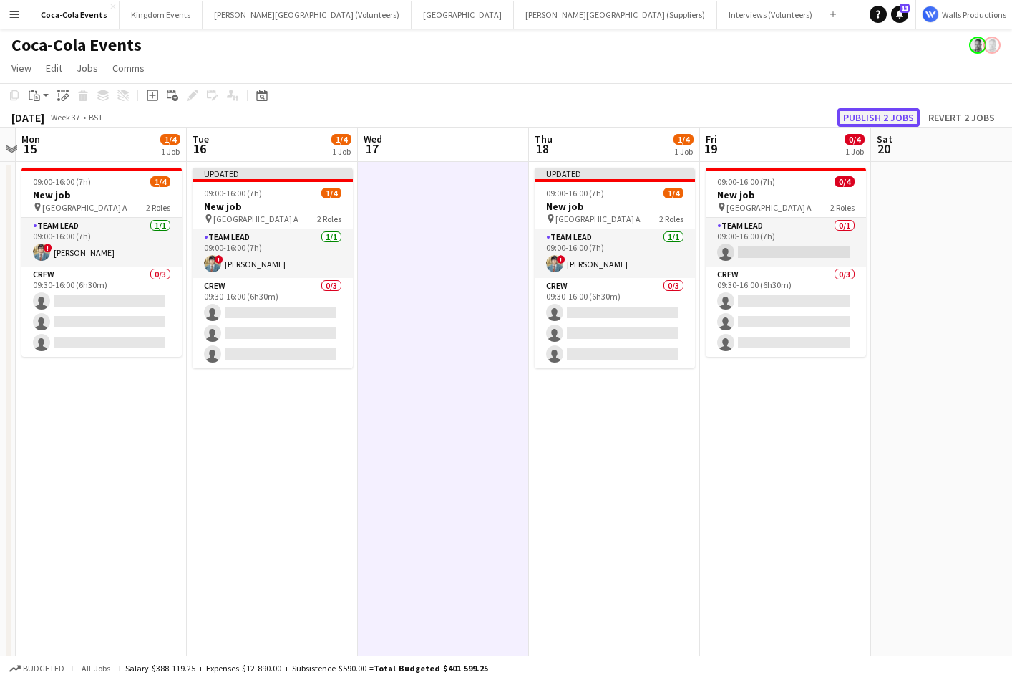
click at [865, 115] on button "Publish 2 jobs" at bounding box center [879, 117] width 82 height 19
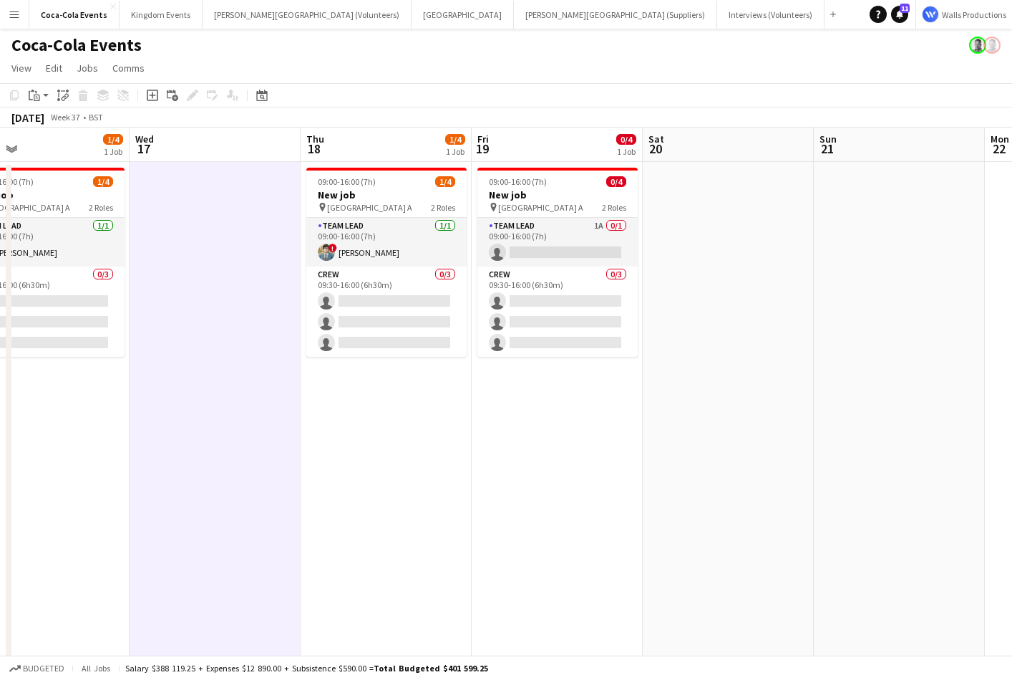
scroll to position [0, 523]
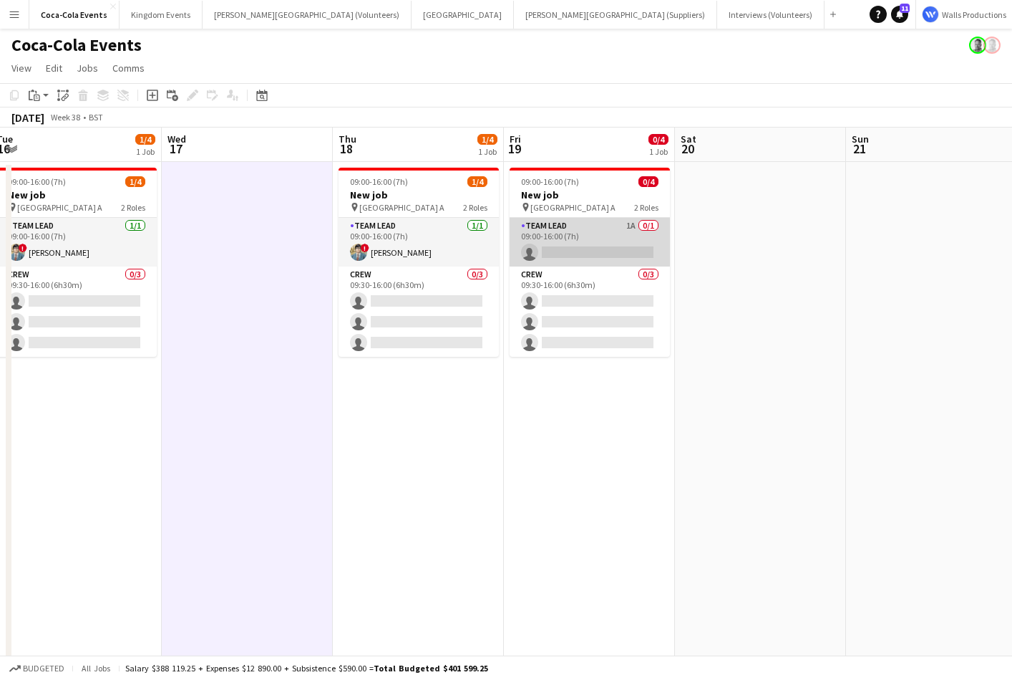
click at [562, 236] on app-card-role "Team Lead 1A 0/1 09:00-16:00 (7h) single-neutral-actions" at bounding box center [590, 242] width 160 height 49
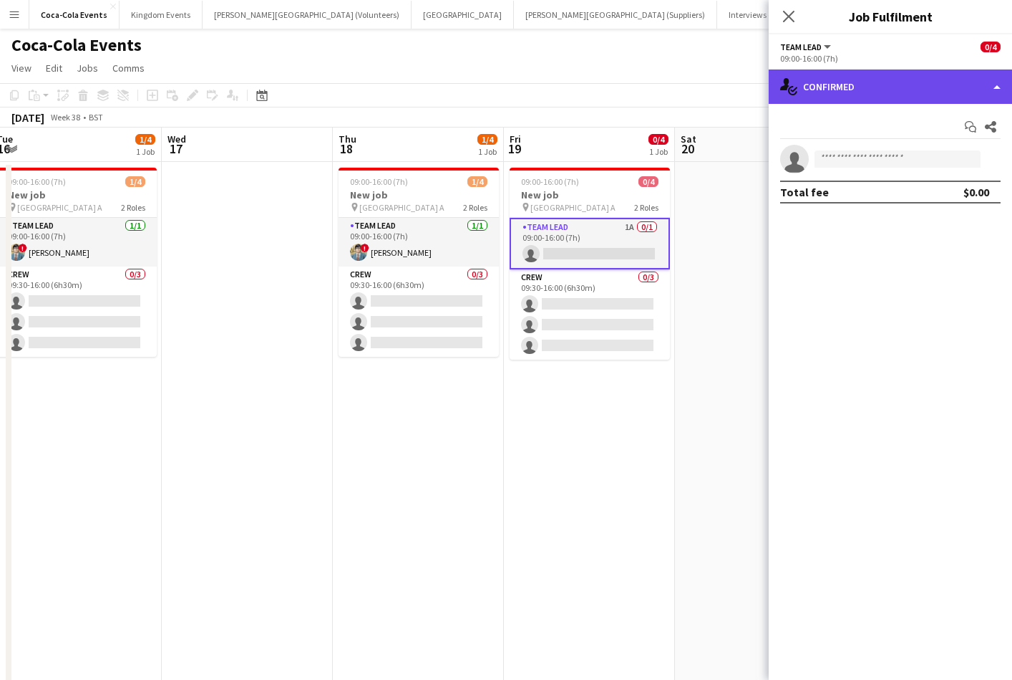
click at [906, 91] on div "single-neutral-actions-check-2 Confirmed" at bounding box center [890, 86] width 243 height 34
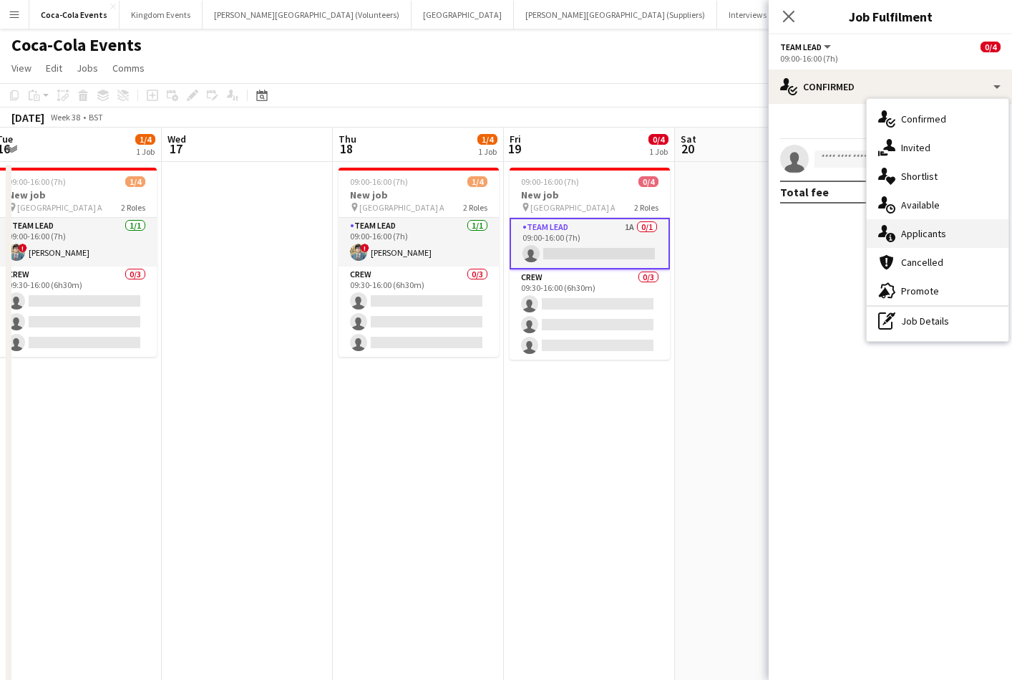
click at [935, 232] on span "Applicants" at bounding box center [923, 233] width 45 height 13
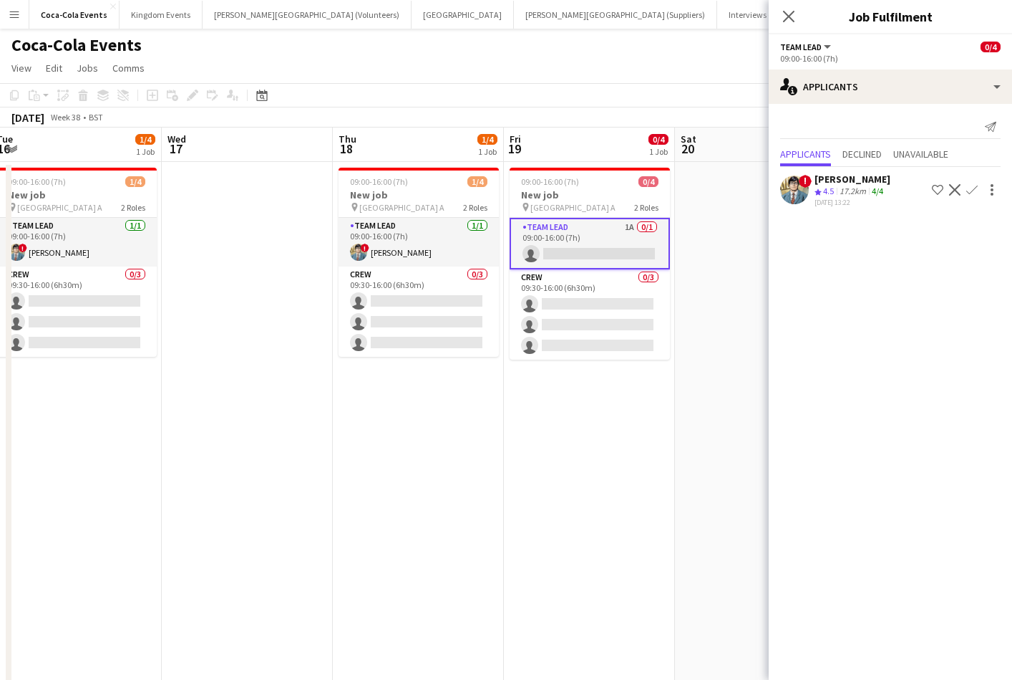
click at [973, 190] on app-icon "Confirm" at bounding box center [972, 189] width 11 height 11
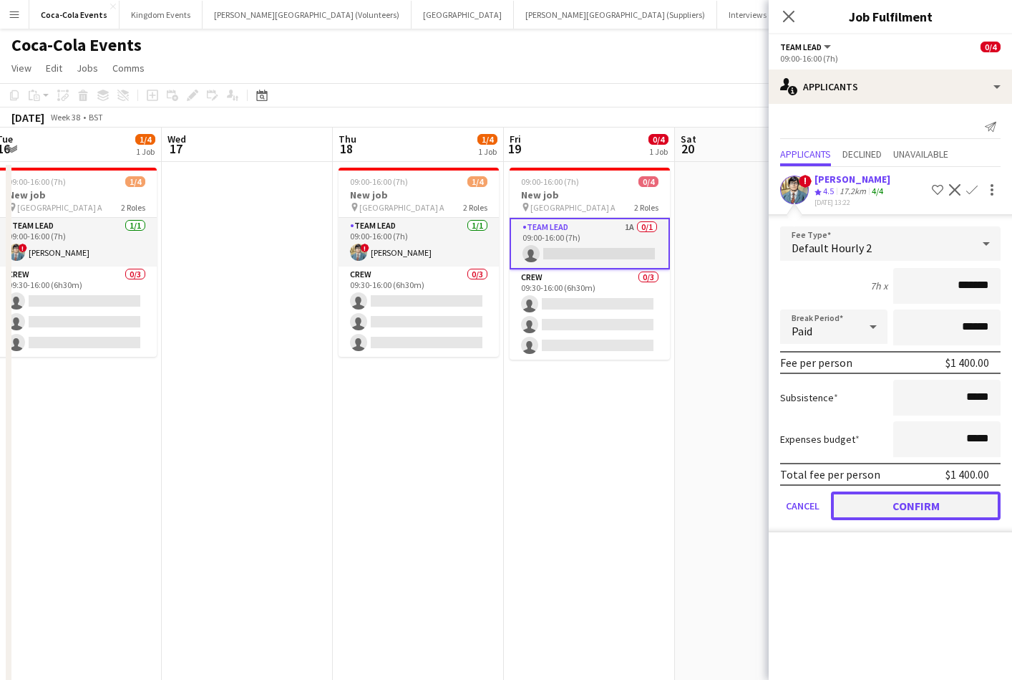
click at [876, 502] on button "Confirm" at bounding box center [916, 505] width 170 height 29
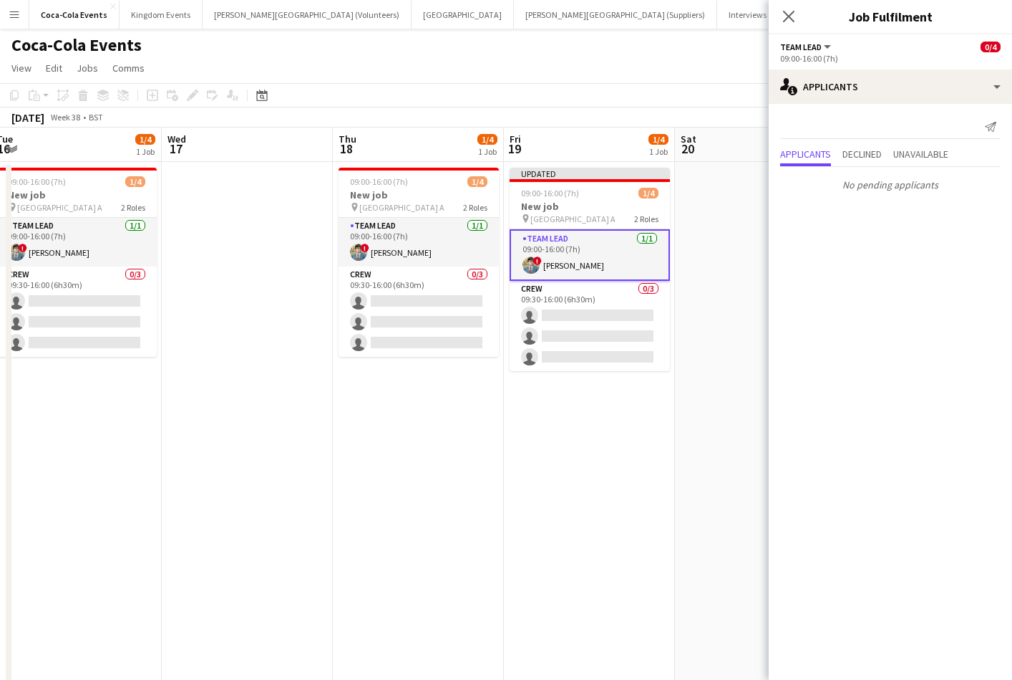
click at [669, 531] on app-date-cell "Updated 09:00-16:00 (7h) 1/4 New job pin Wembley Gate A 2 Roles Team Lead 1/1 0…" at bounding box center [589, 502] width 171 height 680
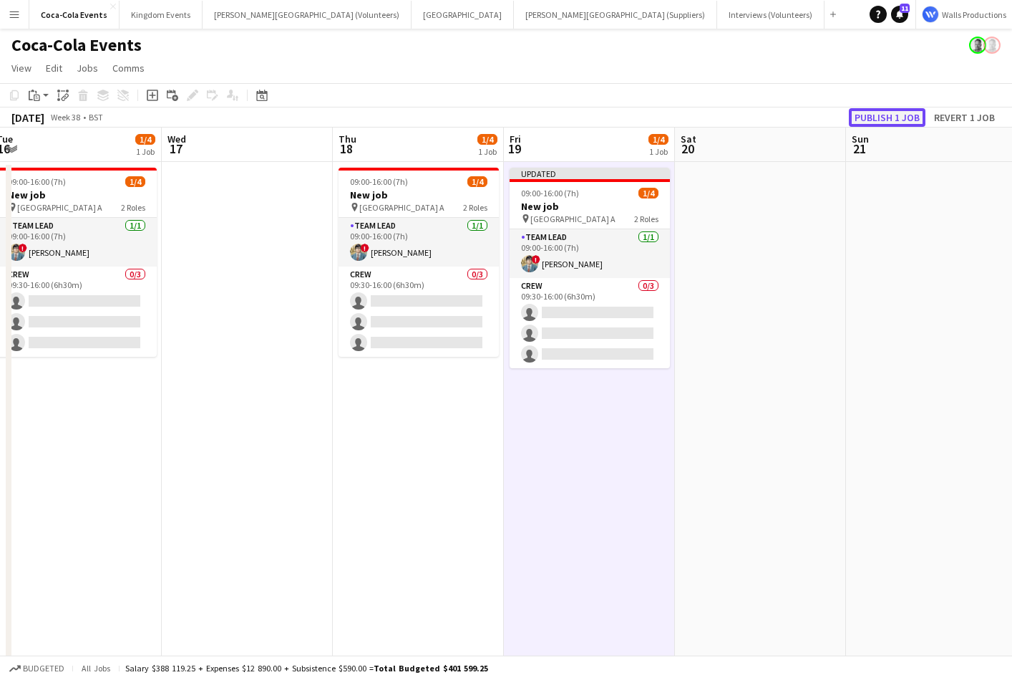
click at [874, 118] on button "Publish 1 job" at bounding box center [887, 117] width 77 height 19
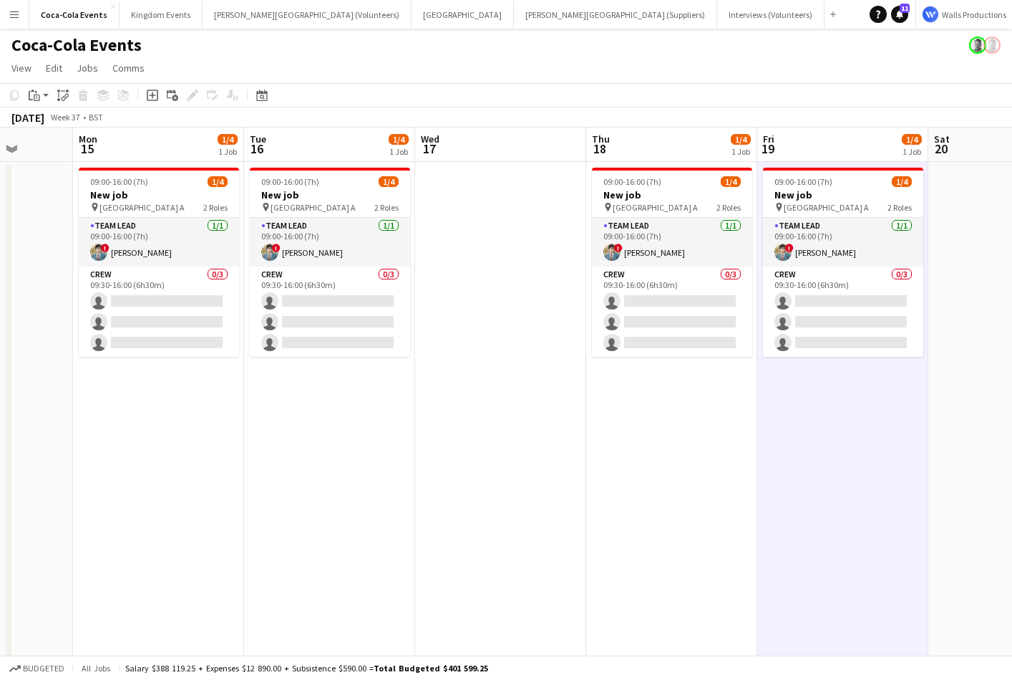
scroll to position [0, 437]
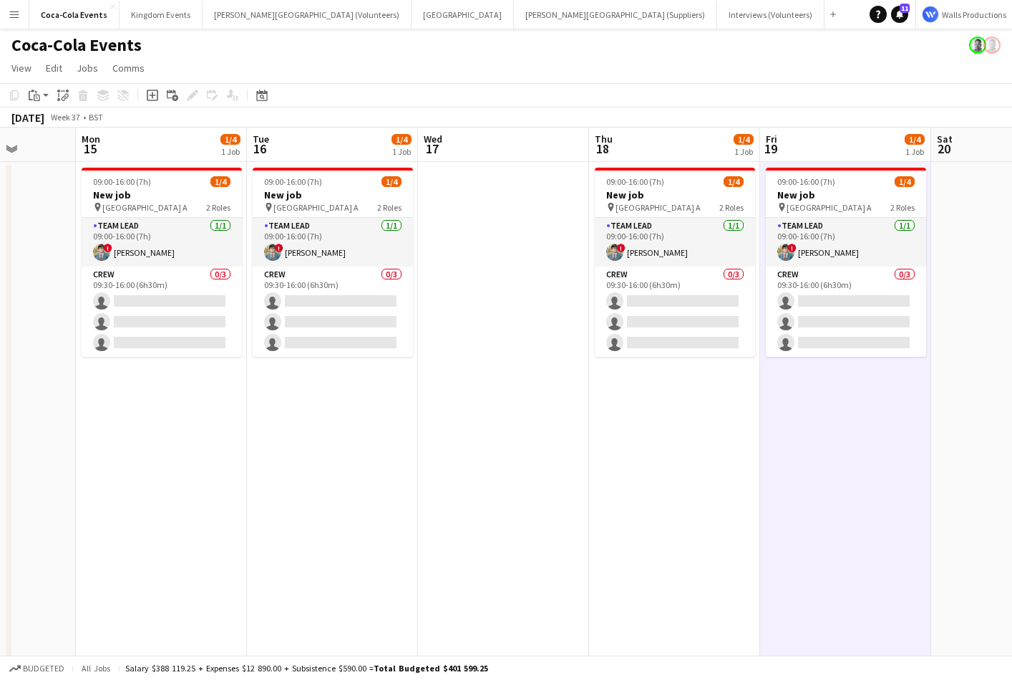
click at [14, 16] on app-icon "Menu" at bounding box center [14, 14] width 11 height 11
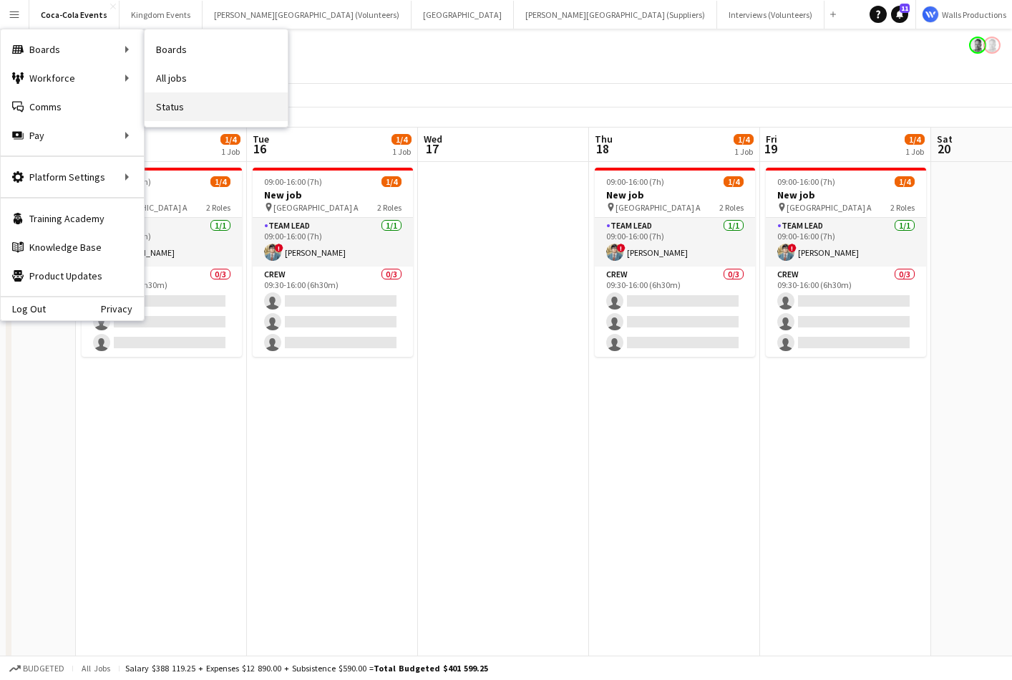
click at [175, 115] on link "Status" at bounding box center [216, 106] width 143 height 29
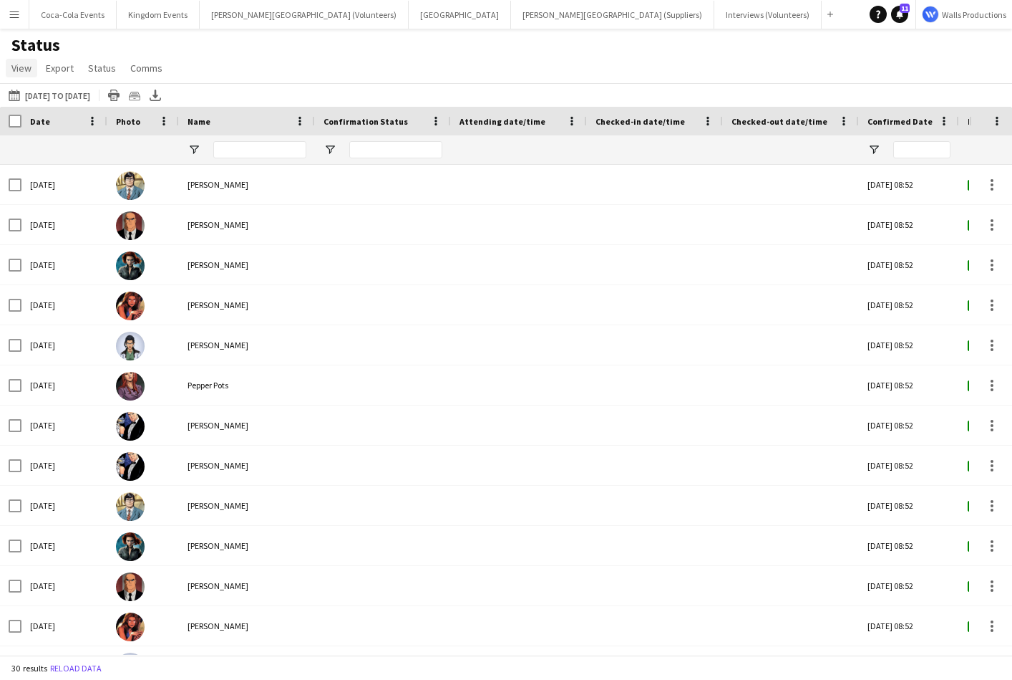
click at [16, 69] on span "View" at bounding box center [21, 68] width 20 height 13
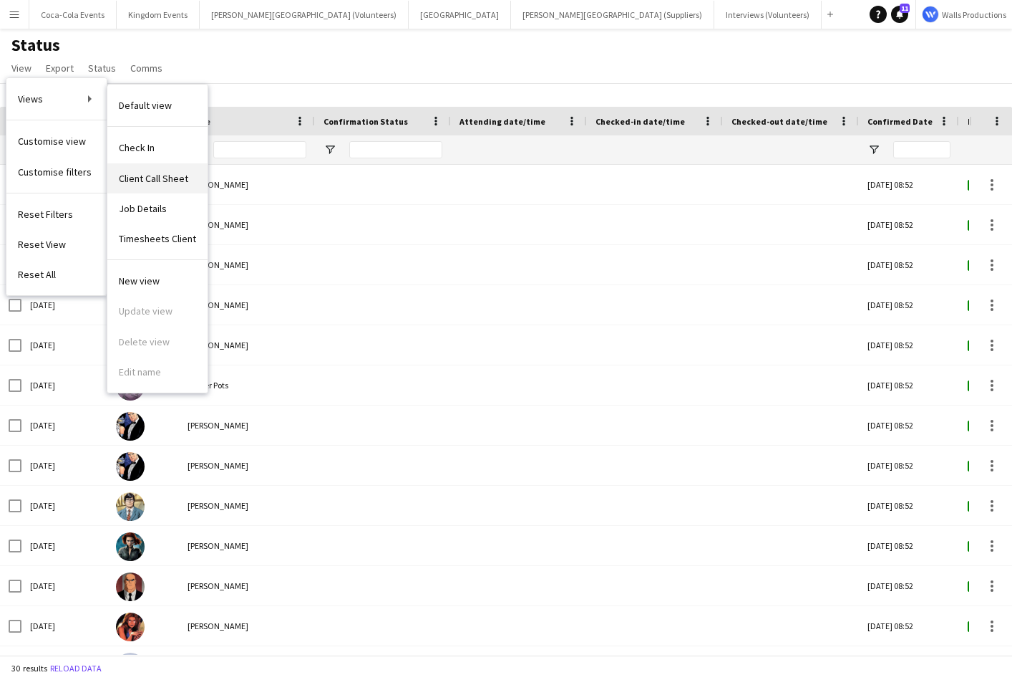
click at [160, 179] on span "Client Call Sheet" at bounding box center [153, 178] width 69 height 13
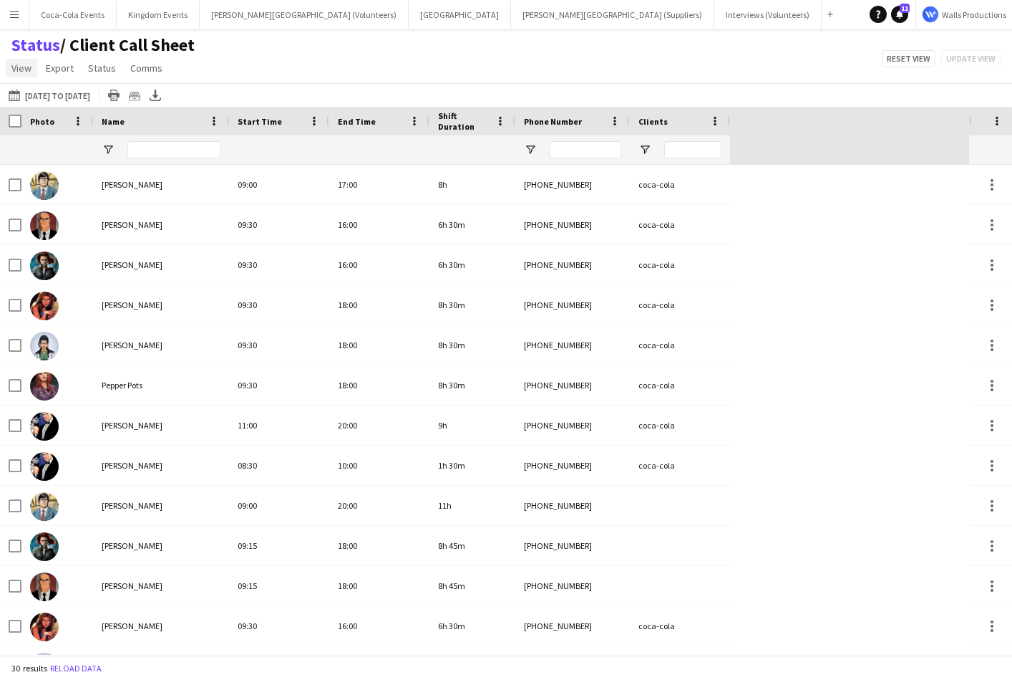
click at [29, 67] on span "View" at bounding box center [21, 68] width 20 height 13
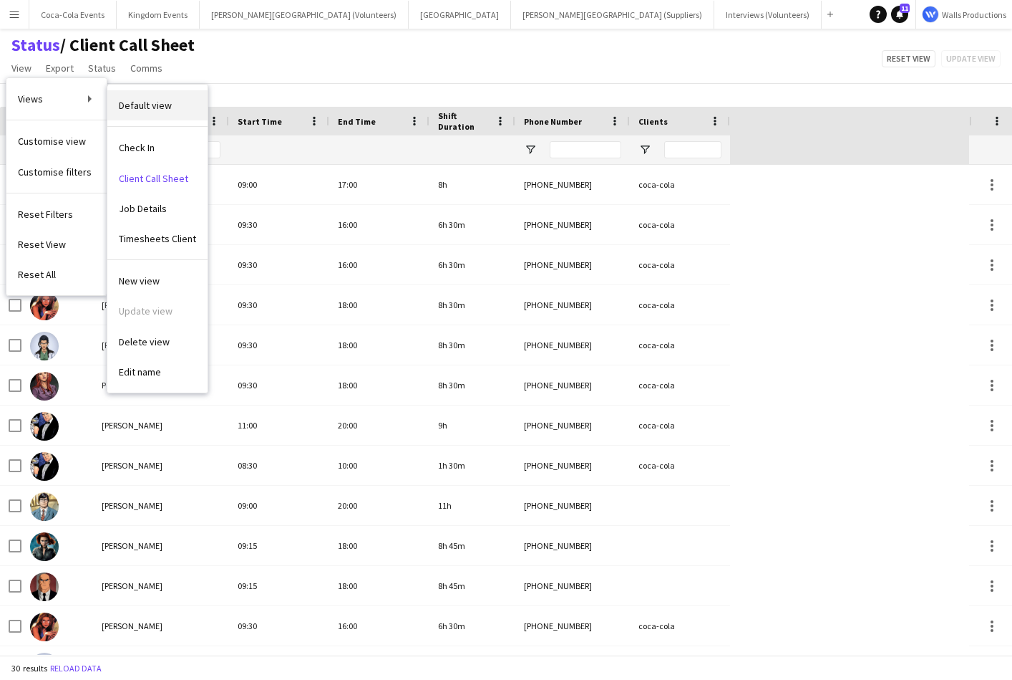
click at [138, 100] on span "Default view" at bounding box center [145, 105] width 53 height 13
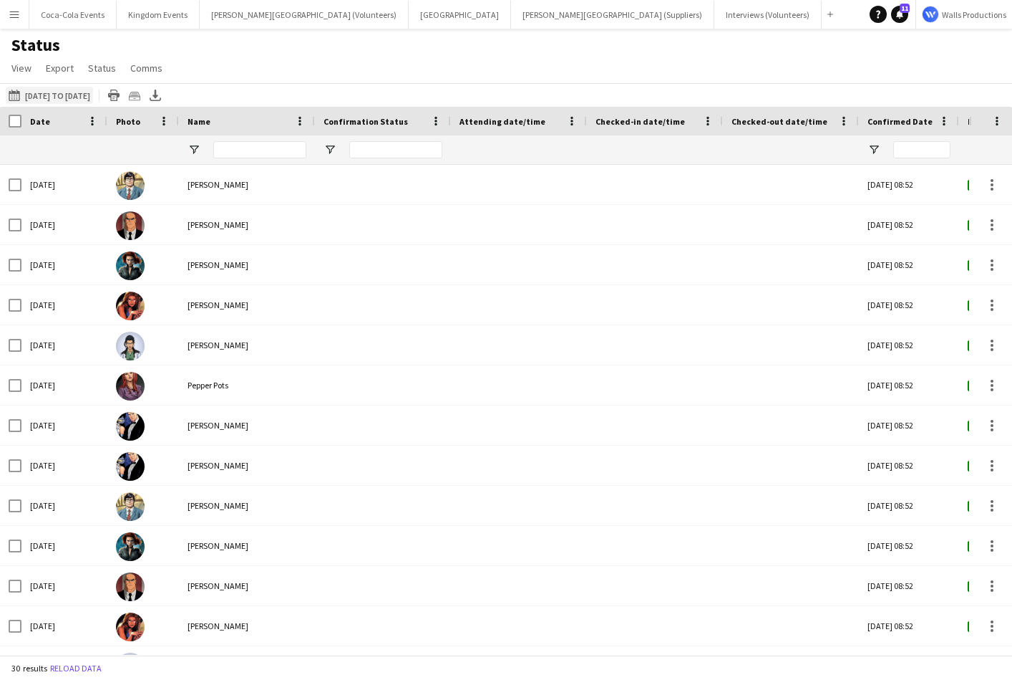
click at [73, 97] on button "03-09-2025 to 09-09-2025 03-09-2025 to 09-09-2025" at bounding box center [49, 95] width 87 height 17
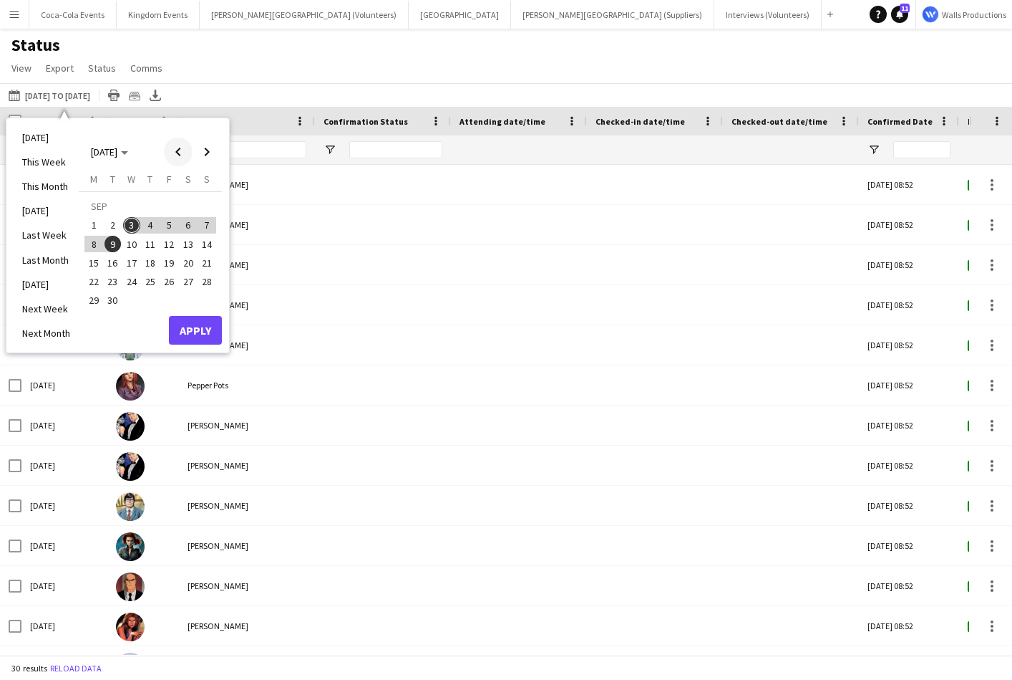
click at [175, 153] on span "Previous month" at bounding box center [178, 151] width 29 height 29
click at [97, 268] on span "19" at bounding box center [93, 266] width 17 height 17
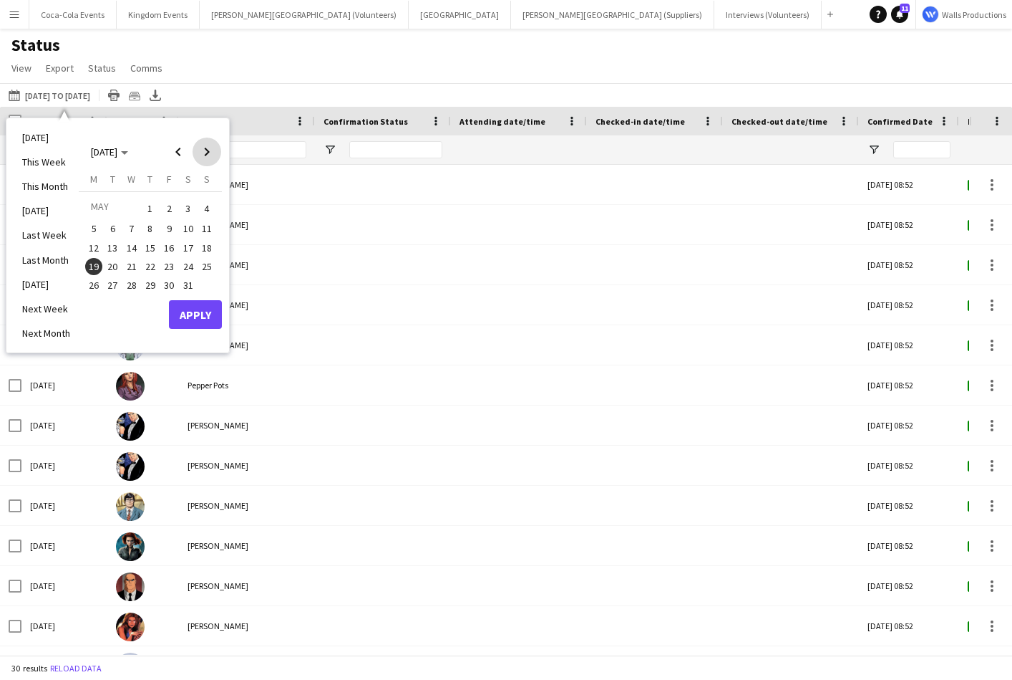
click at [206, 153] on span "Next month" at bounding box center [207, 151] width 29 height 29
click at [160, 223] on button "6" at bounding box center [169, 228] width 19 height 19
click at [193, 327] on button "Apply" at bounding box center [195, 333] width 53 height 29
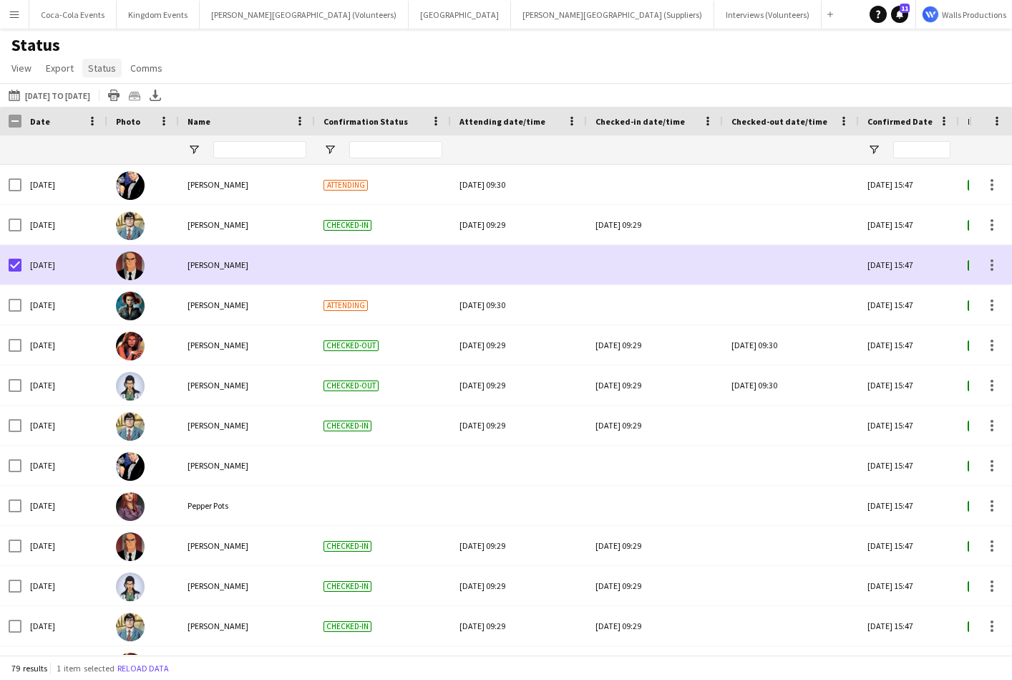
click at [105, 64] on span "Status" at bounding box center [102, 68] width 28 height 13
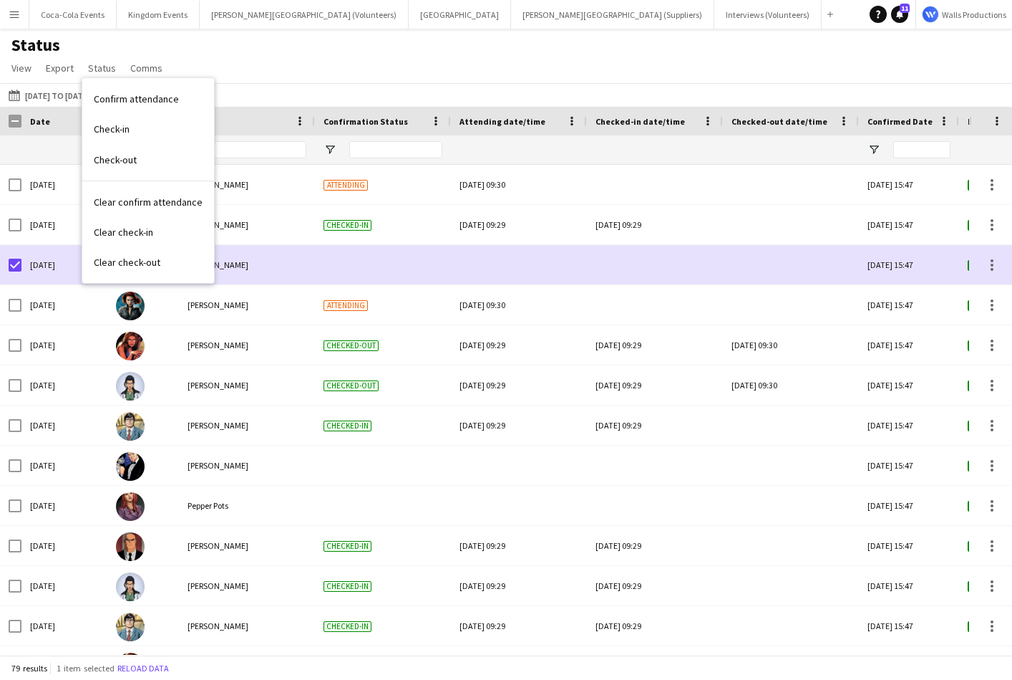
click at [233, 77] on div "Status View Views Default view Check In Client Call Sheet Job Details Timesheet…" at bounding box center [506, 58] width 1012 height 49
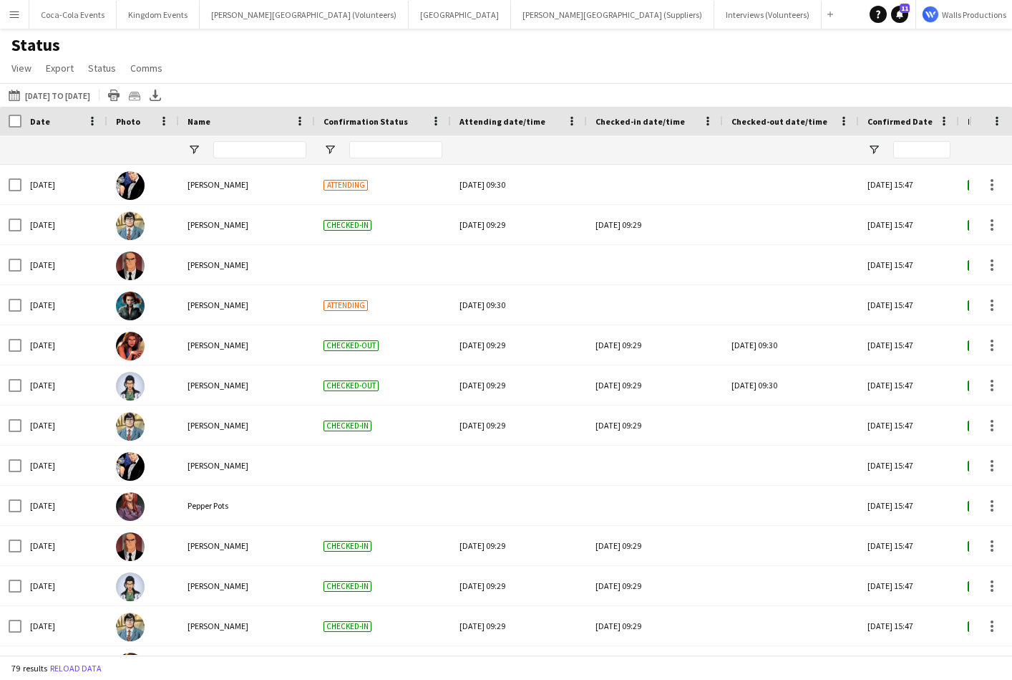
click at [12, 16] on app-icon "Menu" at bounding box center [14, 14] width 11 height 11
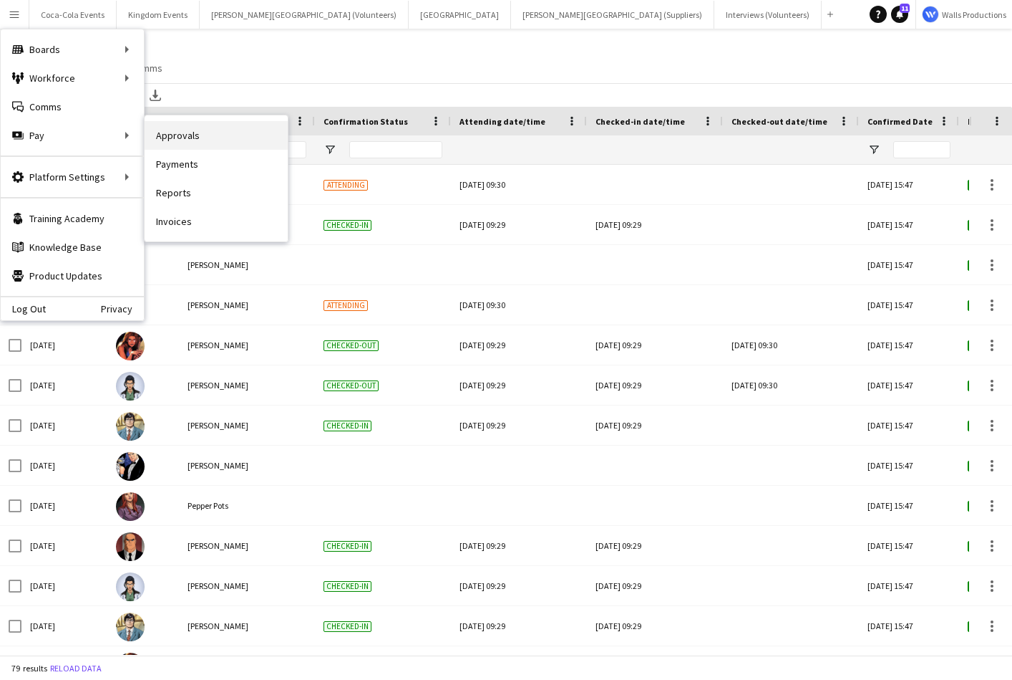
click at [179, 137] on link "Approvals" at bounding box center [216, 135] width 143 height 29
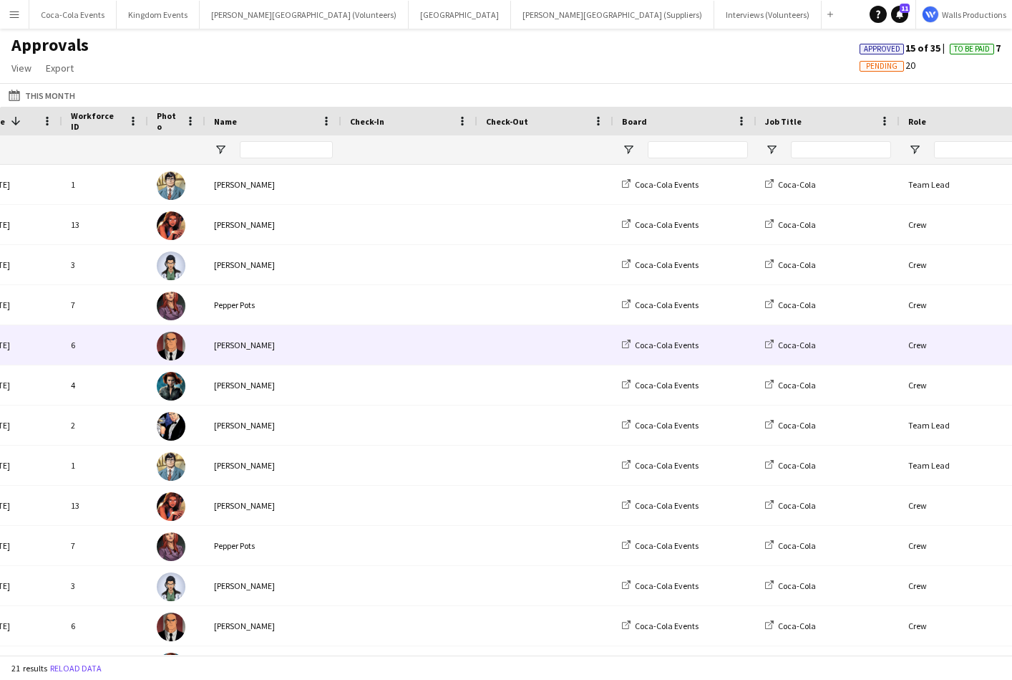
scroll to position [0, 151]
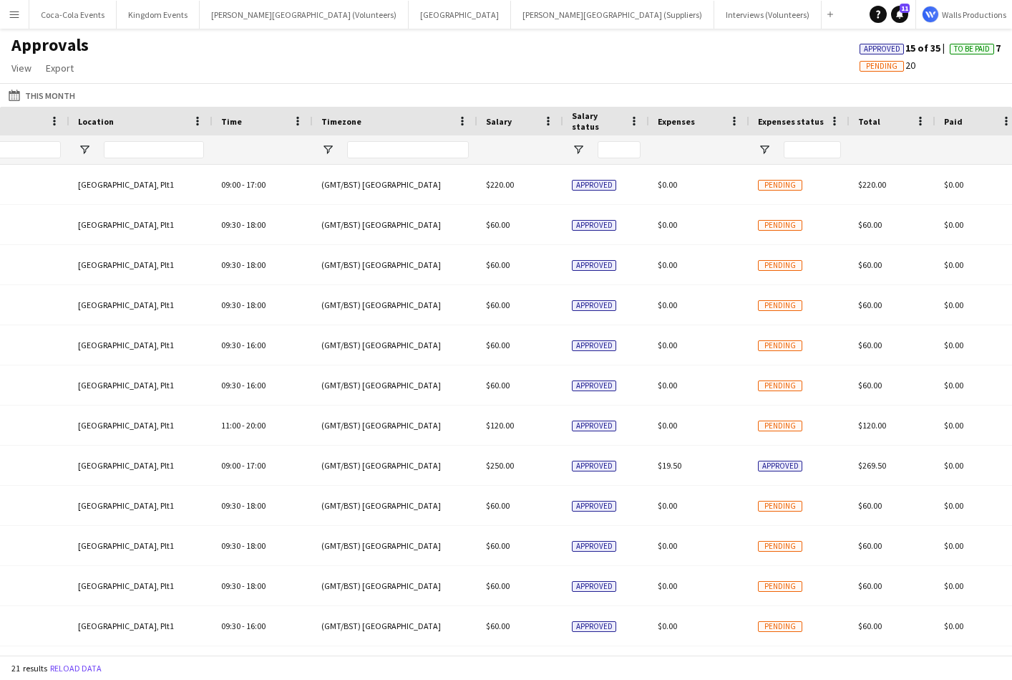
click at [17, 16] on app-icon "Menu" at bounding box center [14, 14] width 11 height 11
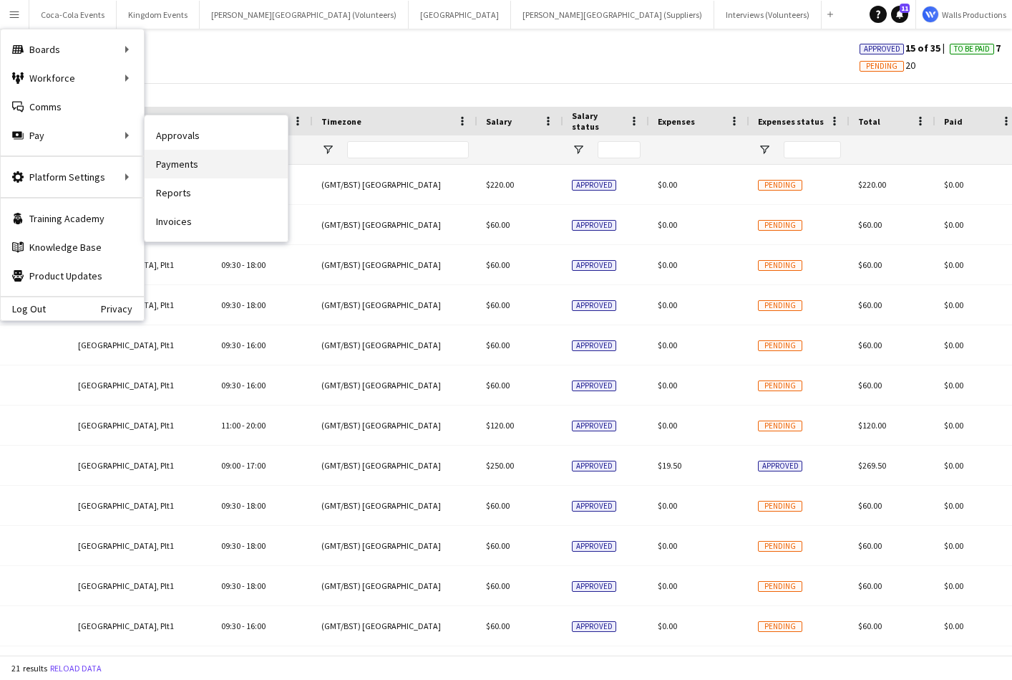
click at [190, 168] on link "Payments" at bounding box center [216, 164] width 143 height 29
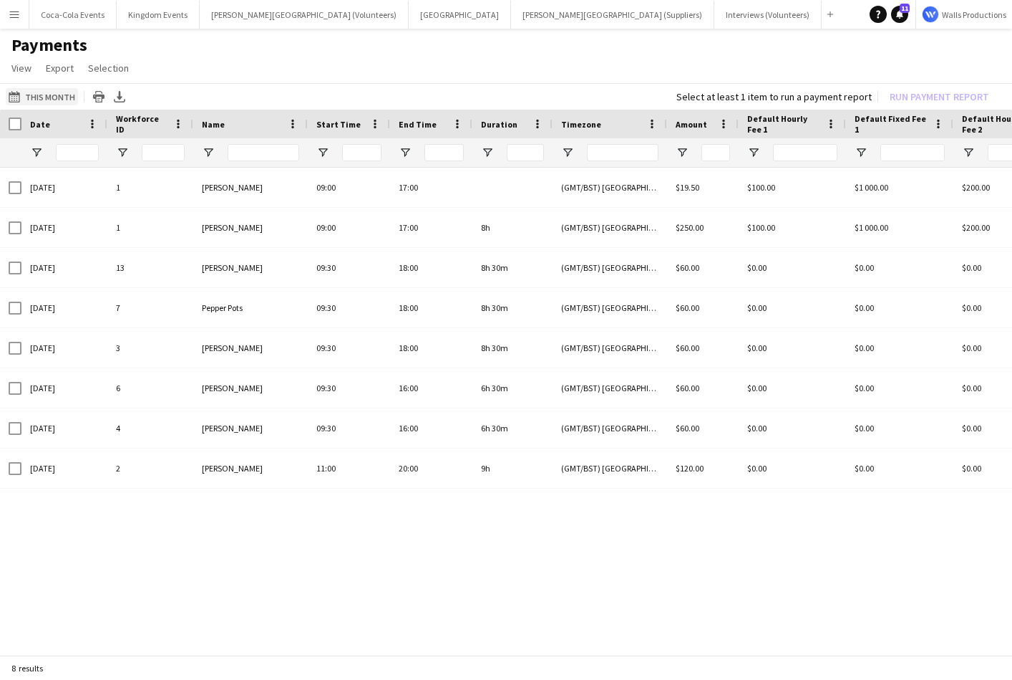
click at [49, 97] on button "This Month This Month" at bounding box center [42, 96] width 72 height 17
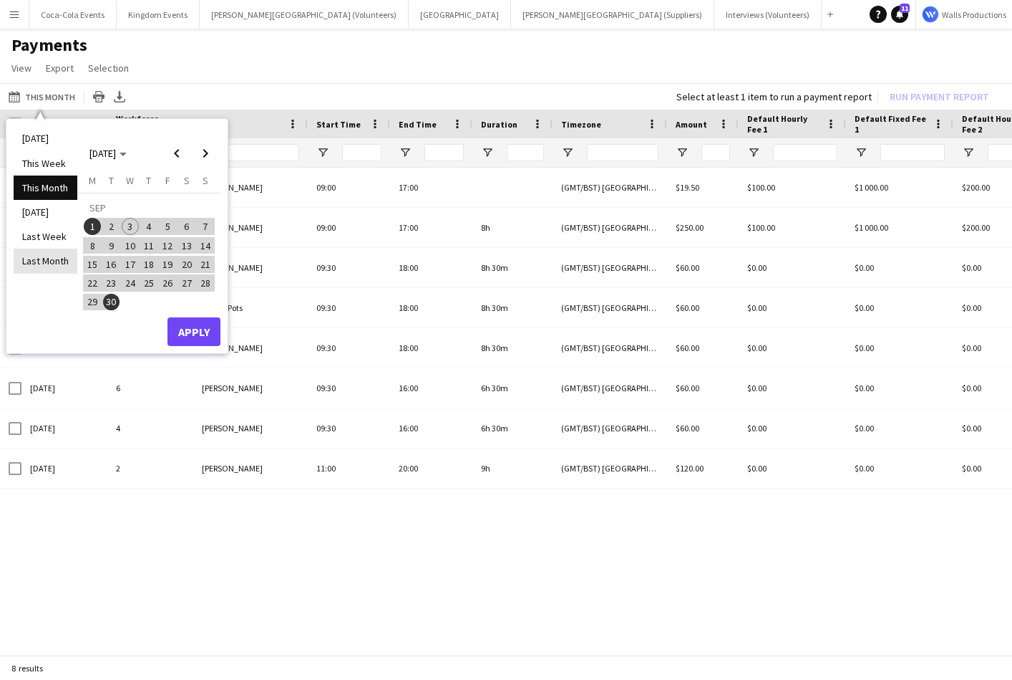
click at [49, 263] on li "Last Month" at bounding box center [46, 260] width 64 height 24
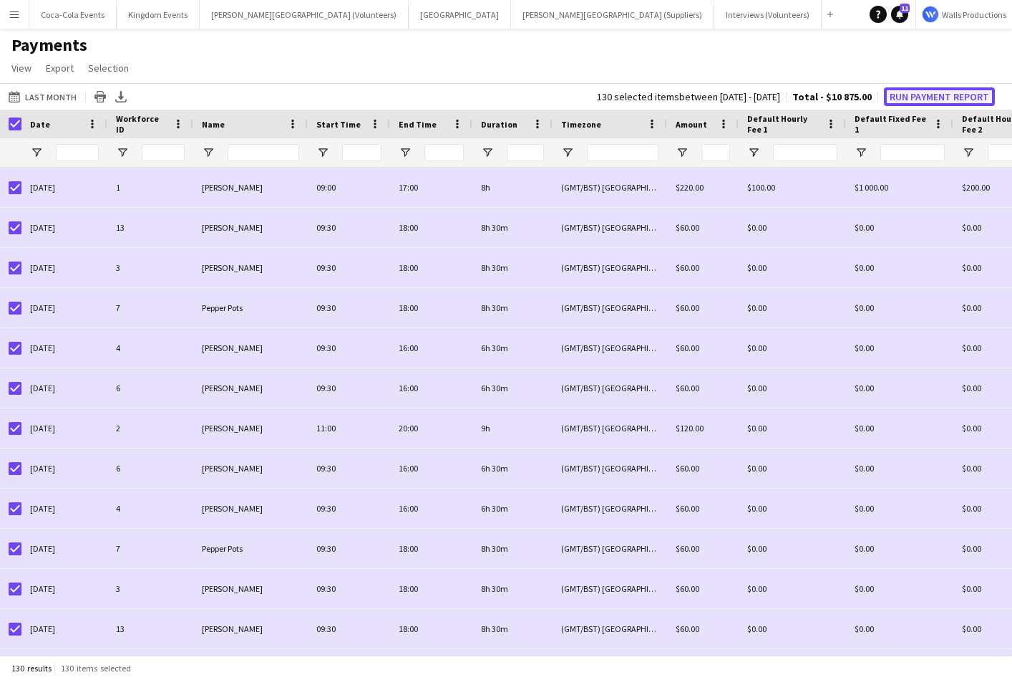
click at [966, 91] on button "Run Payment Report" at bounding box center [939, 96] width 111 height 19
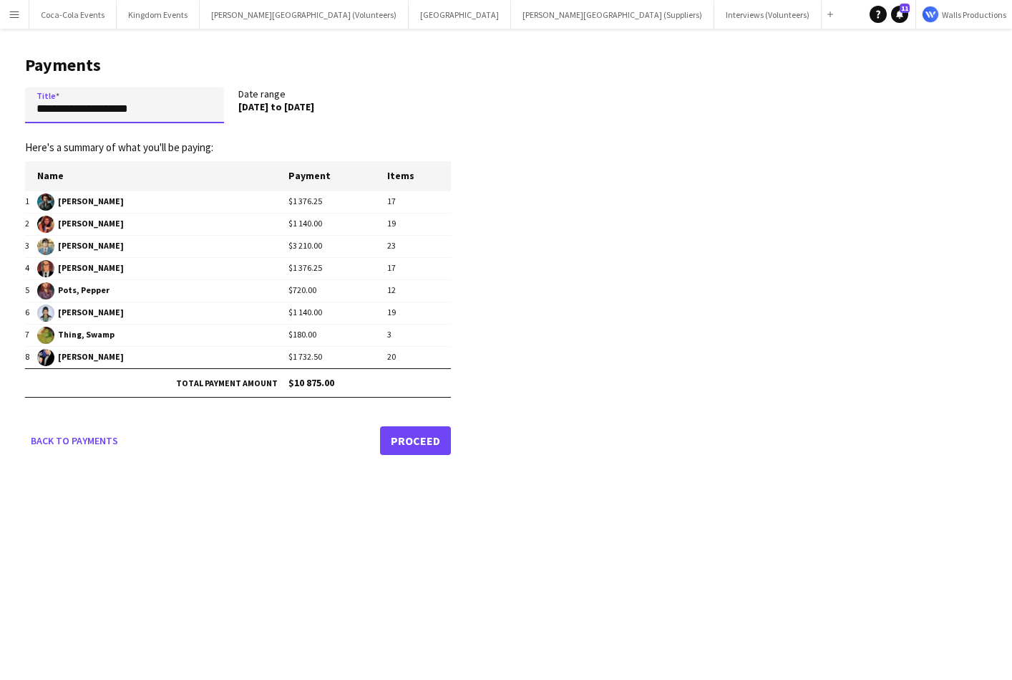
drag, startPoint x: 168, startPoint y: 118, endPoint x: 23, endPoint y: 109, distance: 145.7
click at [23, 109] on main "**********" at bounding box center [232, 253] width 465 height 448
click at [13, 18] on app-icon "Menu" at bounding box center [14, 14] width 11 height 11
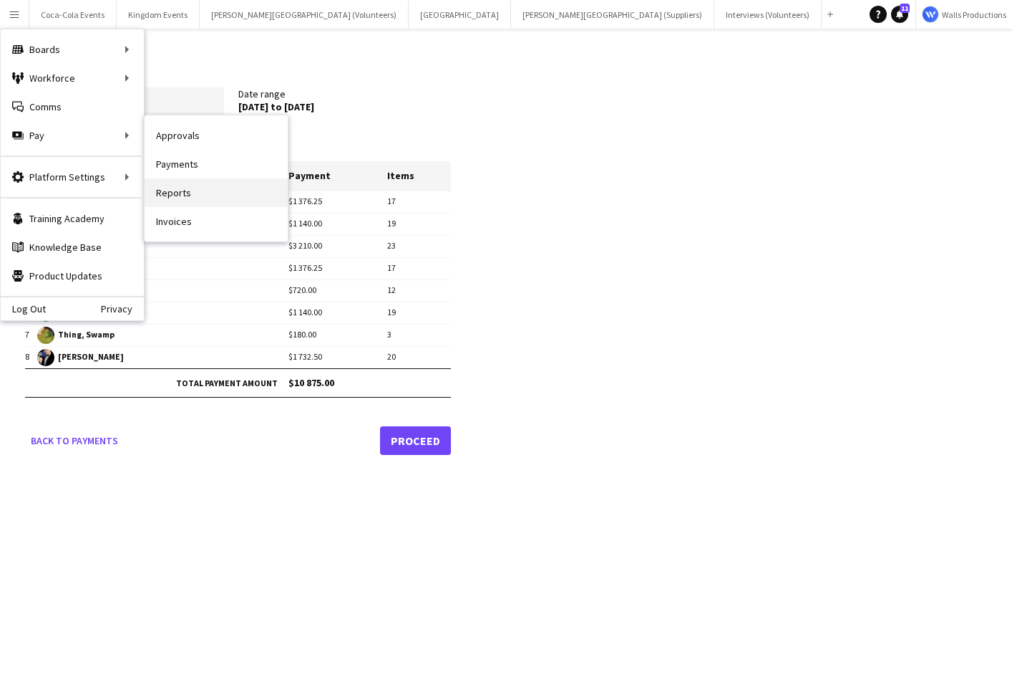
click at [183, 184] on link "Reports" at bounding box center [216, 192] width 143 height 29
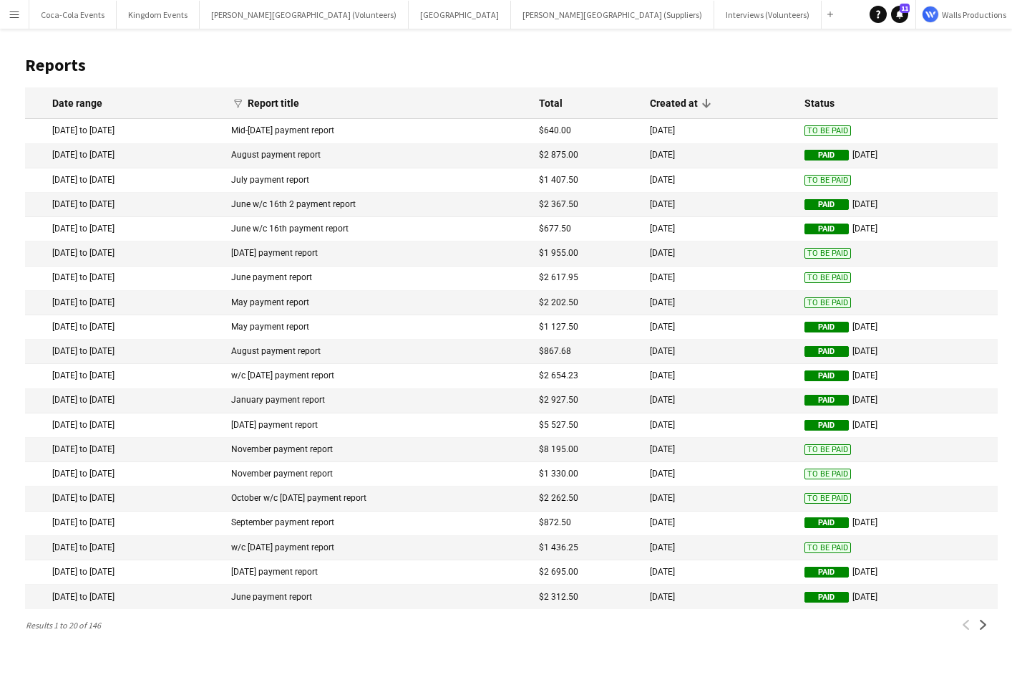
click at [128, 135] on mat-cell "1 Sep 2025 to 1 Sep 2025" at bounding box center [124, 131] width 199 height 24
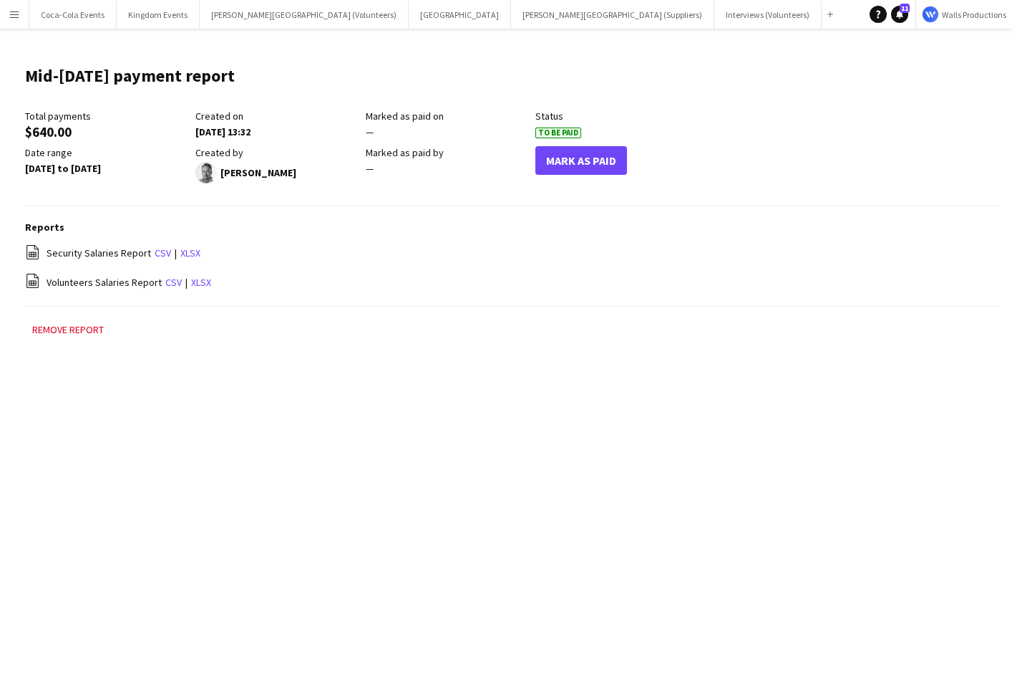
drag, startPoint x: 117, startPoint y: 253, endPoint x: 41, endPoint y: 254, distance: 75.9
click at [41, 254] on div "file-spreadsheet Security Salaries Report csv | xlsx" at bounding box center [511, 253] width 973 height 18
drag, startPoint x: 120, startPoint y: 279, endPoint x: 47, endPoint y: 279, distance: 72.3
click at [47, 279] on span "Volunteers Salaries Report" at bounding box center [104, 282] width 115 height 13
click at [191, 345] on div "Remove report" at bounding box center [511, 337] width 973 height 32
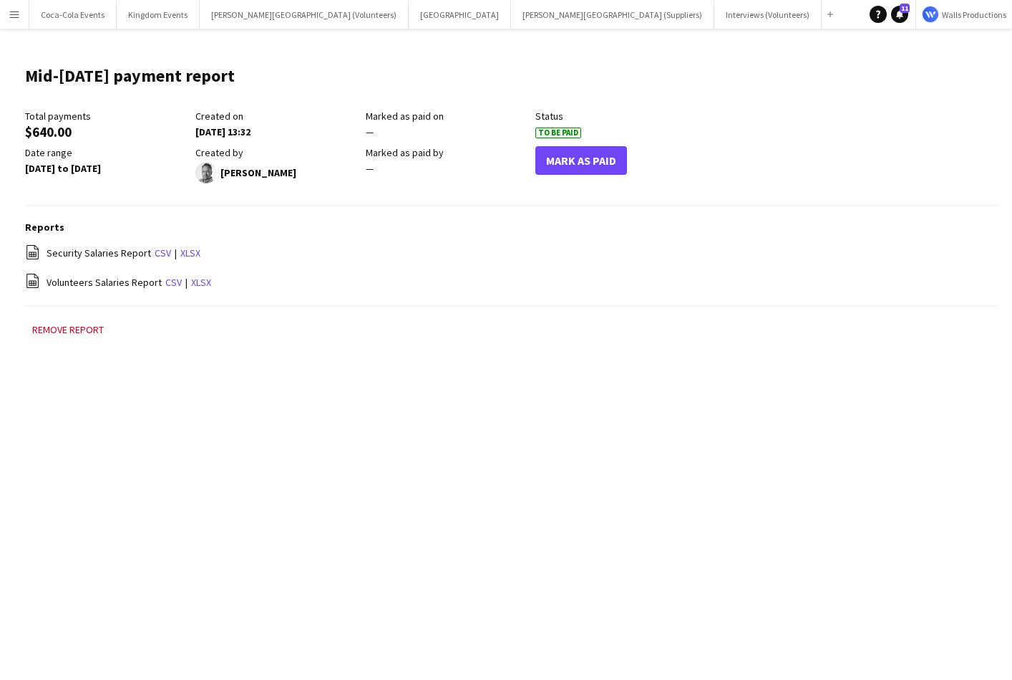
drag, startPoint x: 103, startPoint y: 280, endPoint x: 37, endPoint y: 280, distance: 66.6
click at [37, 280] on div "file-spreadsheet Volunteers Salaries Report csv | xlsx" at bounding box center [511, 282] width 973 height 18
click at [11, 16] on app-icon "Menu" at bounding box center [14, 14] width 11 height 11
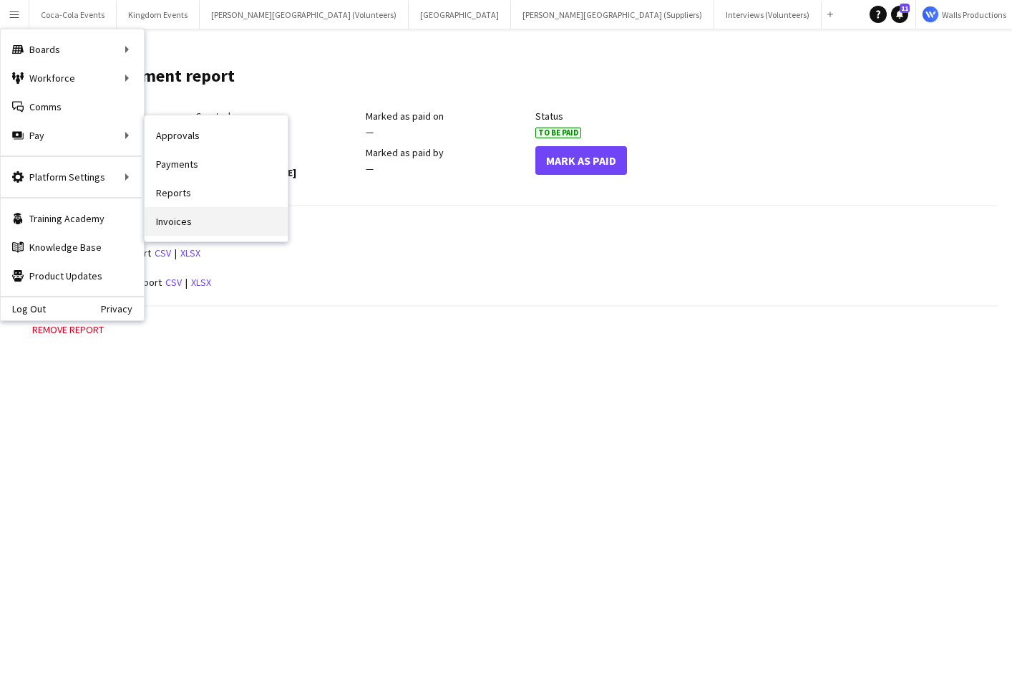
click at [195, 218] on link "Invoices" at bounding box center [216, 221] width 143 height 29
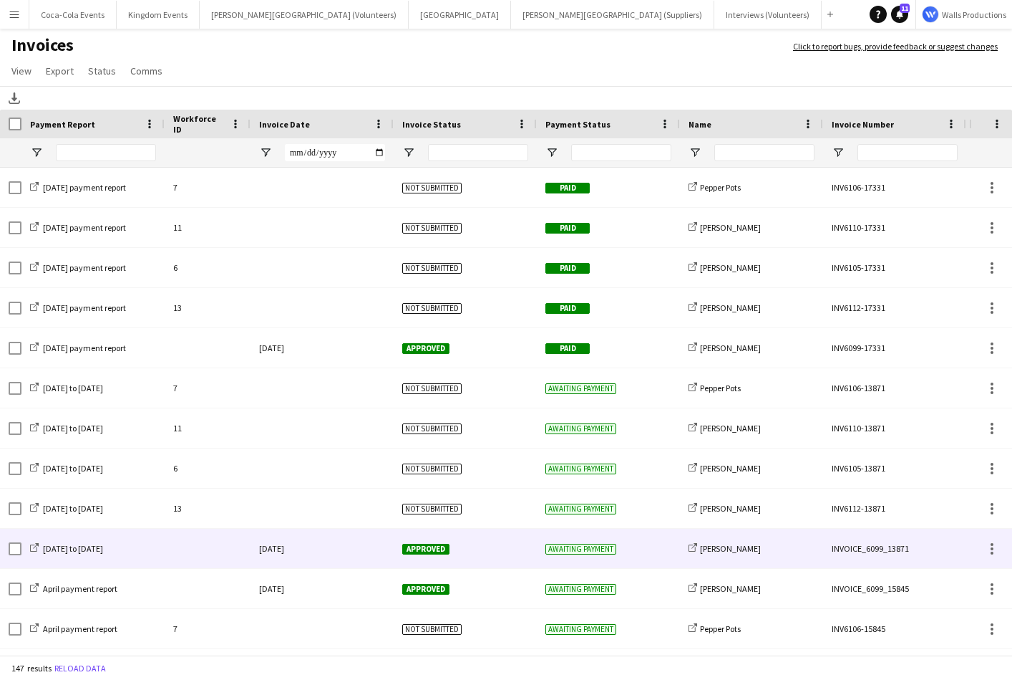
click at [236, 558] on div at bounding box center [208, 547] width 86 height 39
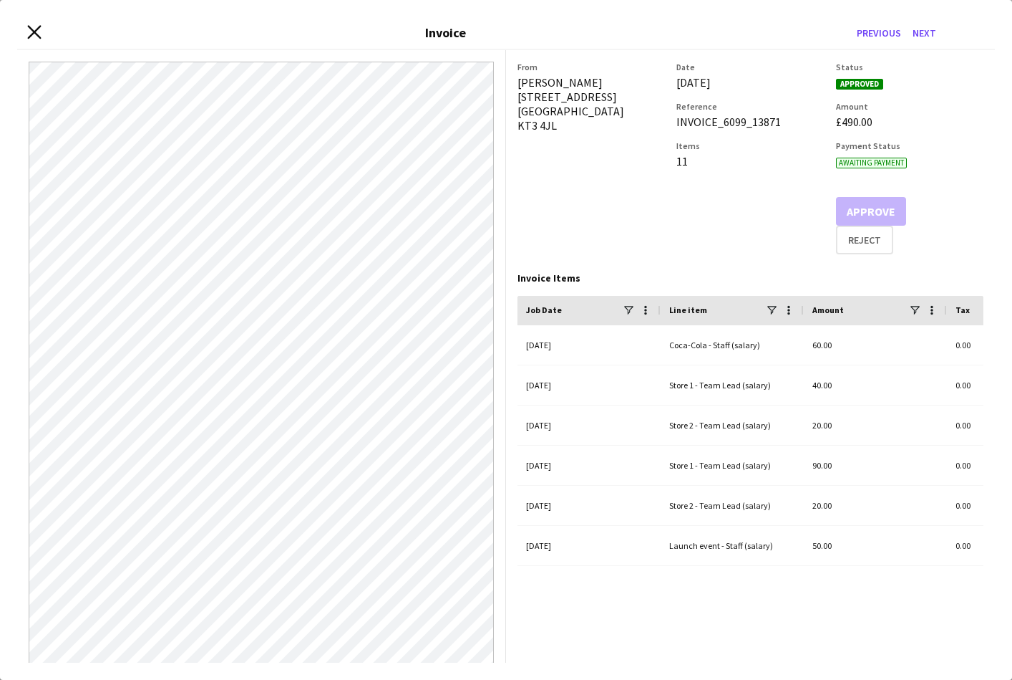
click at [34, 32] on icon at bounding box center [34, 32] width 14 height 14
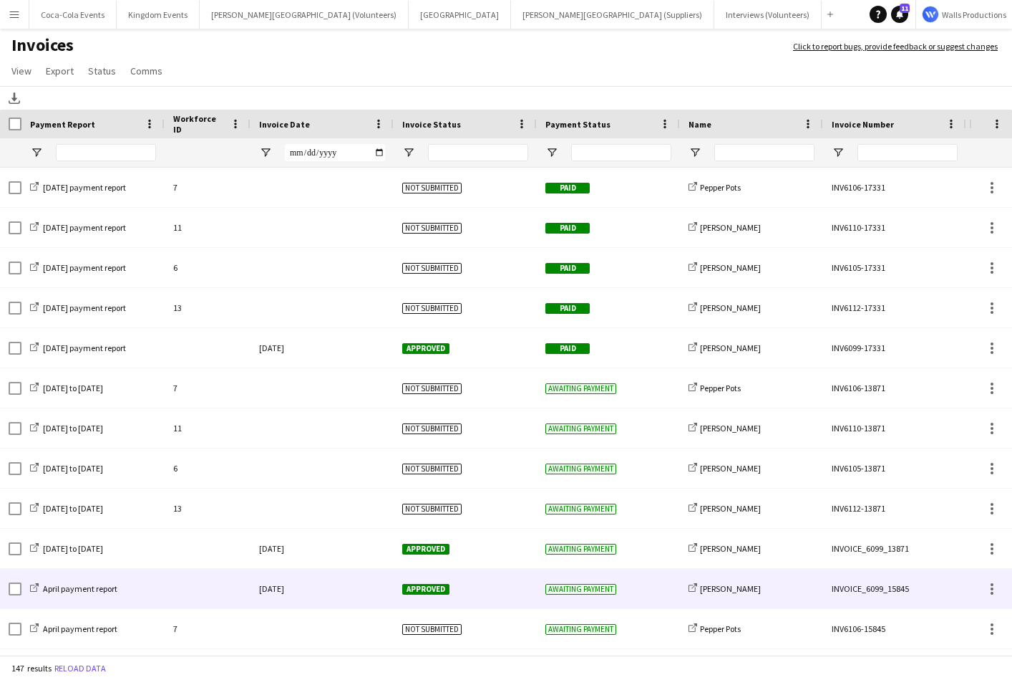
click at [392, 589] on div "10-May-2023" at bounding box center [322, 588] width 143 height 39
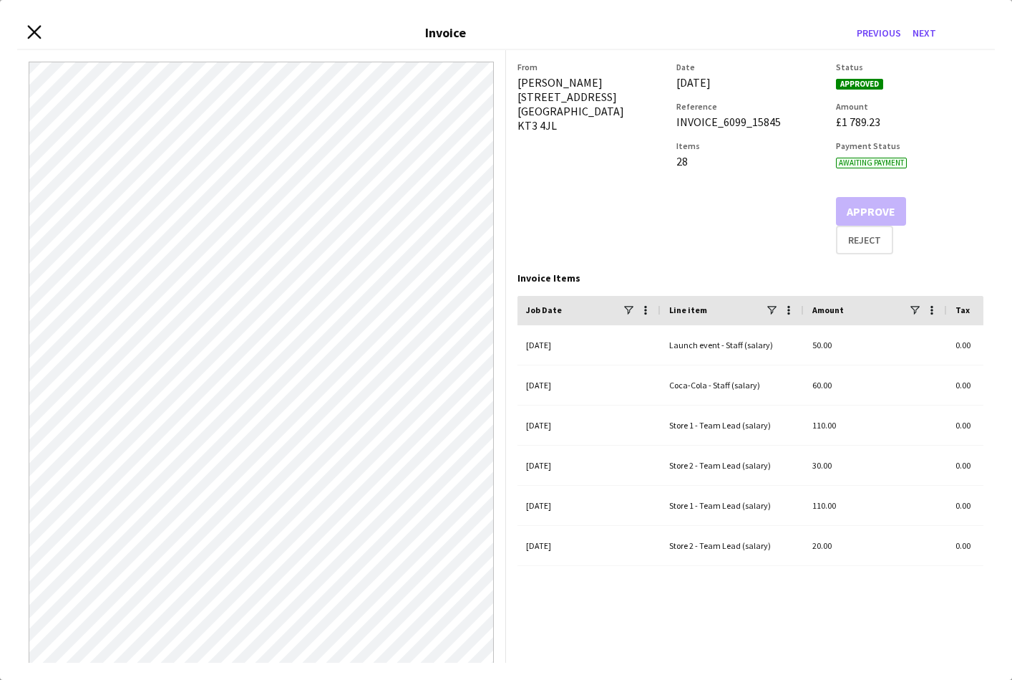
click at [32, 29] on icon at bounding box center [34, 32] width 14 height 14
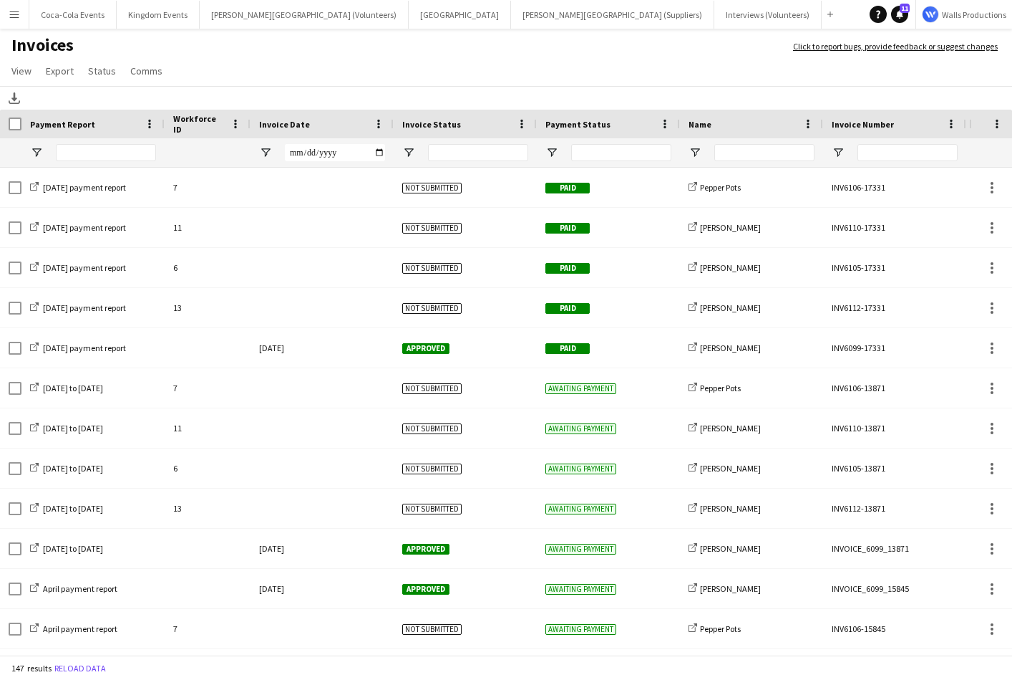
click at [180, 55] on h1 "Invoices" at bounding box center [389, 46] width 779 height 24
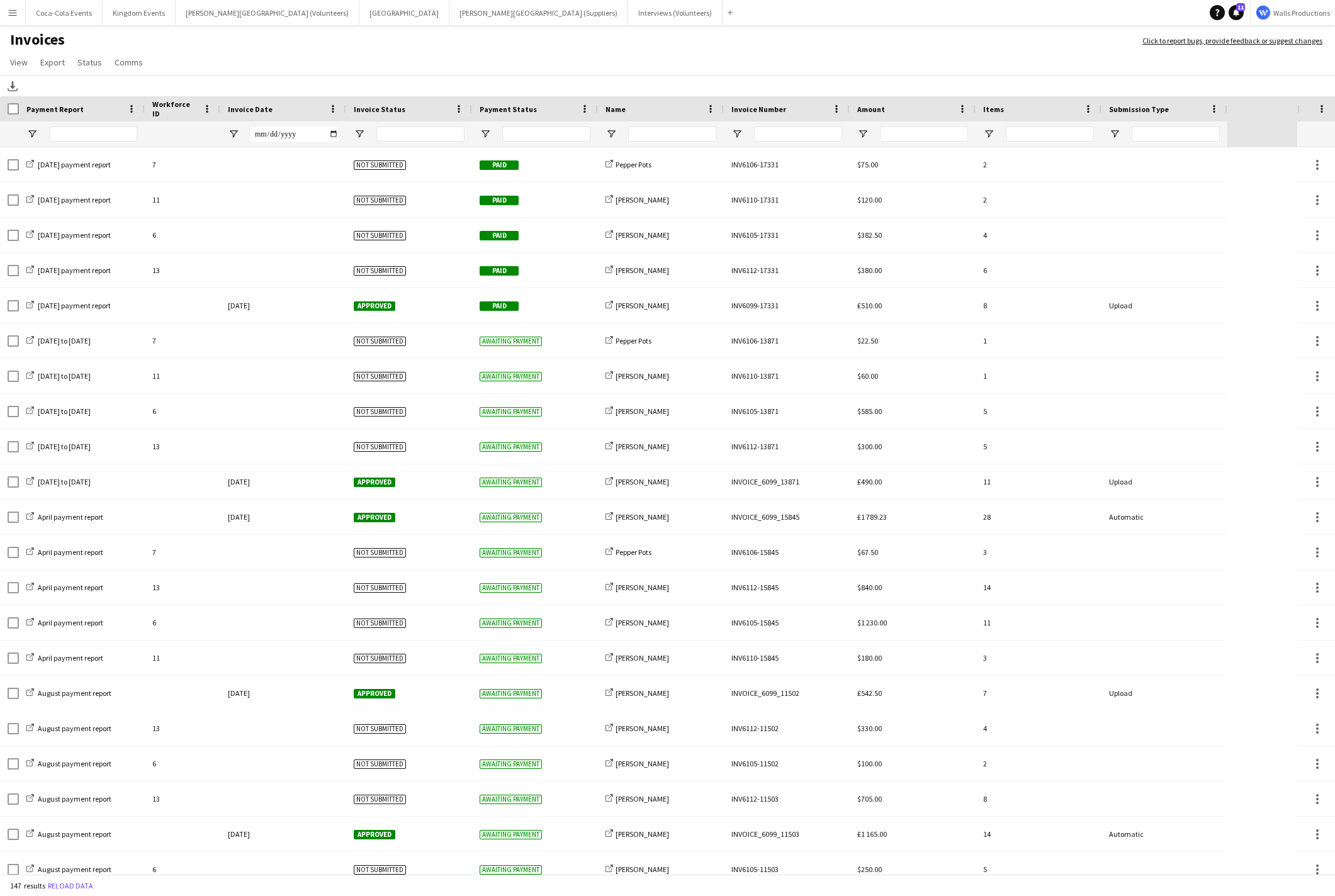
click at [188, 47] on h1 "Invoices" at bounding box center [564, 40] width 1129 height 21
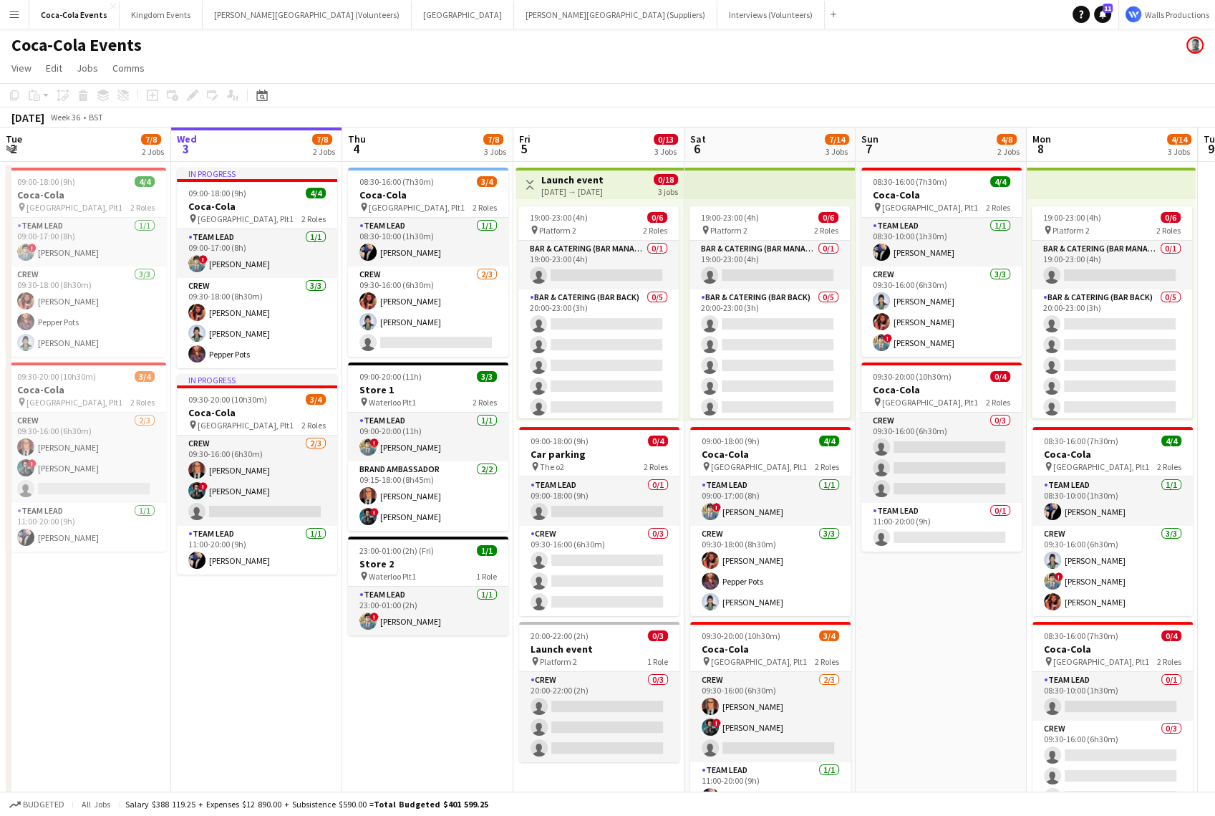
scroll to position [0, 342]
click at [10, 14] on app-icon "Menu" at bounding box center [14, 14] width 11 height 11
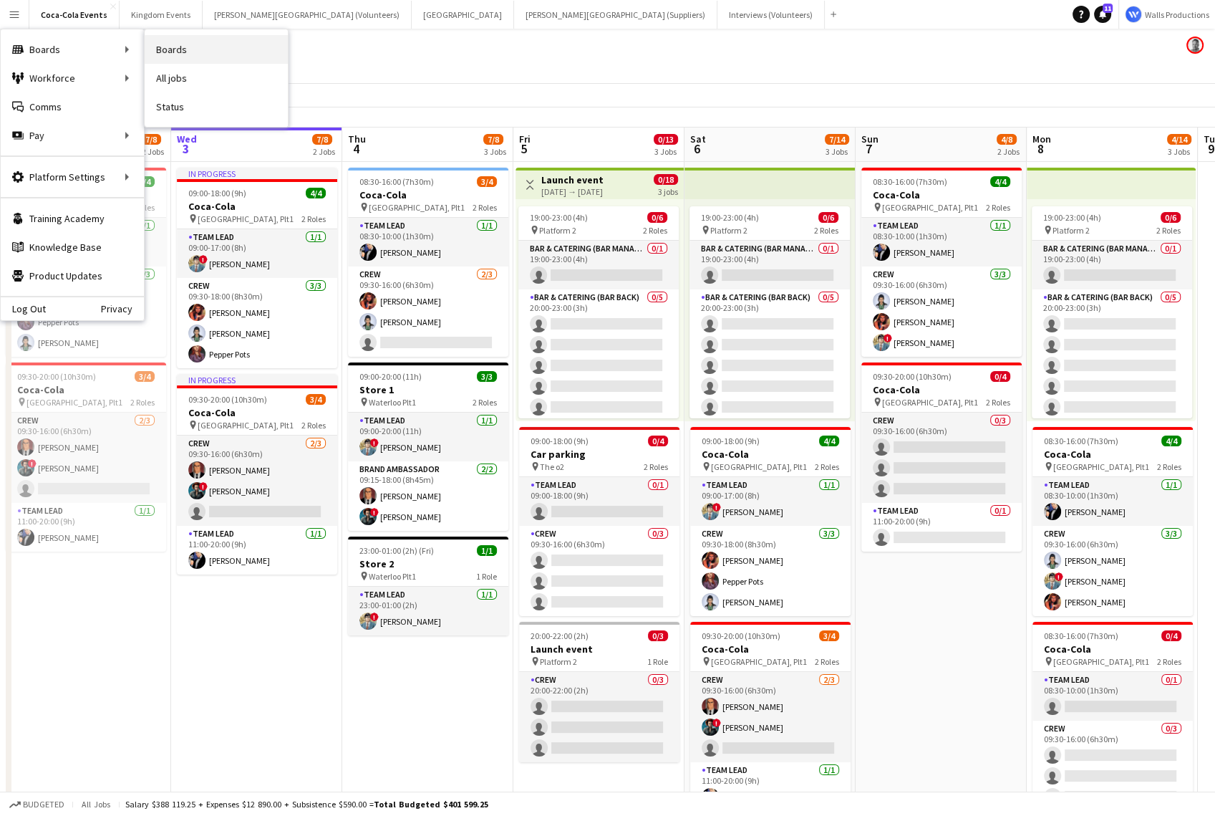
click at [190, 49] on link "Boards" at bounding box center [216, 49] width 143 height 29
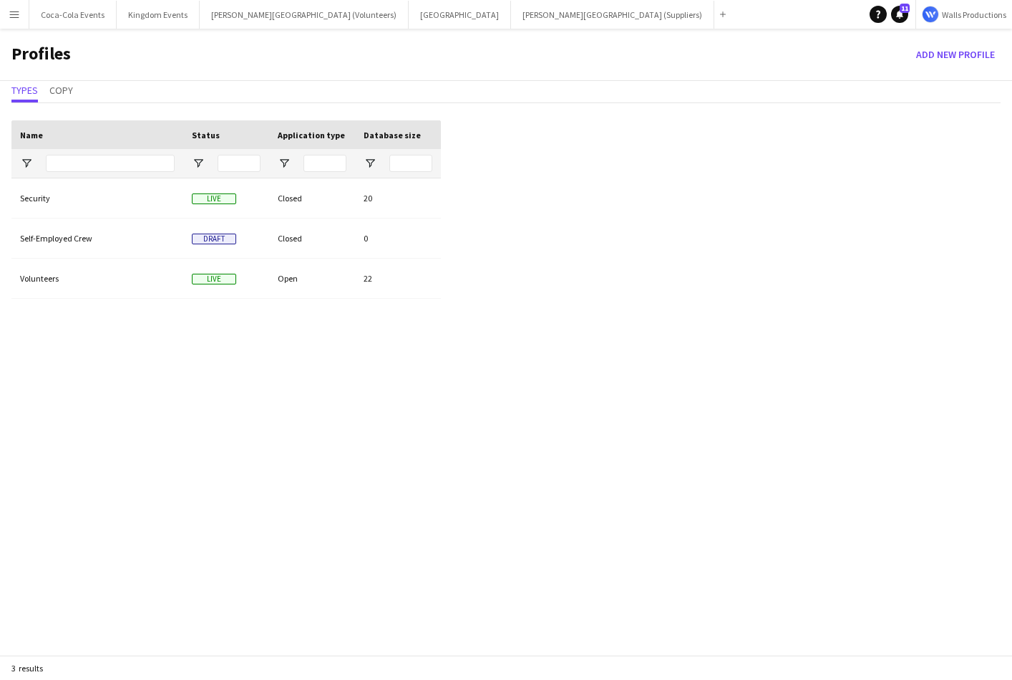
click at [16, 19] on app-icon "Menu" at bounding box center [14, 14] width 11 height 11
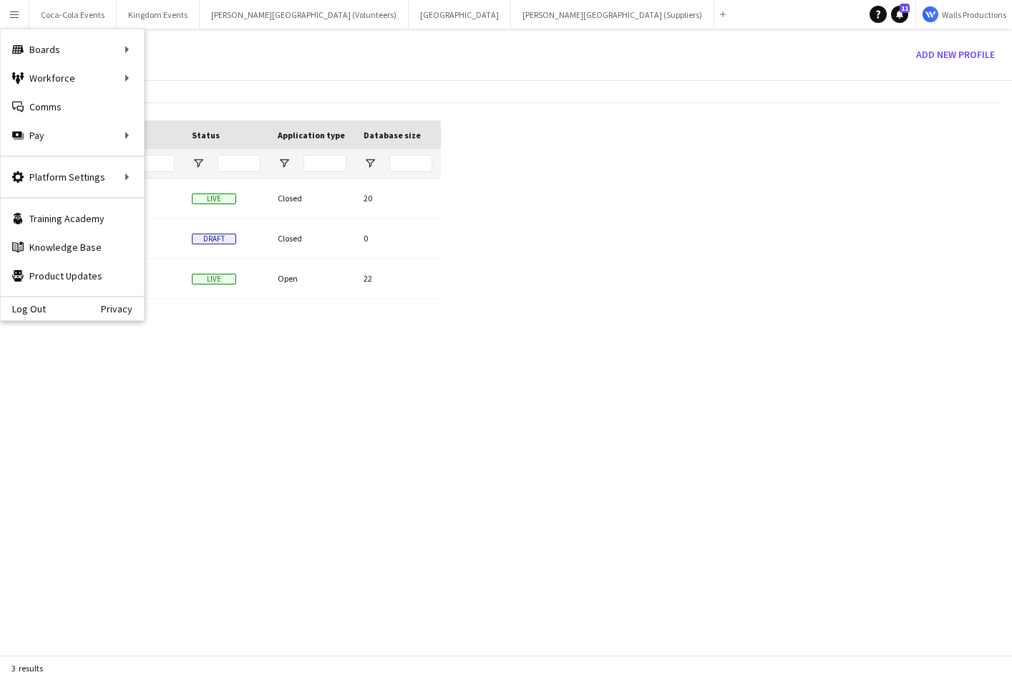
click at [180, 369] on div "Security Live Closed 20 Self-Employed Crew Draft Closed 0 Volunteers Live Open …" at bounding box center [226, 431] width 430 height 506
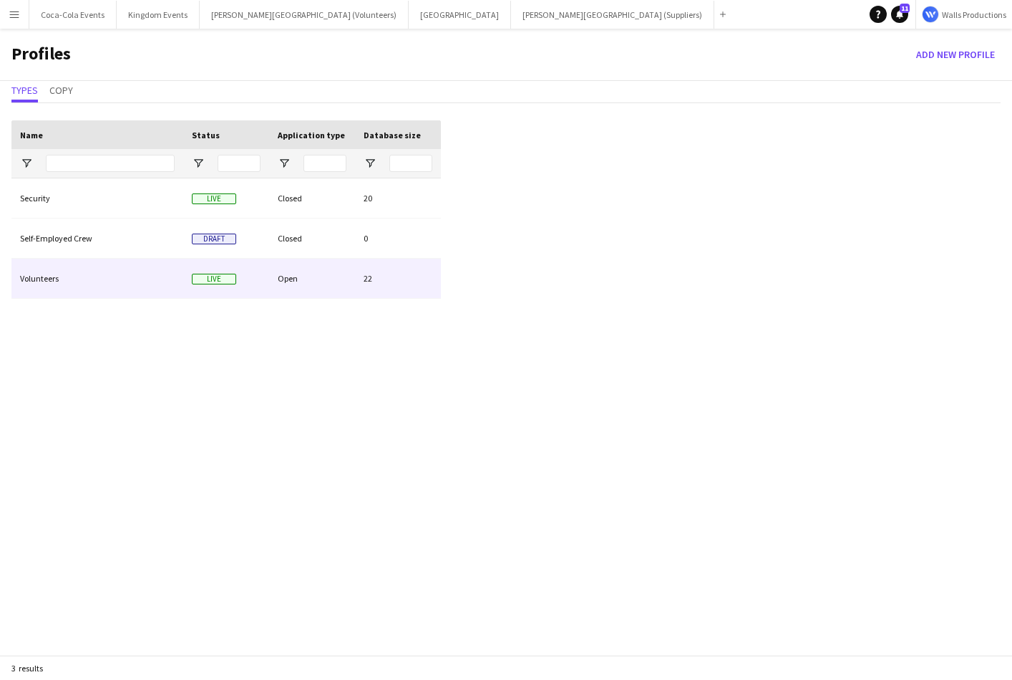
click at [53, 282] on div "Volunteers" at bounding box center [97, 277] width 172 height 39
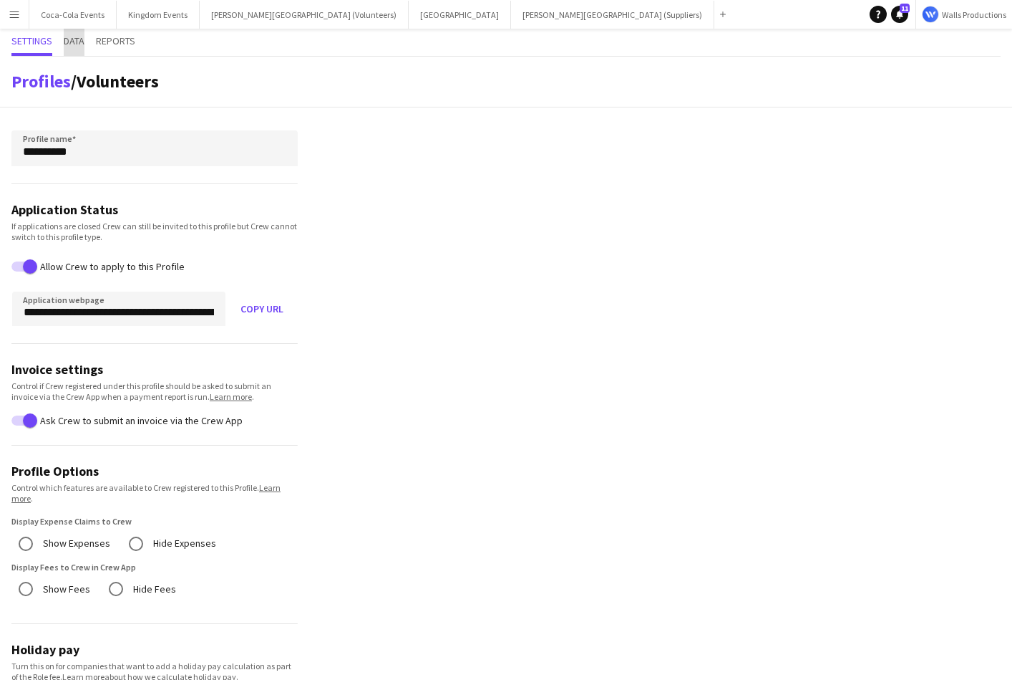
click at [73, 49] on span "Data" at bounding box center [74, 42] width 21 height 27
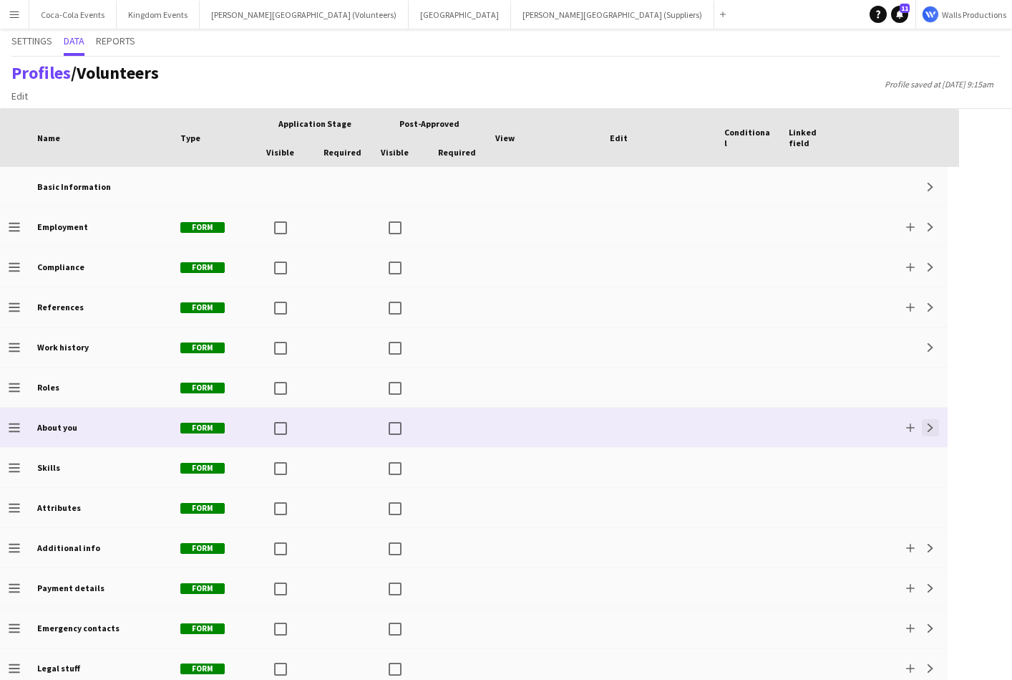
click at [930, 431] on app-icon "Expand" at bounding box center [931, 427] width 9 height 9
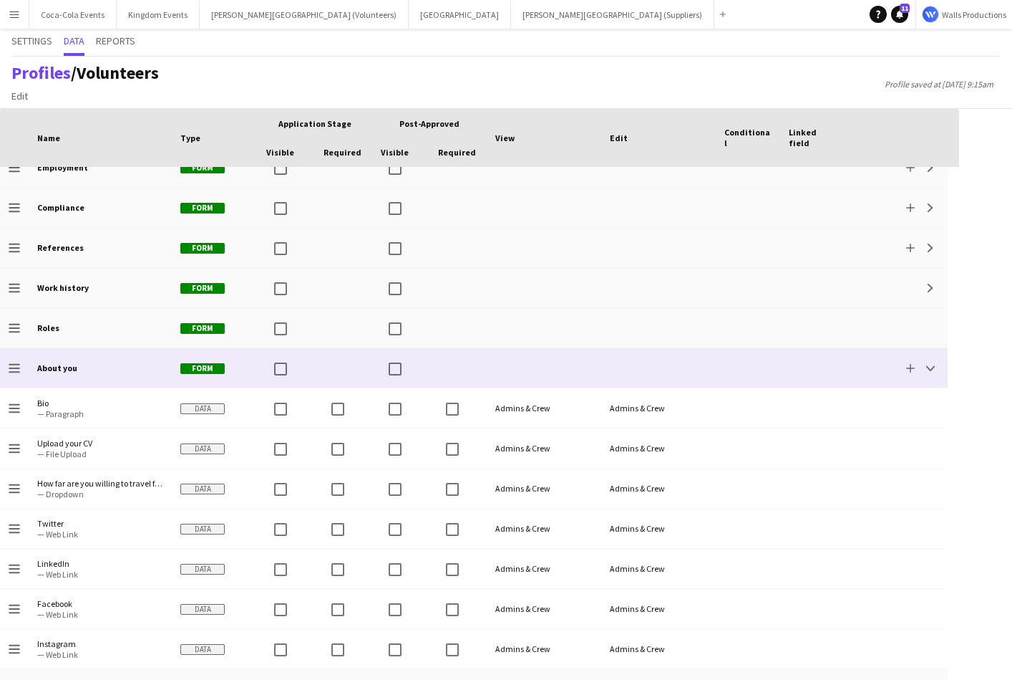
scroll to position [83, 0]
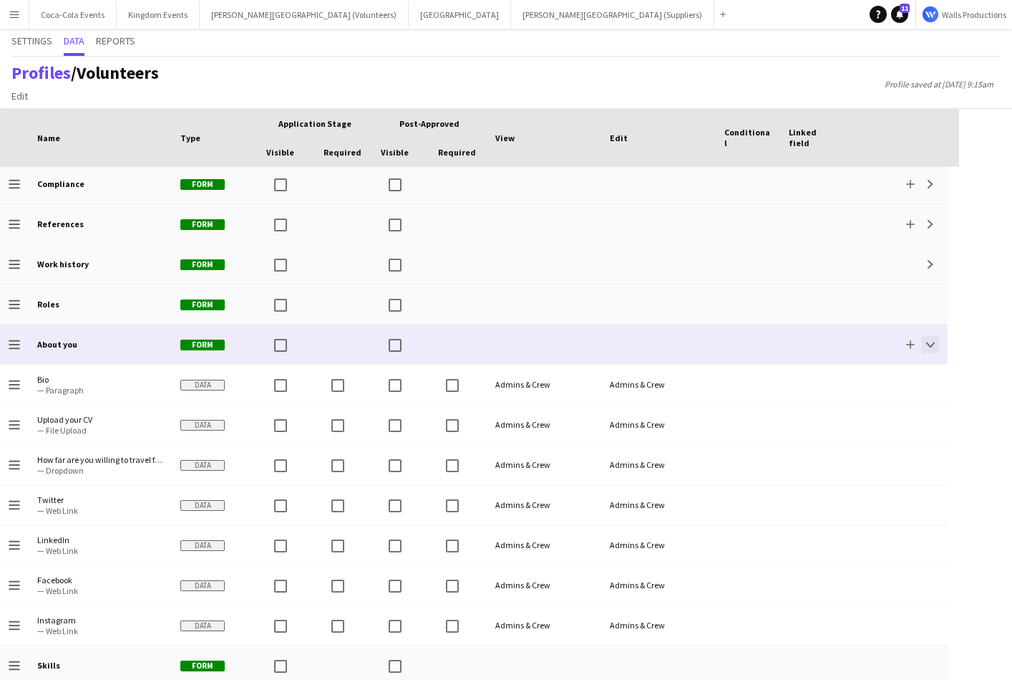
click at [930, 345] on app-icon "Collapse" at bounding box center [931, 344] width 9 height 9
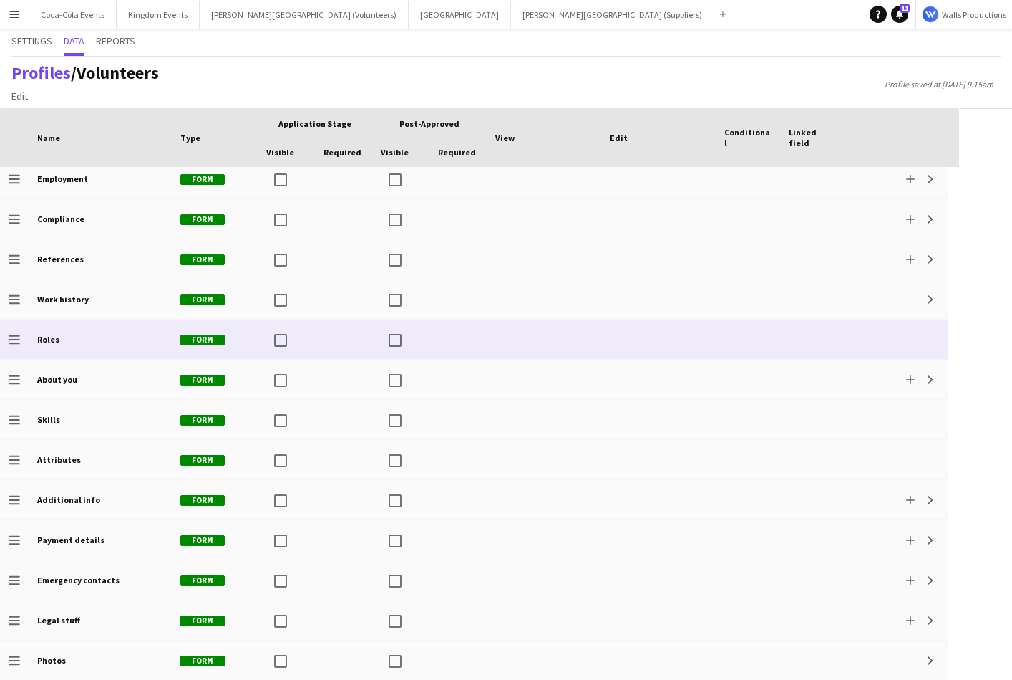
drag, startPoint x: 62, startPoint y: 344, endPoint x: 82, endPoint y: 344, distance: 20.1
click at [82, 344] on div "Roles" at bounding box center [100, 338] width 143 height 39
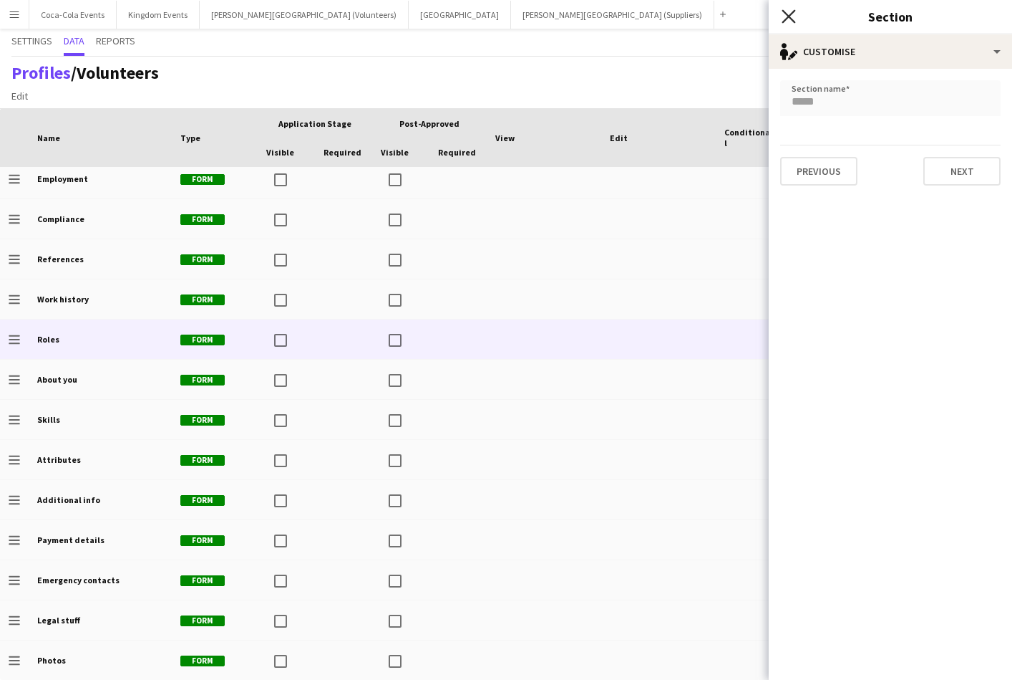
click at [790, 15] on icon at bounding box center [789, 16] width 14 height 14
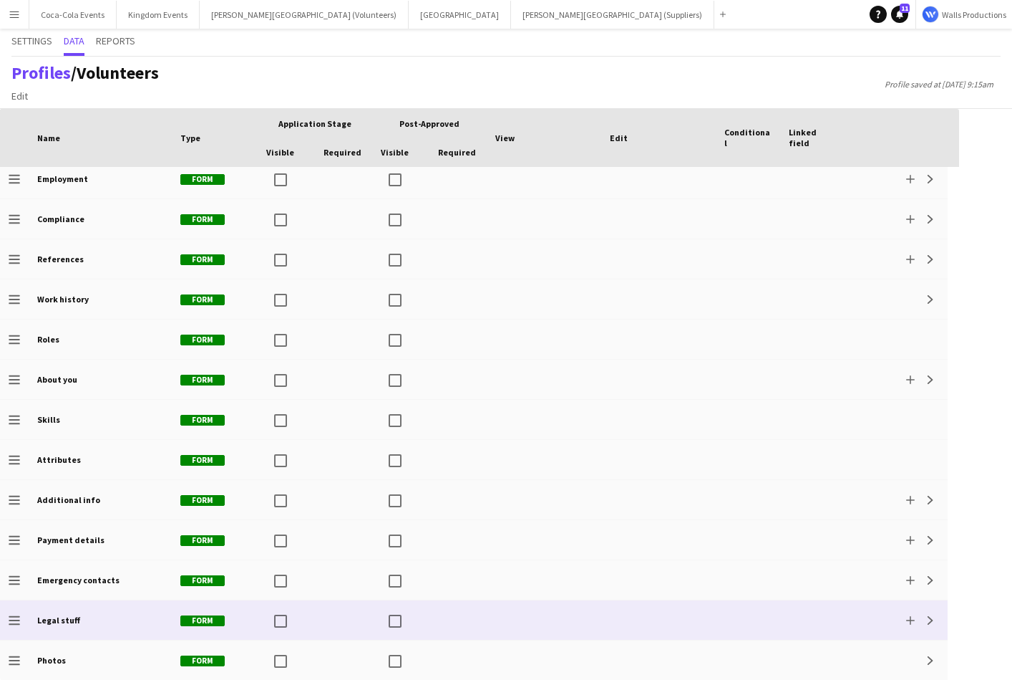
click at [74, 621] on b "Legal stuff" at bounding box center [58, 619] width 43 height 11
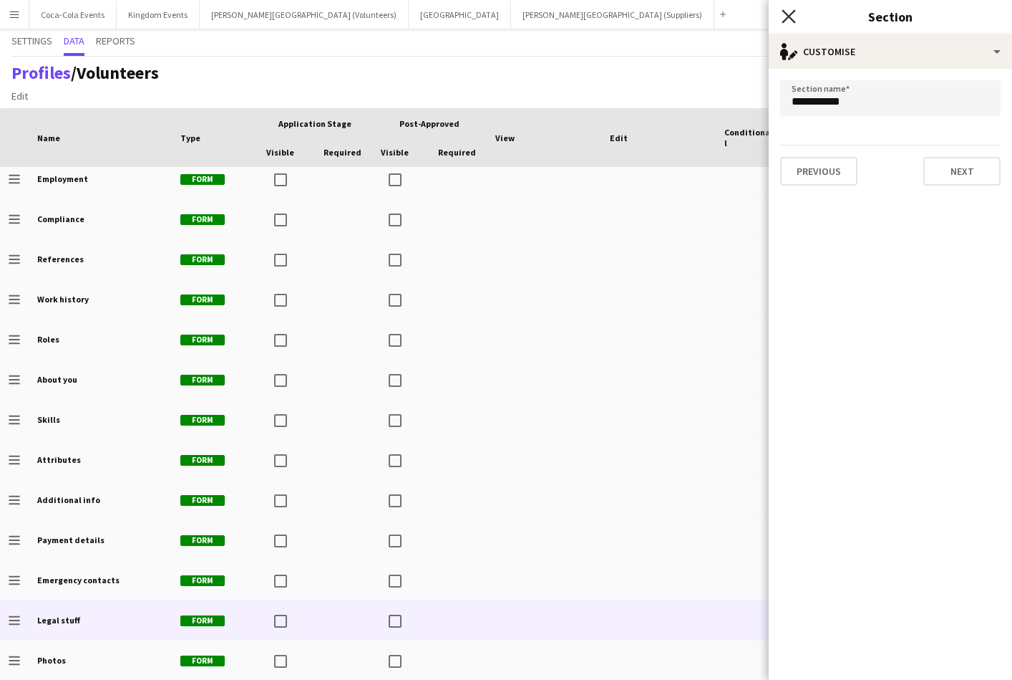
click at [793, 16] on icon "Close pop-in" at bounding box center [789, 16] width 14 height 14
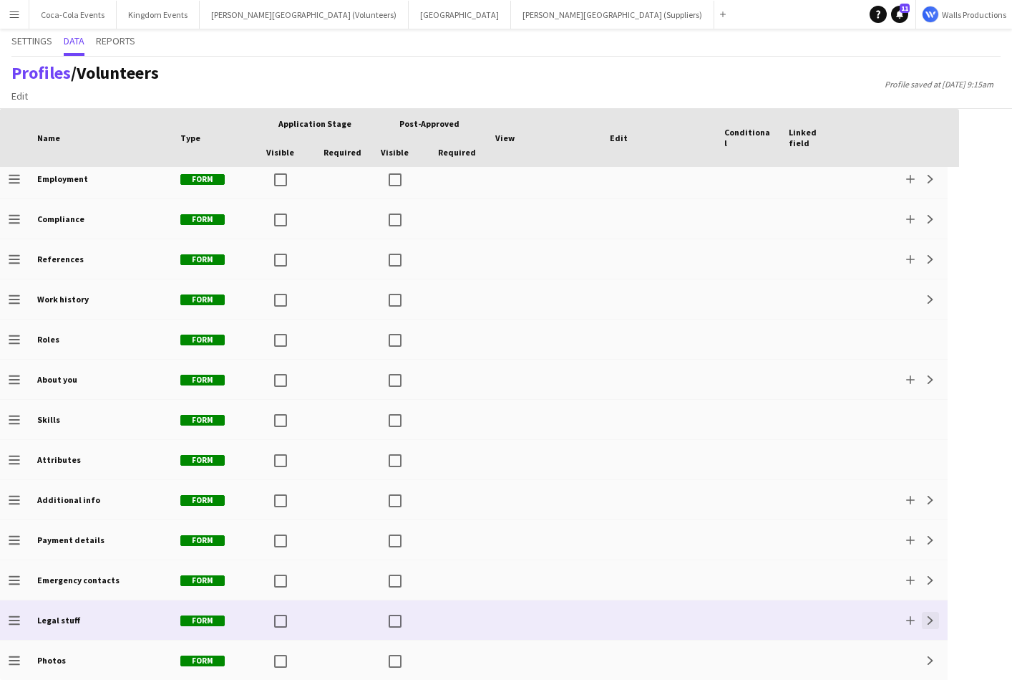
click at [930, 624] on button "Expand" at bounding box center [930, 619] width 17 height 17
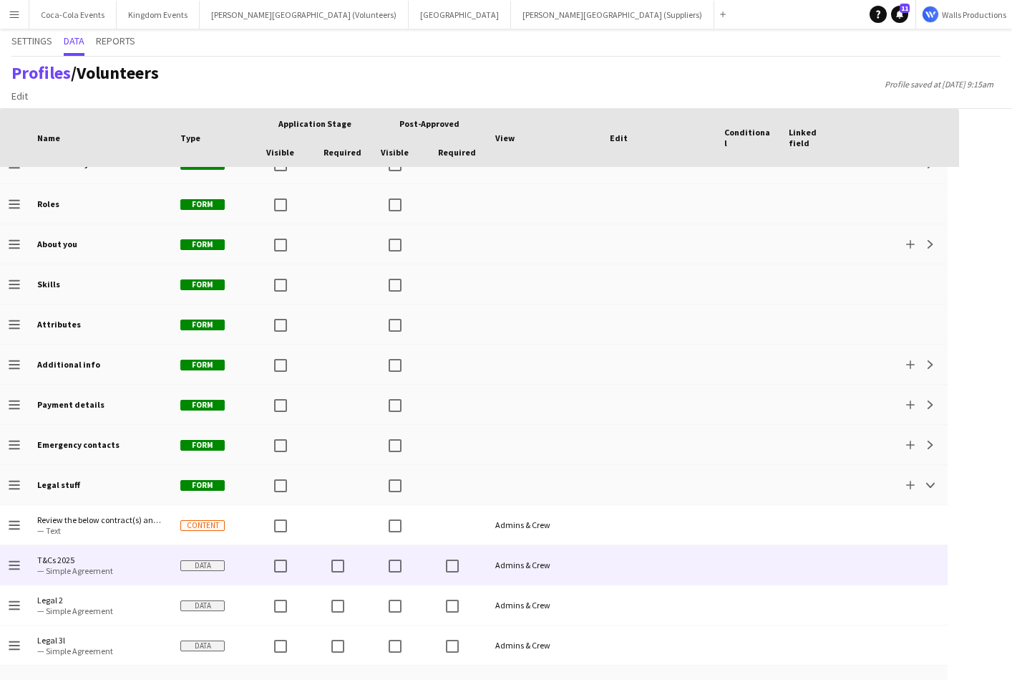
scroll to position [208, 0]
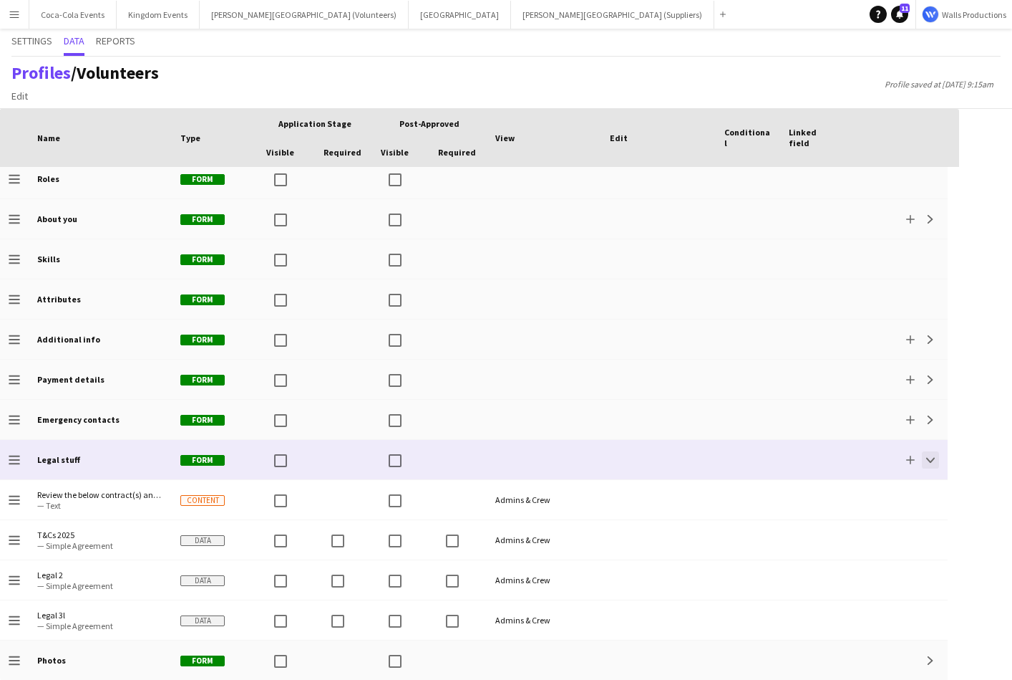
click at [934, 460] on app-icon "Collapse" at bounding box center [931, 459] width 9 height 9
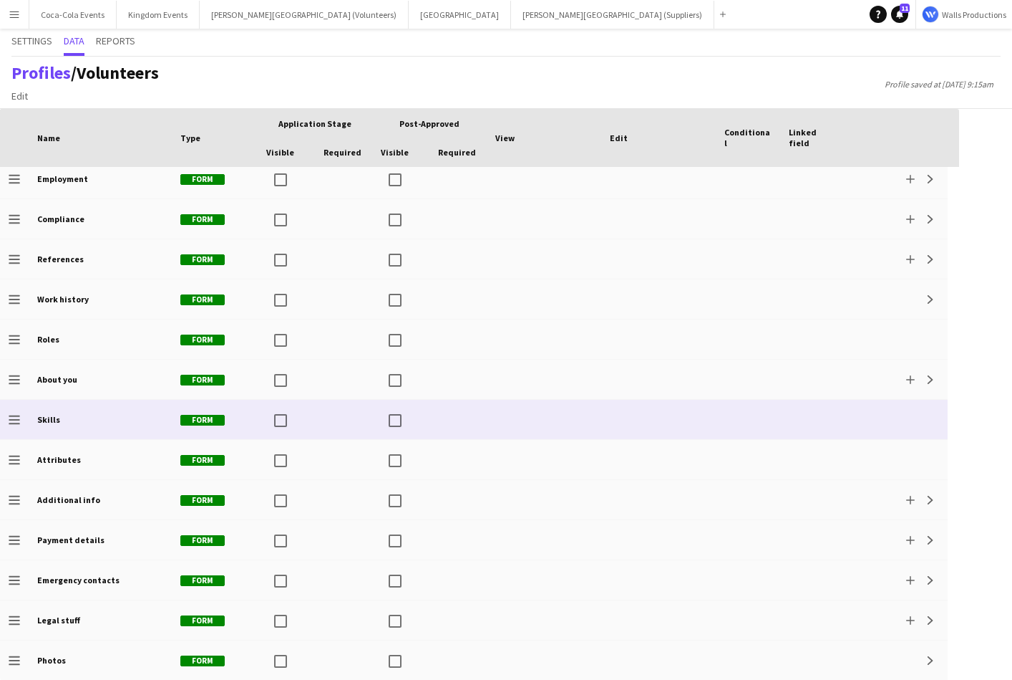
scroll to position [0, 0]
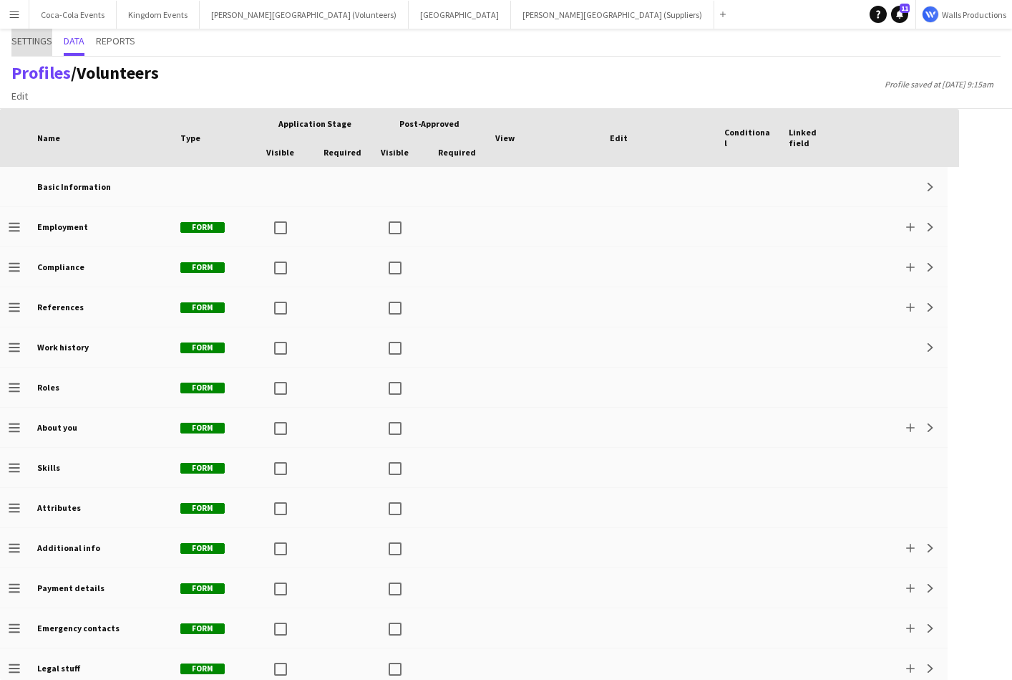
click at [44, 43] on span "Settings" at bounding box center [31, 41] width 41 height 10
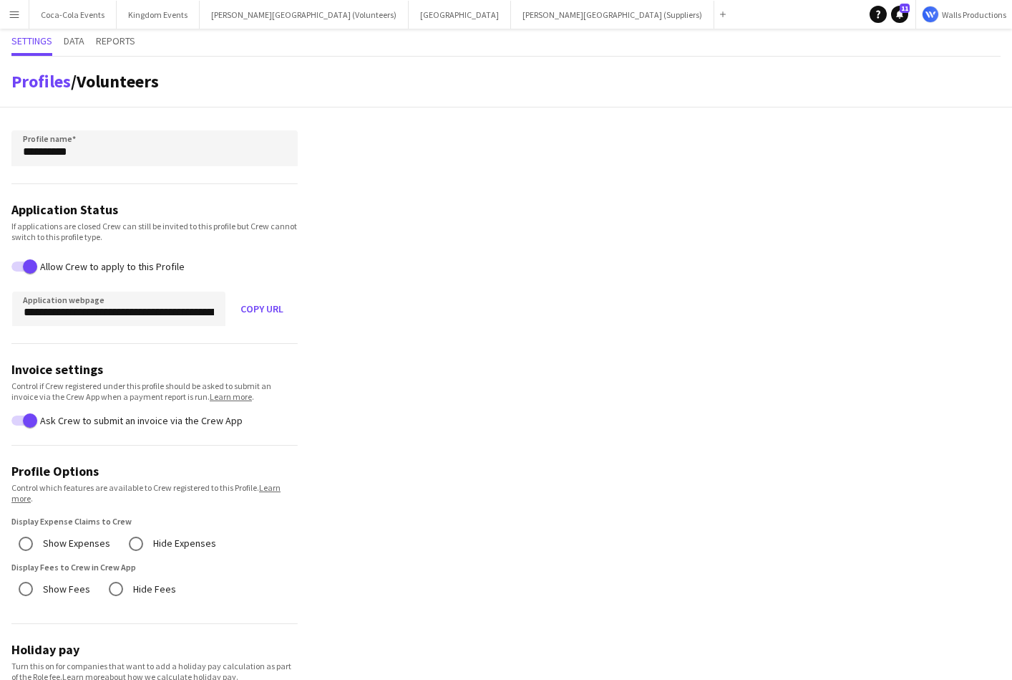
click at [11, 10] on app-icon "Menu" at bounding box center [14, 14] width 11 height 11
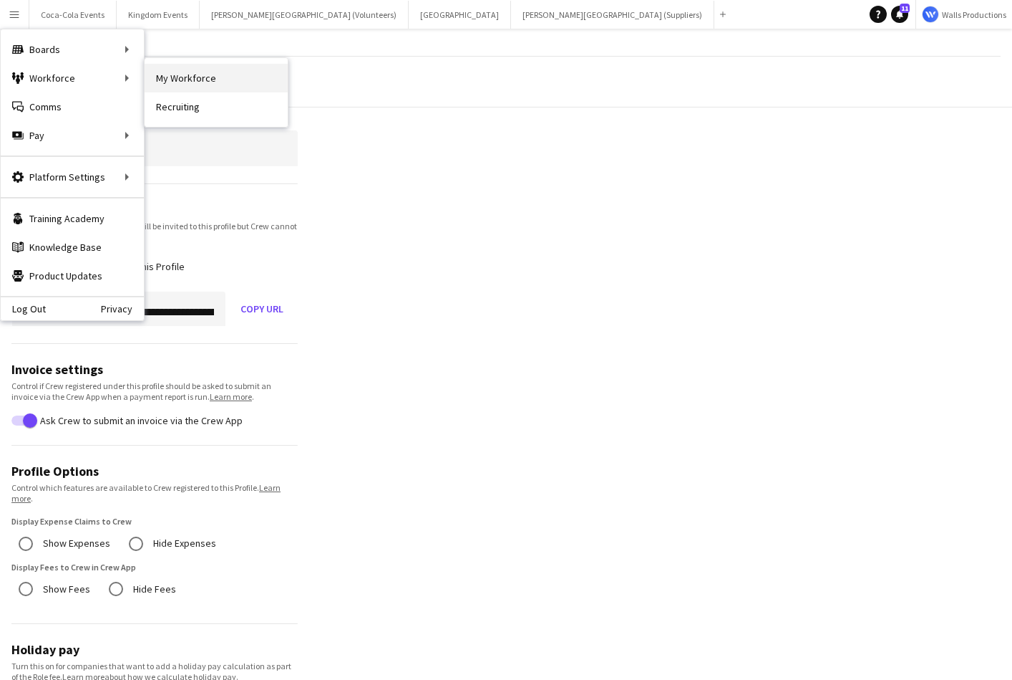
click at [190, 74] on link "My Workforce" at bounding box center [216, 78] width 143 height 29
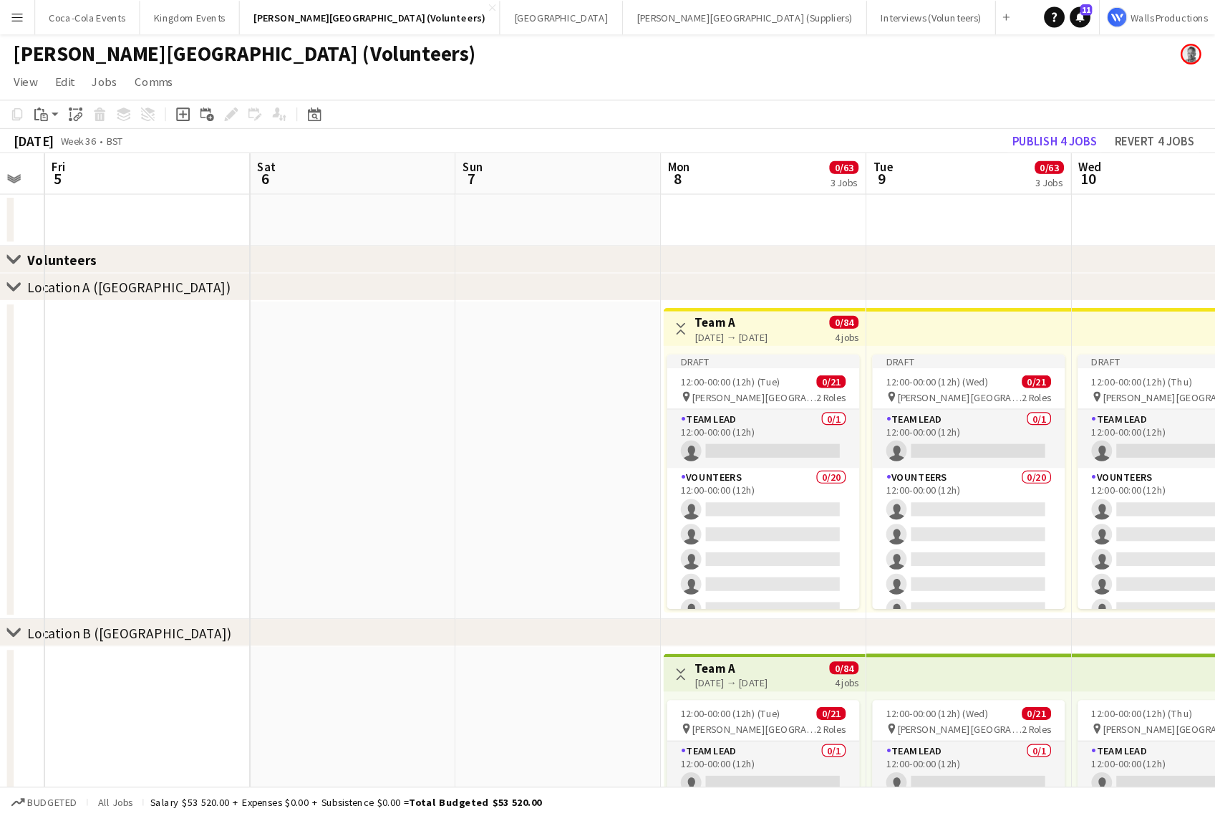
scroll to position [0, 305]
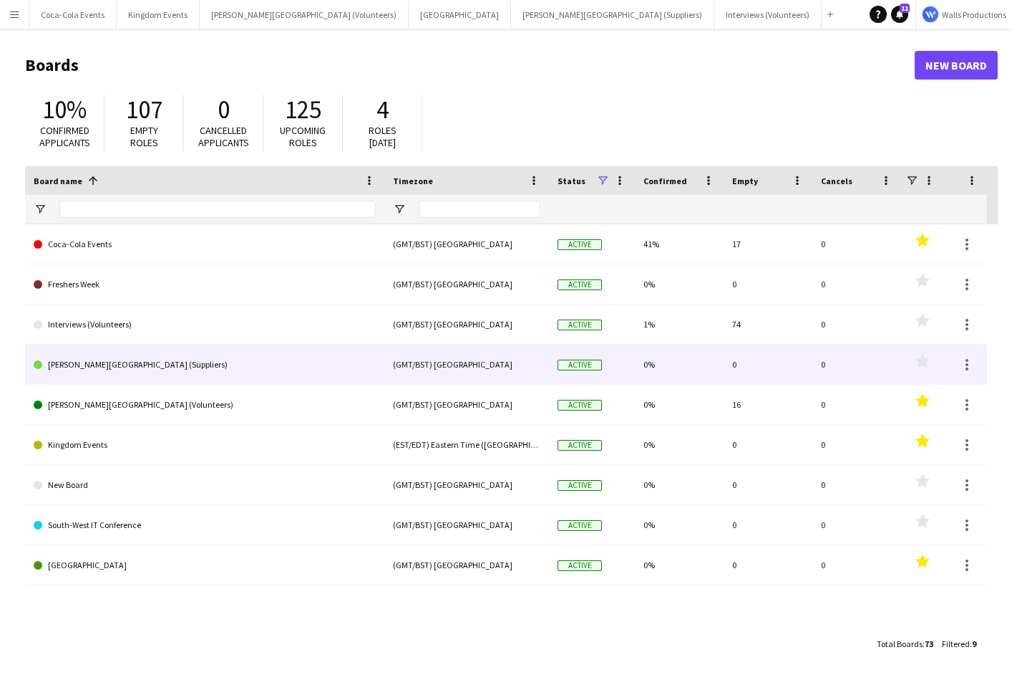
click at [123, 367] on link "[PERSON_NAME][GEOGRAPHIC_DATA] (Suppliers)" at bounding box center [205, 364] width 342 height 40
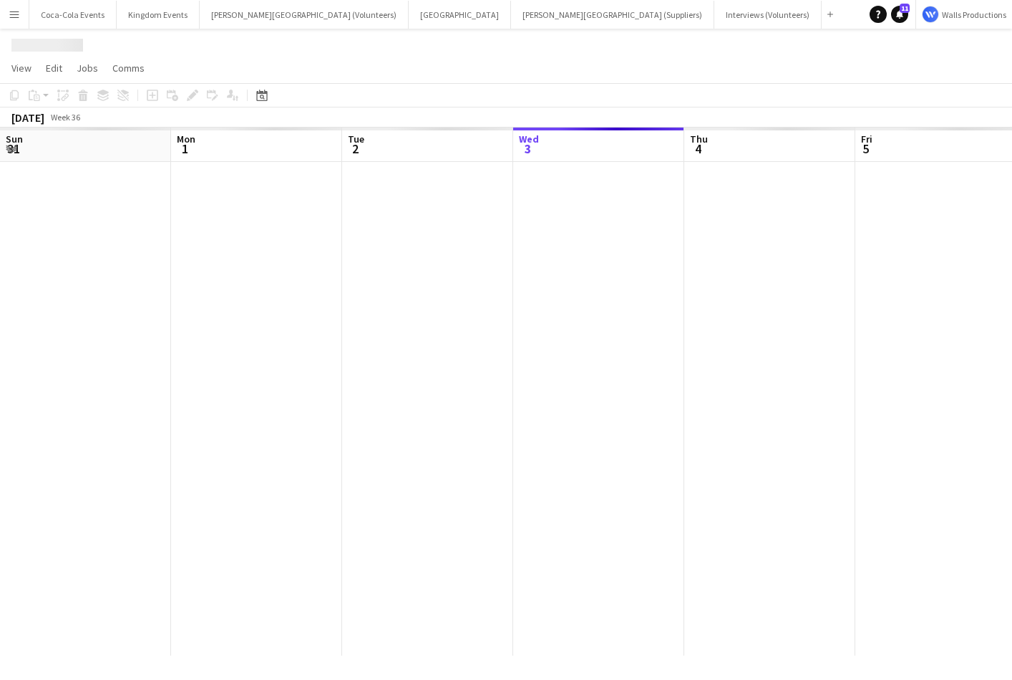
scroll to position [0, 342]
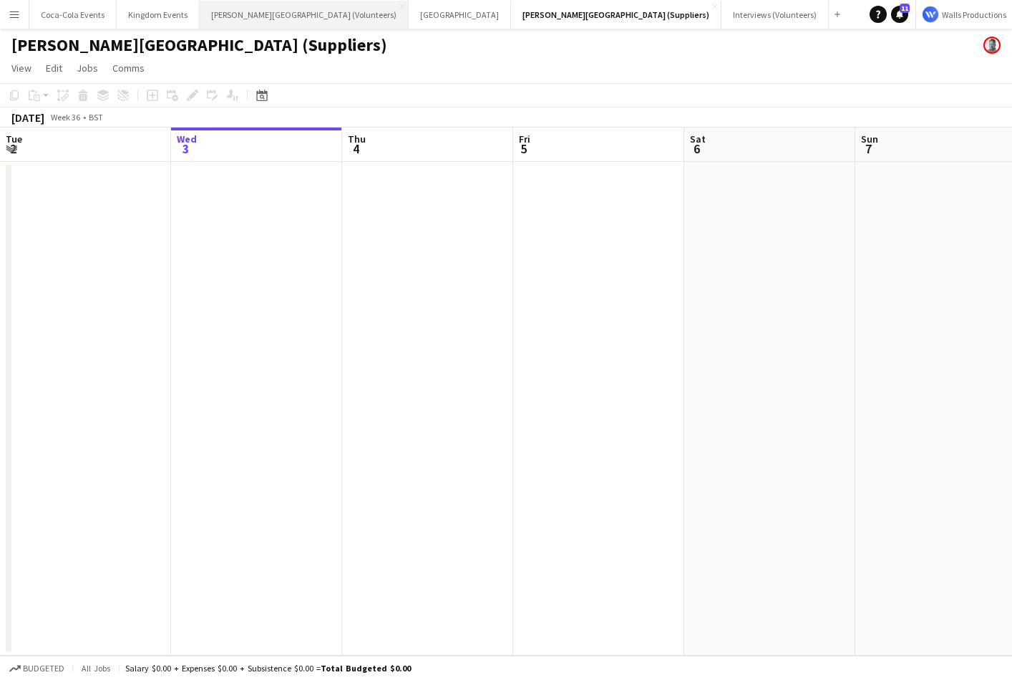
click at [253, 17] on button "[PERSON_NAME][GEOGRAPHIC_DATA] (Volunteers) Close" at bounding box center [304, 15] width 209 height 28
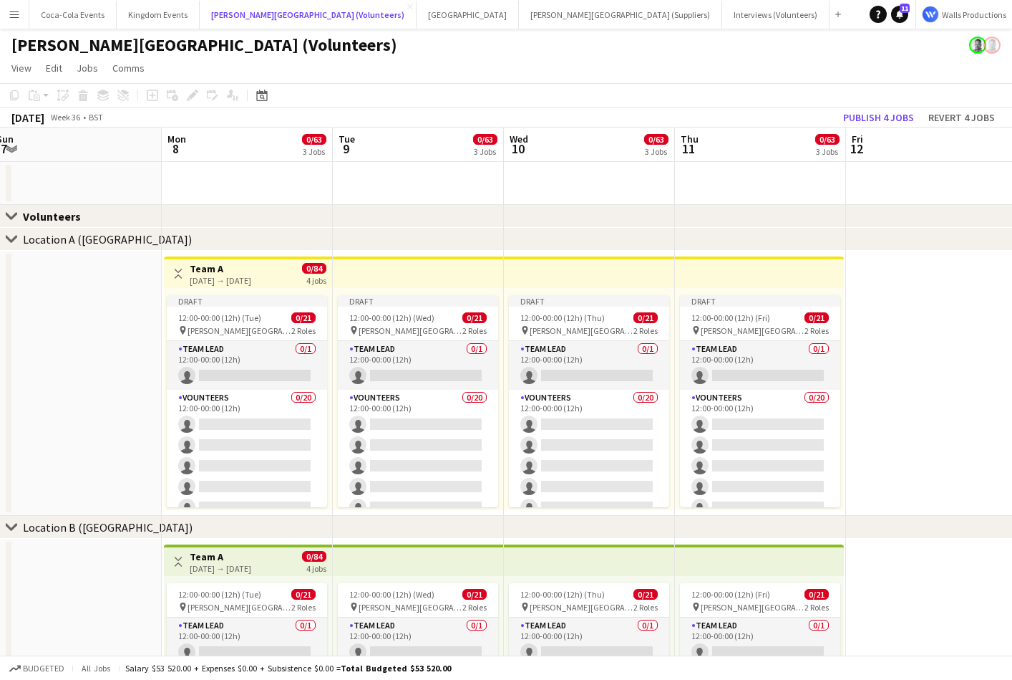
scroll to position [0, 526]
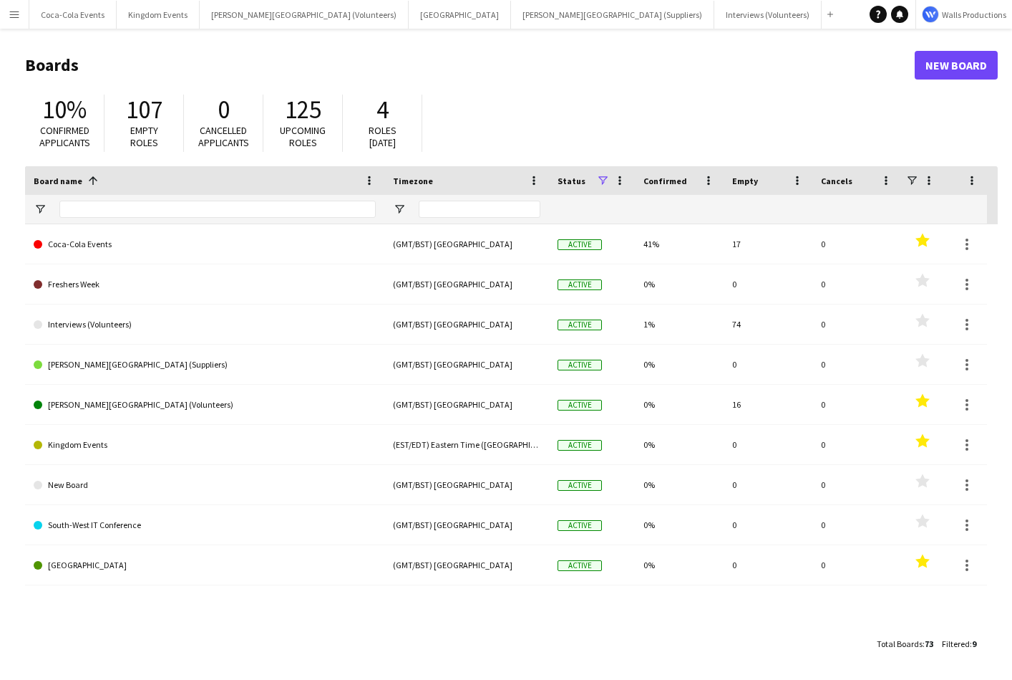
click at [9, 11] on app-icon "Menu" at bounding box center [14, 14] width 11 height 11
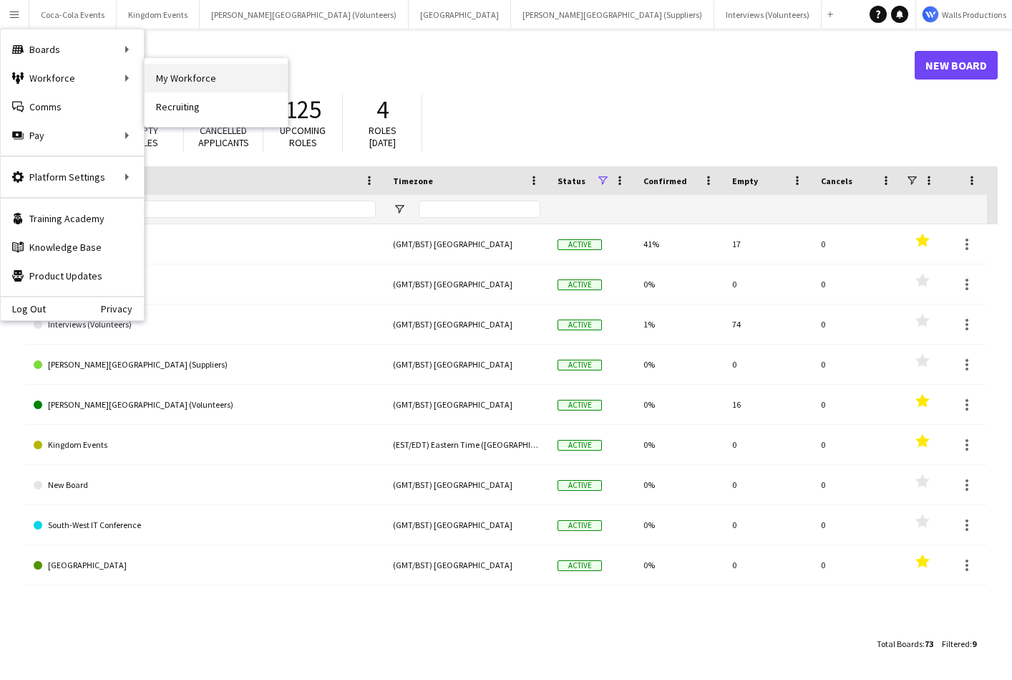
click at [210, 83] on link "My Workforce" at bounding box center [216, 78] width 143 height 29
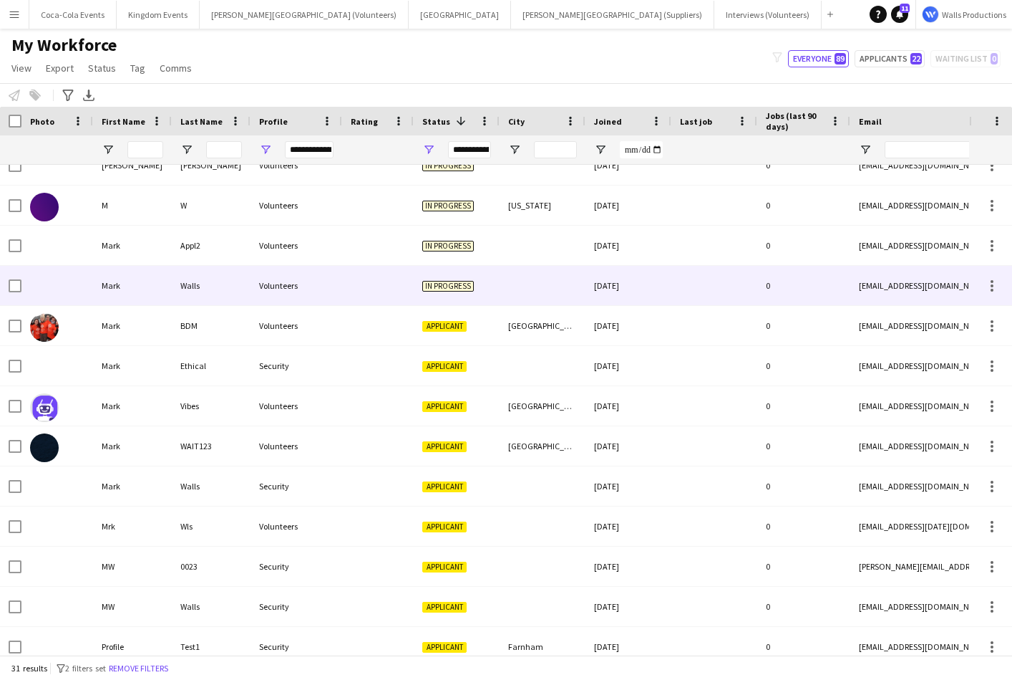
scroll to position [59, 0]
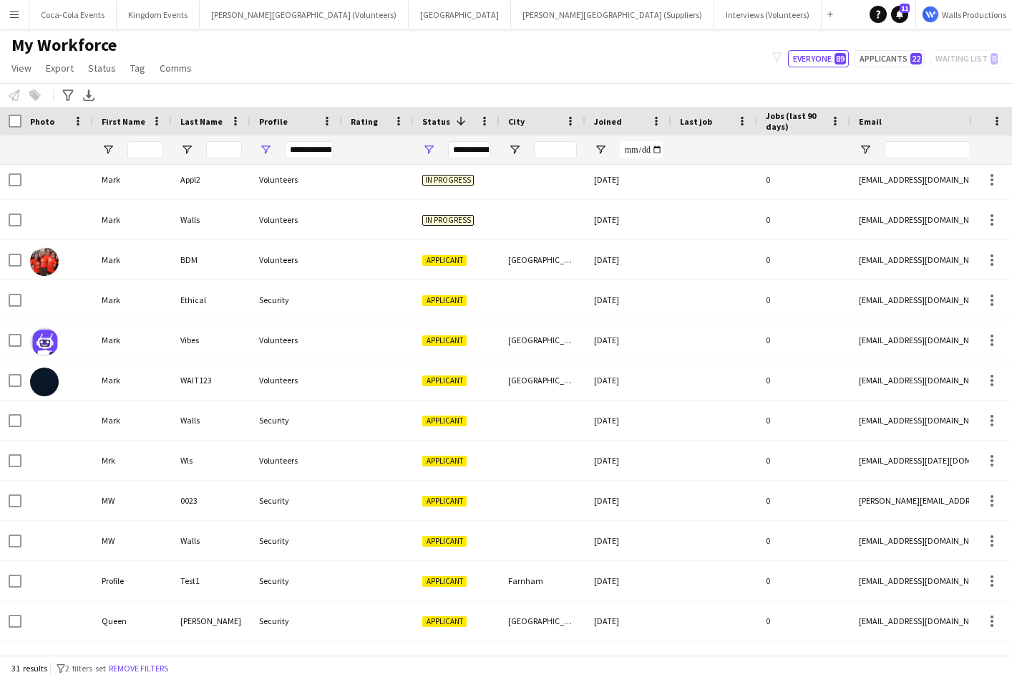
click at [16, 14] on app-icon "Menu" at bounding box center [14, 14] width 11 height 11
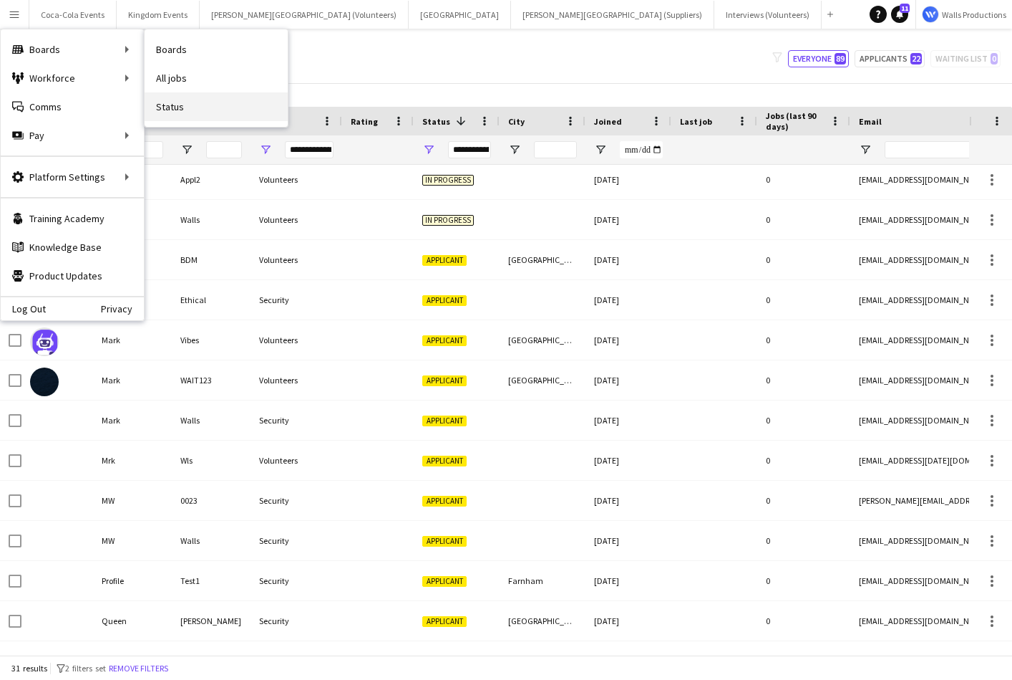
click at [193, 105] on link "Status" at bounding box center [216, 106] width 143 height 29
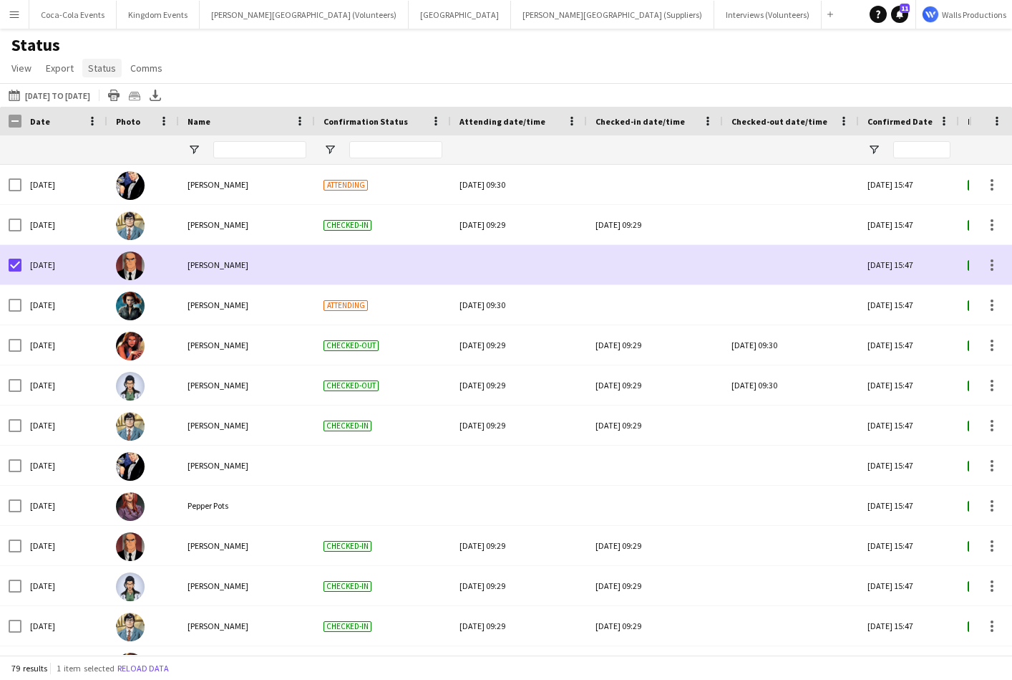
click at [94, 67] on span "Status" at bounding box center [102, 68] width 28 height 13
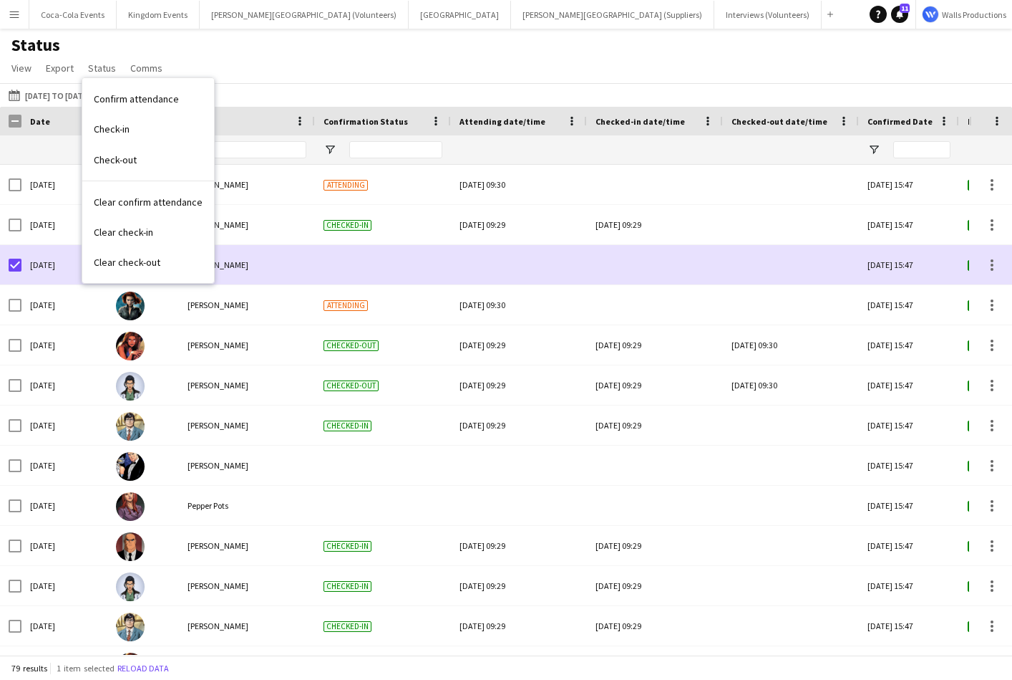
click at [245, 57] on div "Status View Views Default view Check In Client Call Sheet Job Details Timesheet…" at bounding box center [506, 58] width 1012 height 49
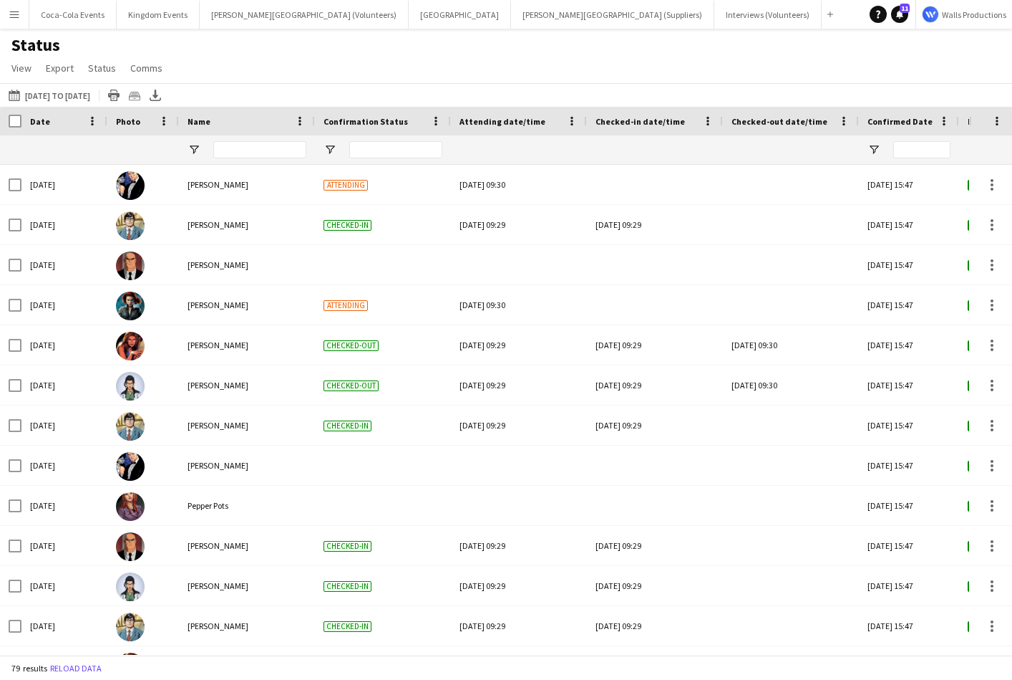
click at [14, 16] on app-icon "Menu" at bounding box center [14, 14] width 11 height 11
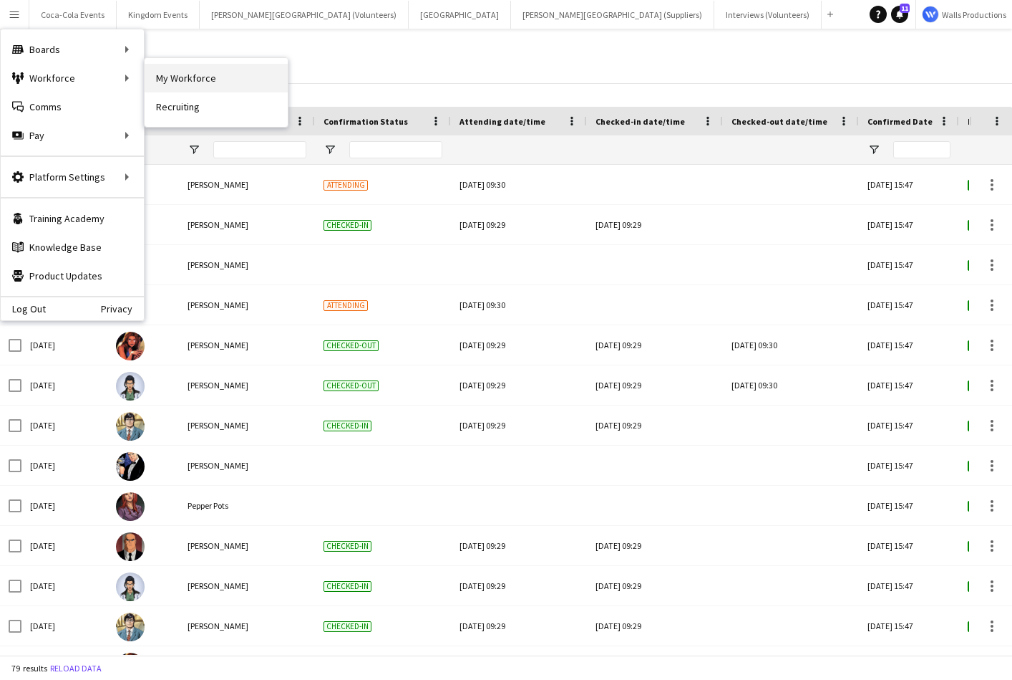
click at [183, 82] on link "My Workforce" at bounding box center [216, 78] width 143 height 29
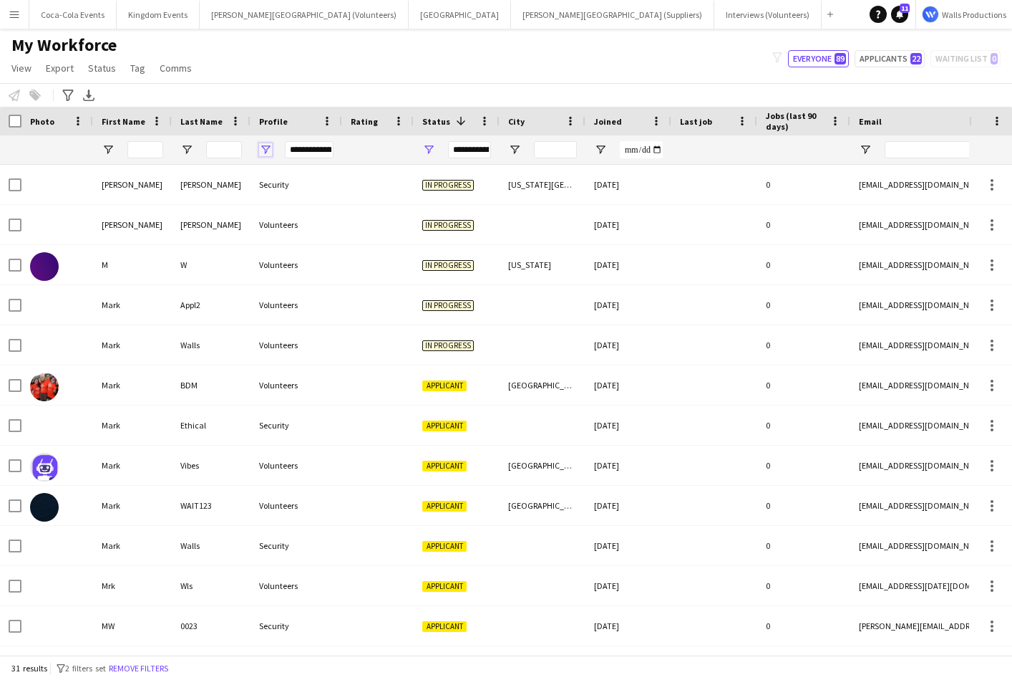
click at [267, 149] on span "Open Filter Menu" at bounding box center [265, 149] width 13 height 13
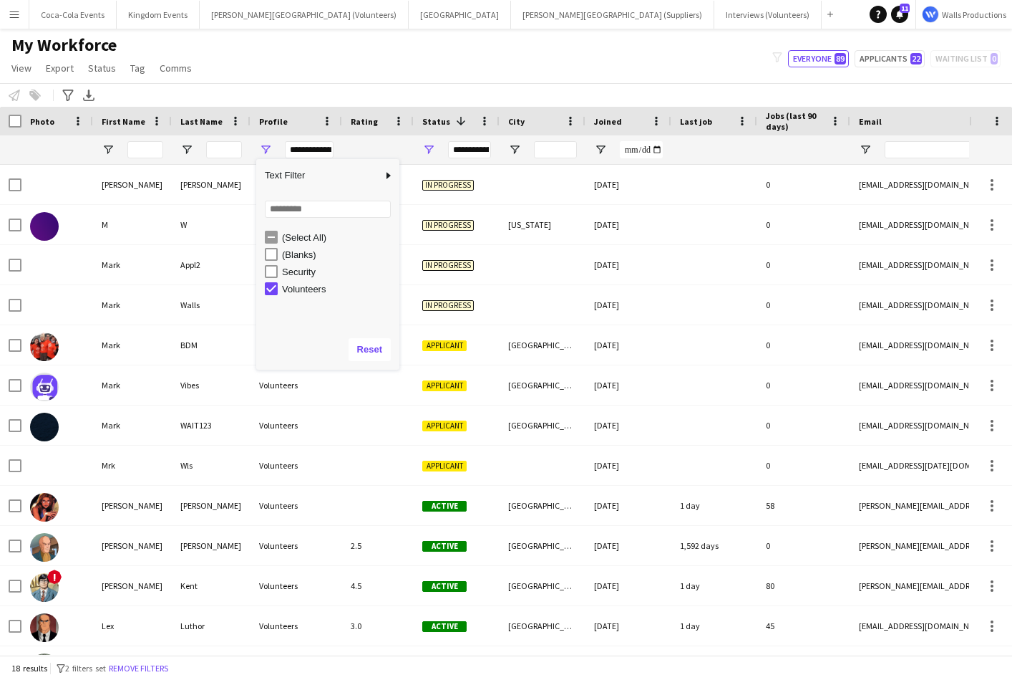
click at [304, 92] on div "Notify workforce Add to tag Select at least one crew to tag him or her. Advance…" at bounding box center [506, 95] width 1012 height 24
click at [265, 149] on span "Open Filter Menu" at bounding box center [265, 149] width 13 height 13
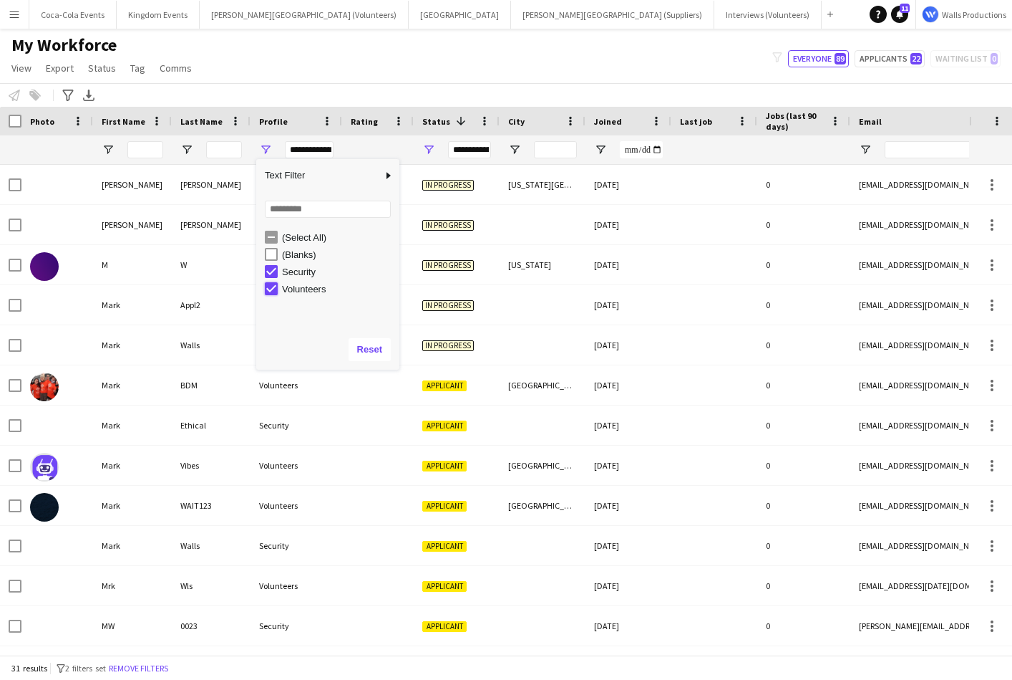
type input "**********"
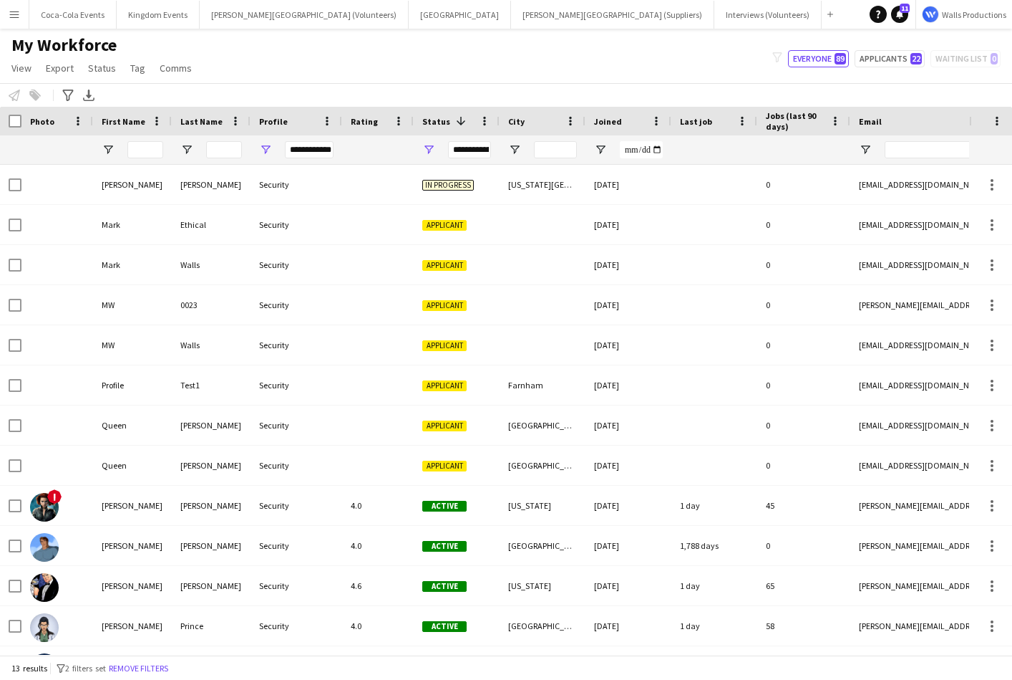
click at [299, 62] on div "My Workforce View Views Default view New view Update view Delete view Edit name…" at bounding box center [506, 58] width 1012 height 49
